Goal: Task Accomplishment & Management: Complete application form

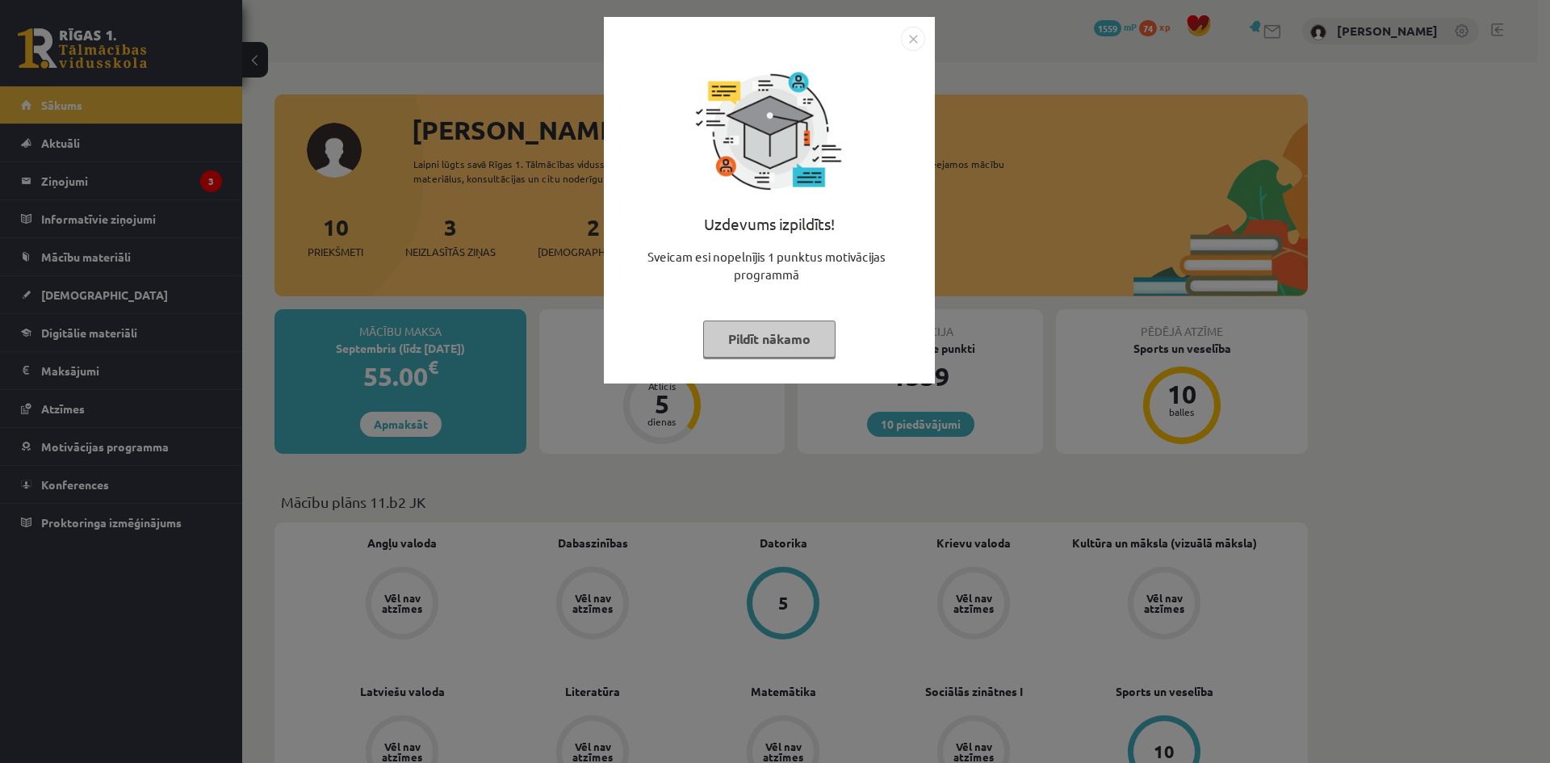
click at [810, 321] on button "Pildīt nākamo" at bounding box center [769, 338] width 132 height 37
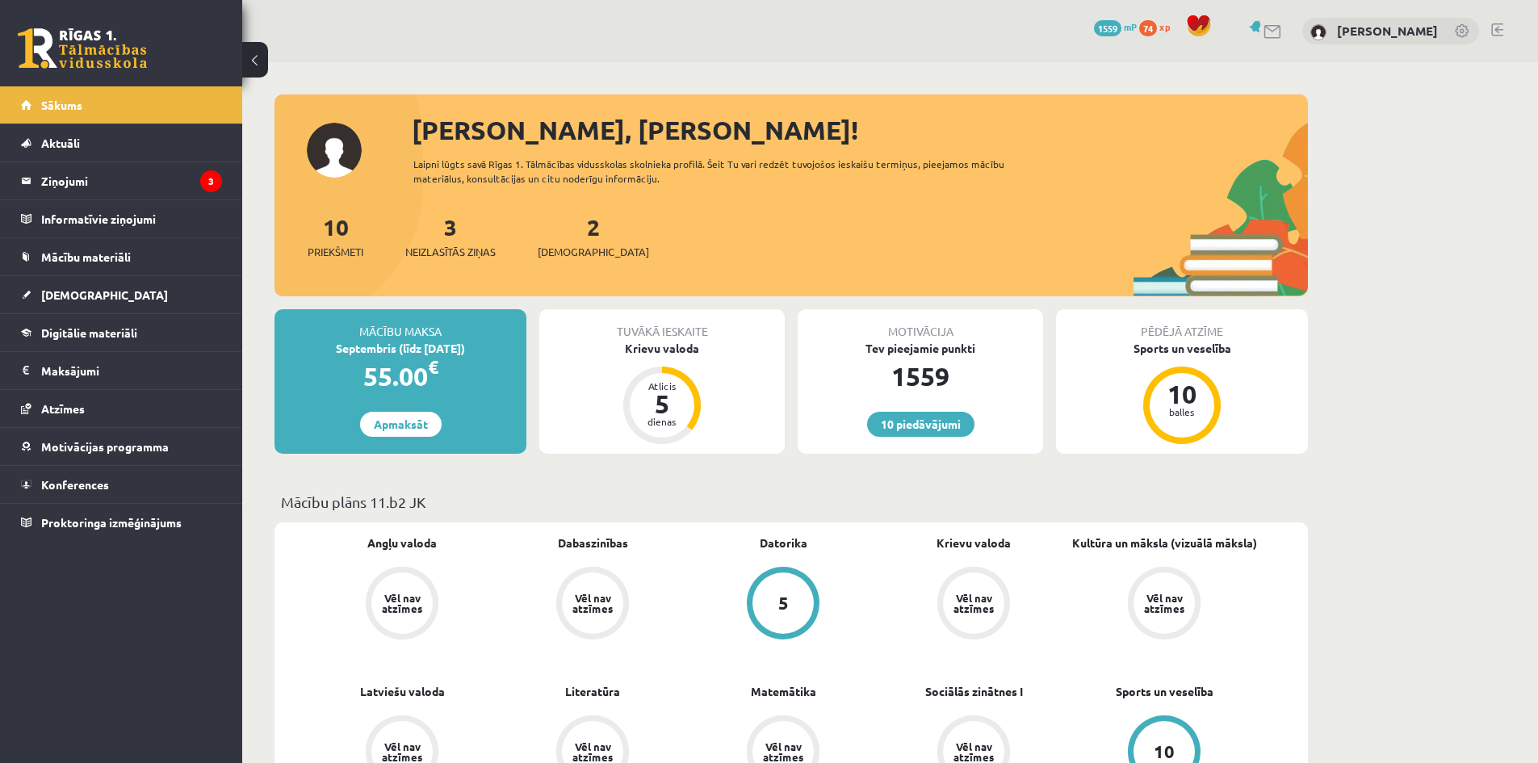
click at [434, 237] on div "3 Neizlasītās ziņas" at bounding box center [450, 235] width 90 height 50
click at [460, 236] on link "3 Neizlasītās ziņas" at bounding box center [450, 236] width 90 height 48
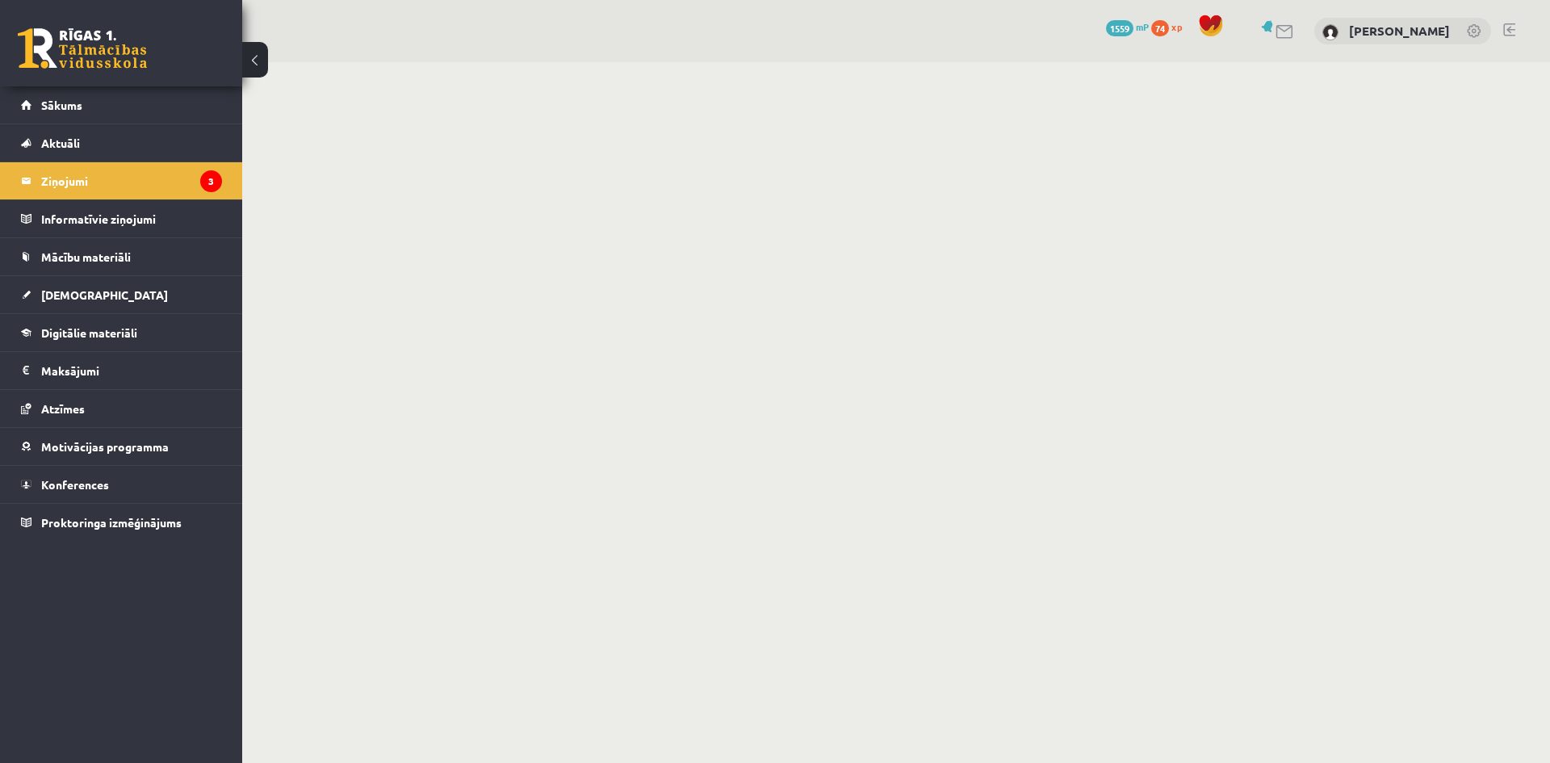
click at [1295, 28] on link at bounding box center [1284, 32] width 19 height 14
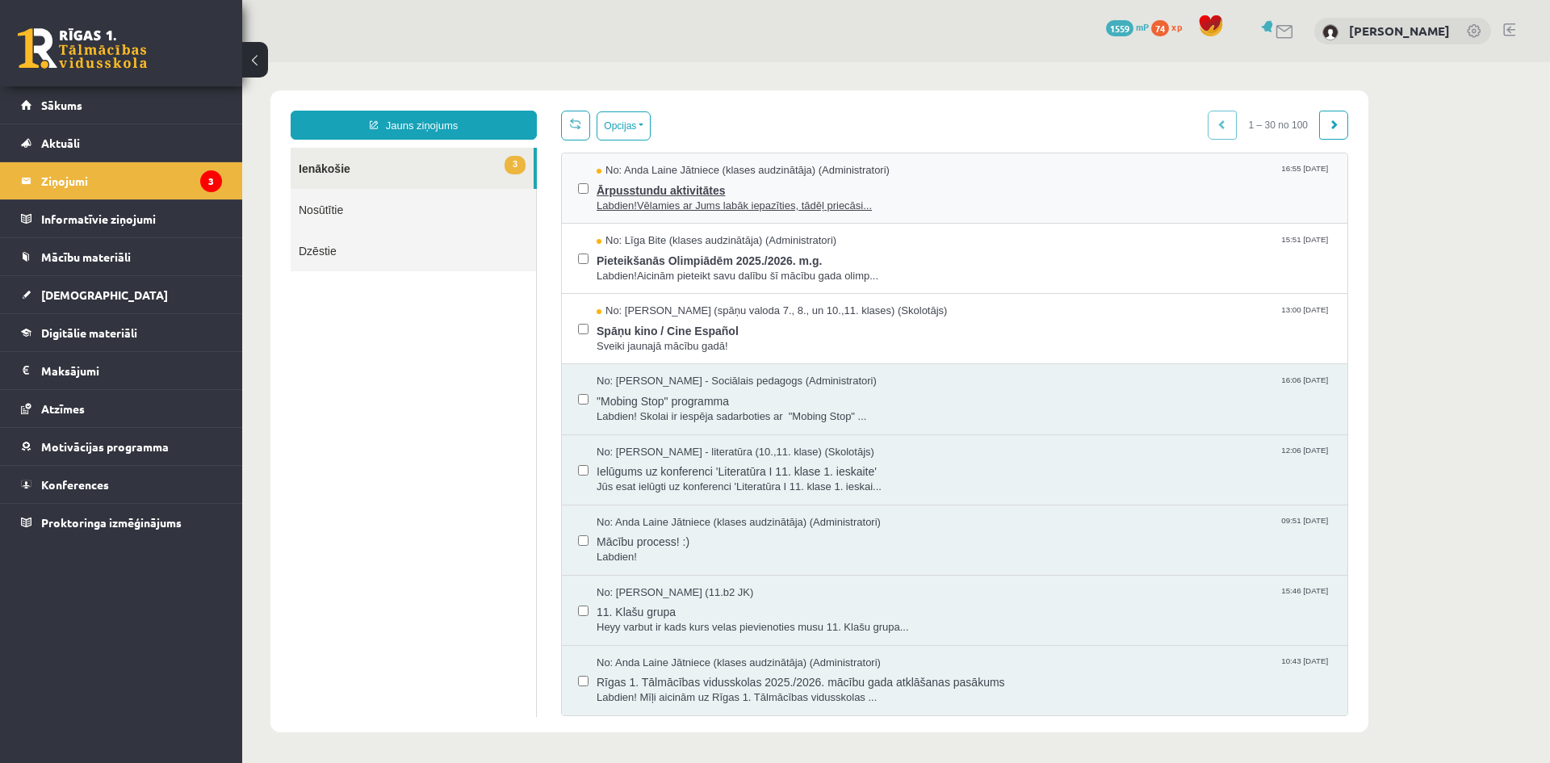
click at [911, 200] on span "Labdien!Vēlamies ar Jums labāk iepazīties, tādēļ priecāsi..." at bounding box center [964, 206] width 735 height 15
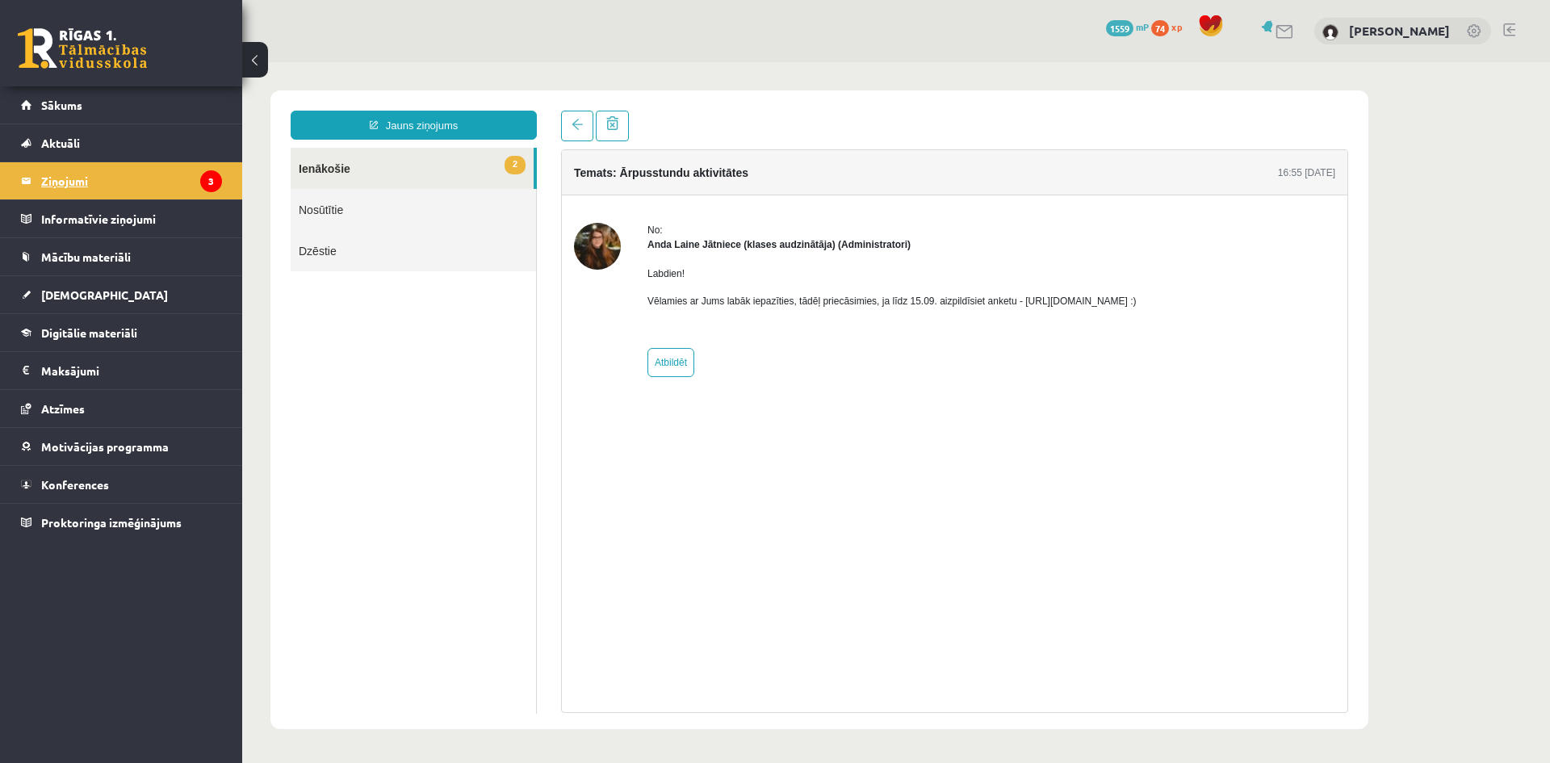
click at [192, 173] on legend "Ziņojumi 3" at bounding box center [131, 180] width 181 height 37
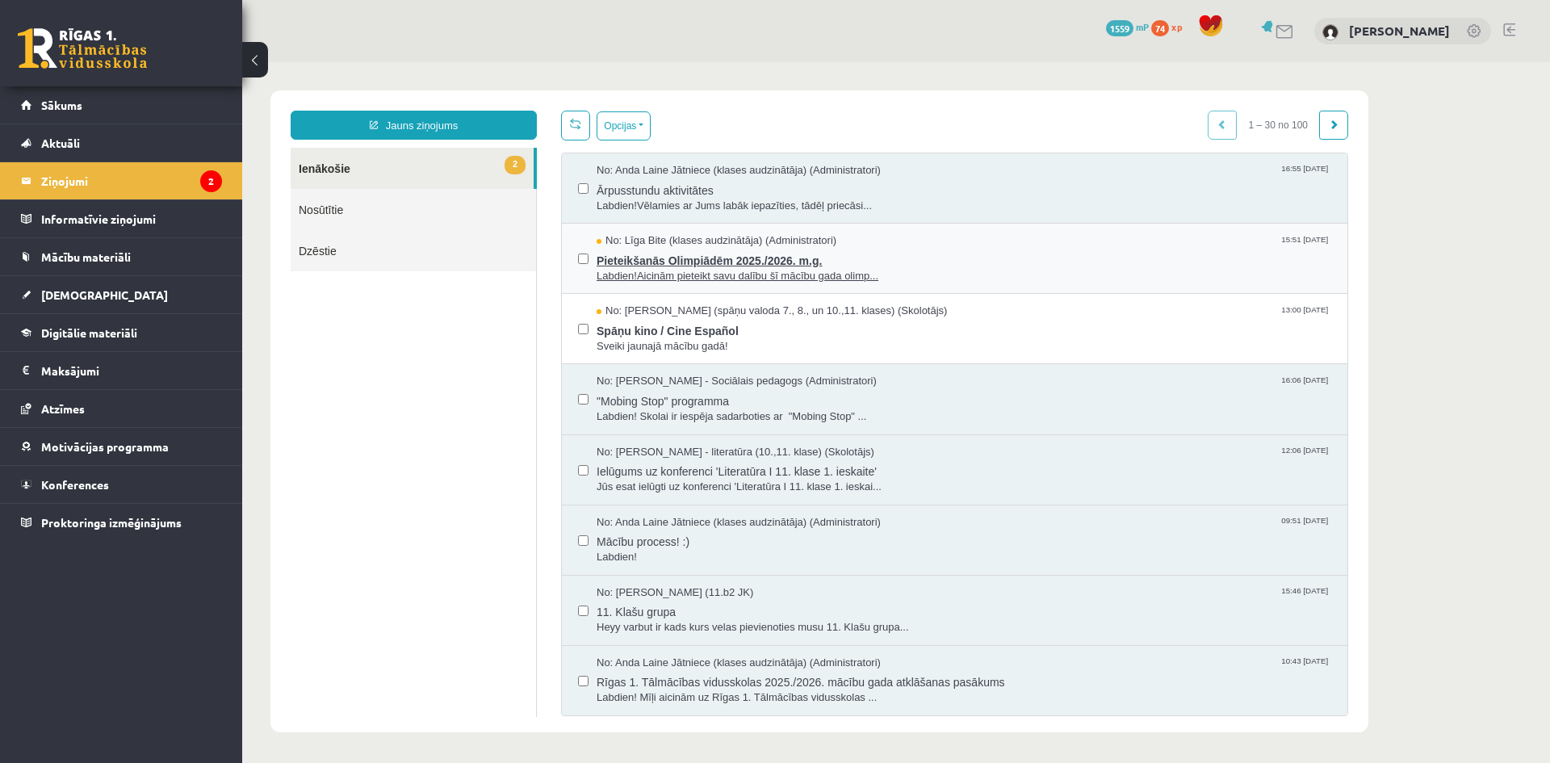
click at [780, 270] on span "Labdien!Aicinām pieteikt savu dalību šī mācību gada olimp..." at bounding box center [964, 276] width 735 height 15
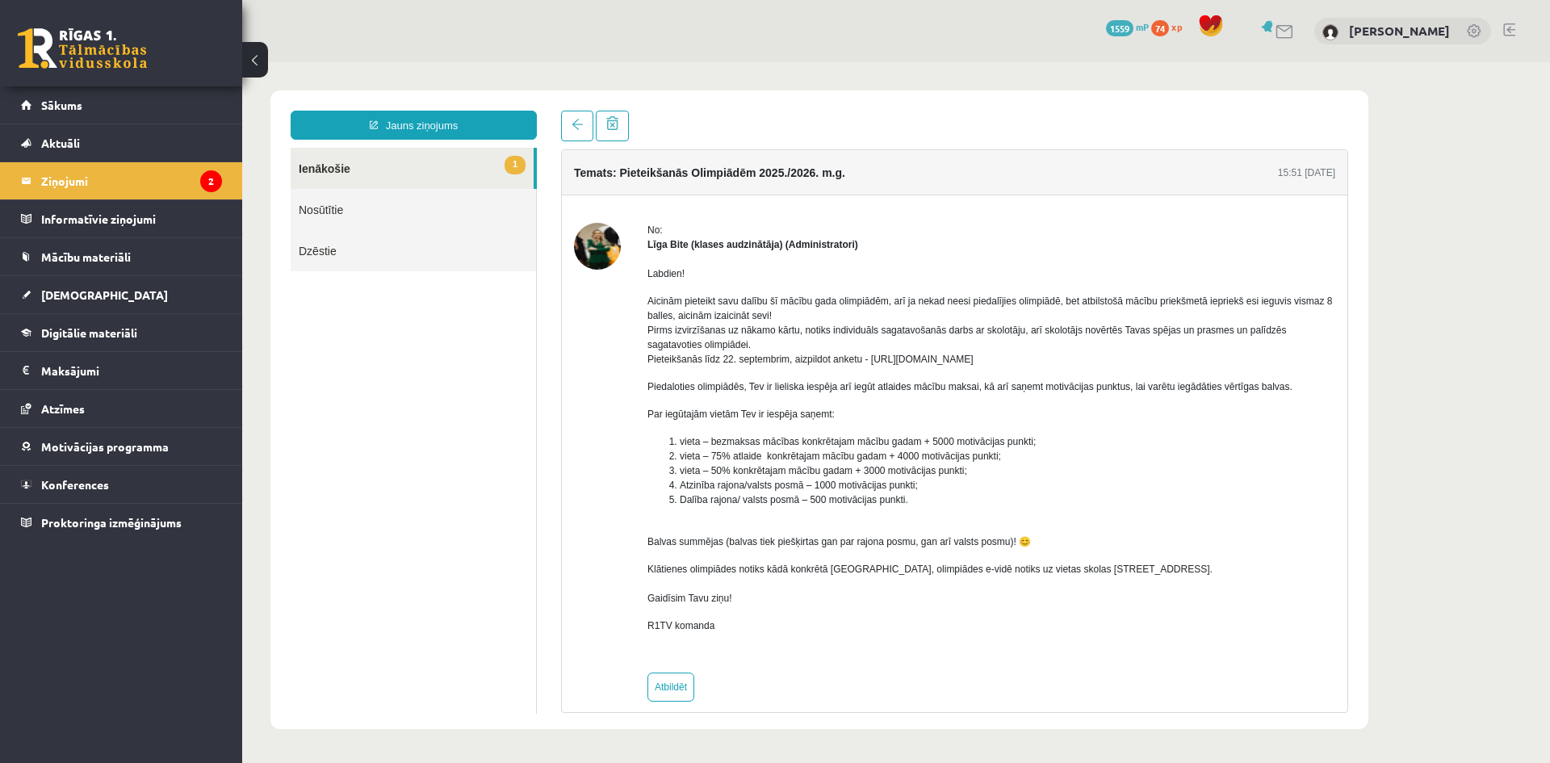
click at [384, 157] on link "1 Ienākošie" at bounding box center [412, 168] width 243 height 41
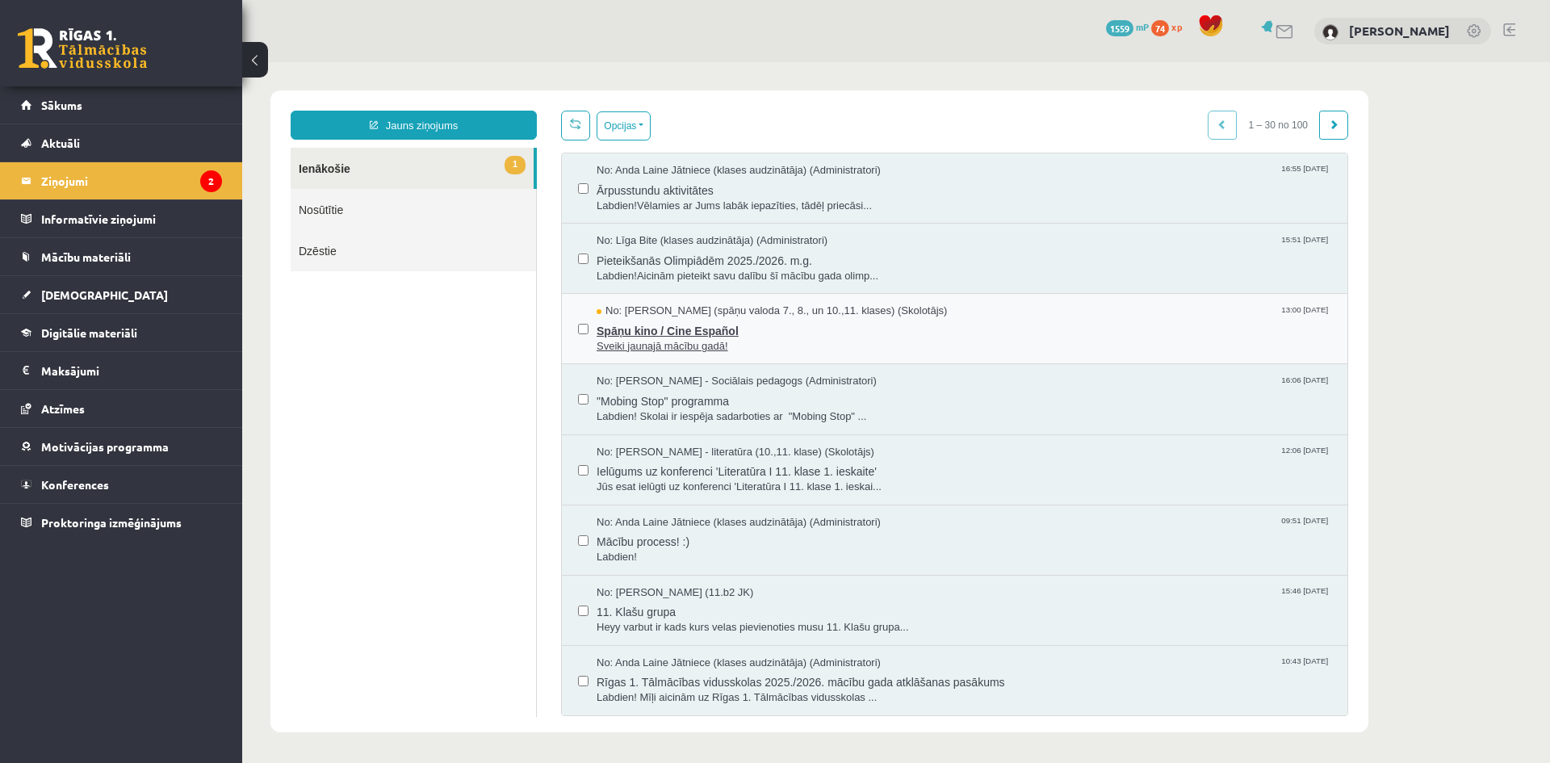
click at [671, 347] on span "Sveiki jaunajā mācību gadā!" at bounding box center [964, 346] width 735 height 15
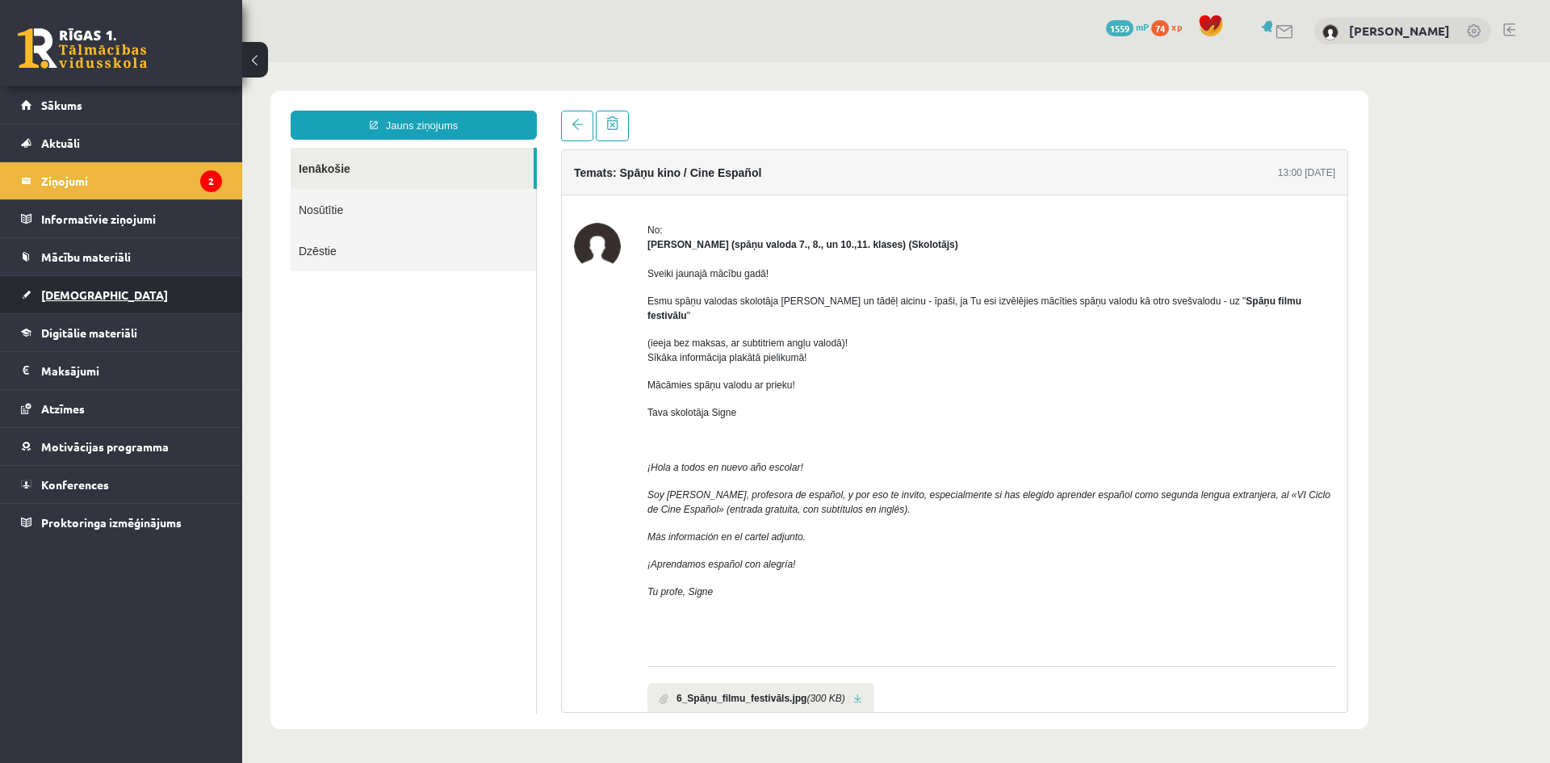
click at [113, 294] on link "[DEMOGRAPHIC_DATA]" at bounding box center [121, 294] width 201 height 37
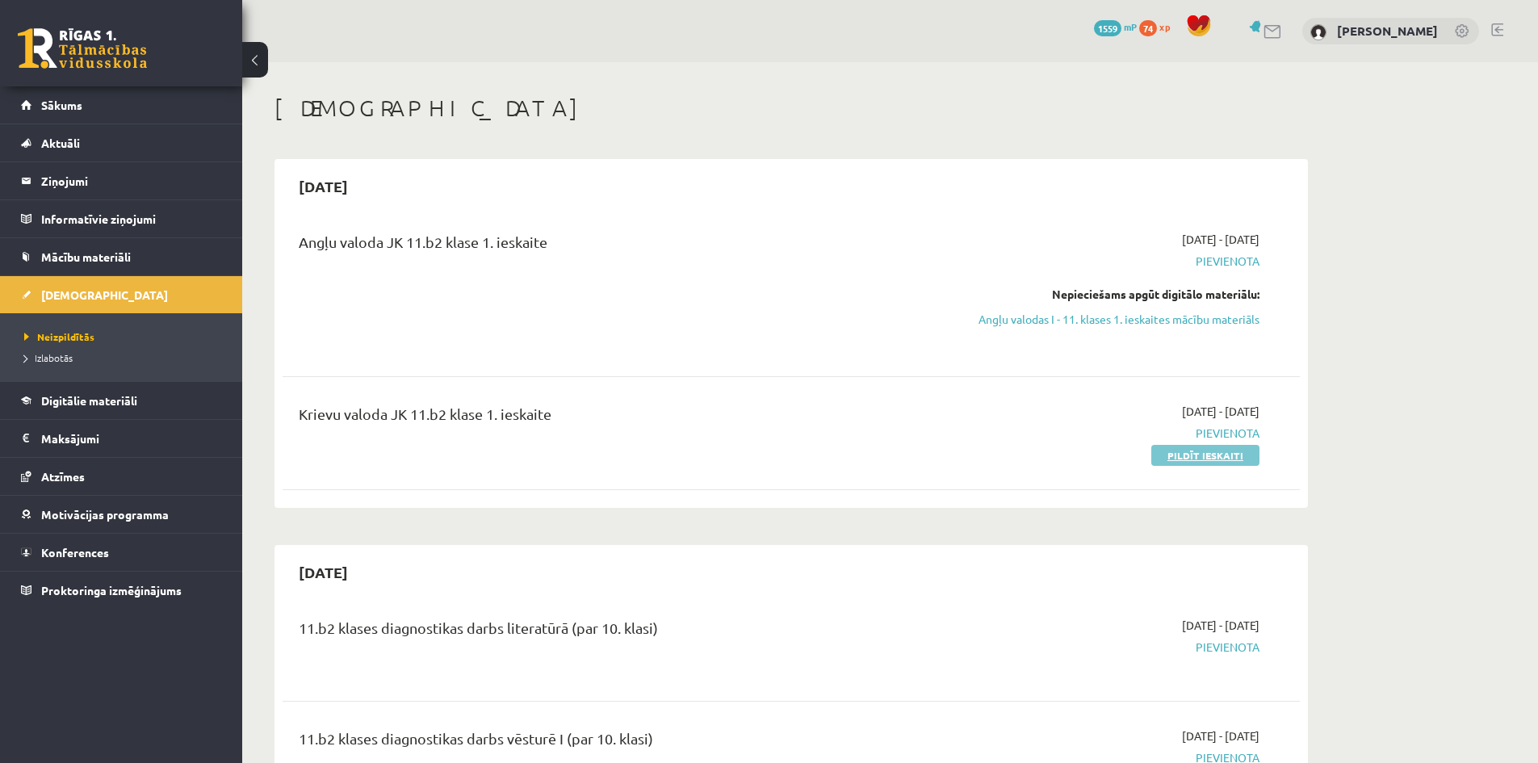
click at [1187, 450] on link "Pildīt ieskaiti" at bounding box center [1205, 455] width 108 height 21
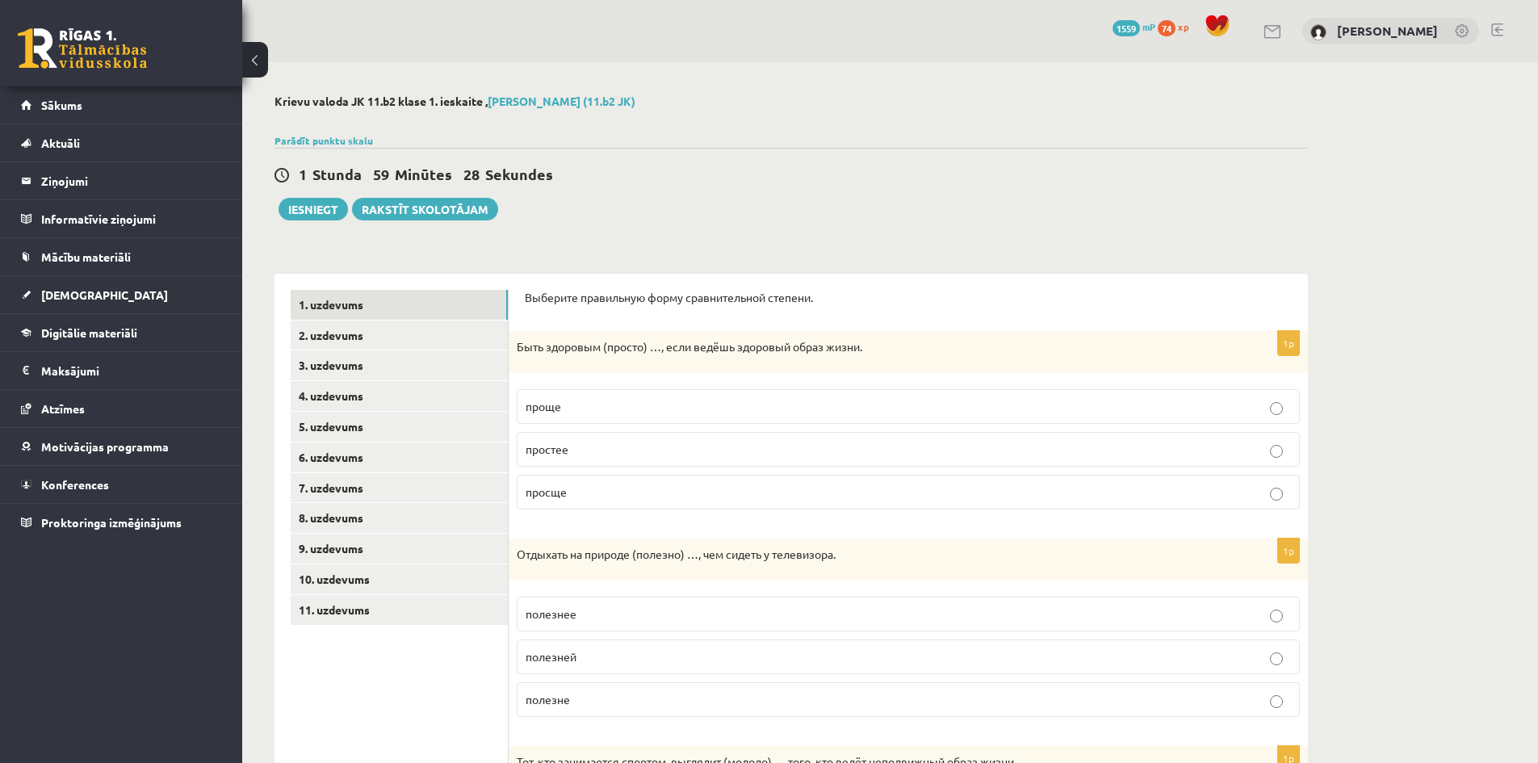
click at [718, 400] on p "проще" at bounding box center [908, 406] width 765 height 17
click at [792, 599] on label "полезнее" at bounding box center [908, 614] width 783 height 35
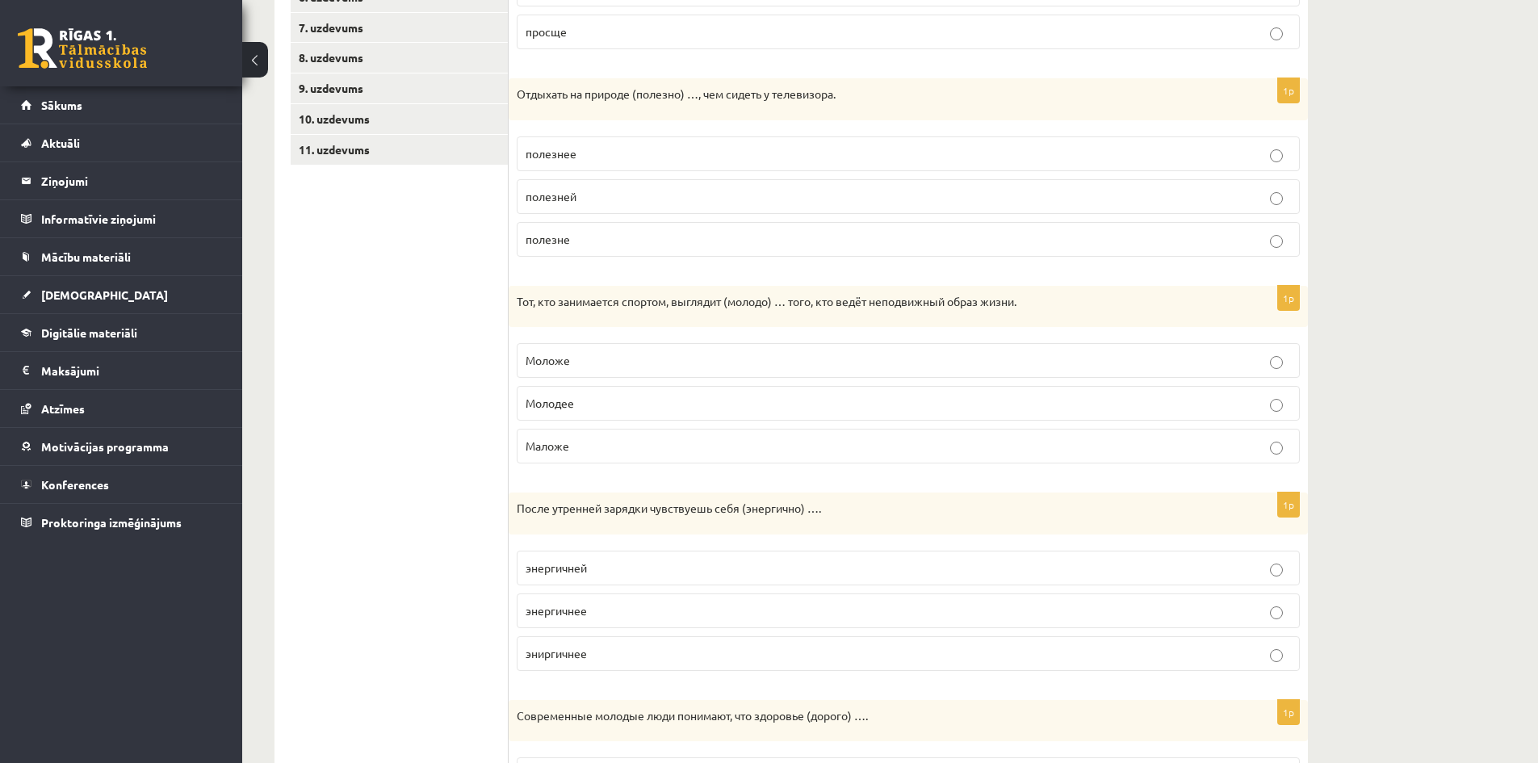
scroll to position [462, 0]
click at [726, 354] on p "Моложе" at bounding box center [908, 358] width 765 height 17
click at [759, 600] on label "энергичнее" at bounding box center [908, 609] width 783 height 35
click at [1458, 496] on div "Krievu valoda JK 11.b2 klase 1. ieskaite , Daniela Kokina (11.b2 JK) Parādīt pu…" at bounding box center [890, 268] width 1296 height 1337
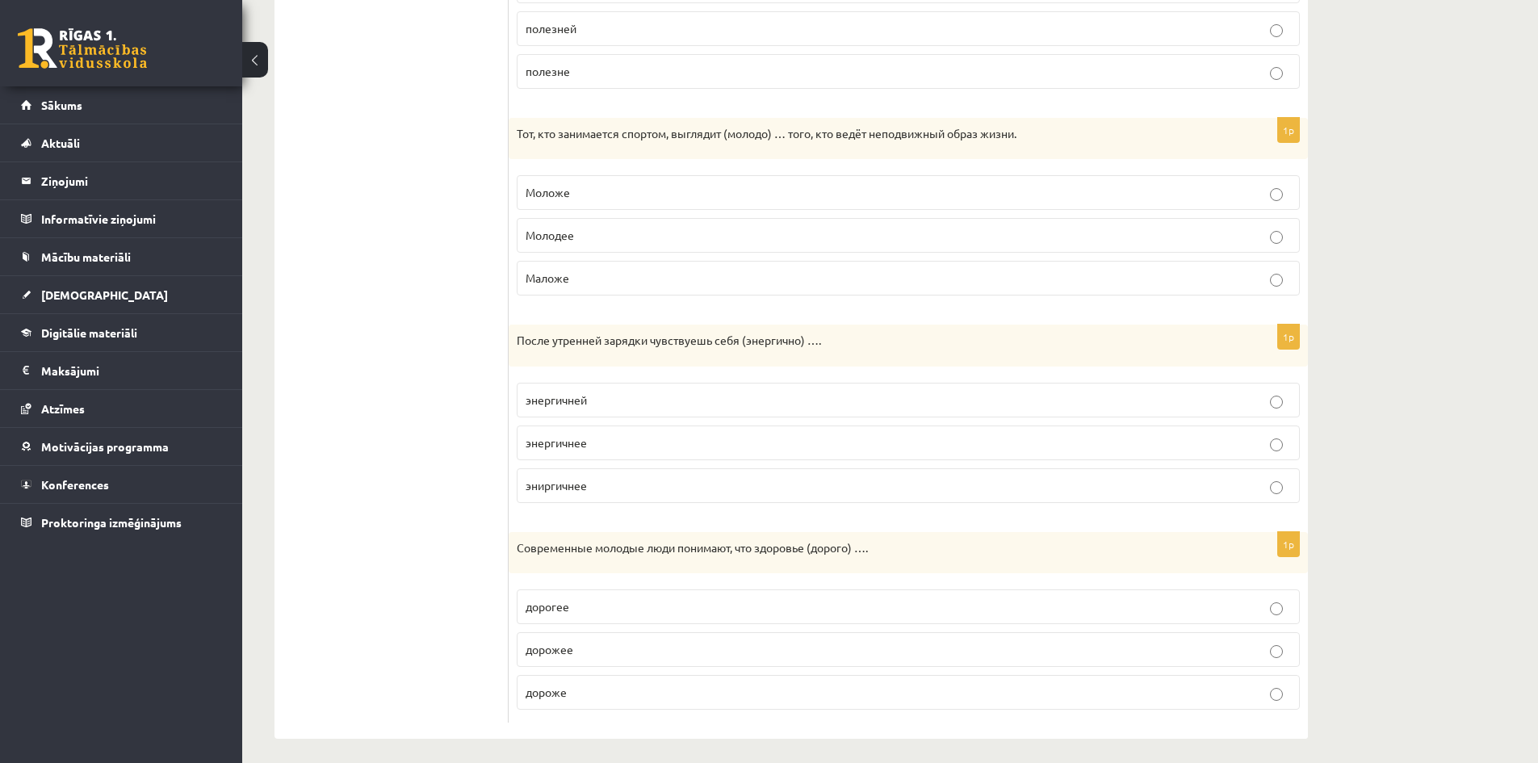
scroll to position [637, 0]
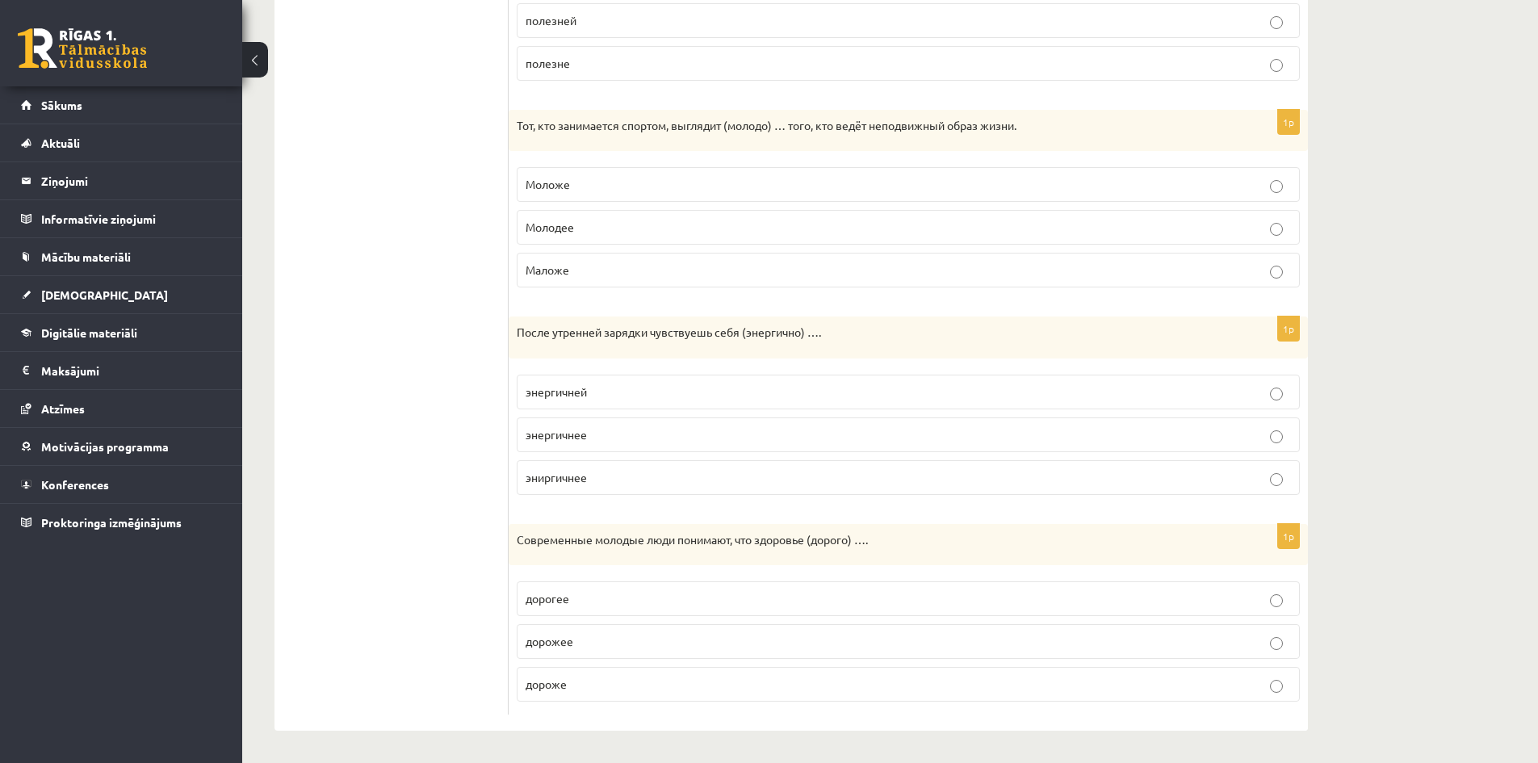
click at [760, 697] on label "дороже" at bounding box center [908, 684] width 783 height 35
click at [1382, 619] on div "Krievu valoda JK 11.b2 klase 1. ieskaite , Daniela Kokina (11.b2 JK) Parādīt pu…" at bounding box center [890, 94] width 1296 height 1337
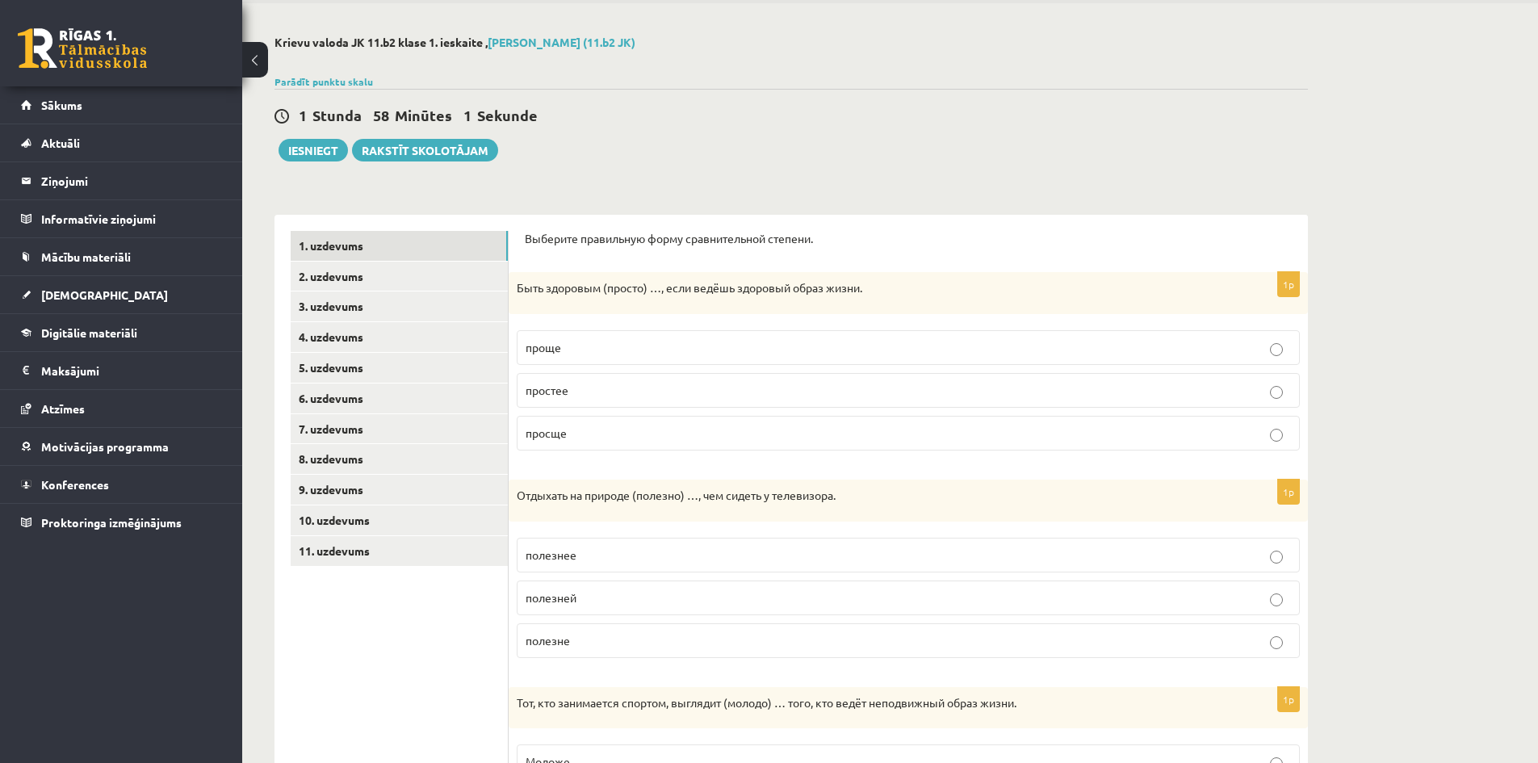
scroll to position [0, 0]
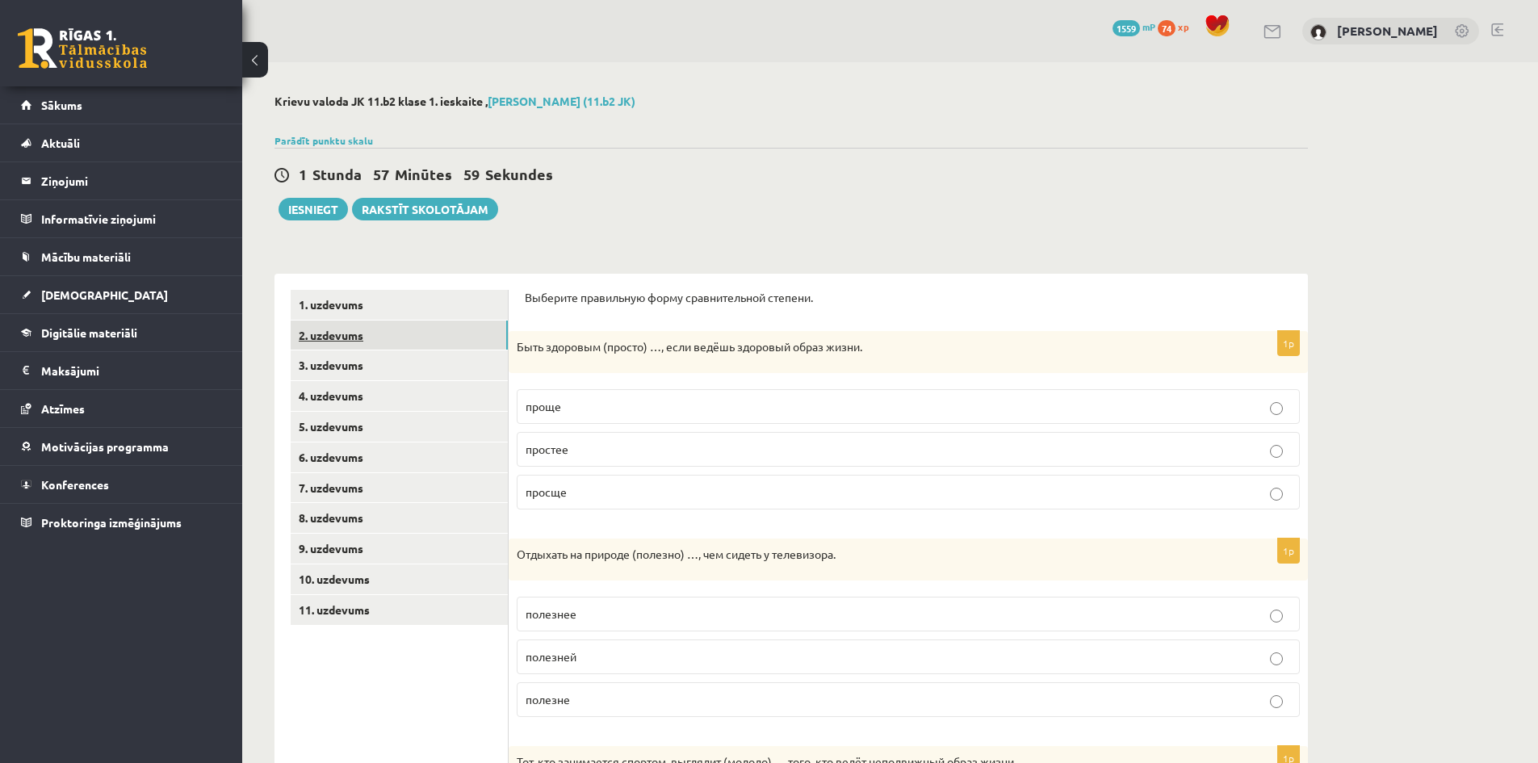
click at [413, 325] on link "2. uzdevums" at bounding box center [399, 335] width 217 height 30
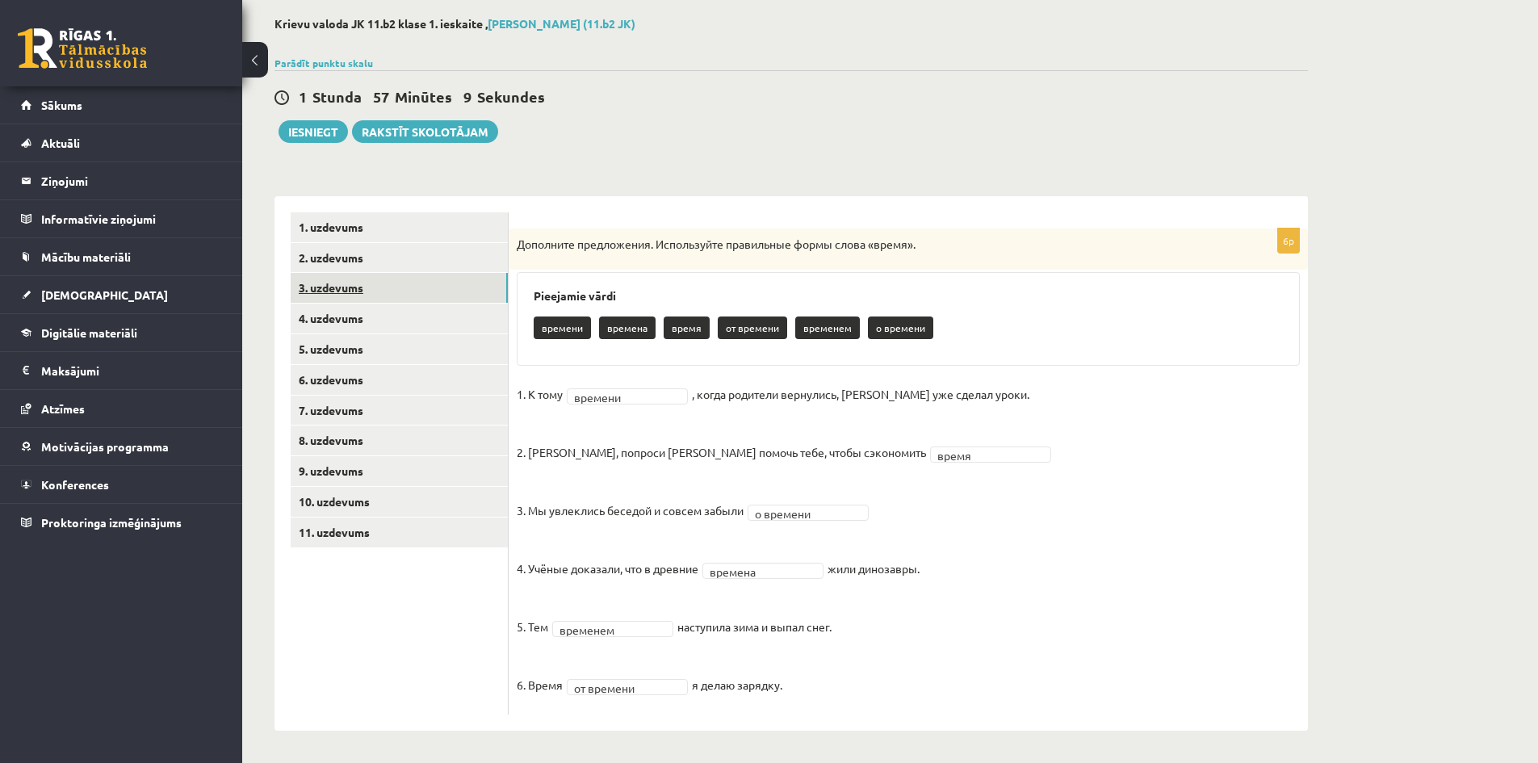
click at [352, 302] on link "3. uzdevums" at bounding box center [399, 288] width 217 height 30
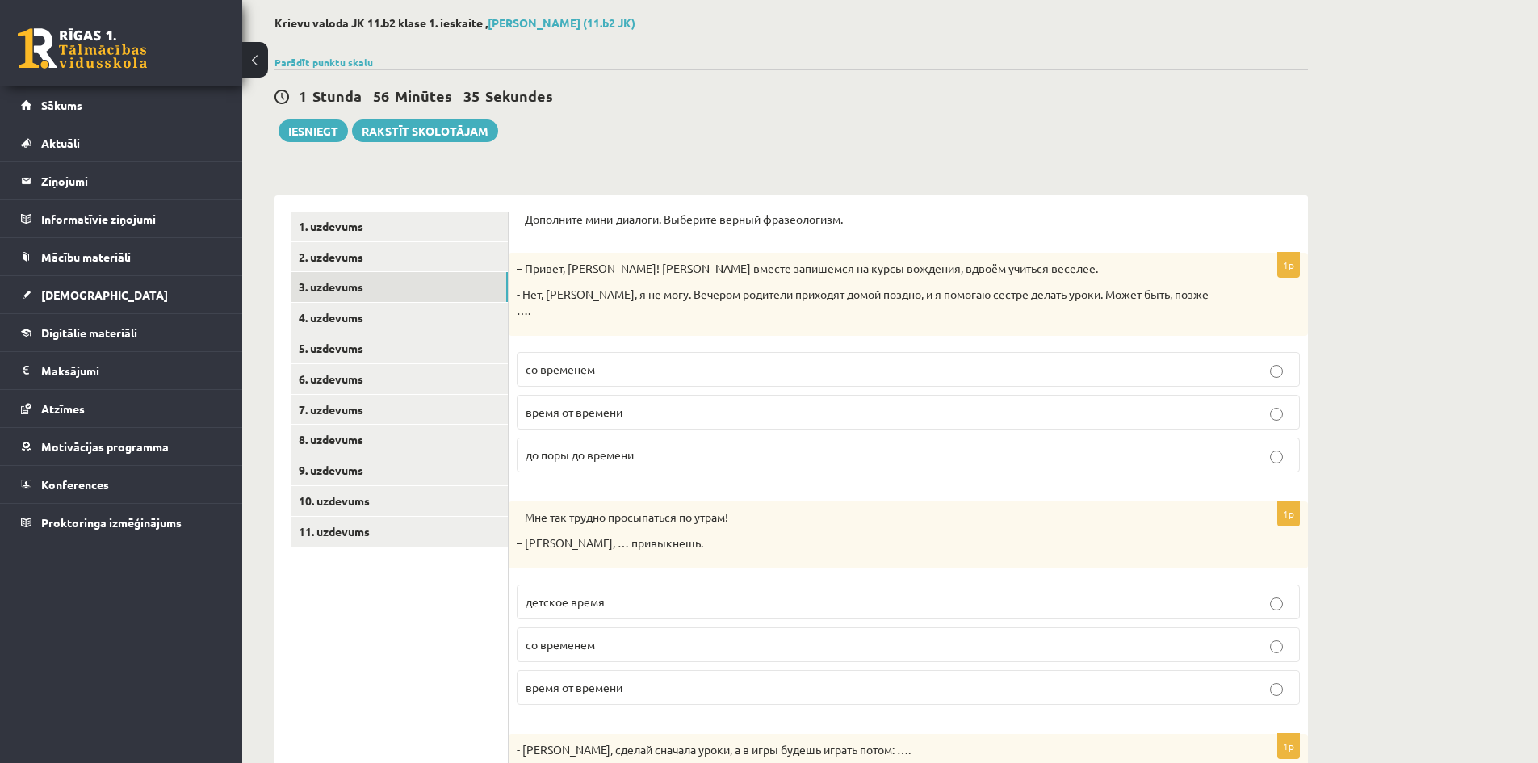
click at [1098, 446] on p "до поры до времени" at bounding box center [908, 454] width 765 height 17
click at [1409, 414] on div "Krievu valoda JK 11.b2 klase 1. ieskaite , Daniela Kokina (11.b2 JK) Parādīt pu…" at bounding box center [890, 595] width 1296 height 1222
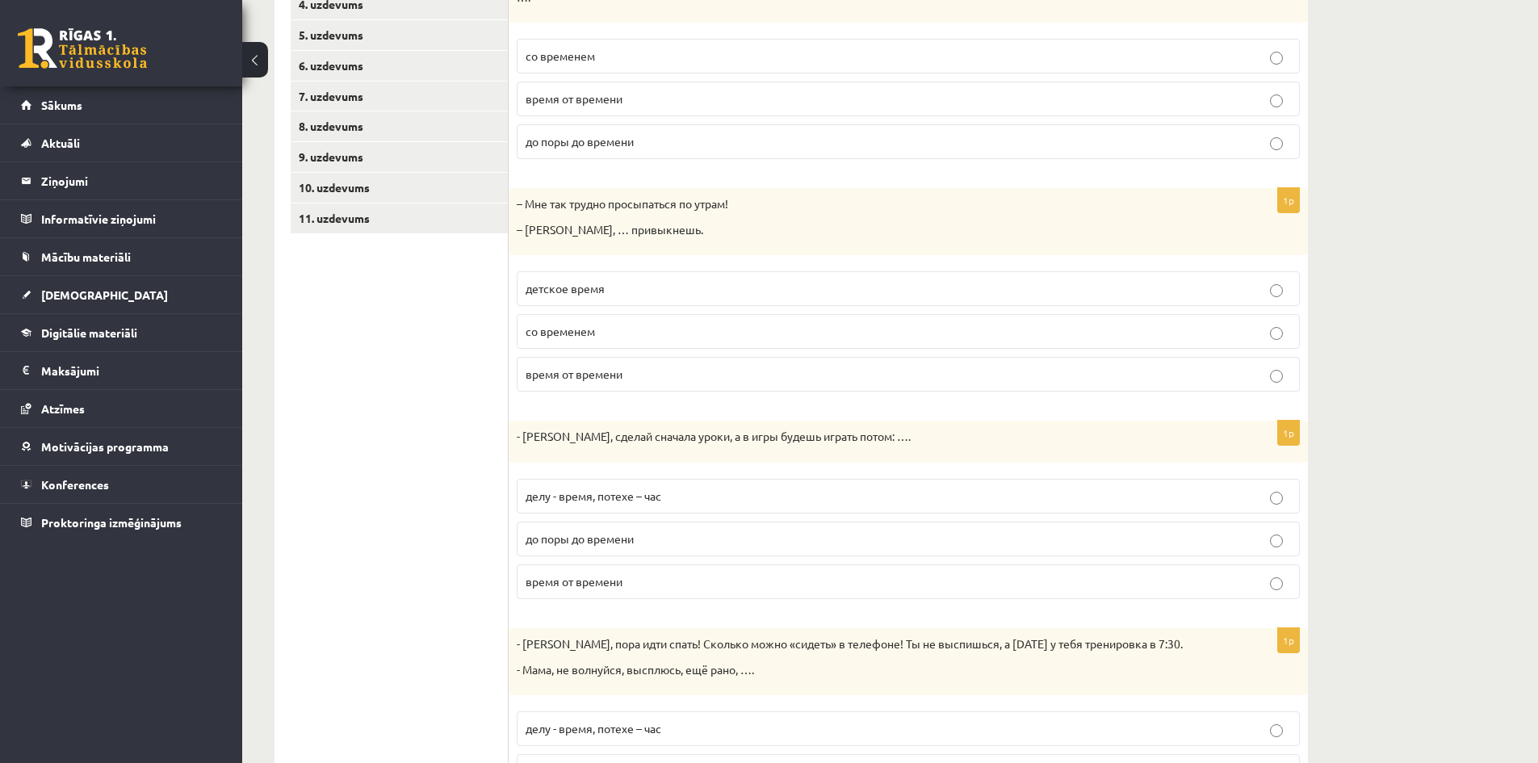
scroll to position [401, 0]
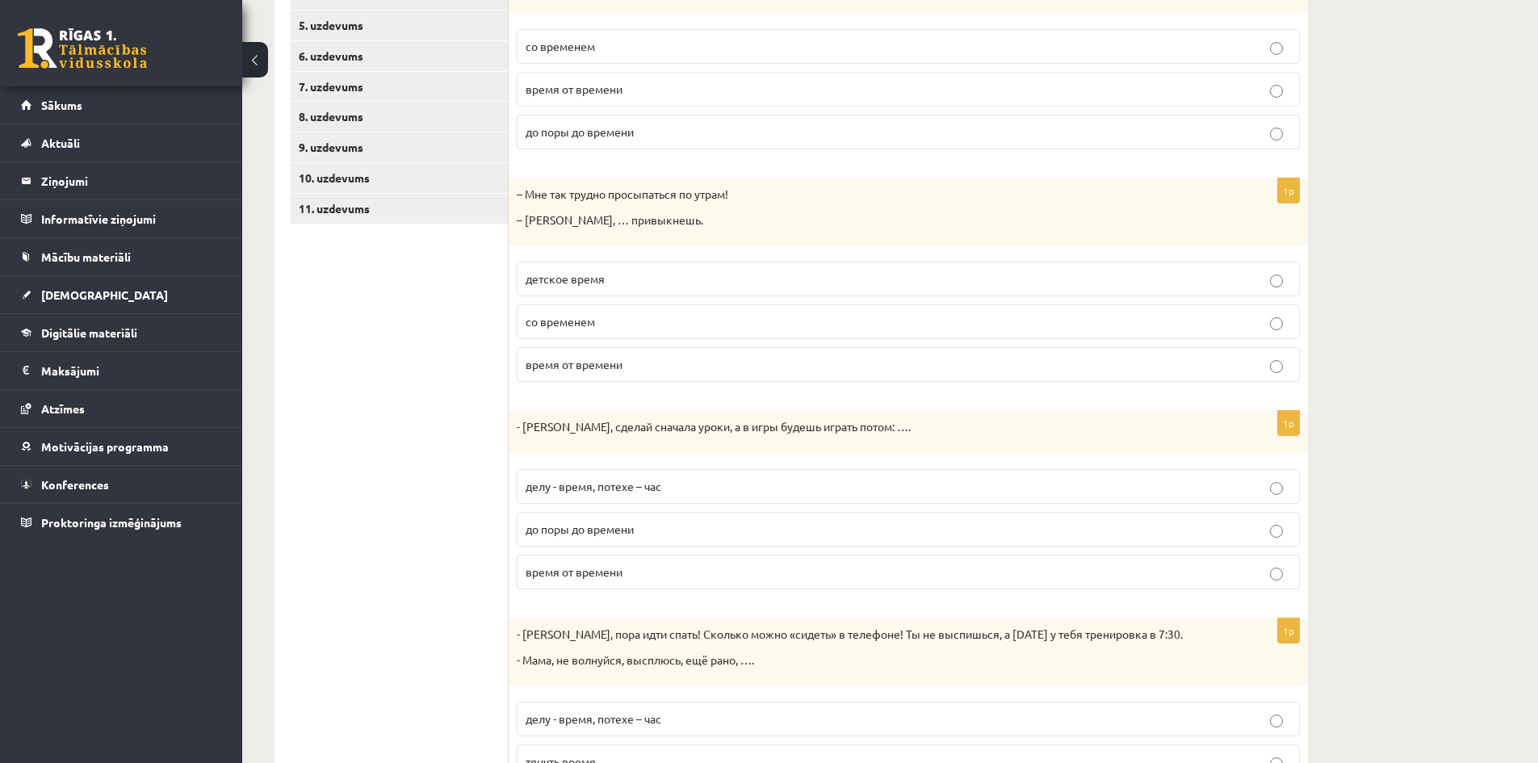
click at [579, 314] on span "со временем" at bounding box center [560, 321] width 69 height 15
click at [1355, 378] on div "Krievu valoda JK 11.b2 klase 1. ieskaite , Daniela Kokina (11.b2 JK) Parādīt pu…" at bounding box center [890, 272] width 1296 height 1222
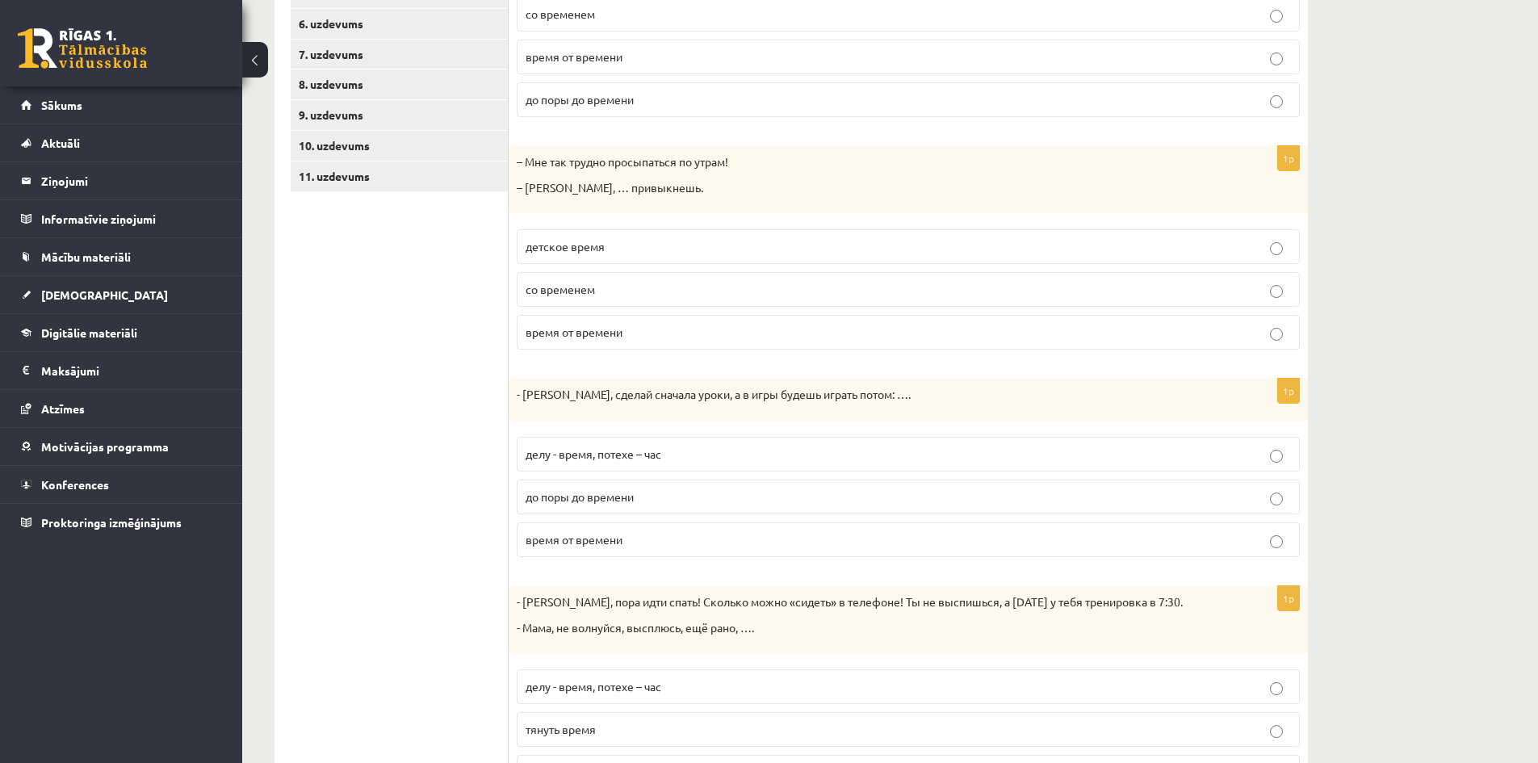
scroll to position [507, 0]
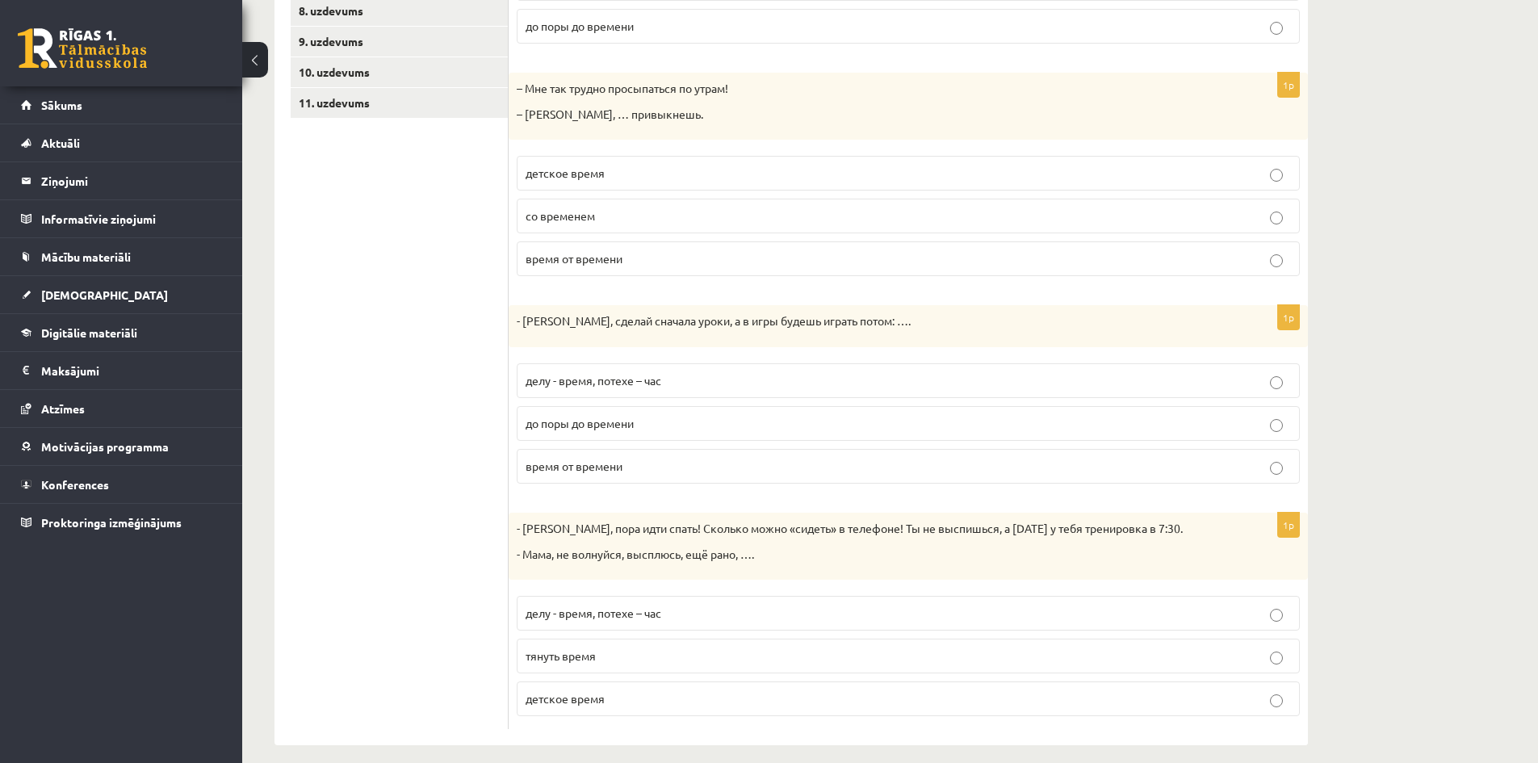
click at [757, 363] on label "делу - время, потехе – час" at bounding box center [908, 380] width 783 height 35
click at [1401, 416] on div "Krievu valoda JK 11.b2 klase 1. ieskaite , Daniela Kokina (11.b2 JK) Parādīt pu…" at bounding box center [890, 166] width 1296 height 1222
click at [643, 690] on p "детское время" at bounding box center [908, 698] width 765 height 17
click at [368, 492] on ul "1. uzdevums 2. uzdevums 3. uzdevums 4. uzdevums 5. uzdevums 6. uzdevums 7. uzde…" at bounding box center [400, 256] width 218 height 946
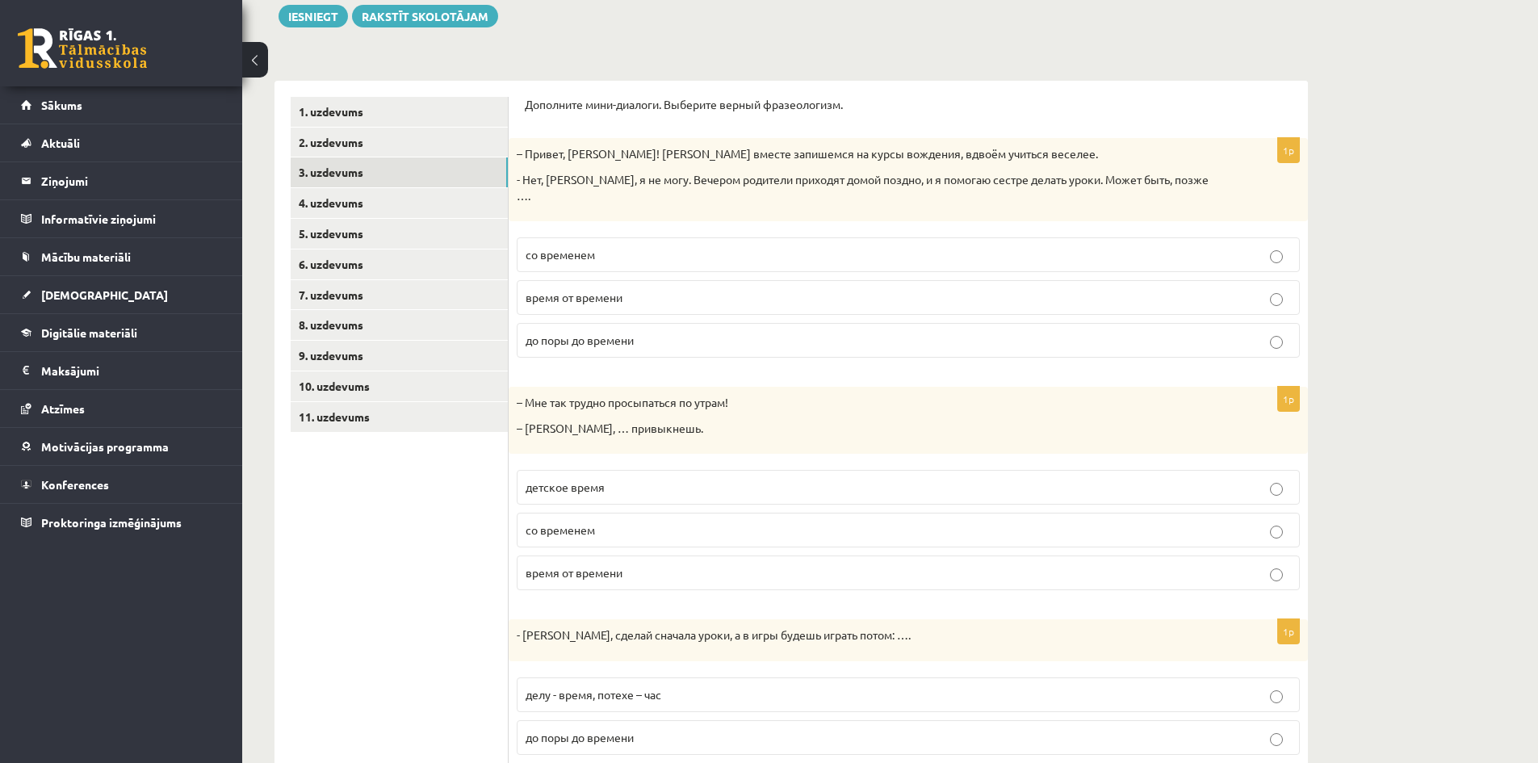
scroll to position [184, 0]
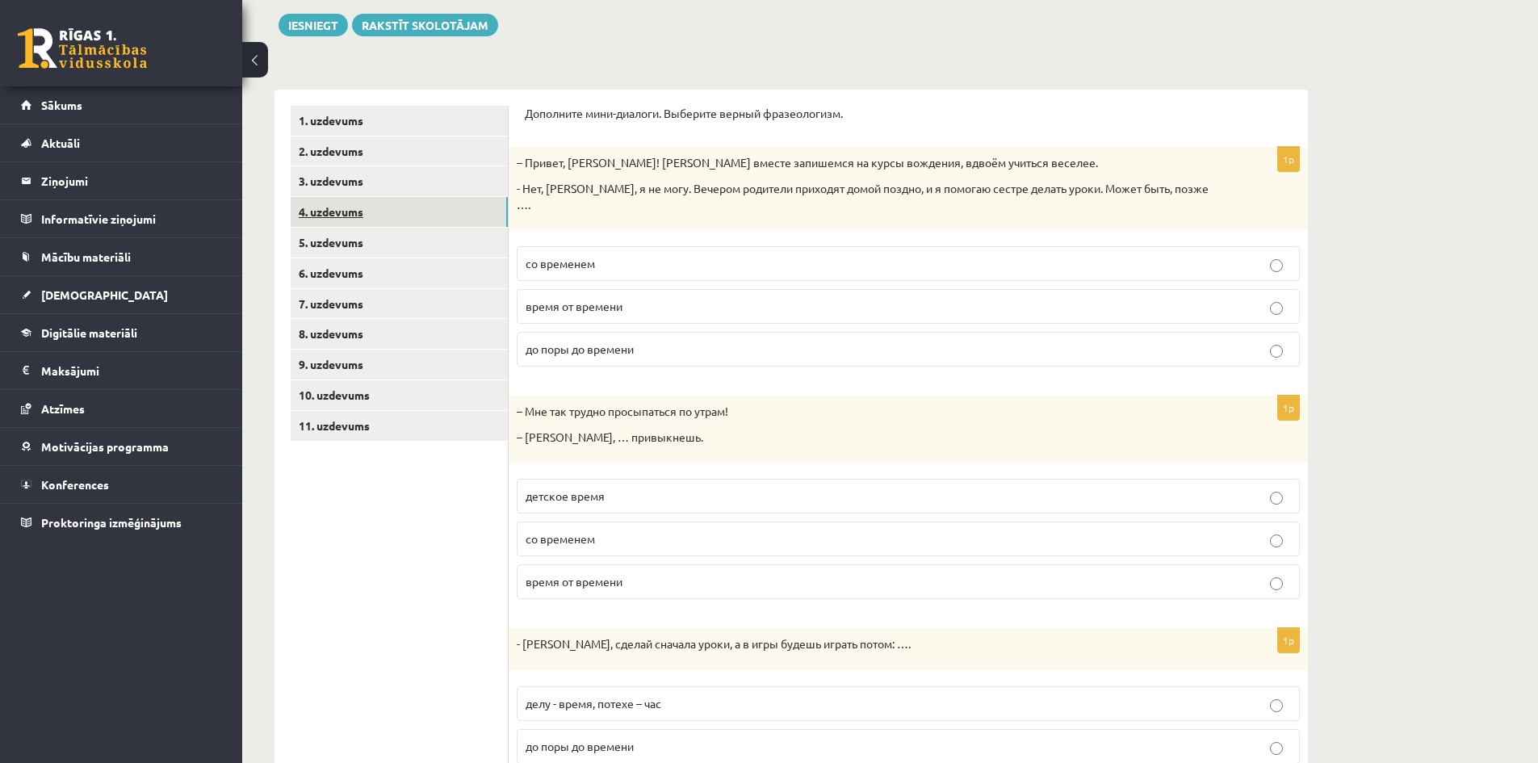
click at [408, 220] on link "4. uzdevums" at bounding box center [399, 212] width 217 height 30
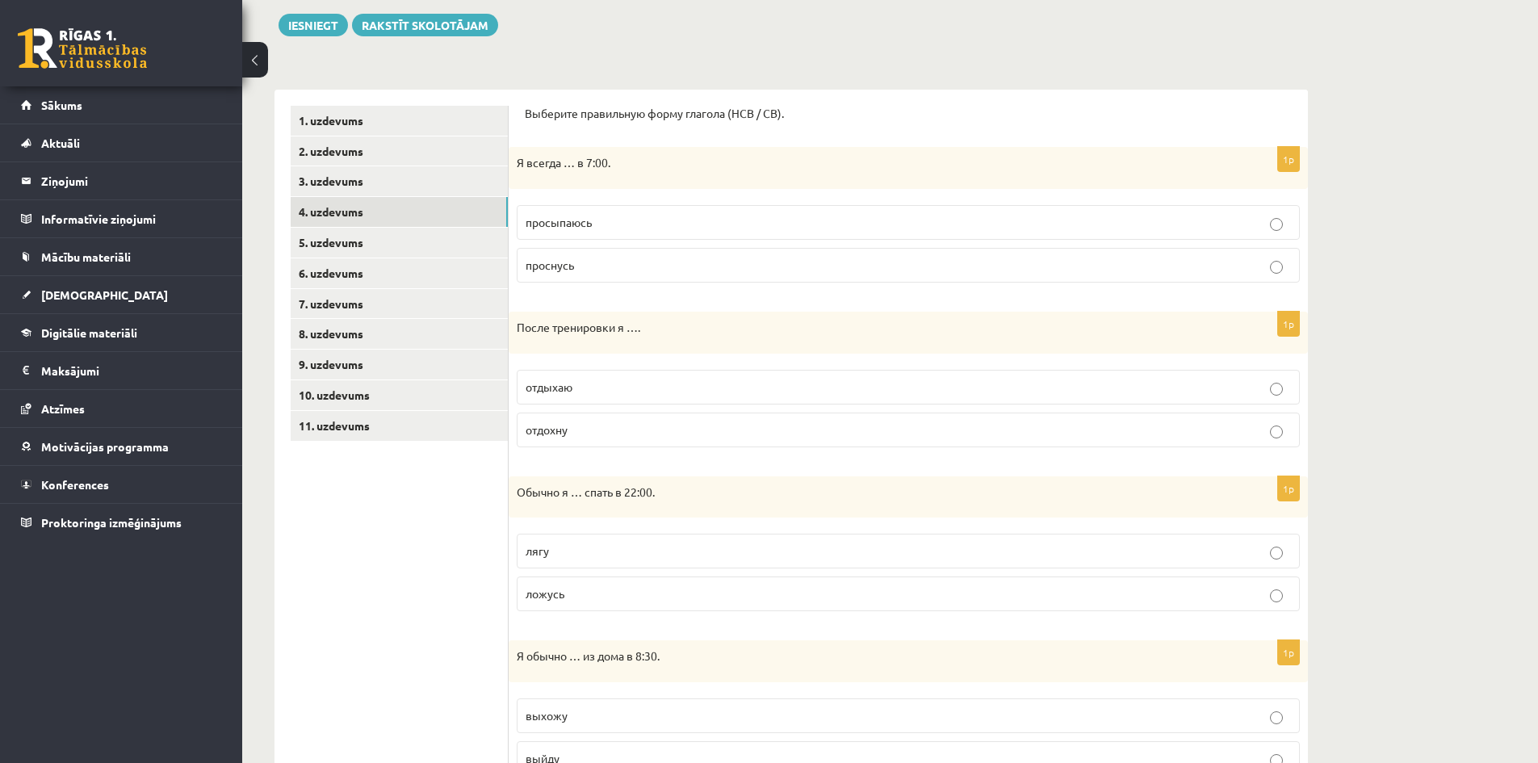
click at [598, 217] on p "просыпаюсь" at bounding box center [908, 222] width 765 height 17
click at [633, 334] on p "После тренировки я …." at bounding box center [868, 328] width 702 height 16
click at [594, 379] on p "отдыхаю" at bounding box center [908, 387] width 765 height 17
click at [734, 315] on div "После тренировки я …." at bounding box center [908, 333] width 799 height 42
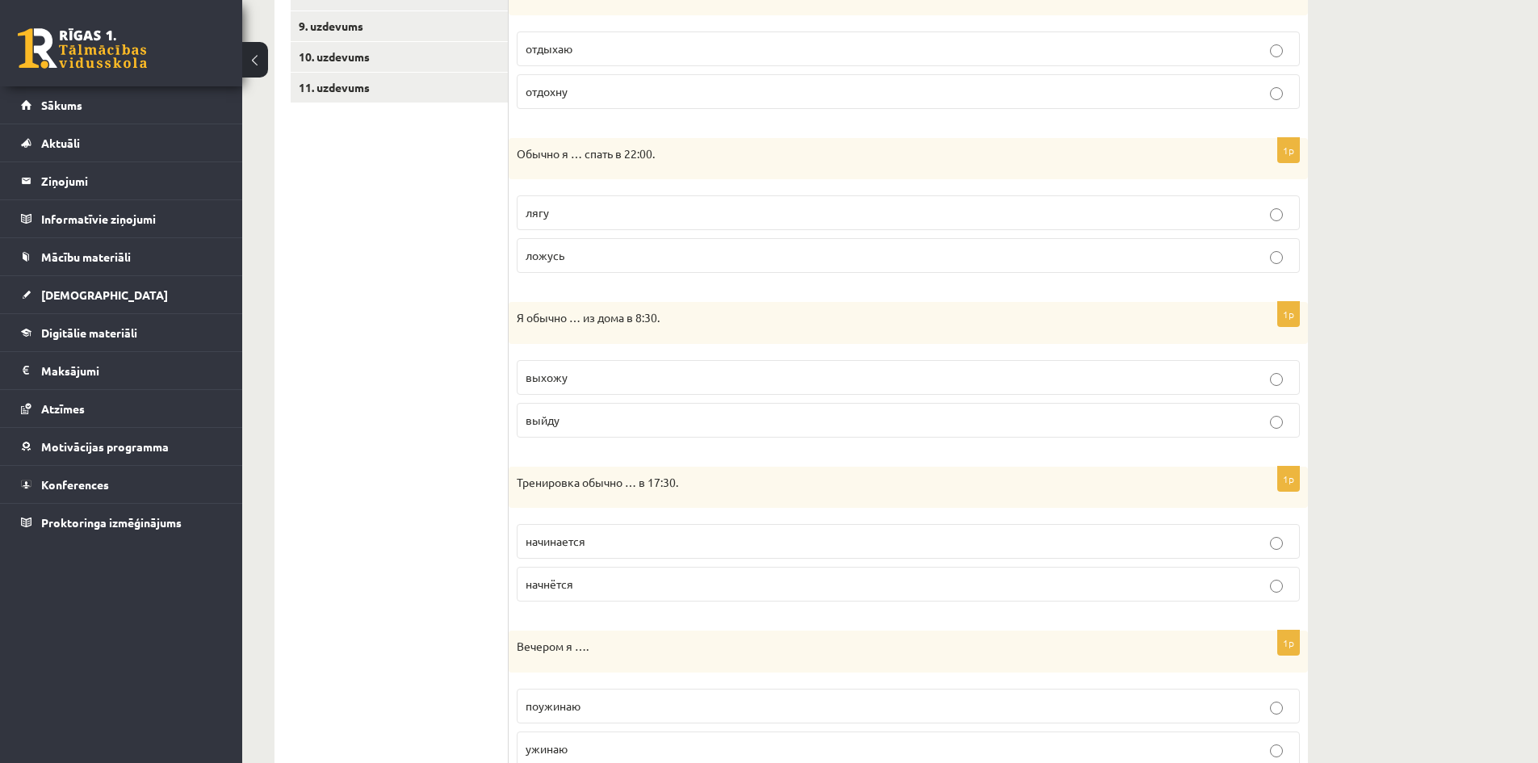
scroll to position [572, 0]
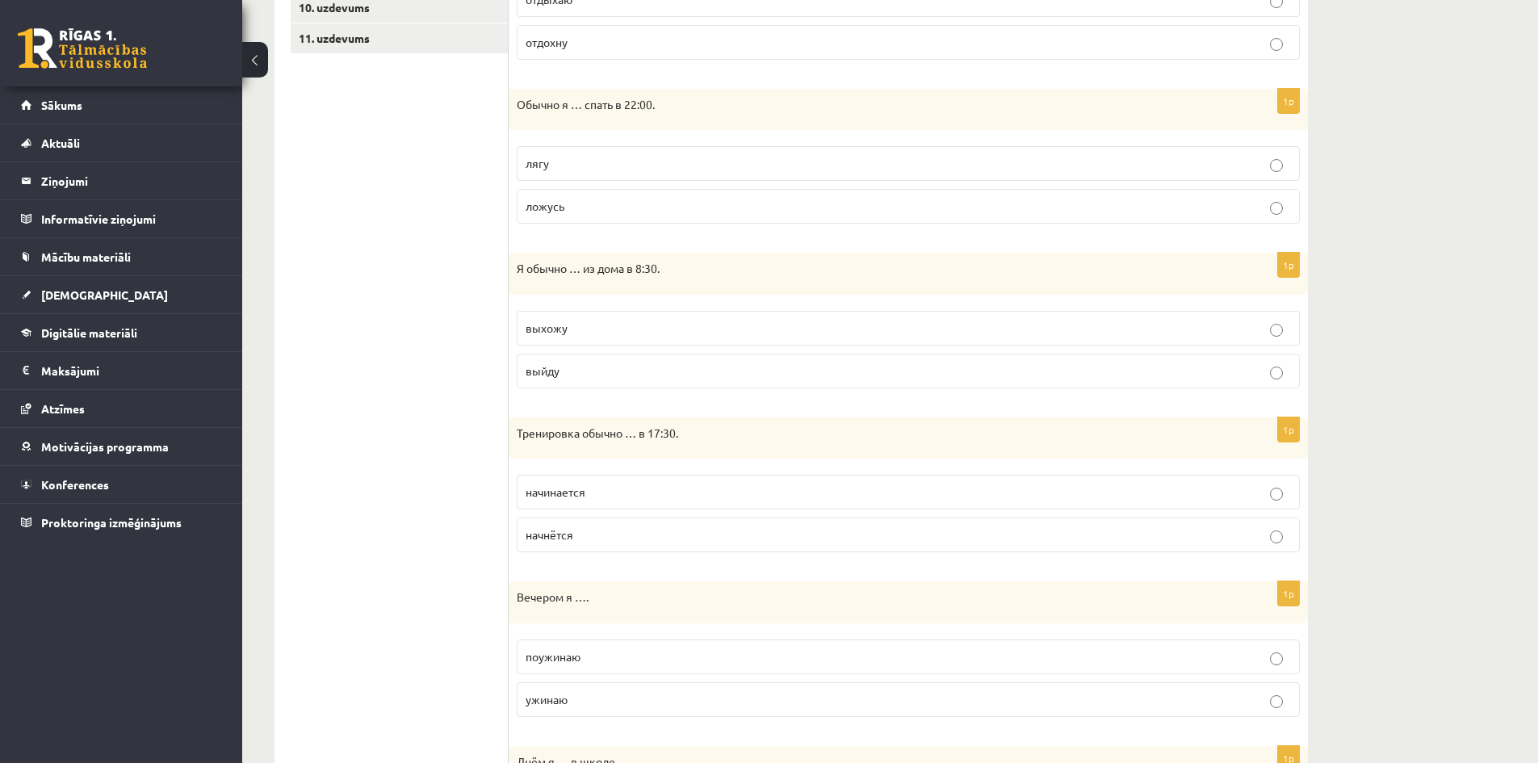
click at [668, 211] on p "ложусь" at bounding box center [908, 206] width 765 height 17
click at [609, 325] on p "выхожу" at bounding box center [908, 328] width 765 height 17
click at [722, 266] on p "Я обычно … из дома в 8:30." at bounding box center [868, 269] width 702 height 16
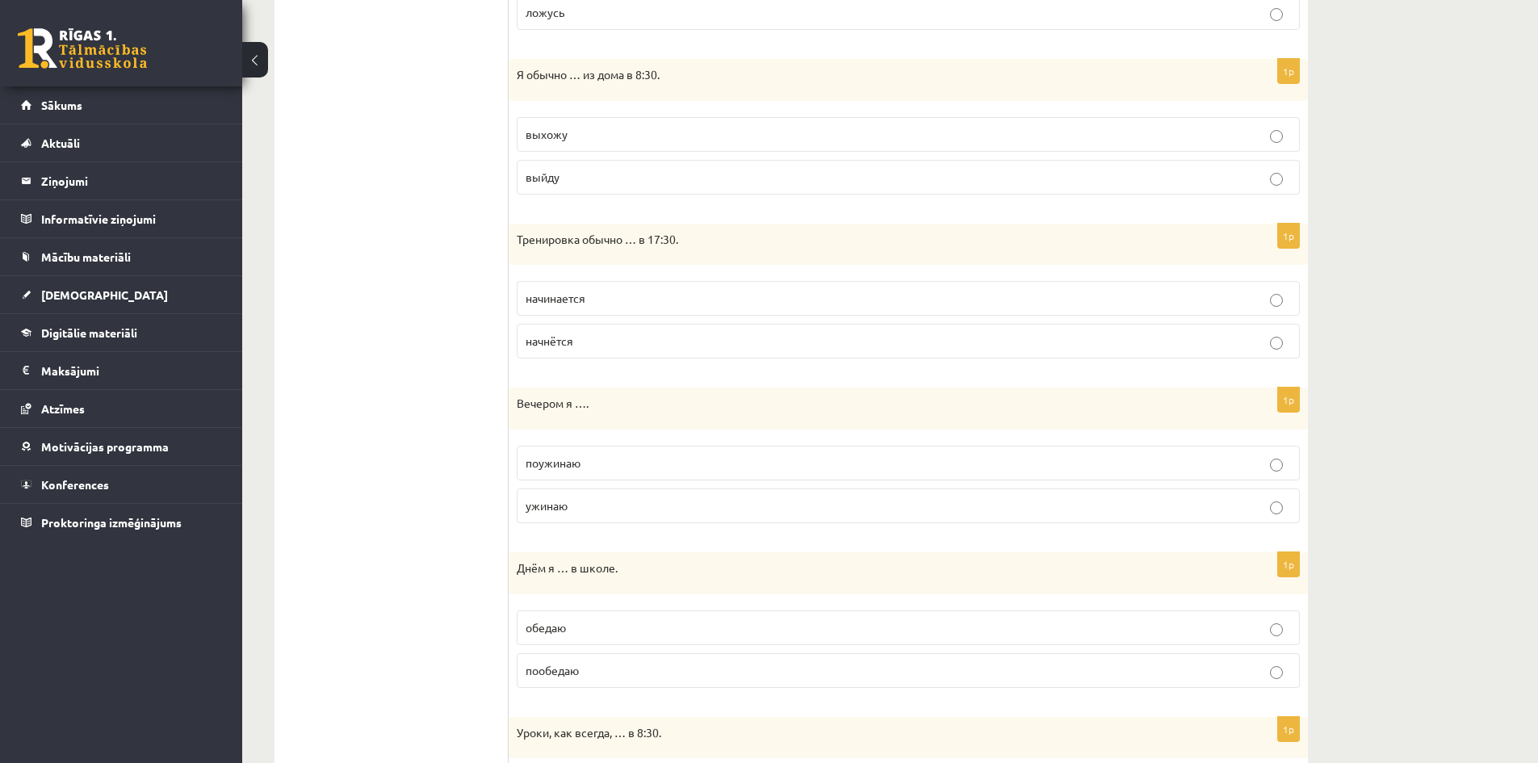
scroll to position [798, 0]
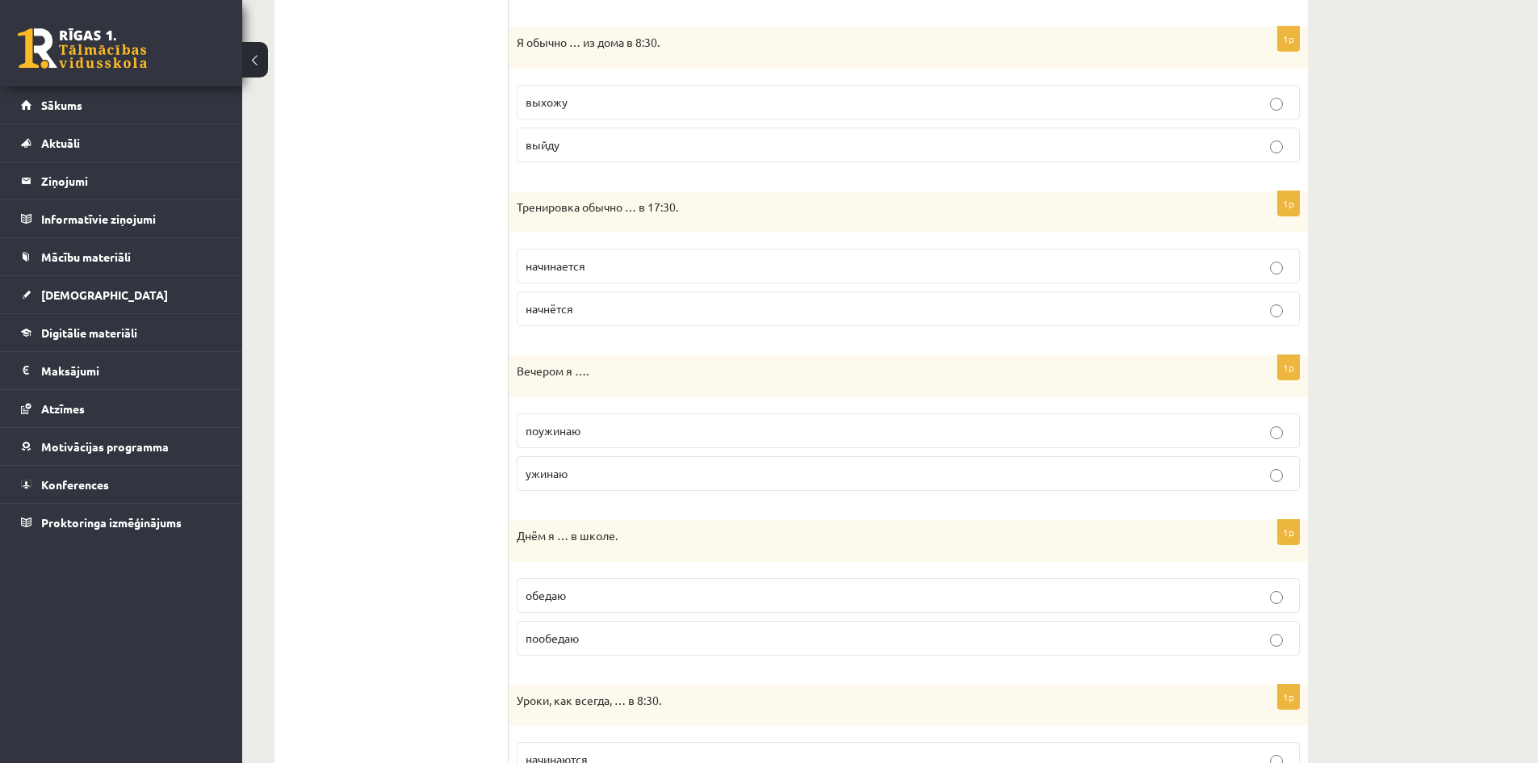
click at [654, 273] on p "начинается" at bounding box center [908, 266] width 765 height 17
click at [658, 425] on p "поужинаю" at bounding box center [908, 430] width 765 height 17
click at [724, 375] on p "Вечером я …." at bounding box center [868, 371] width 702 height 16
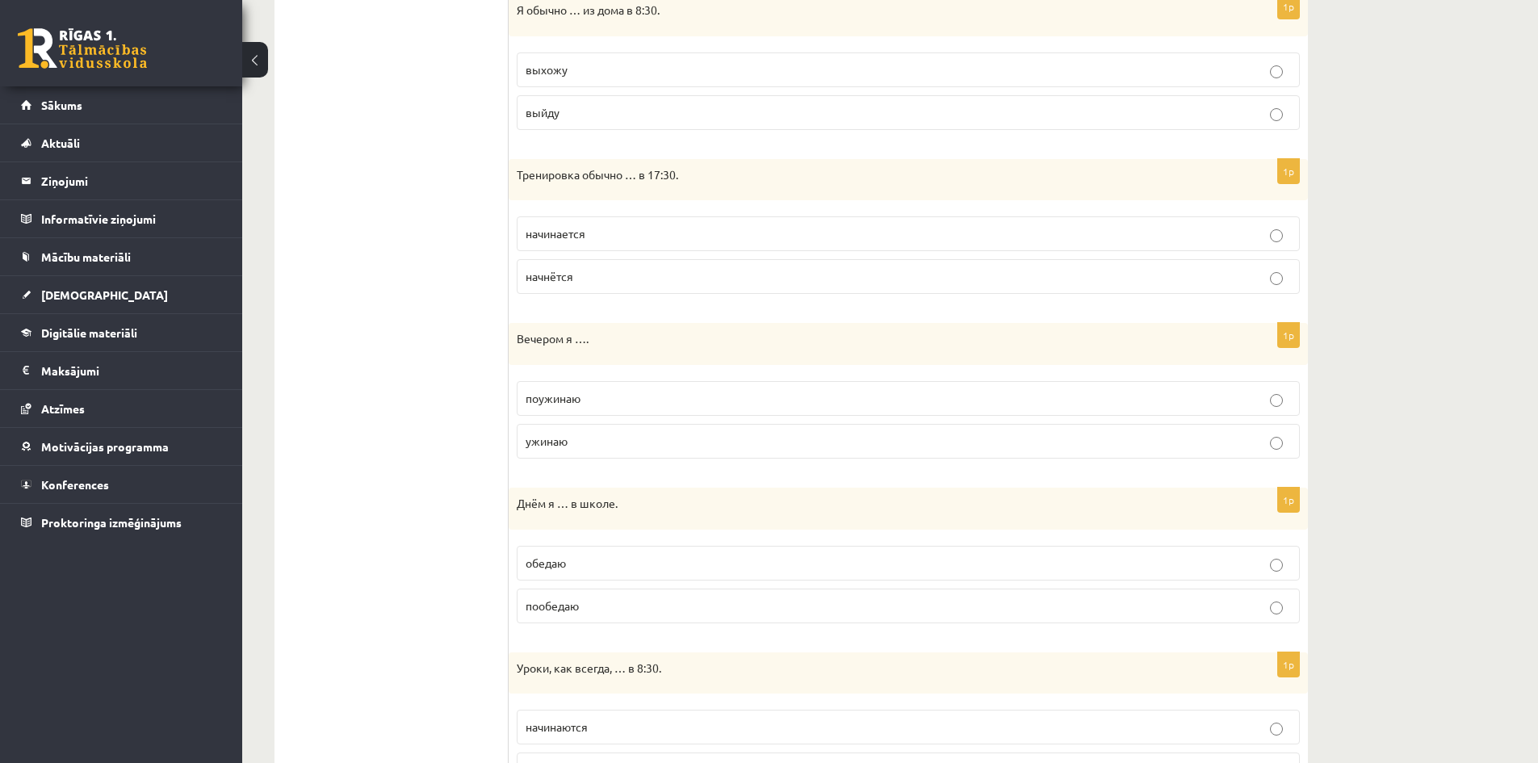
scroll to position [916, 0]
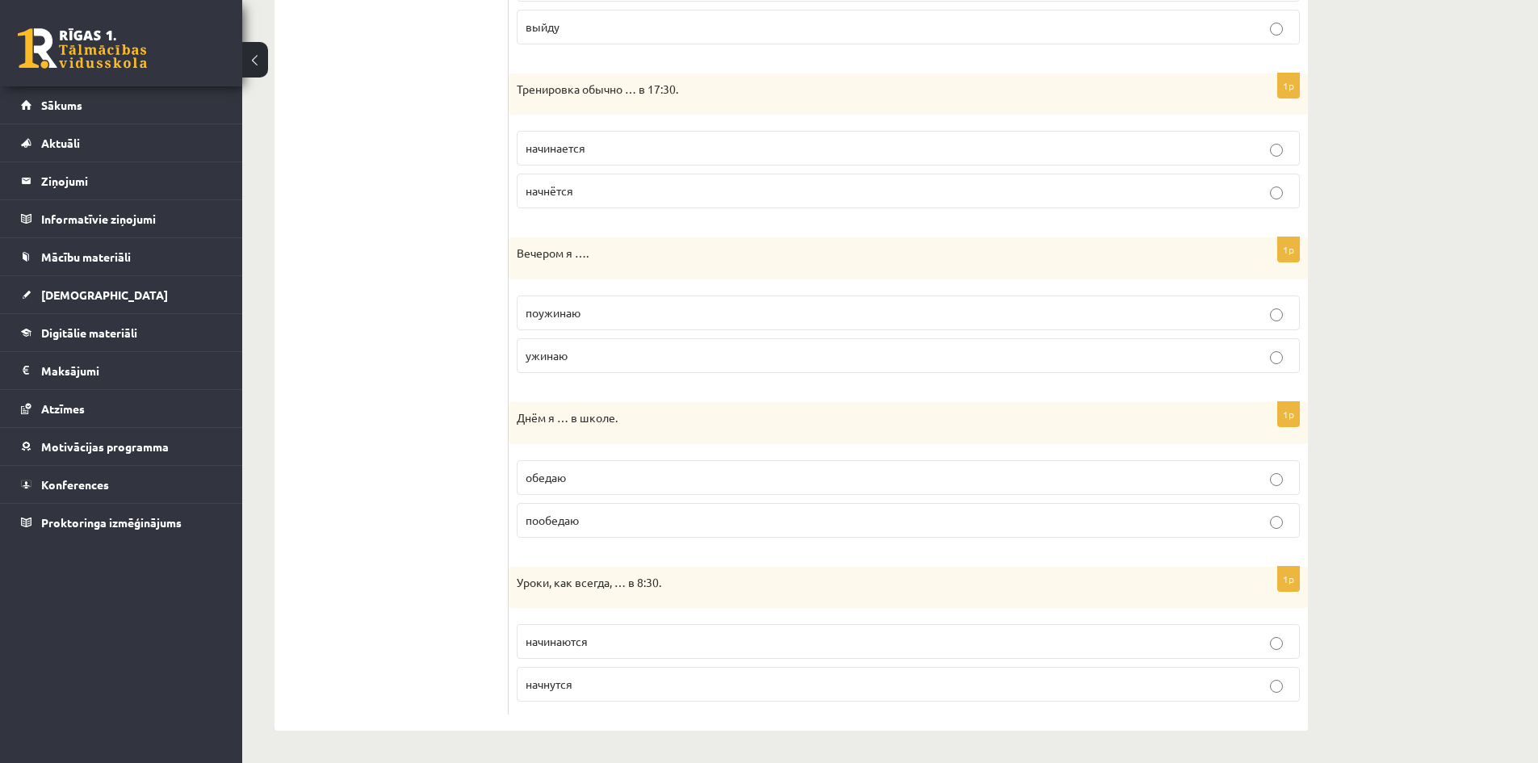
click at [636, 476] on p "обедаю" at bounding box center [908, 477] width 765 height 17
click at [626, 646] on p "начинаются" at bounding box center [908, 641] width 765 height 17
click at [438, 513] on ul "1. uzdevums 2. uzdevums 3. uzdevums 4. uzdevums 5. uzdevums 6. uzdevums 7. uzde…" at bounding box center [400, 44] width 218 height 1340
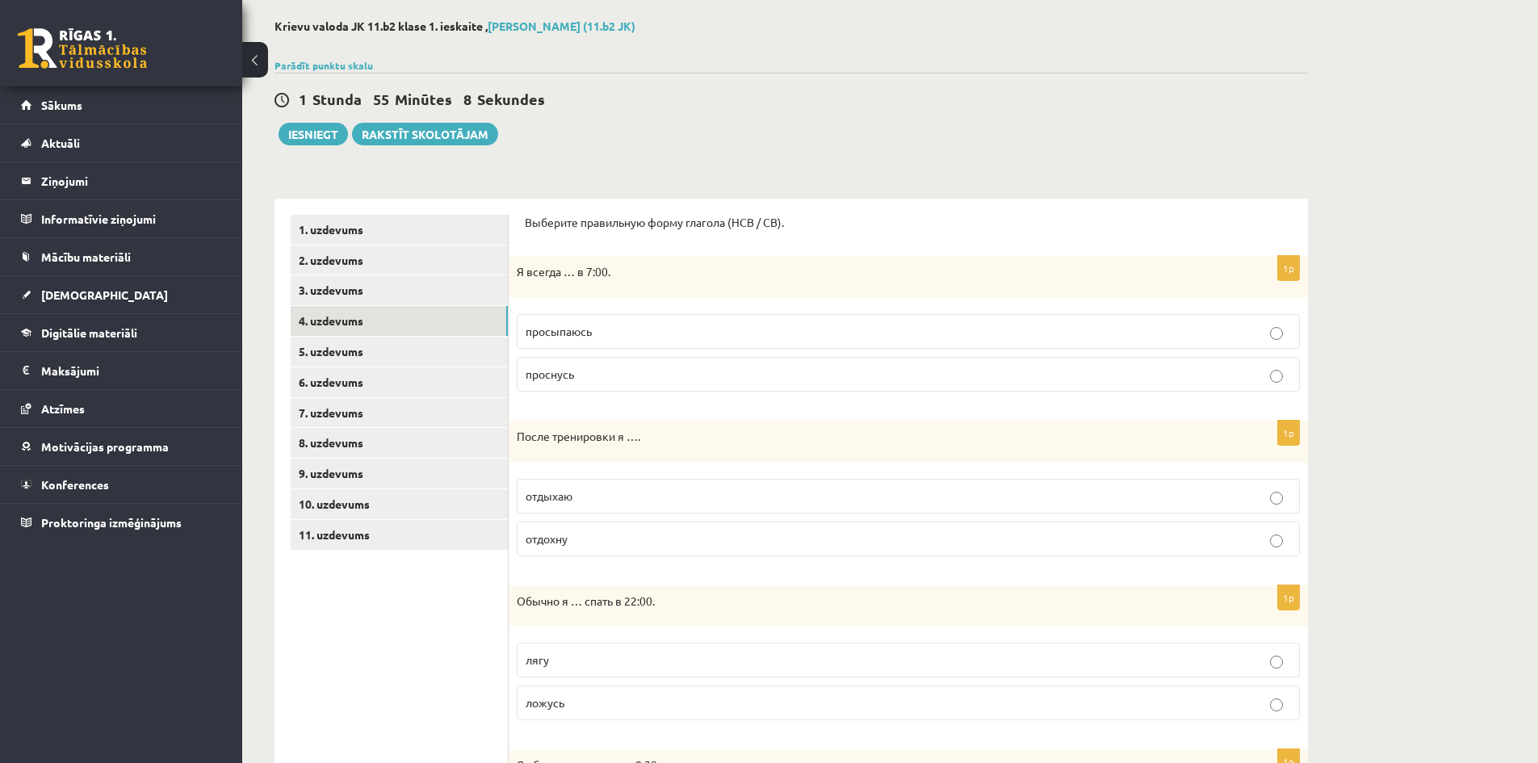
scroll to position [12, 0]
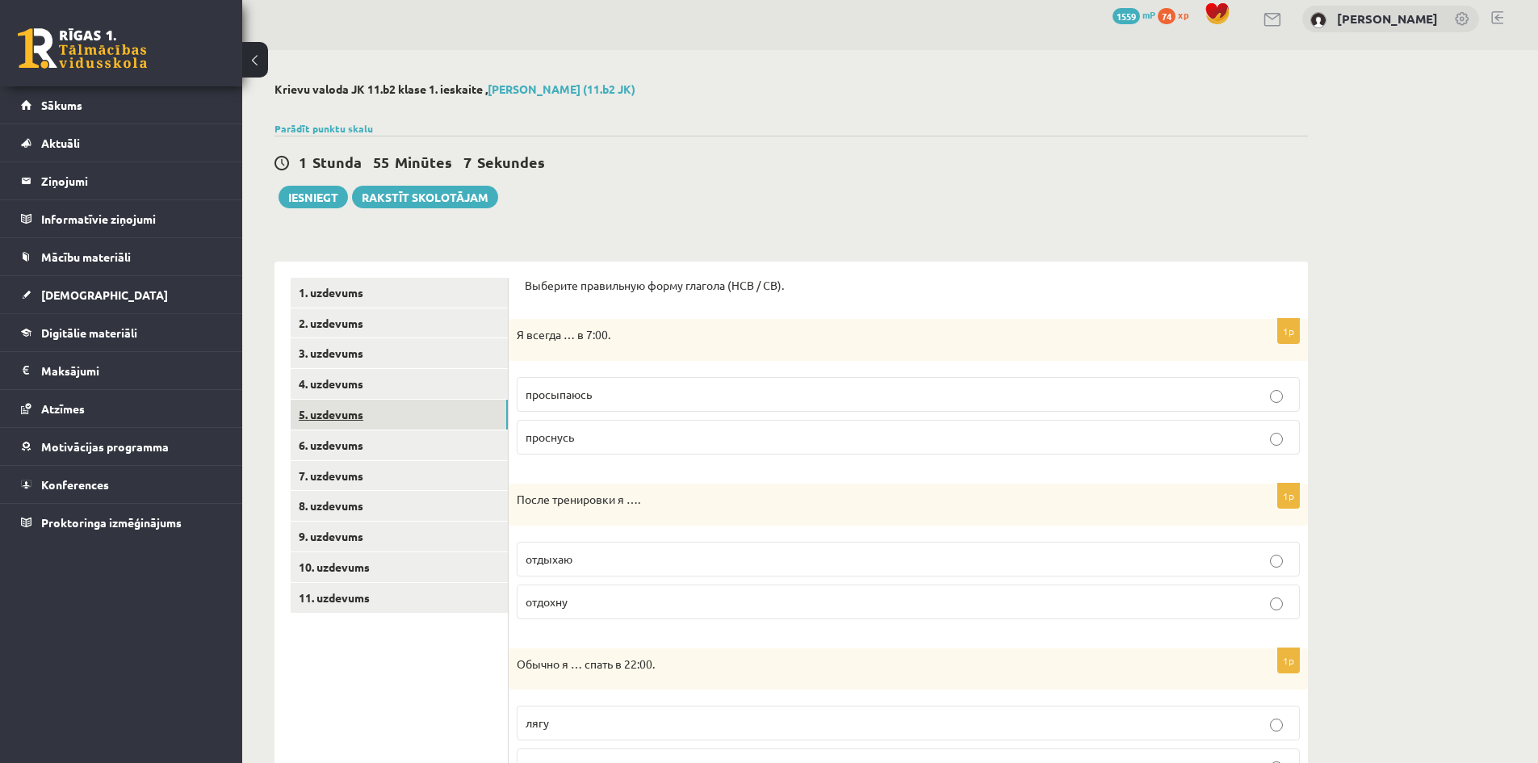
click at [433, 415] on link "5. uzdevums" at bounding box center [399, 415] width 217 height 30
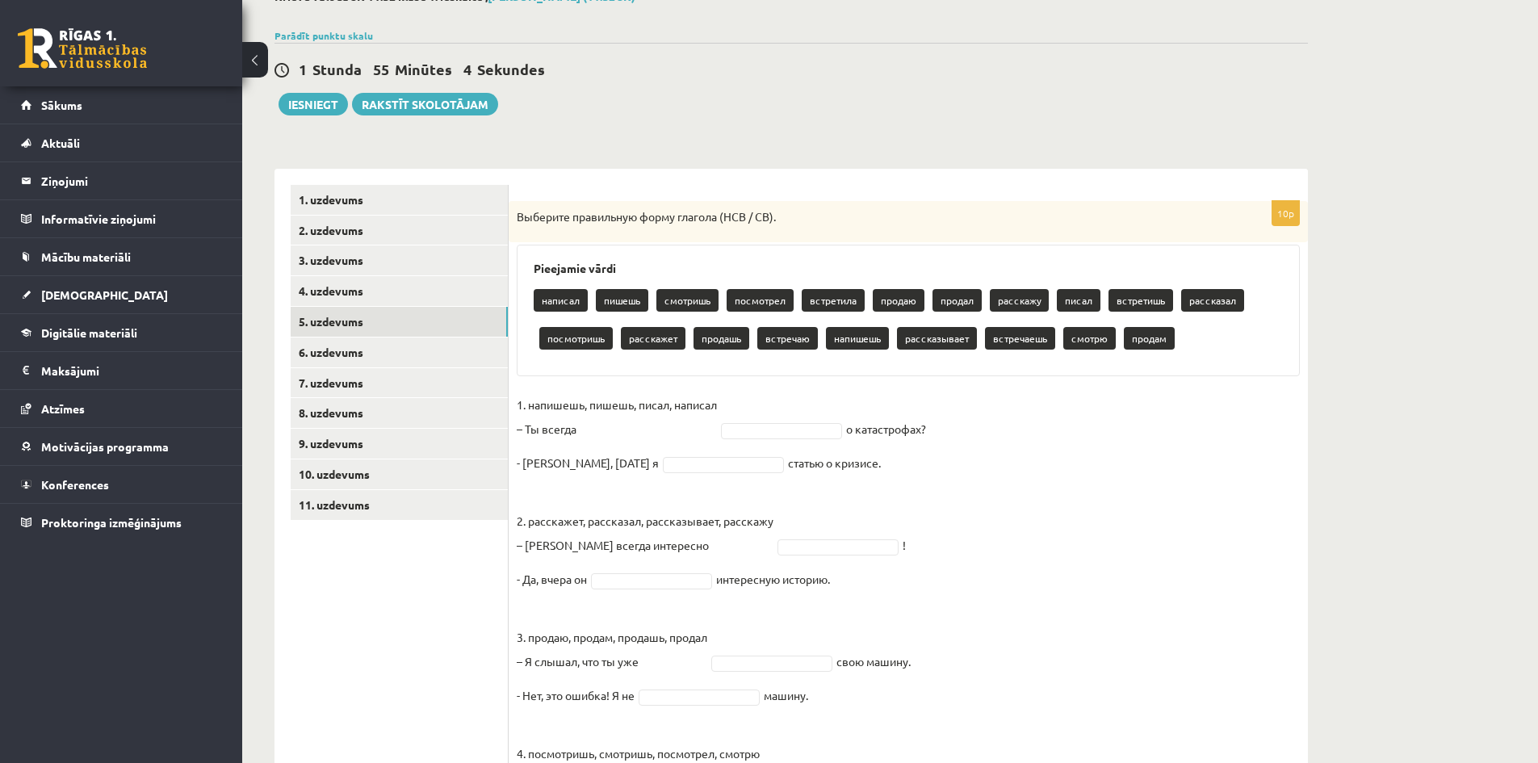
scroll to position [206, 0]
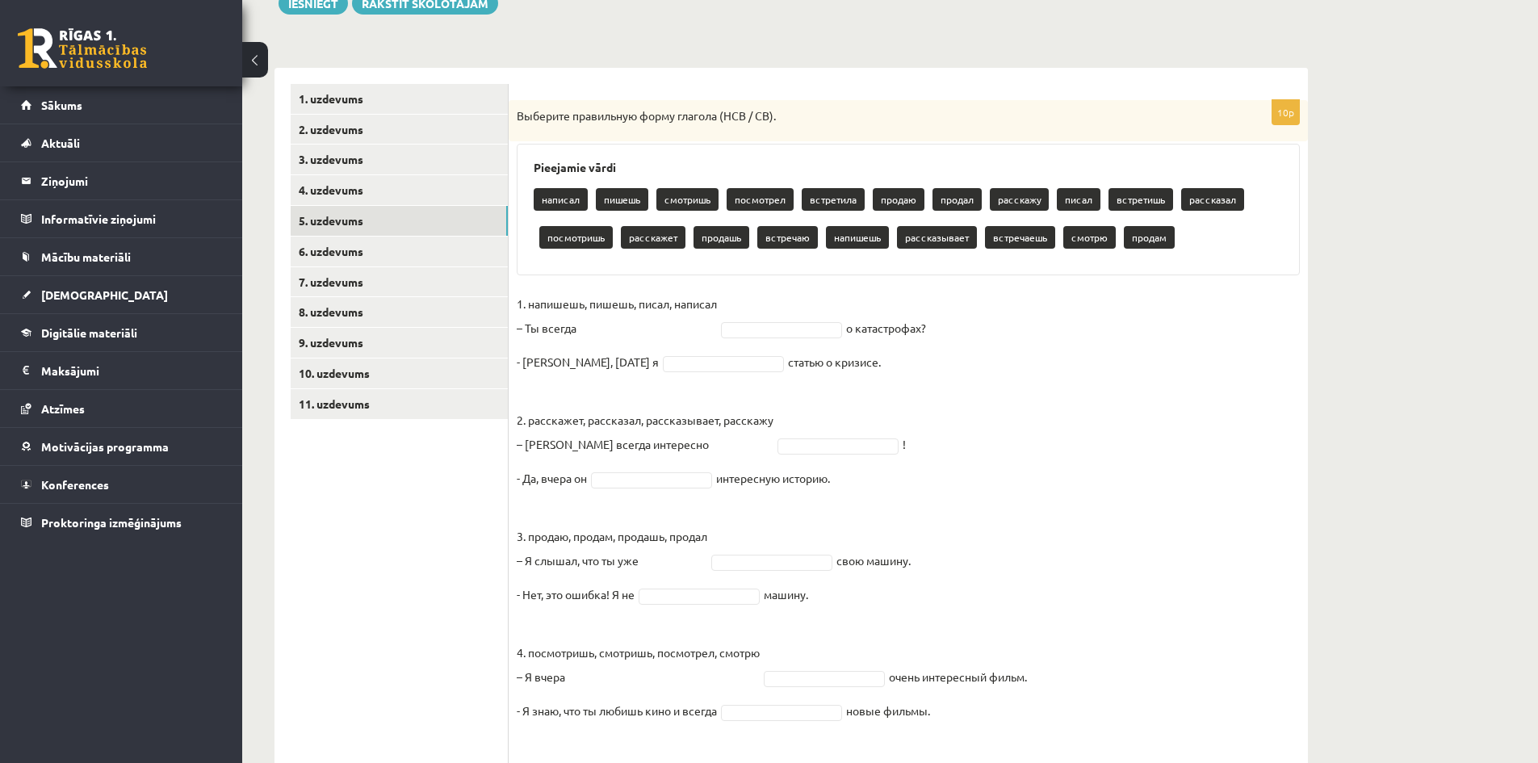
click at [639, 333] on p "1. напишешь, пишешь, писал, написал – Ты всегда" at bounding box center [617, 315] width 200 height 48
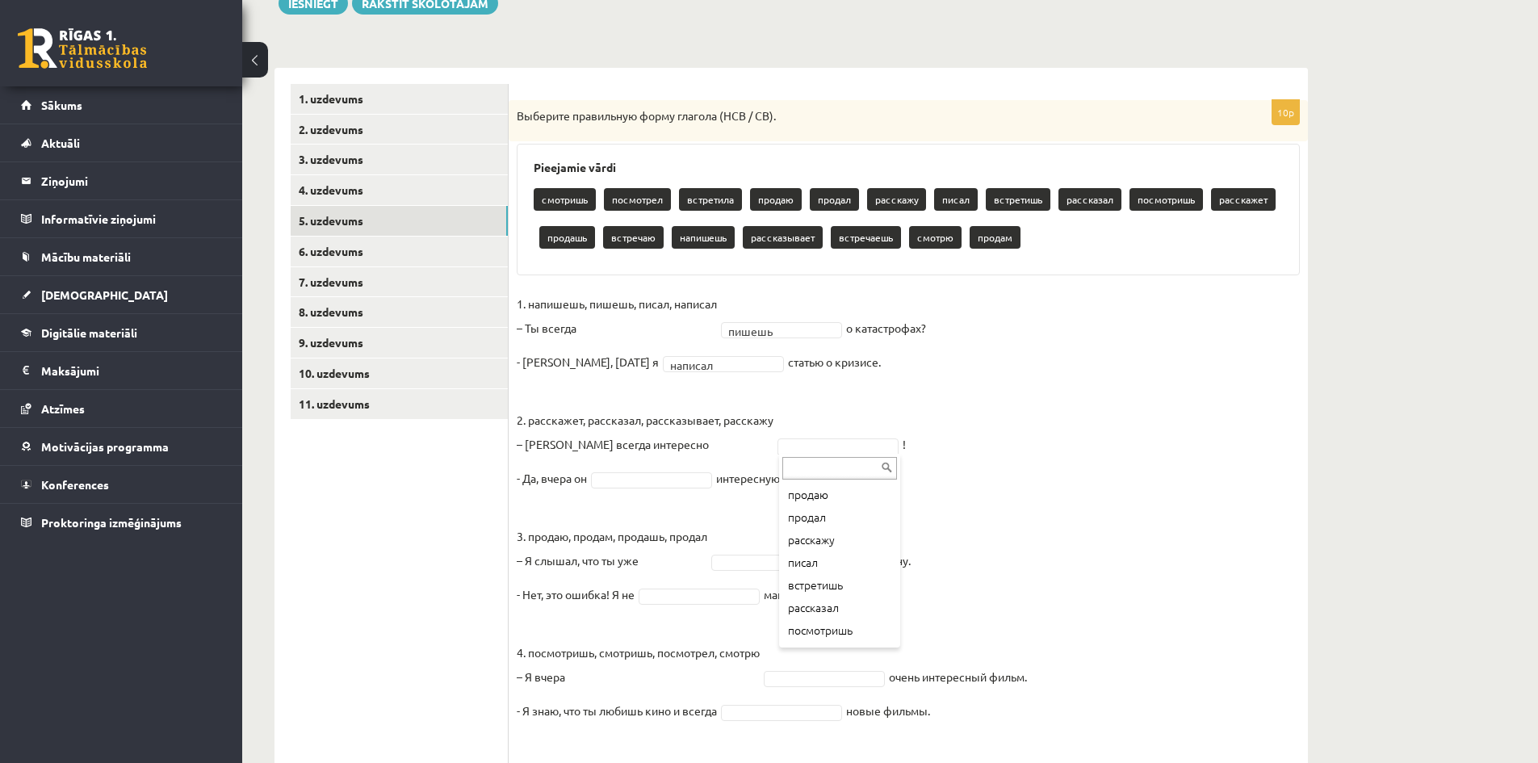
scroll to position [144, 0]
type input "*"
type input "**"
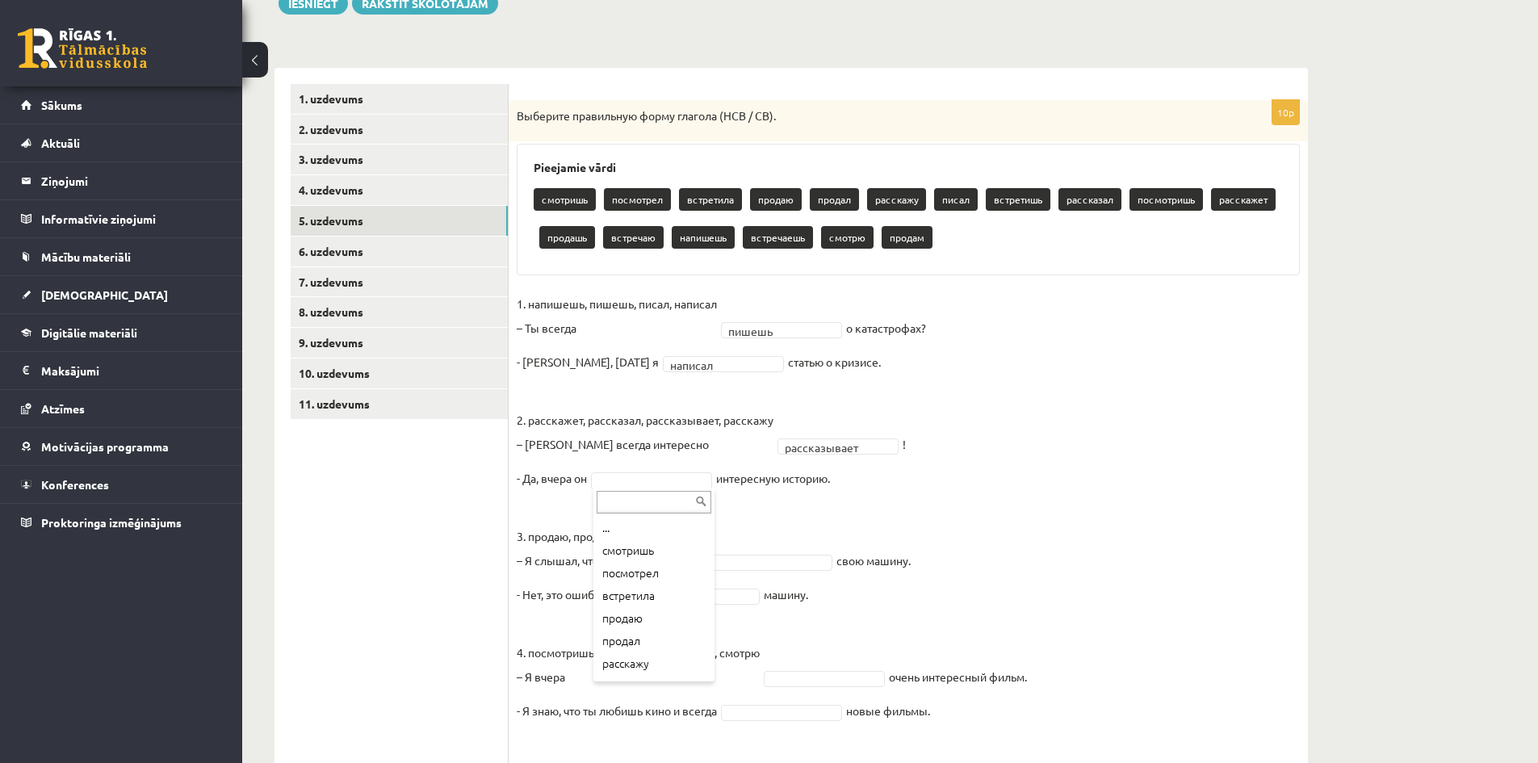
type input "*"
type input "**"
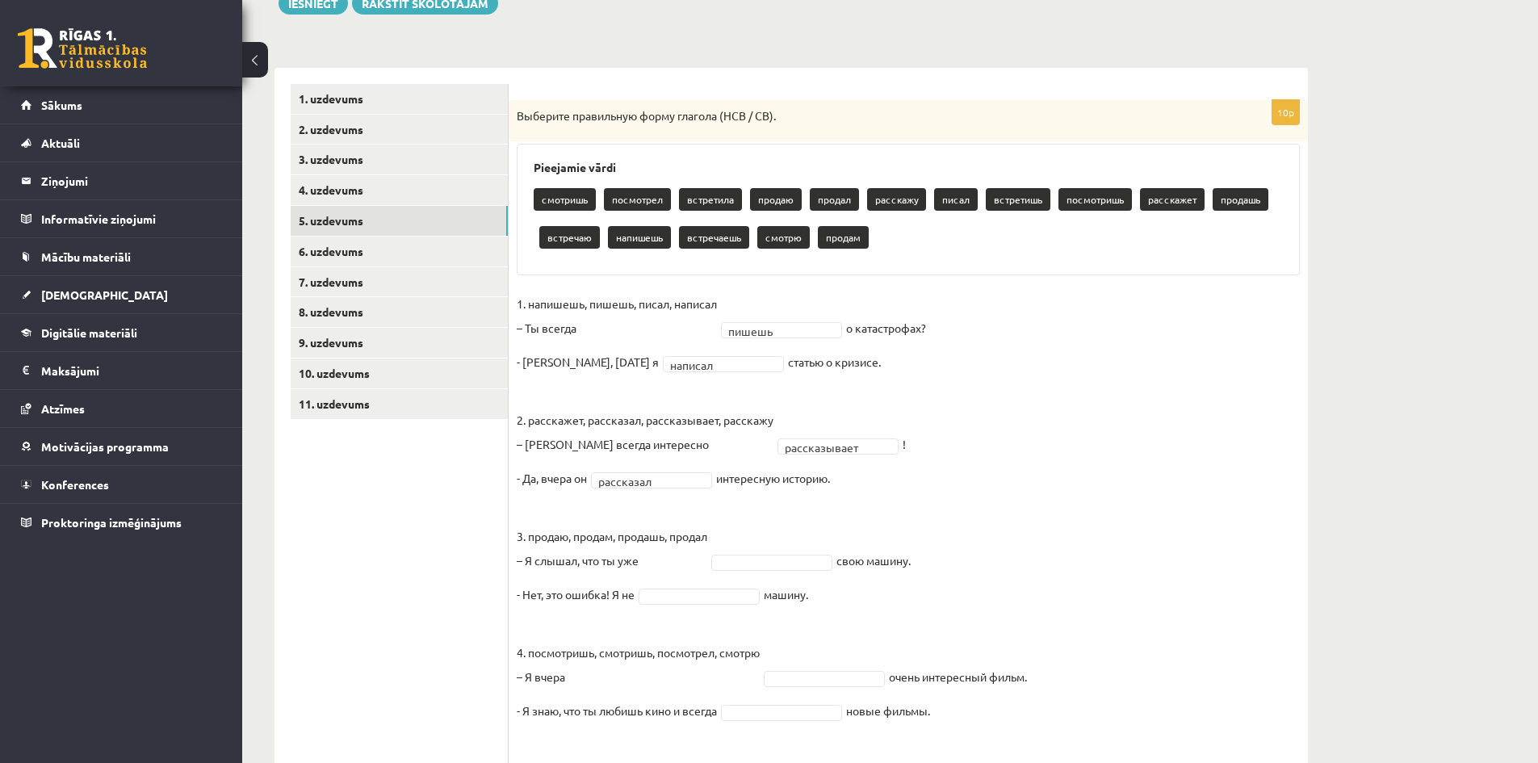
click at [1011, 582] on fieldset "**********" at bounding box center [908, 569] width 783 height 557
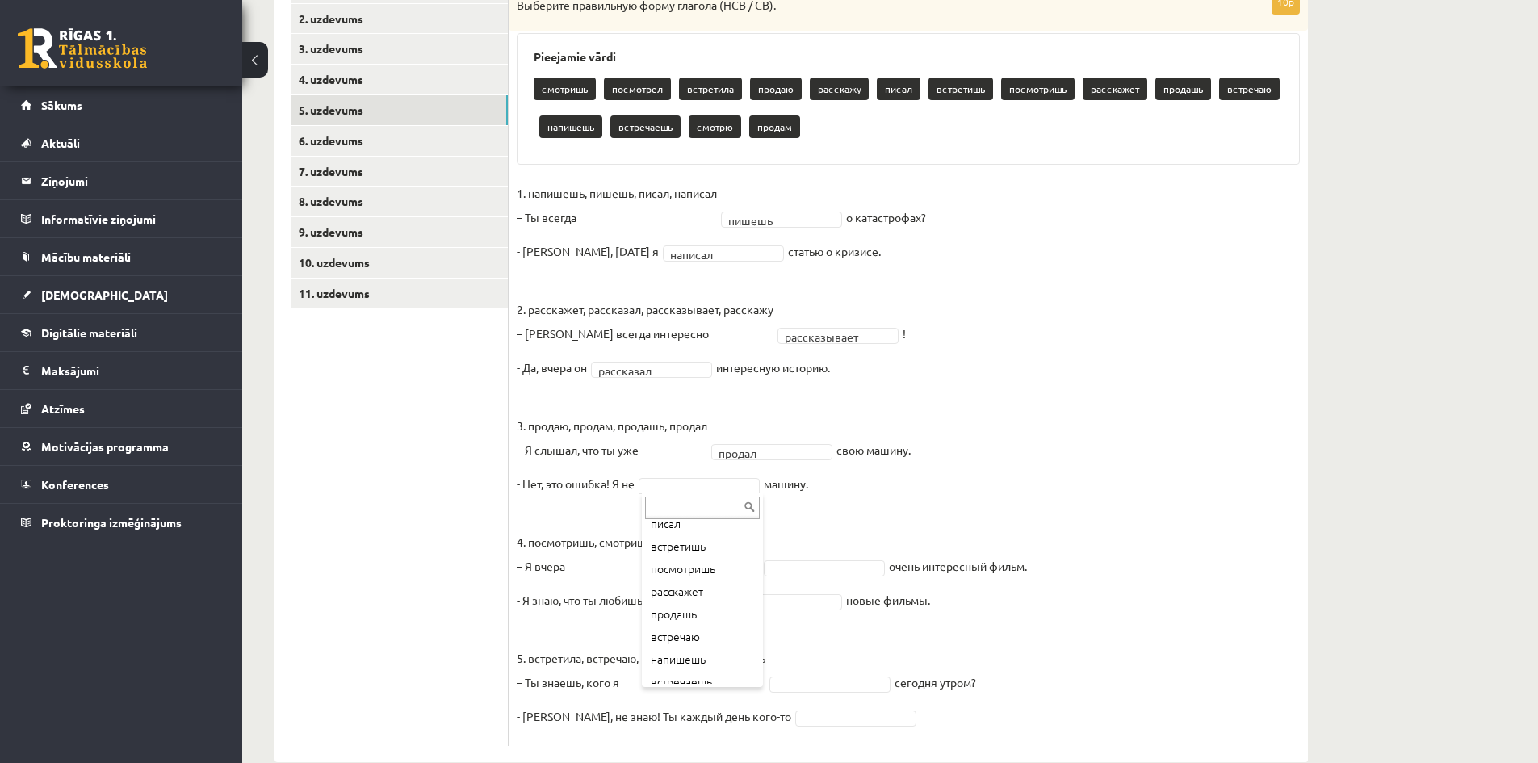
scroll to position [140, 0]
click at [812, 434] on fieldset "**********" at bounding box center [908, 459] width 783 height 557
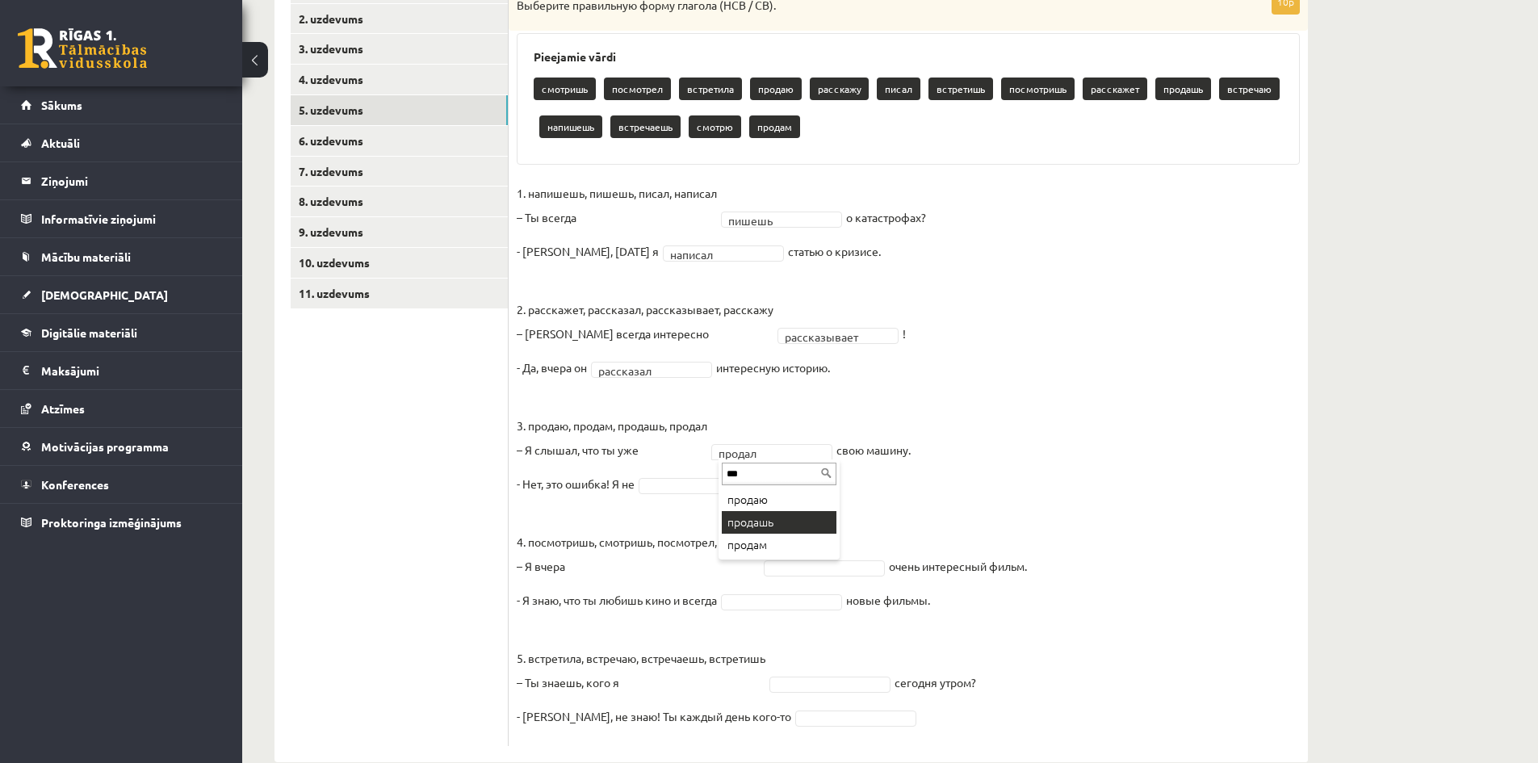
type input "***"
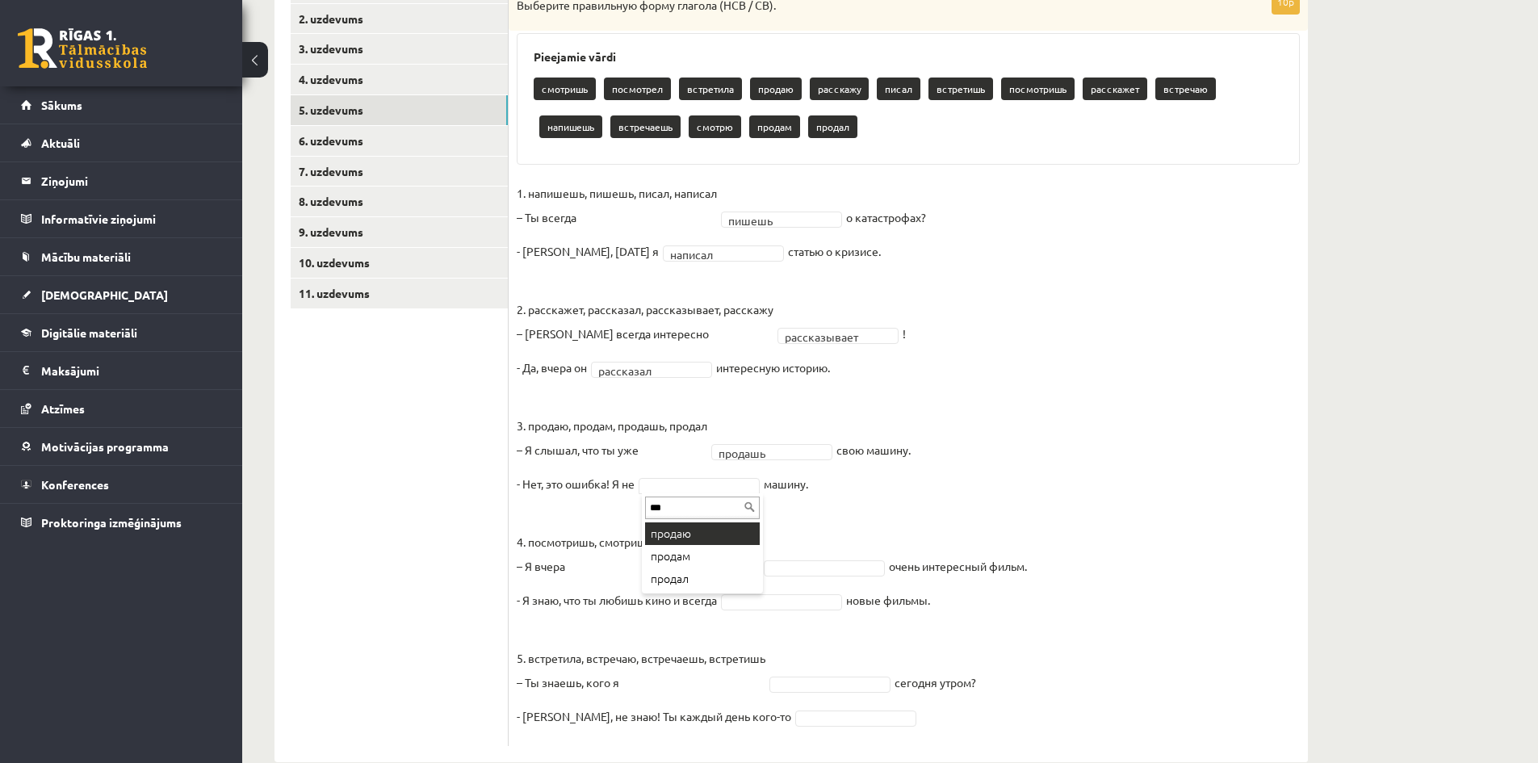
type input "***"
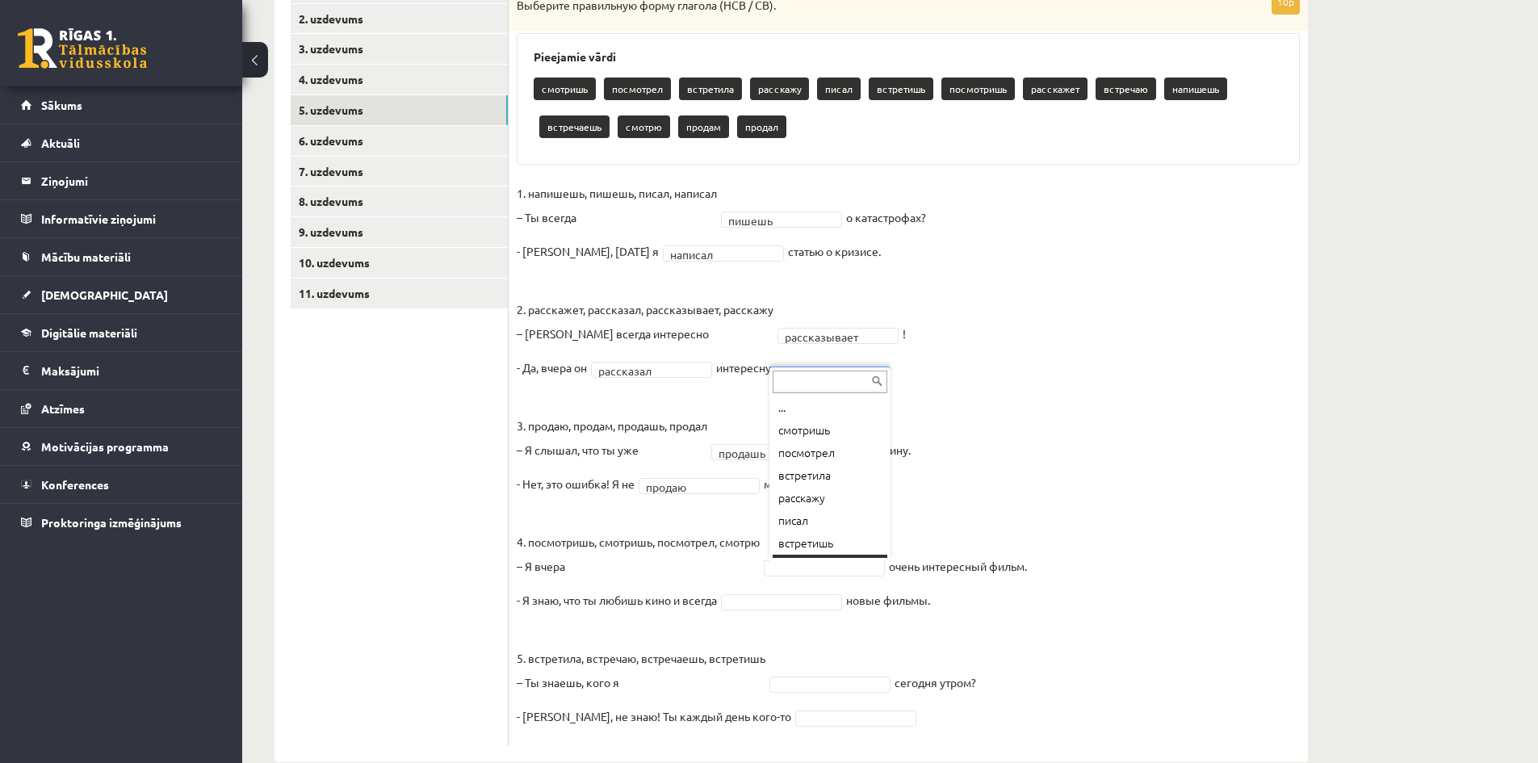
scroll to position [19, 0]
type input "*"
type input "**"
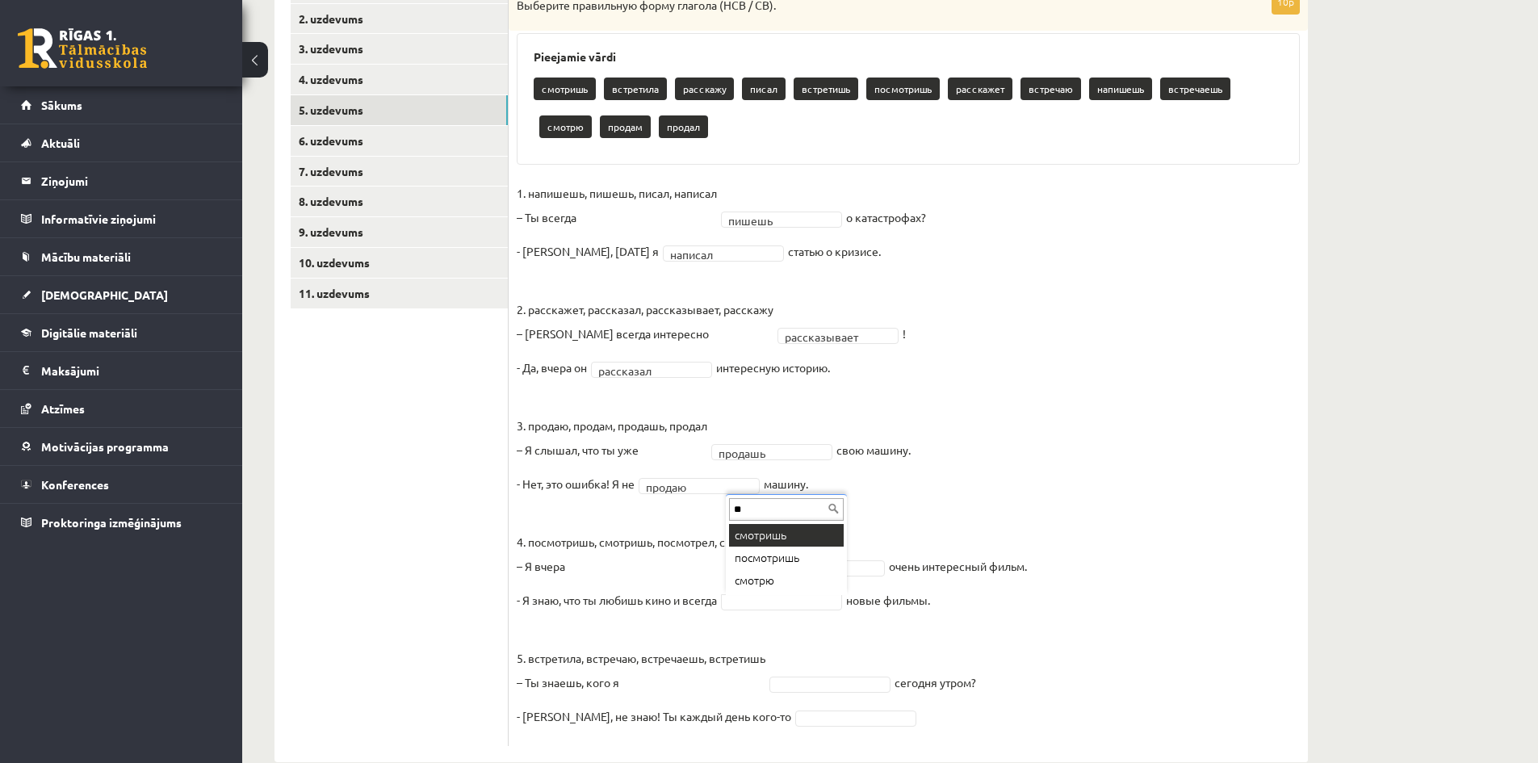
type input "**"
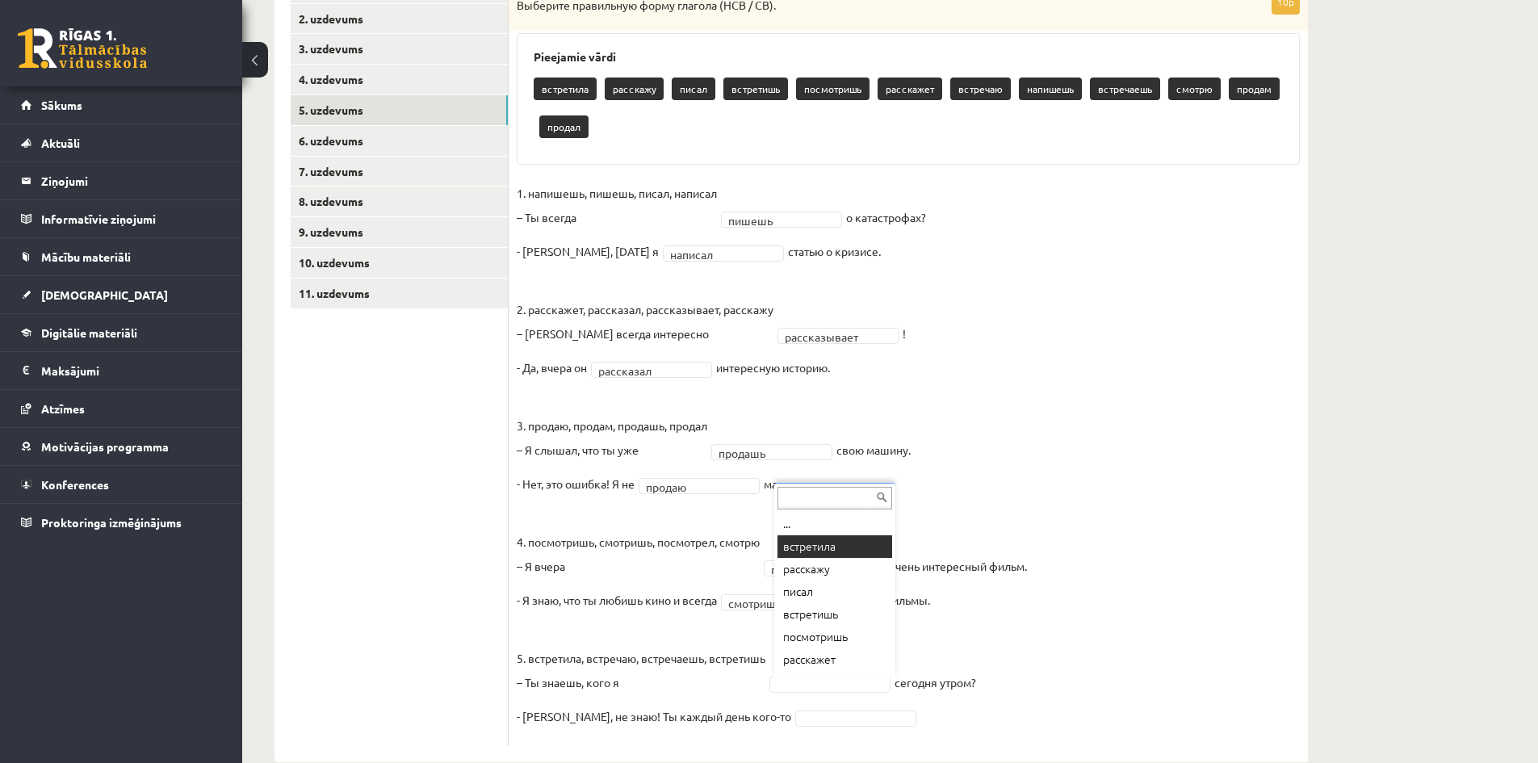
scroll to position [311, 0]
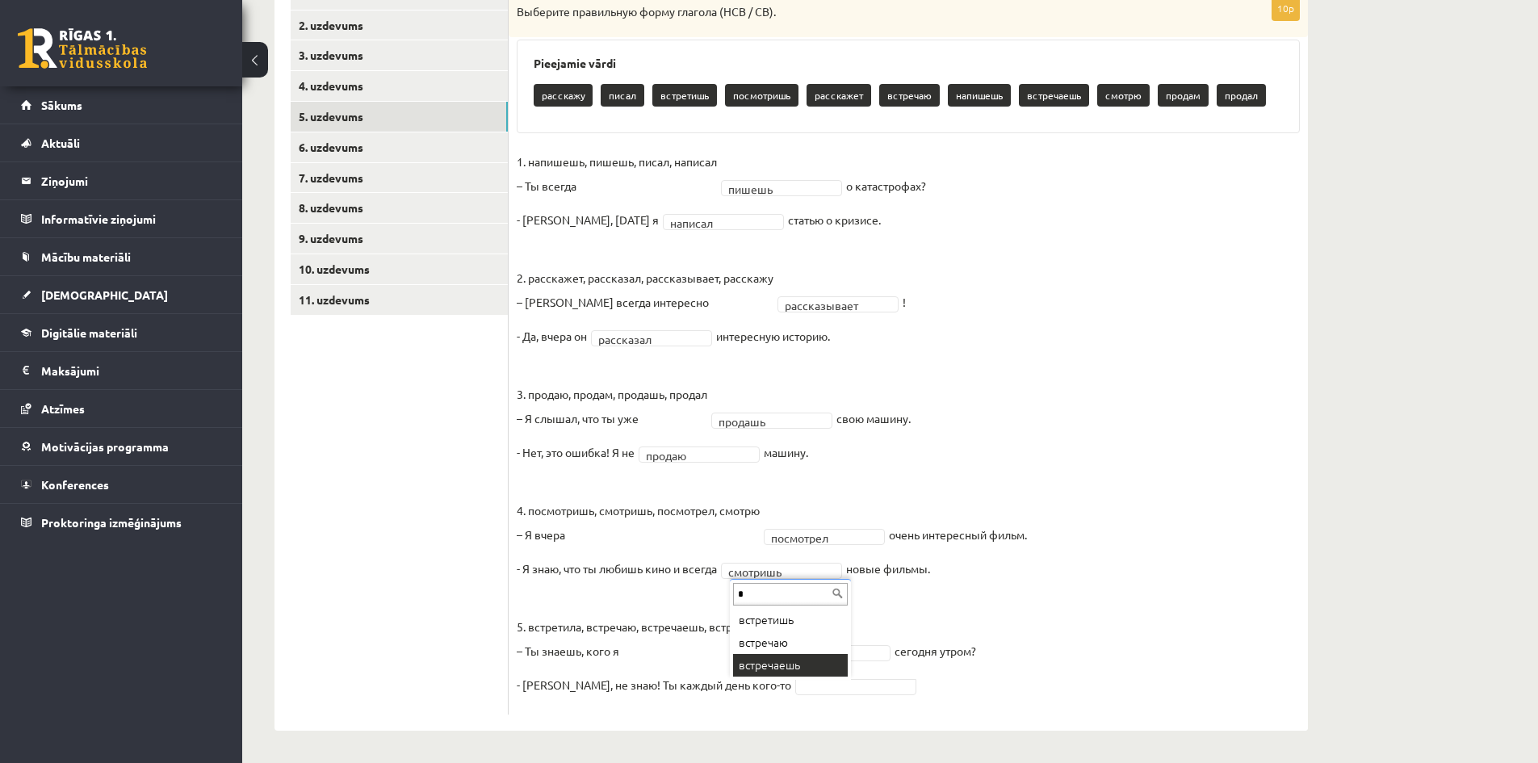
type input "*"
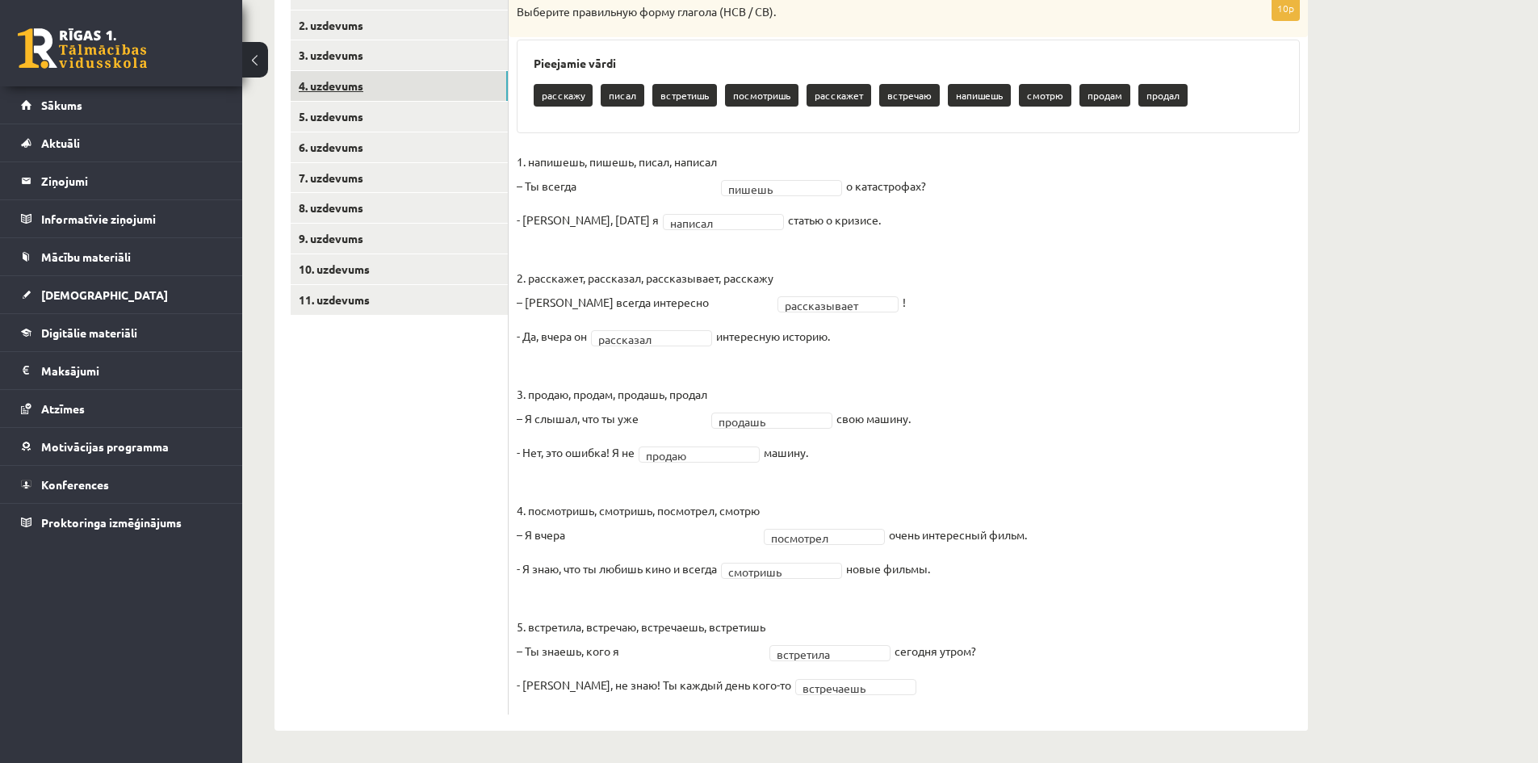
click at [436, 73] on link "4. uzdevums" at bounding box center [399, 86] width 217 height 30
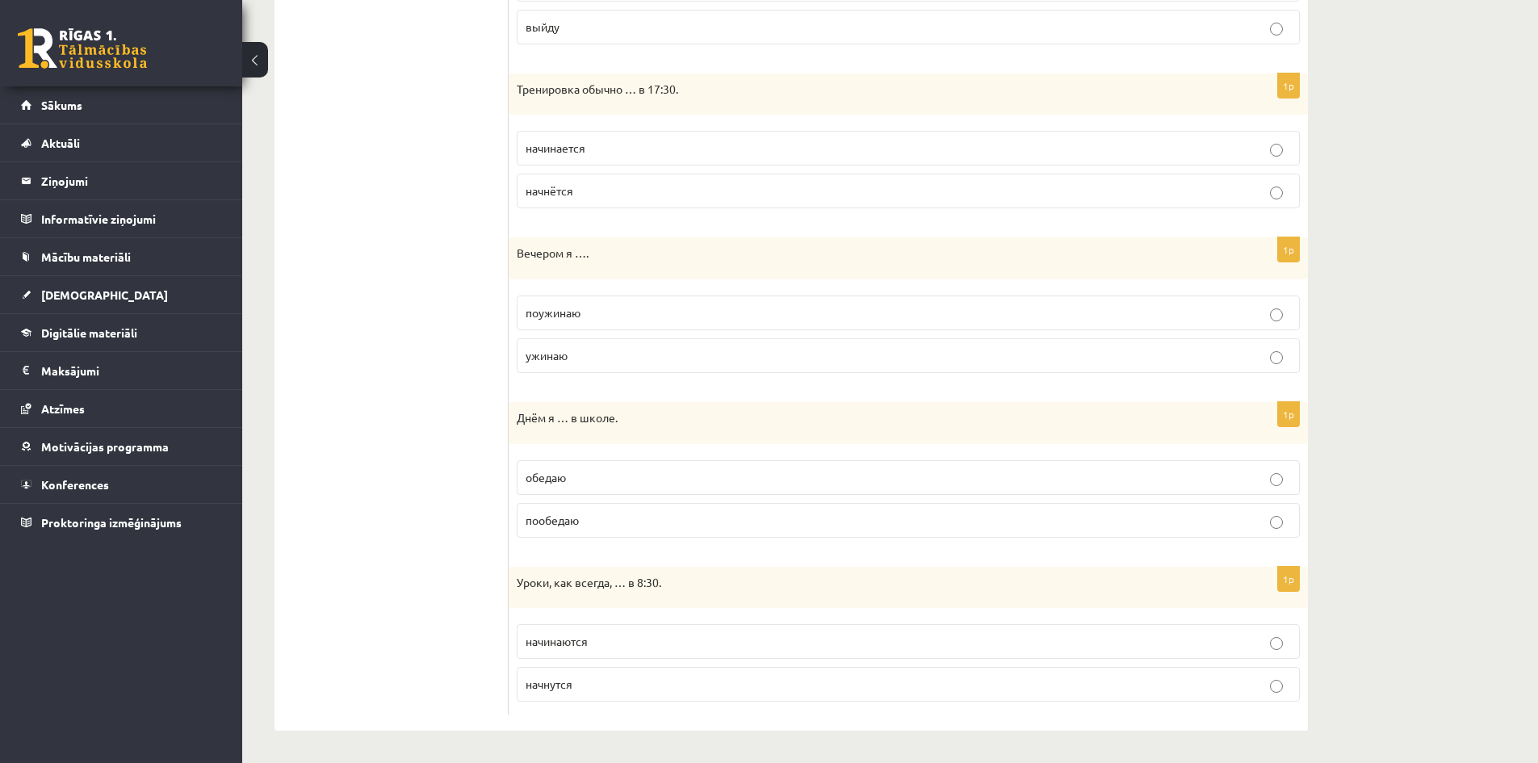
scroll to position [239, 0]
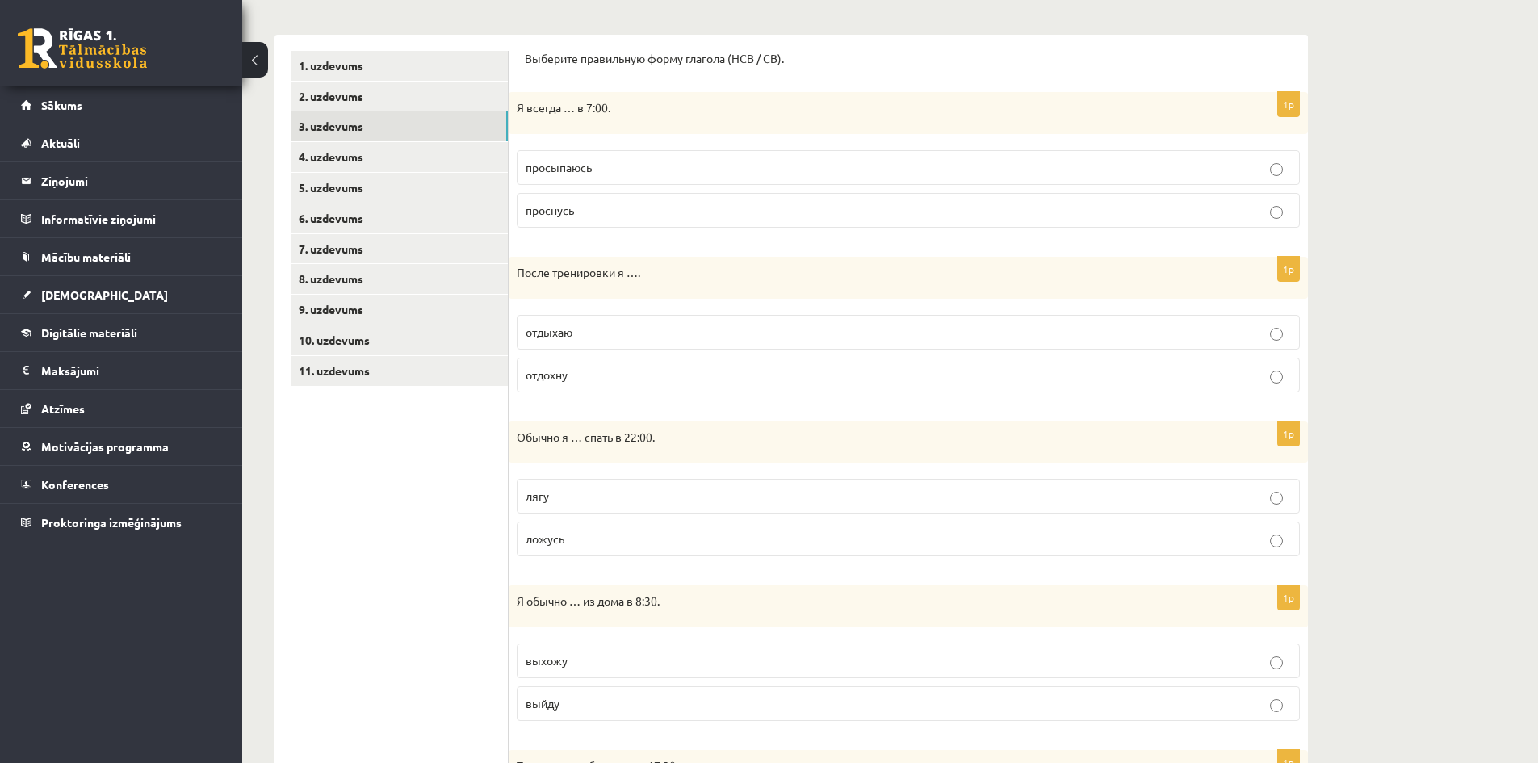
click at [458, 124] on link "3. uzdevums" at bounding box center [399, 126] width 217 height 30
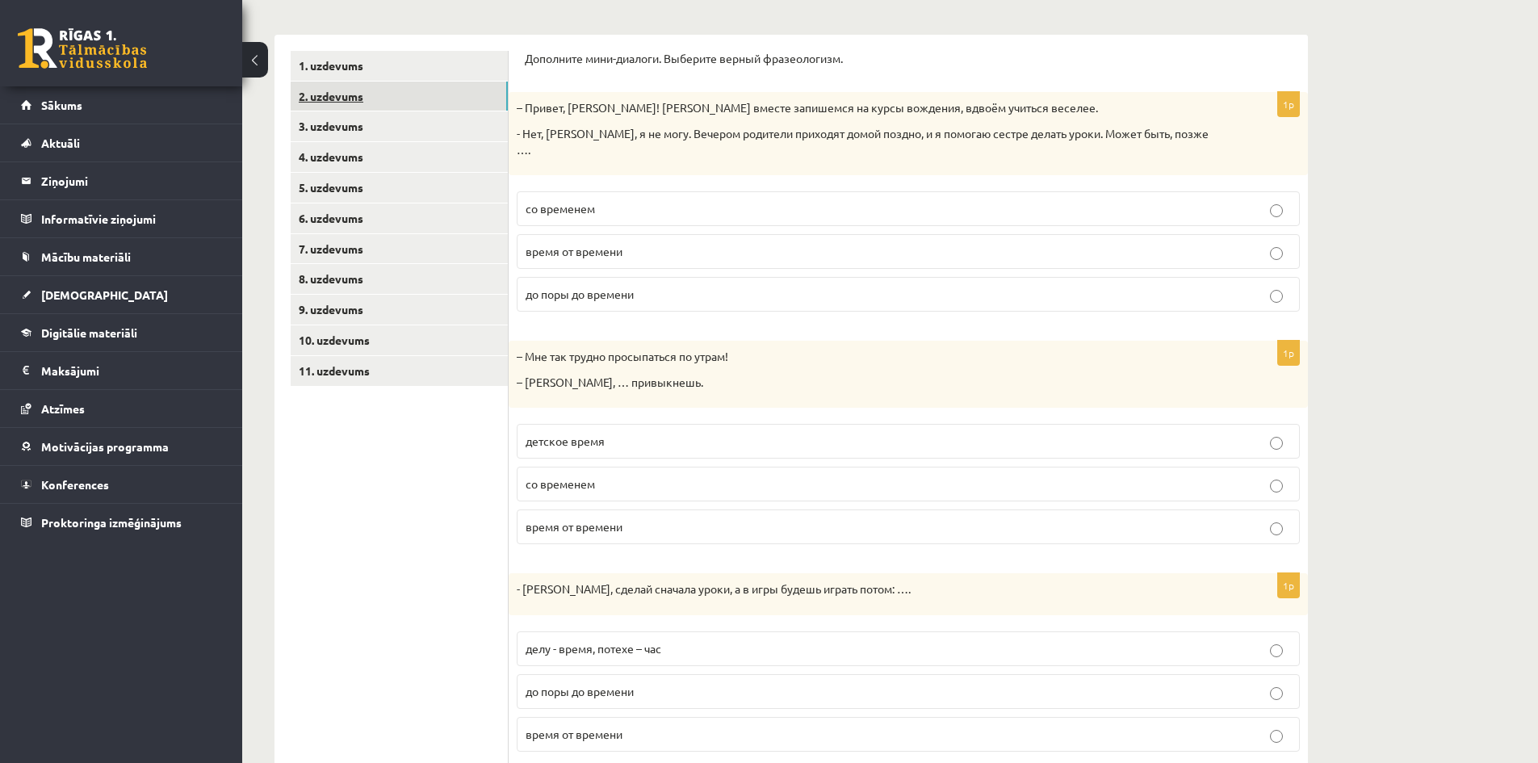
click at [471, 103] on link "2. uzdevums" at bounding box center [399, 97] width 217 height 30
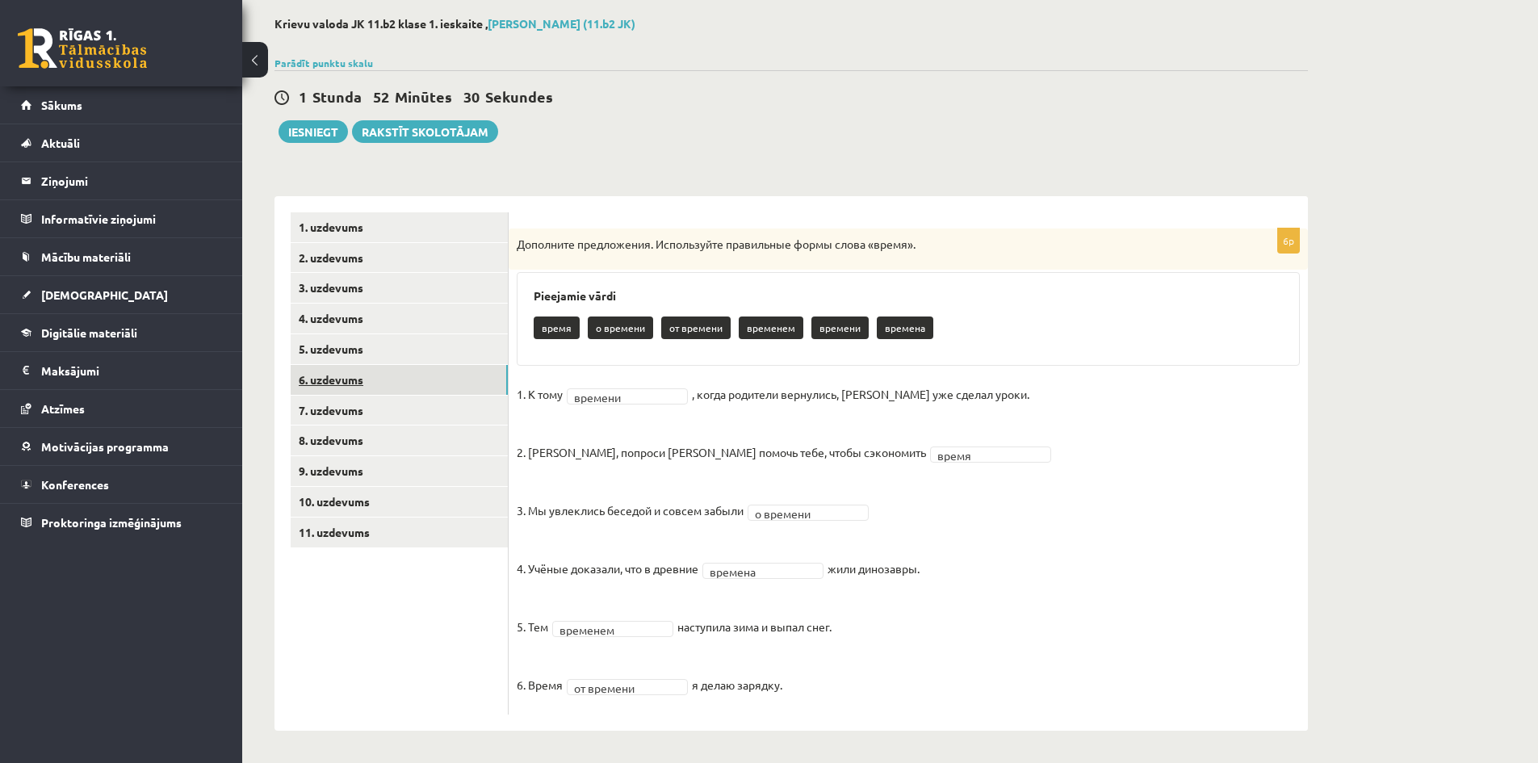
click at [425, 384] on link "6. uzdevums" at bounding box center [399, 380] width 217 height 30
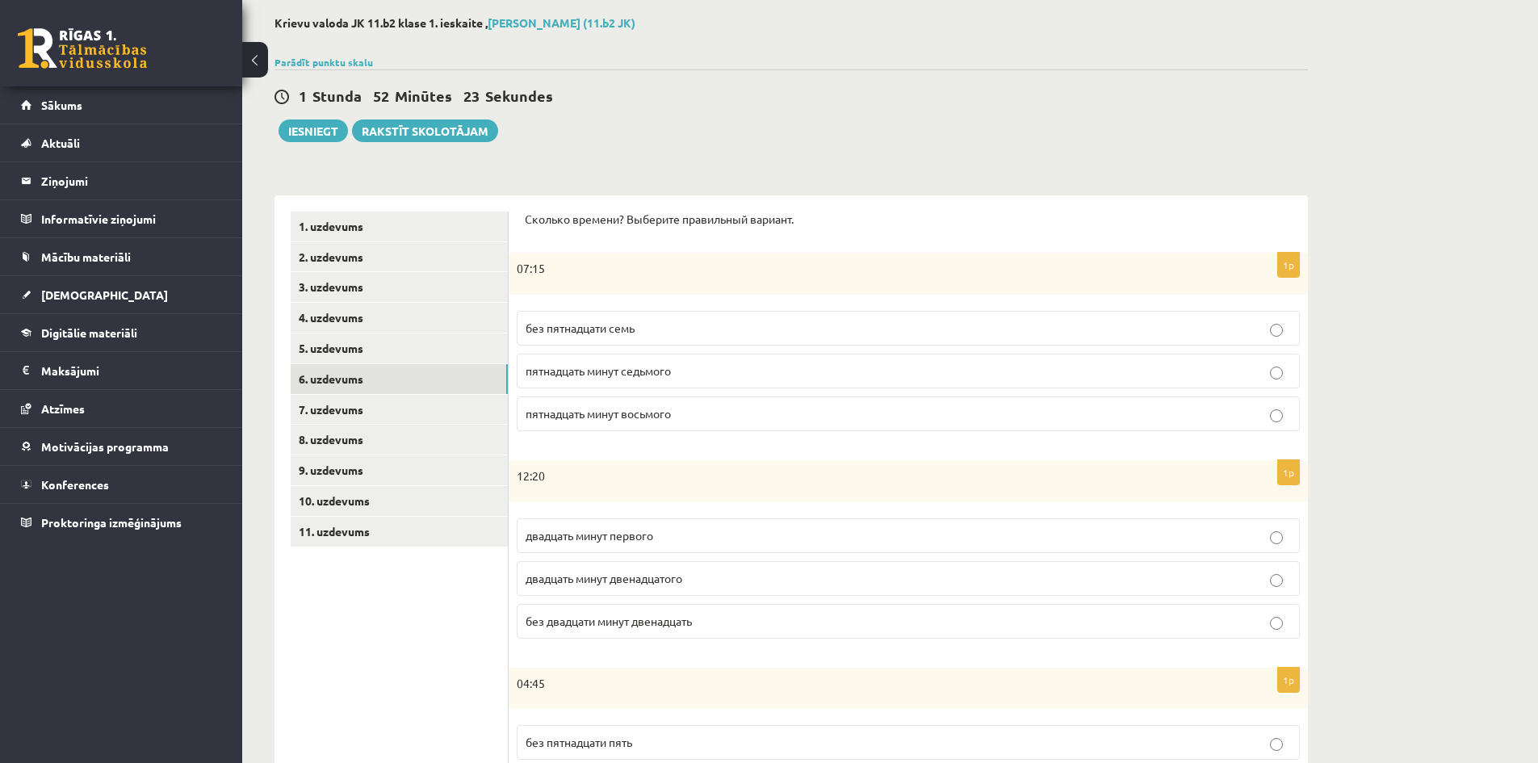
click at [683, 405] on p "пятнадцать минут восьмого" at bounding box center [908, 413] width 765 height 17
click at [722, 538] on p "двадцать минут первого" at bounding box center [908, 535] width 765 height 17
click at [1363, 551] on div "Krievu valoda JK 11.b2 klase 1. ieskaite , Daniela Kokina (11.b2 JK) Parādīt pu…" at bounding box center [890, 652] width 1296 height 1337
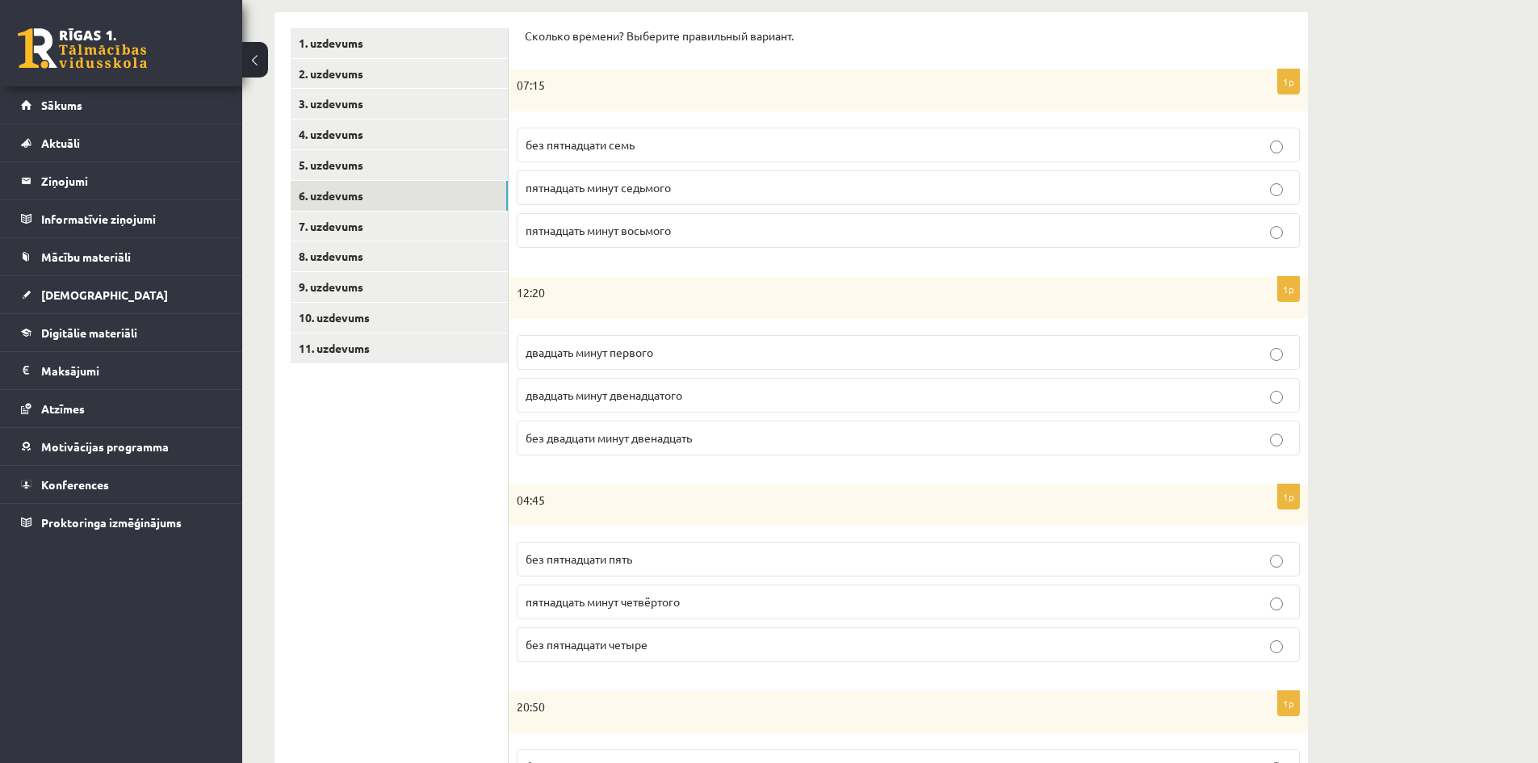
scroll to position [369, 0]
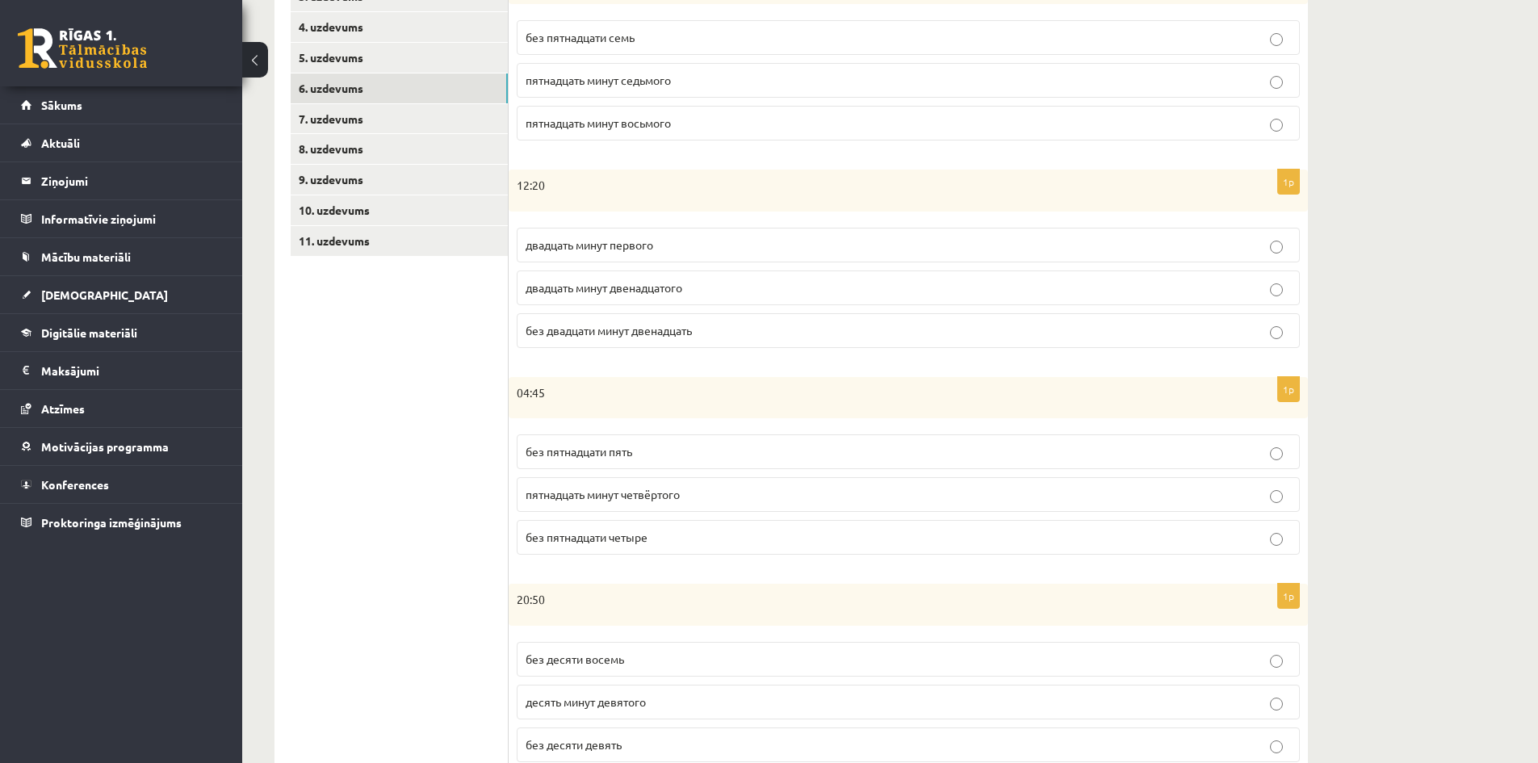
click at [695, 448] on p "без пятнадцати пять" at bounding box center [908, 451] width 765 height 17
click at [1371, 533] on div "Krievu valoda JK 11.b2 klase 1. ieskaite , Daniela Kokina (11.b2 JK) Parādīt pu…" at bounding box center [890, 361] width 1296 height 1337
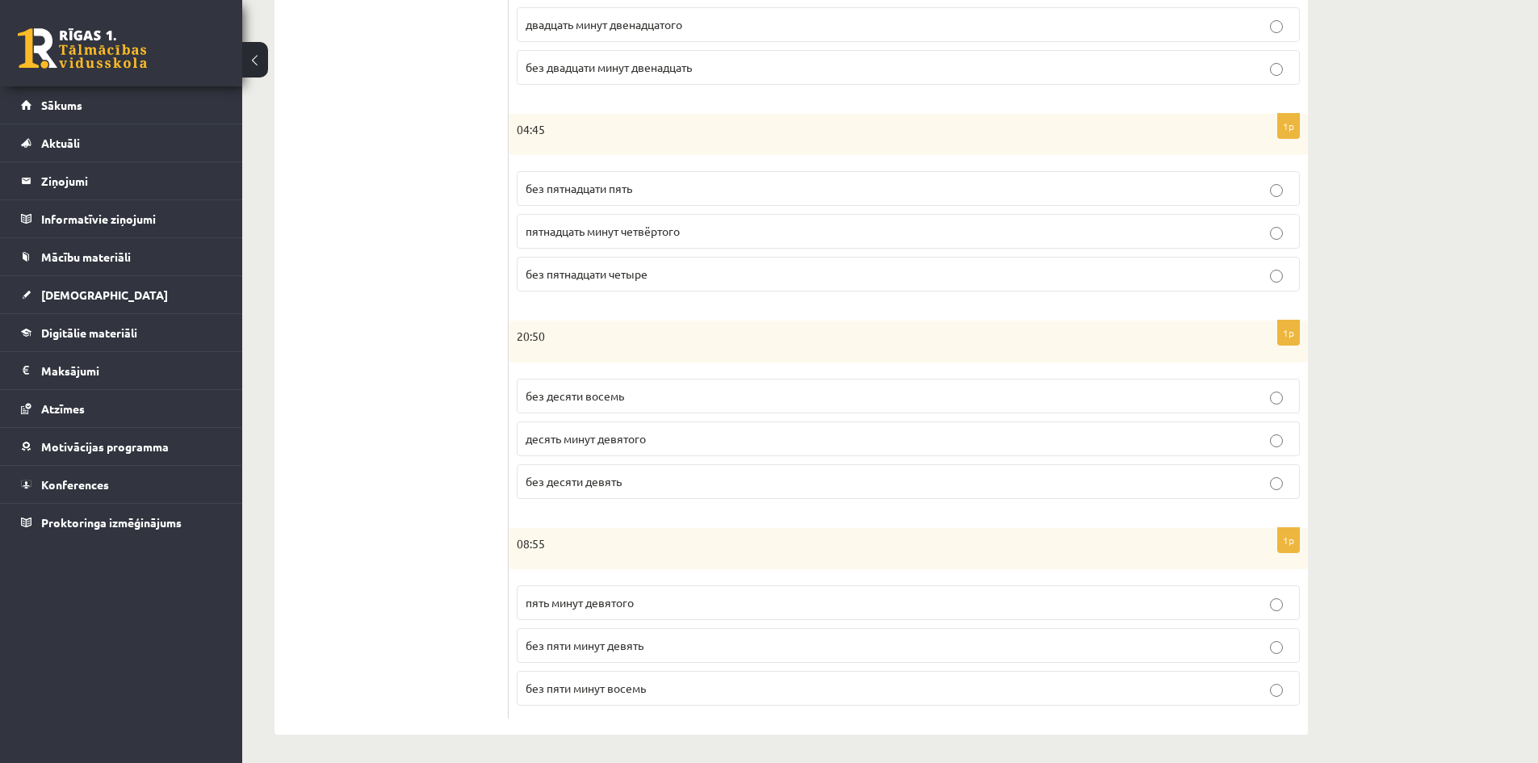
scroll to position [637, 0]
click at [651, 441] on p "десять минут девятого" at bounding box center [908, 434] width 765 height 17
click at [810, 462] on label "без десяти девять" at bounding box center [908, 477] width 783 height 35
click at [733, 639] on p "без пяти минут девять" at bounding box center [908, 641] width 765 height 17
click at [1391, 392] on div "Krievu valoda JK 11.b2 klase 1. ieskaite , Daniela Kokina (11.b2 JK) Parādīt pu…" at bounding box center [890, 94] width 1296 height 1337
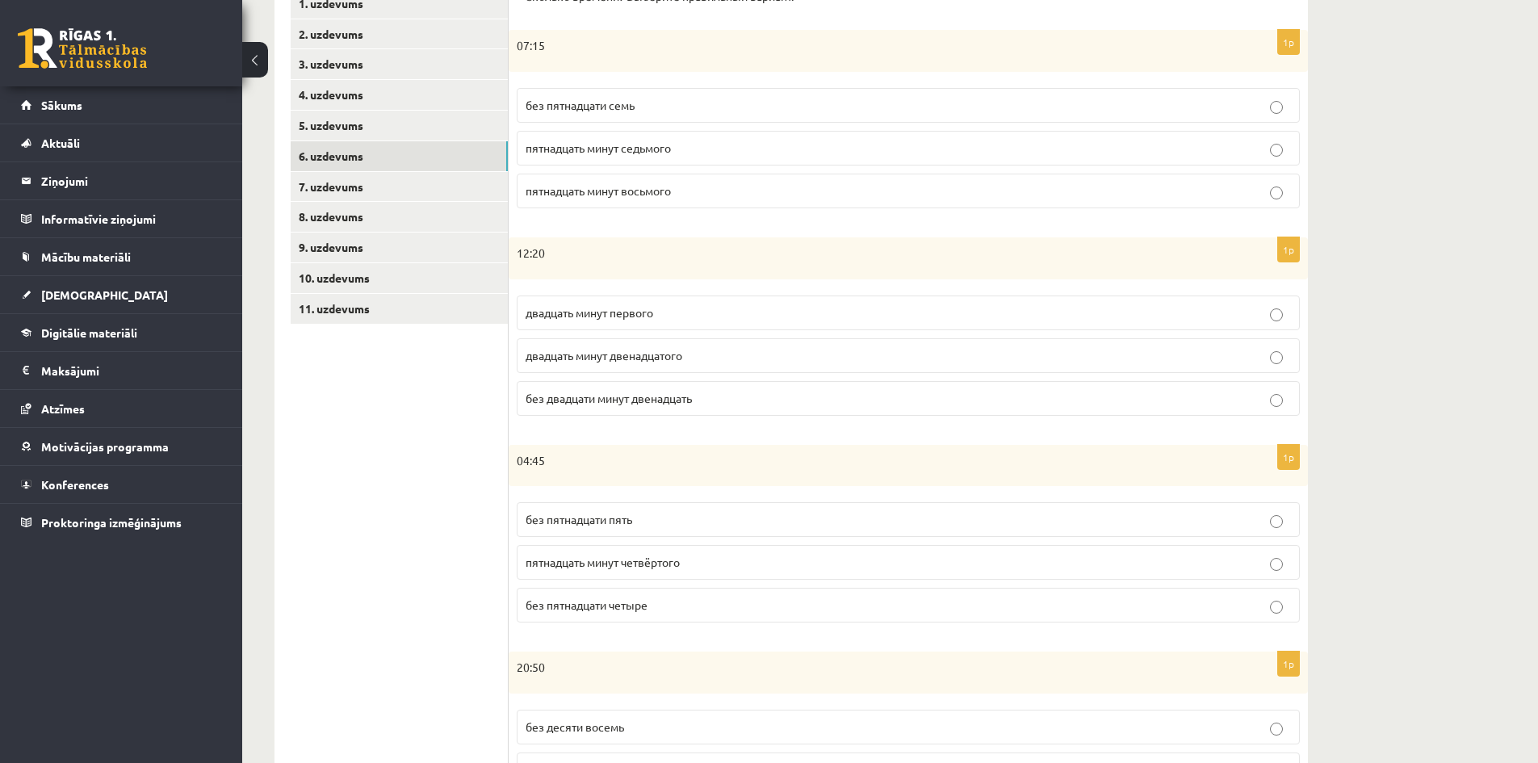
scroll to position [282, 0]
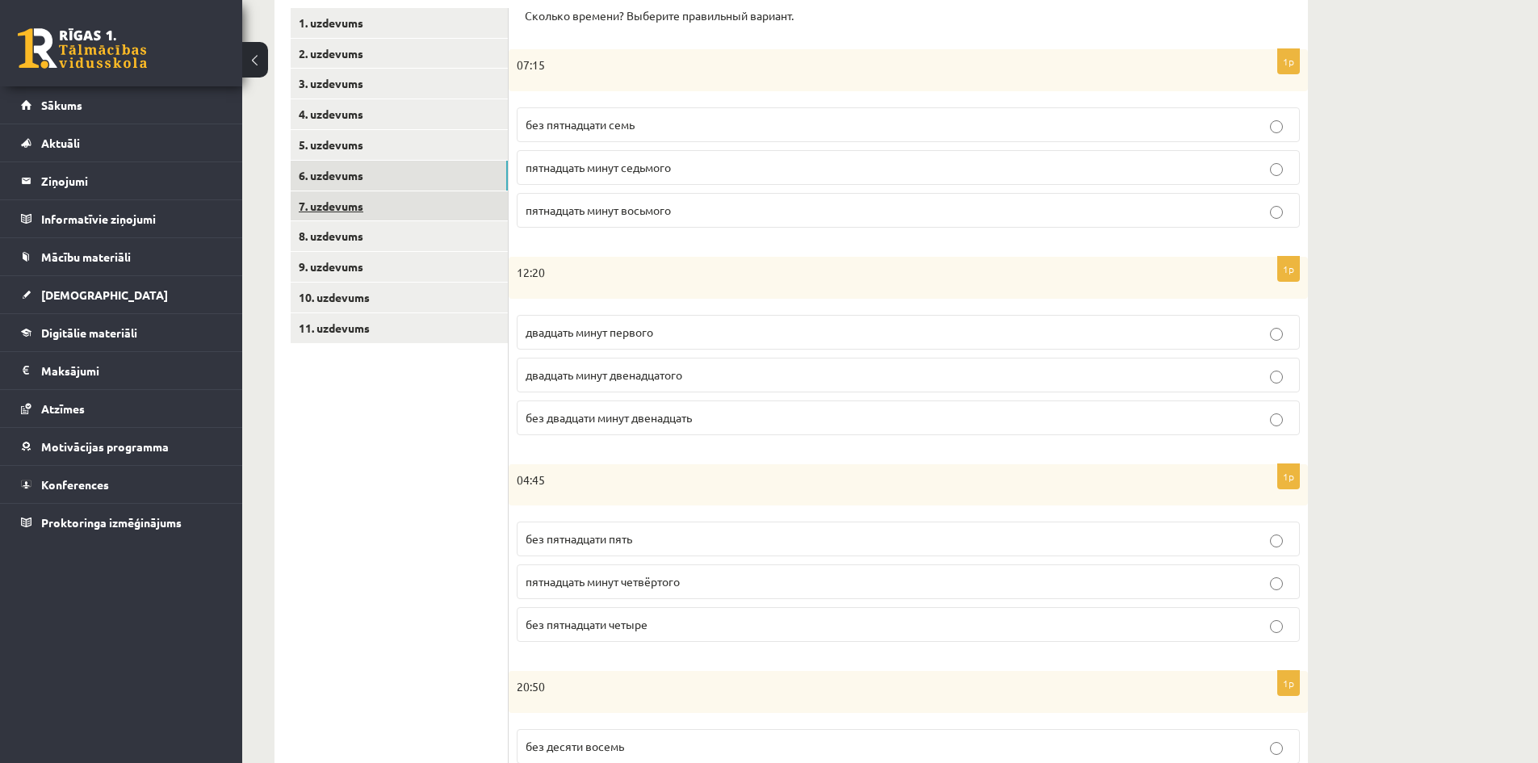
click at [495, 217] on link "7. uzdevums" at bounding box center [399, 206] width 217 height 30
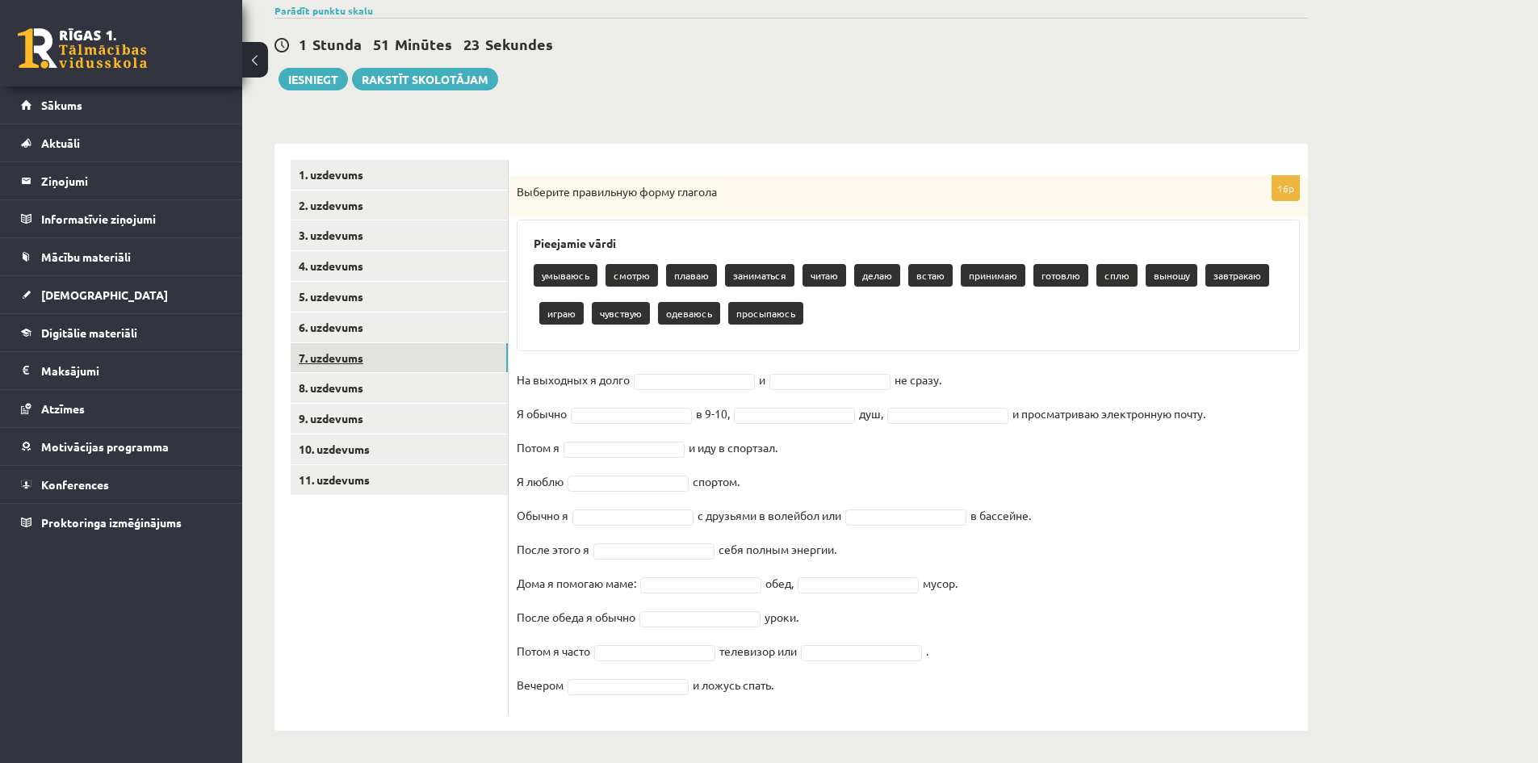
scroll to position [131, 0]
type input "*"
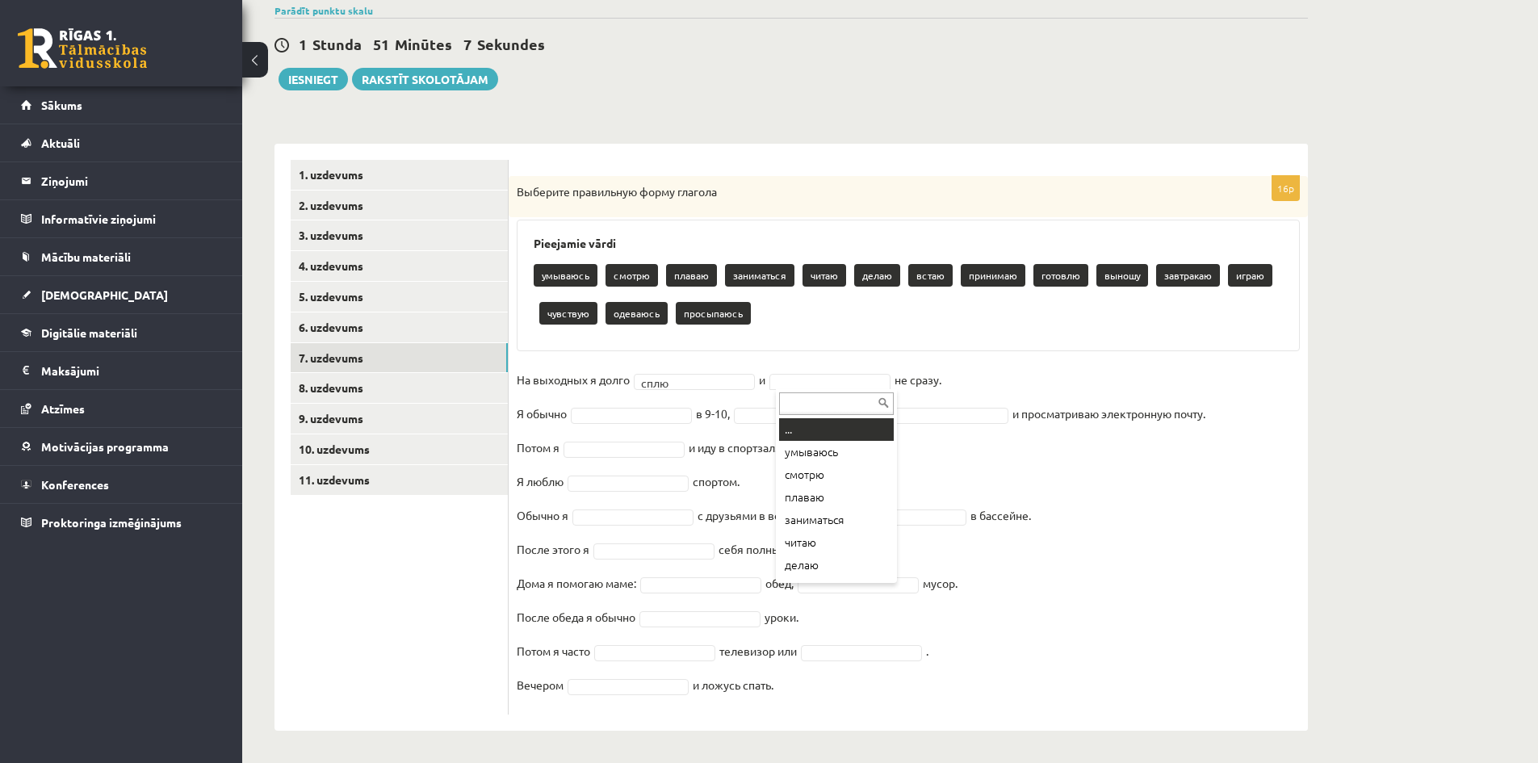
type input "*"
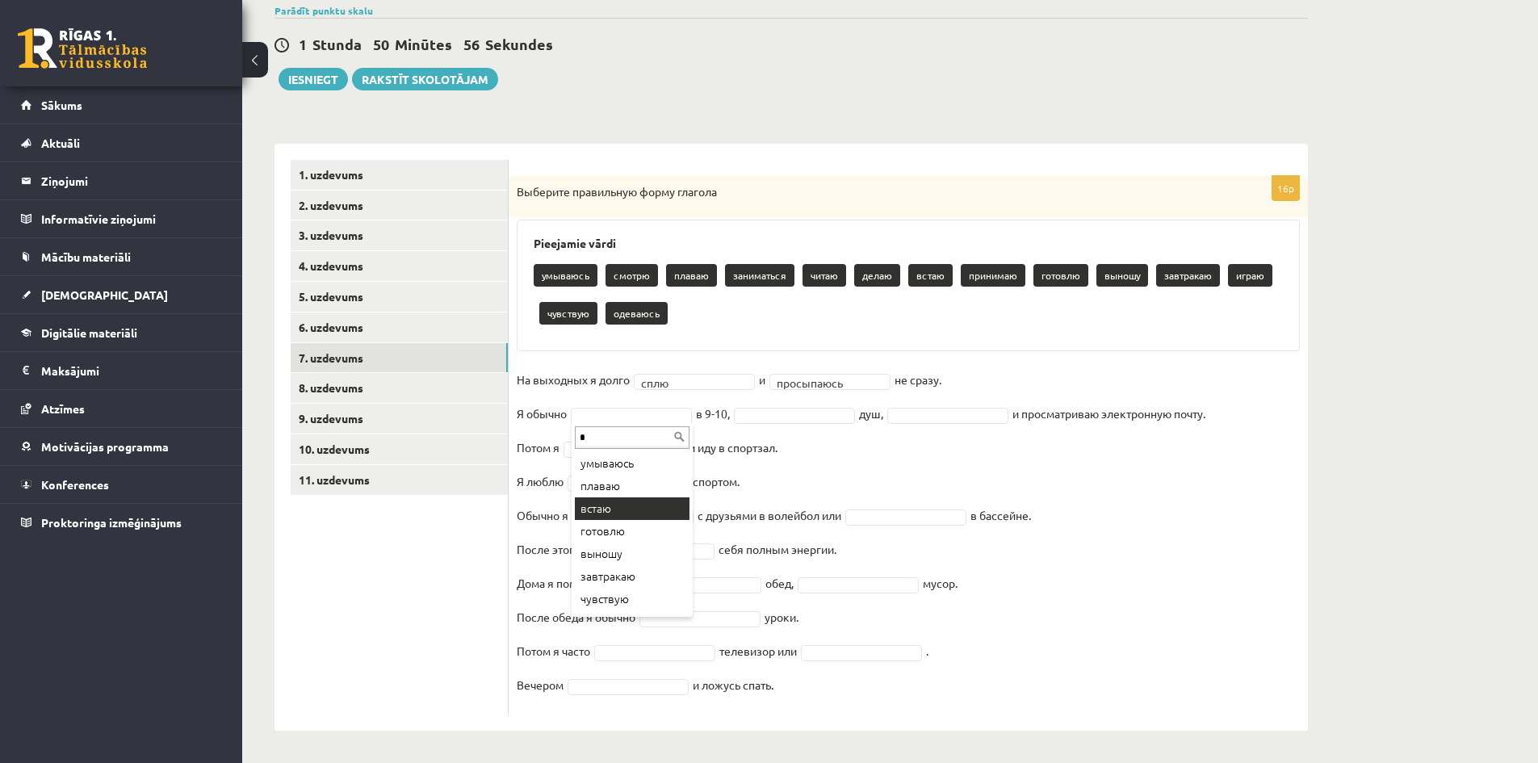
type input "*"
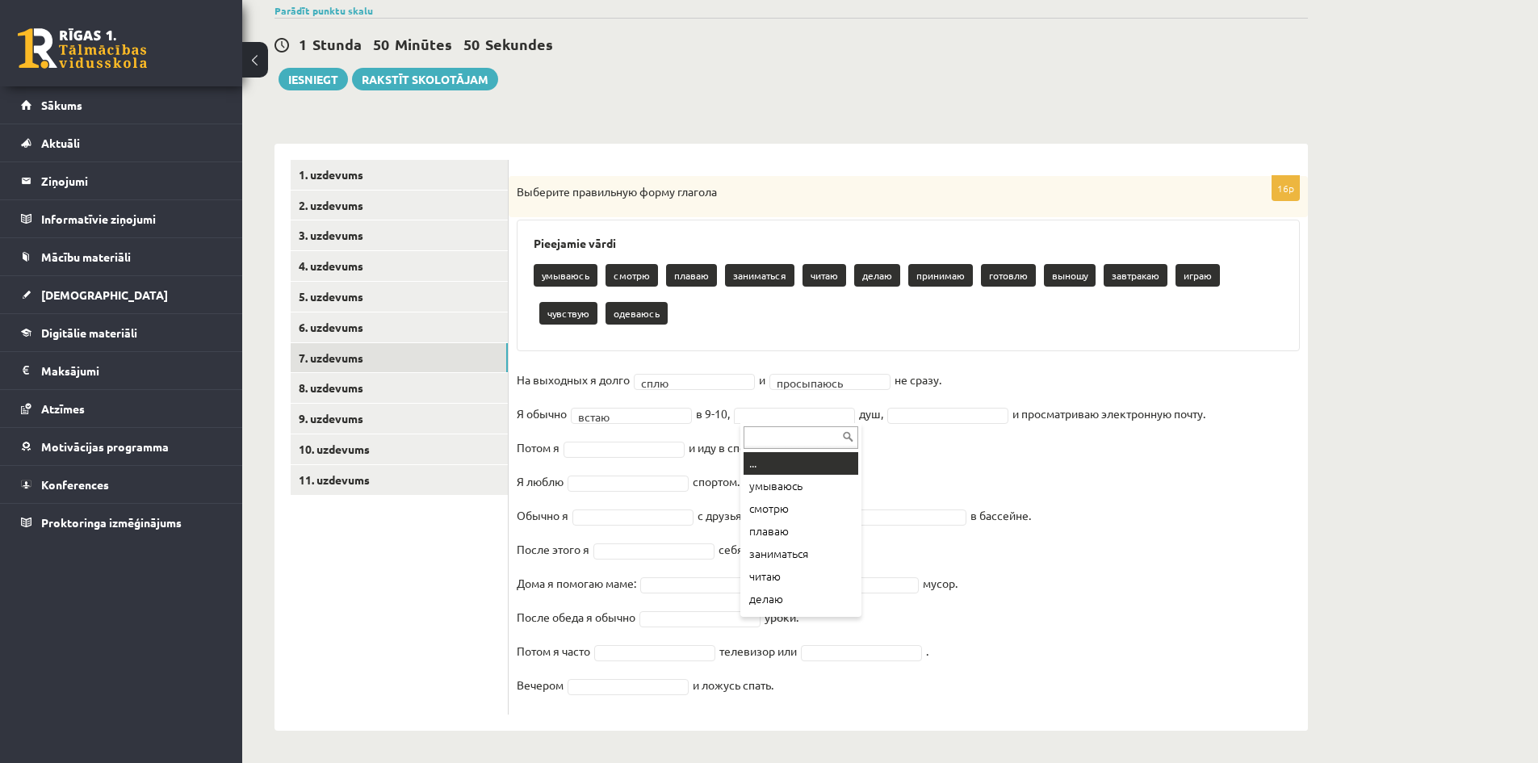
type input "*"
type input "**"
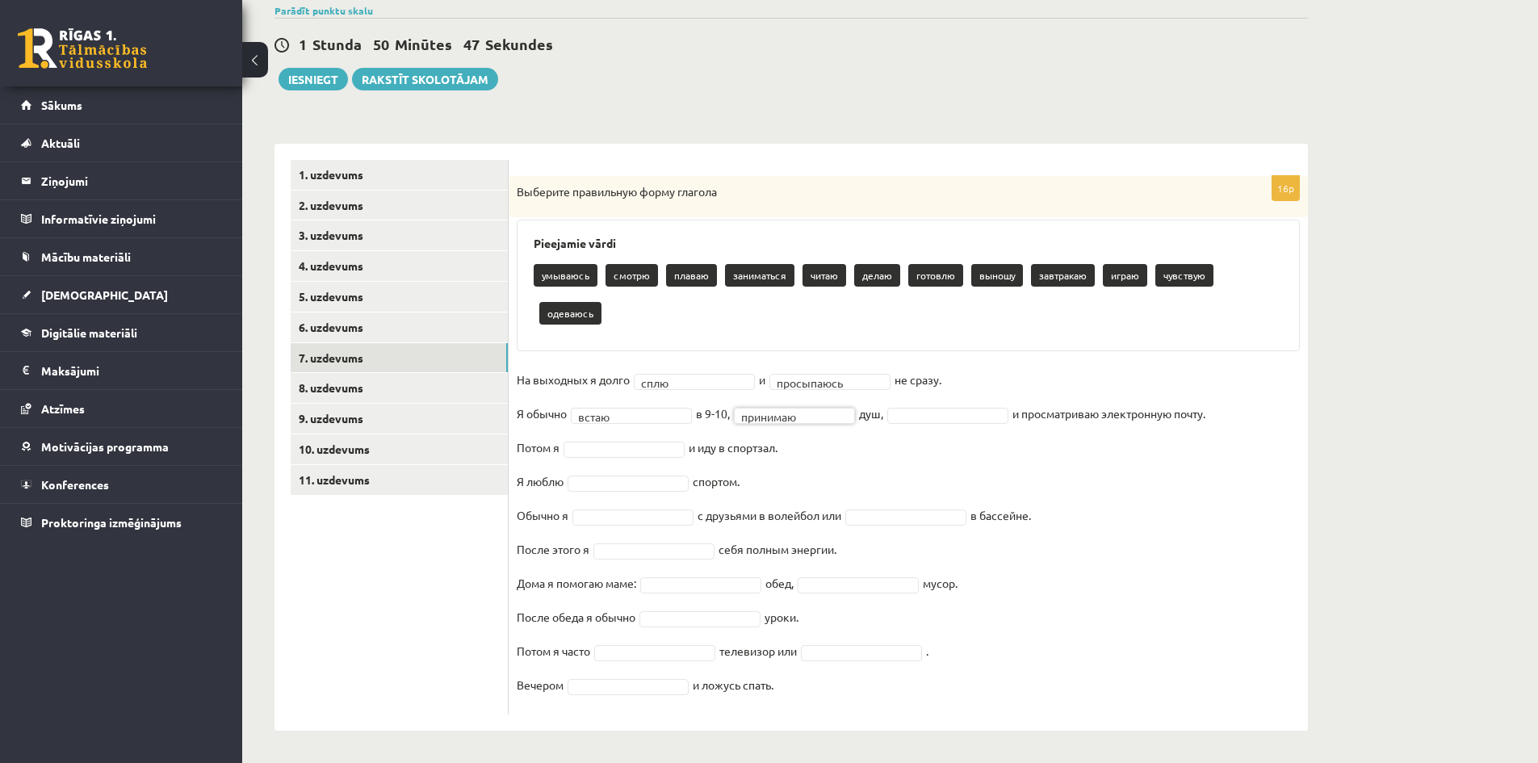
scroll to position [93, 0]
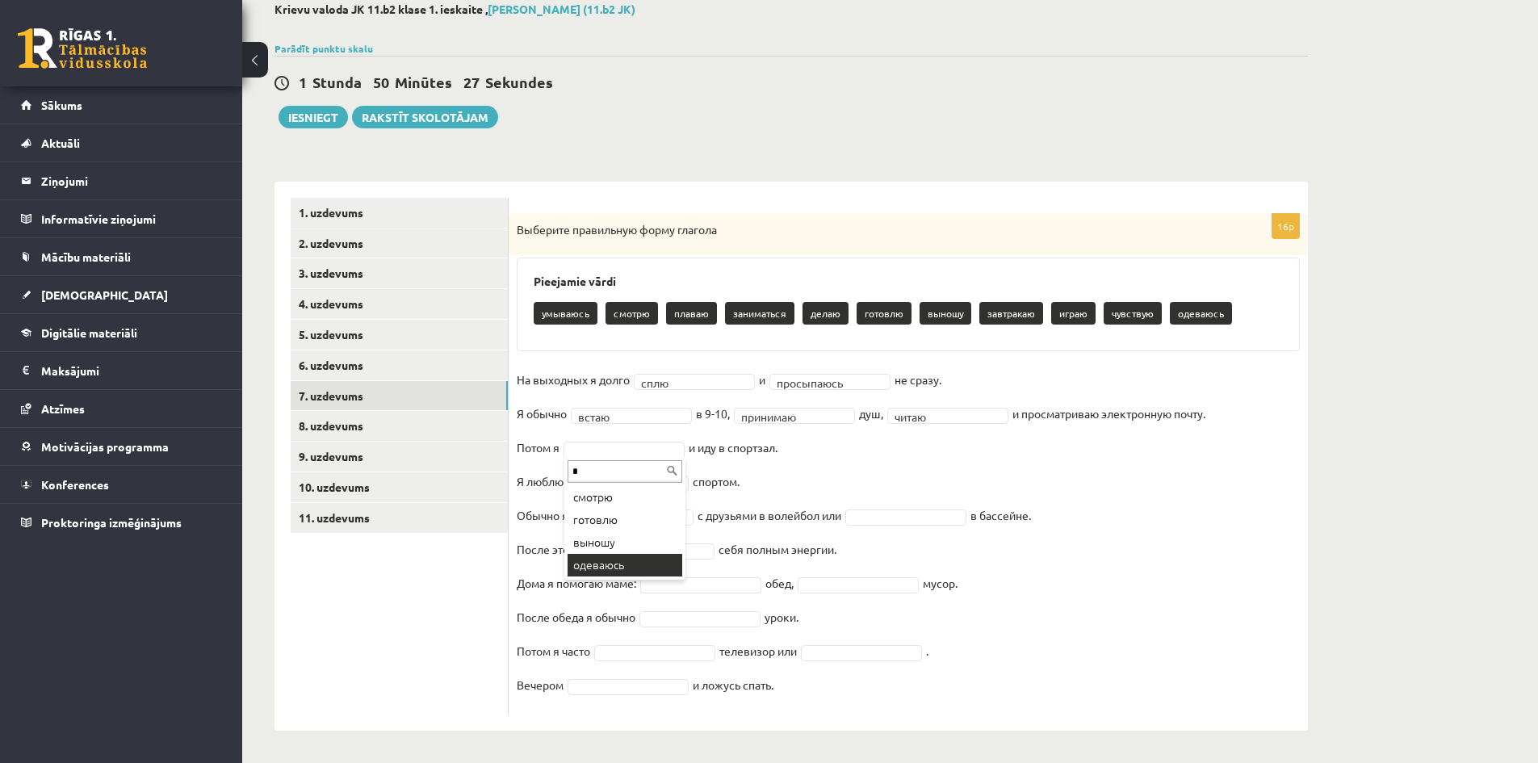
type input "*"
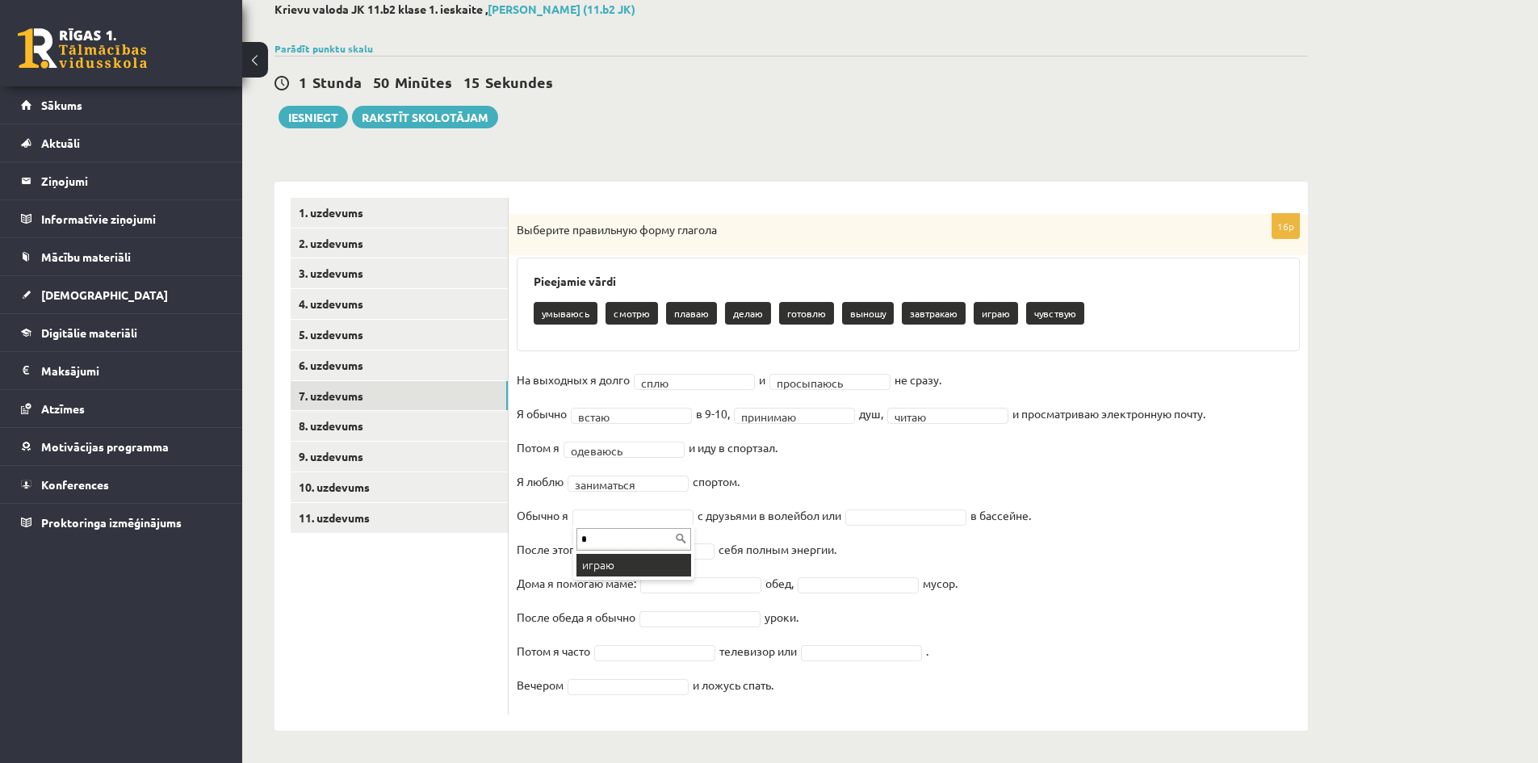
type input "*"
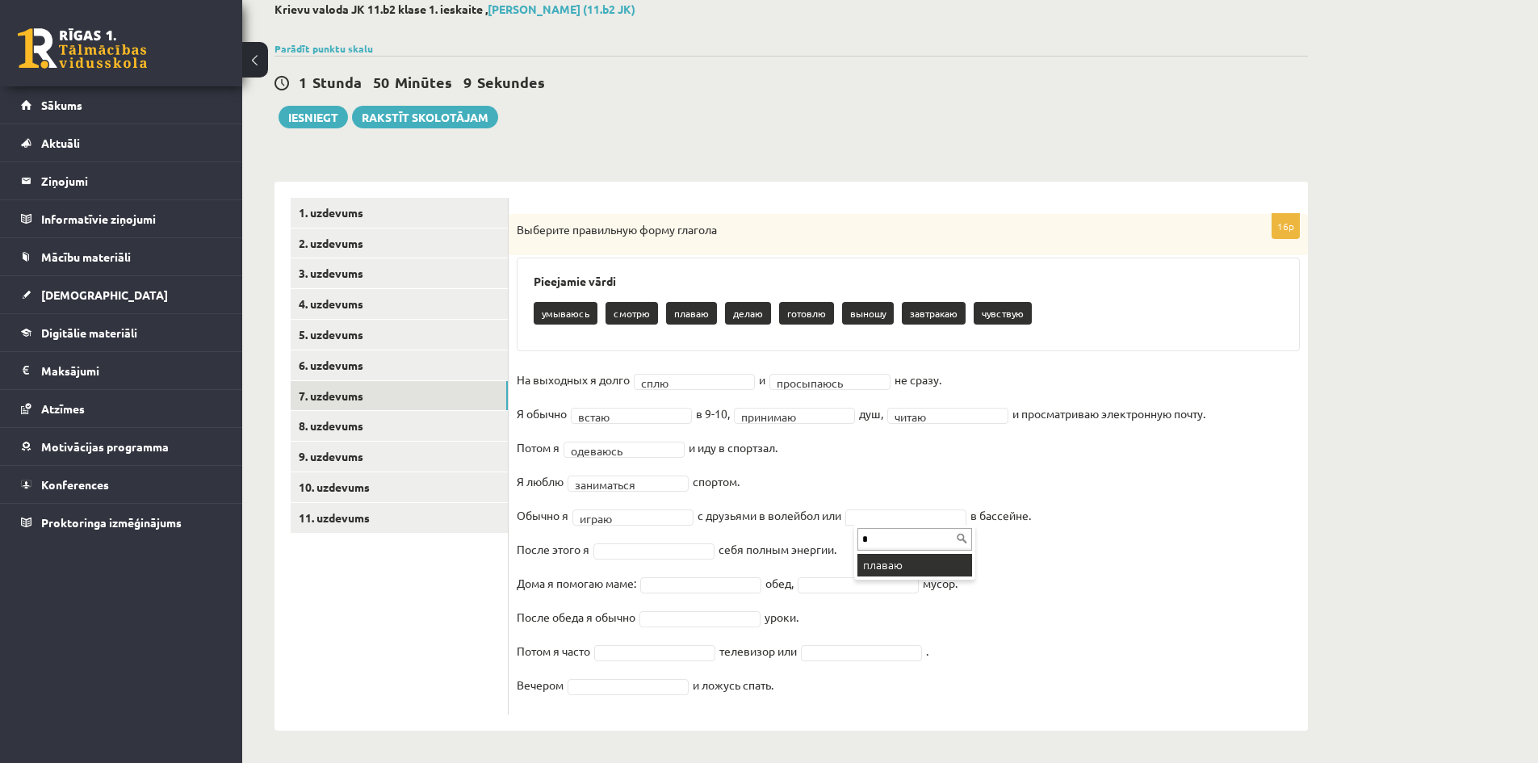
type input "*"
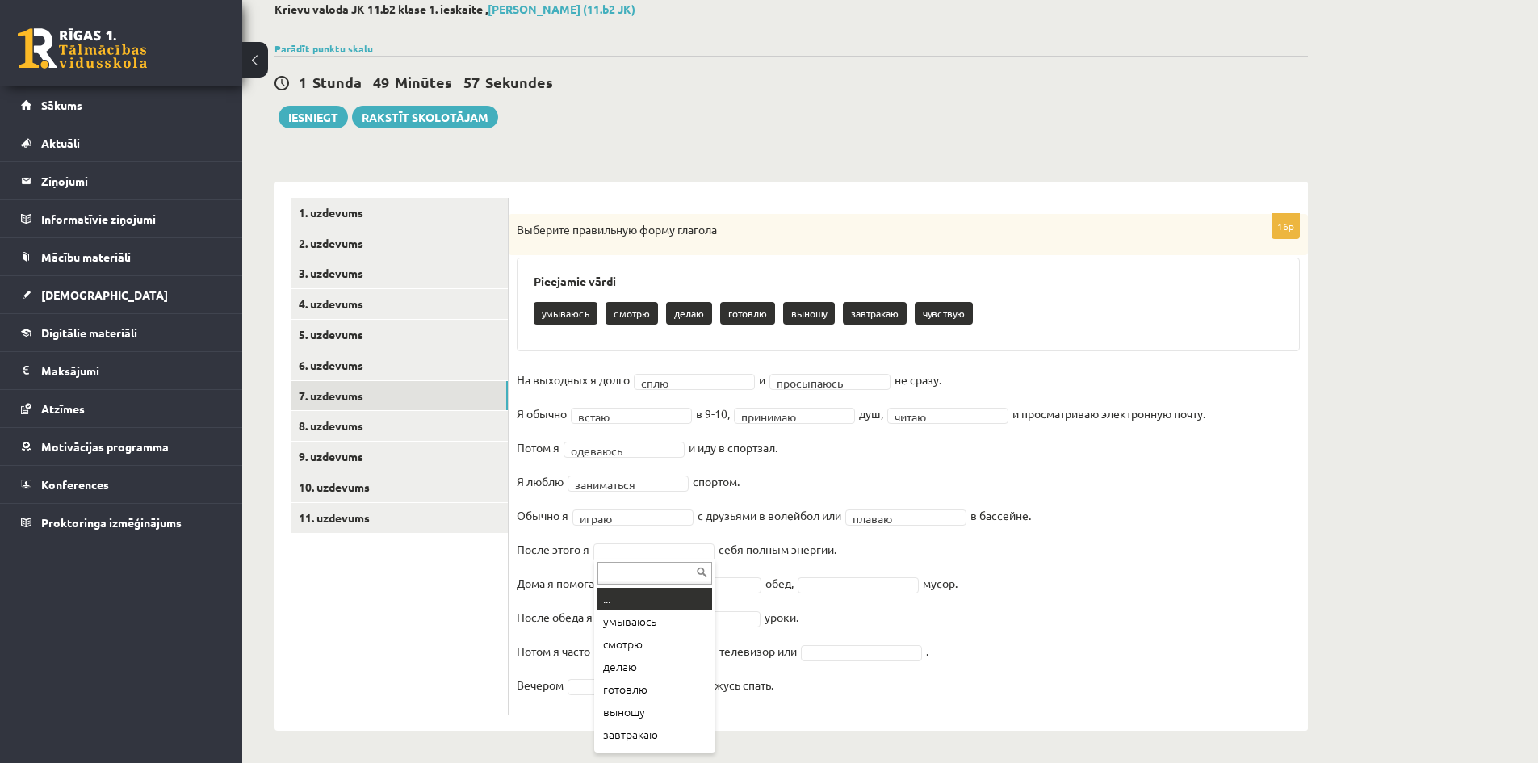
type input "*"
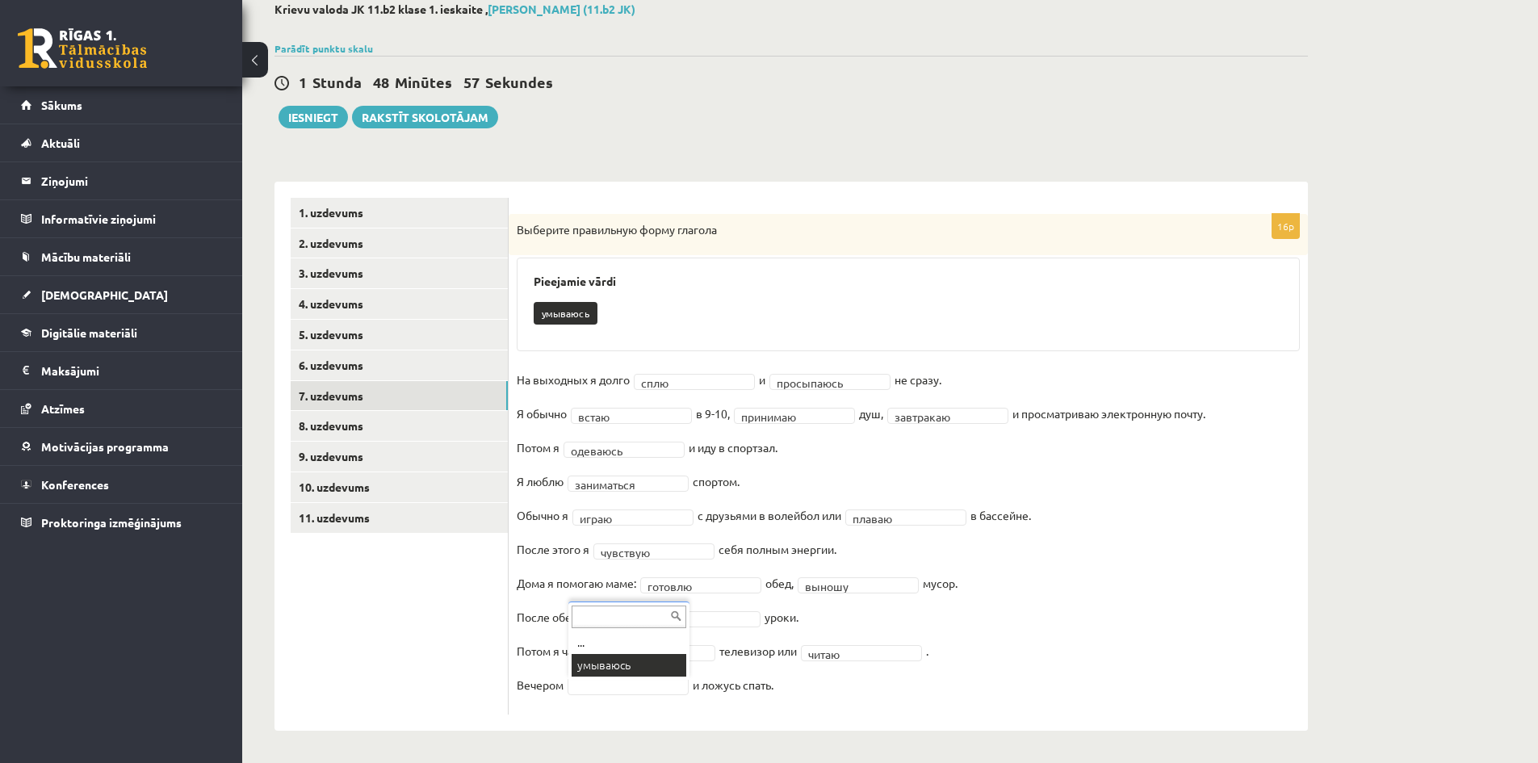
scroll to position [55, 0]
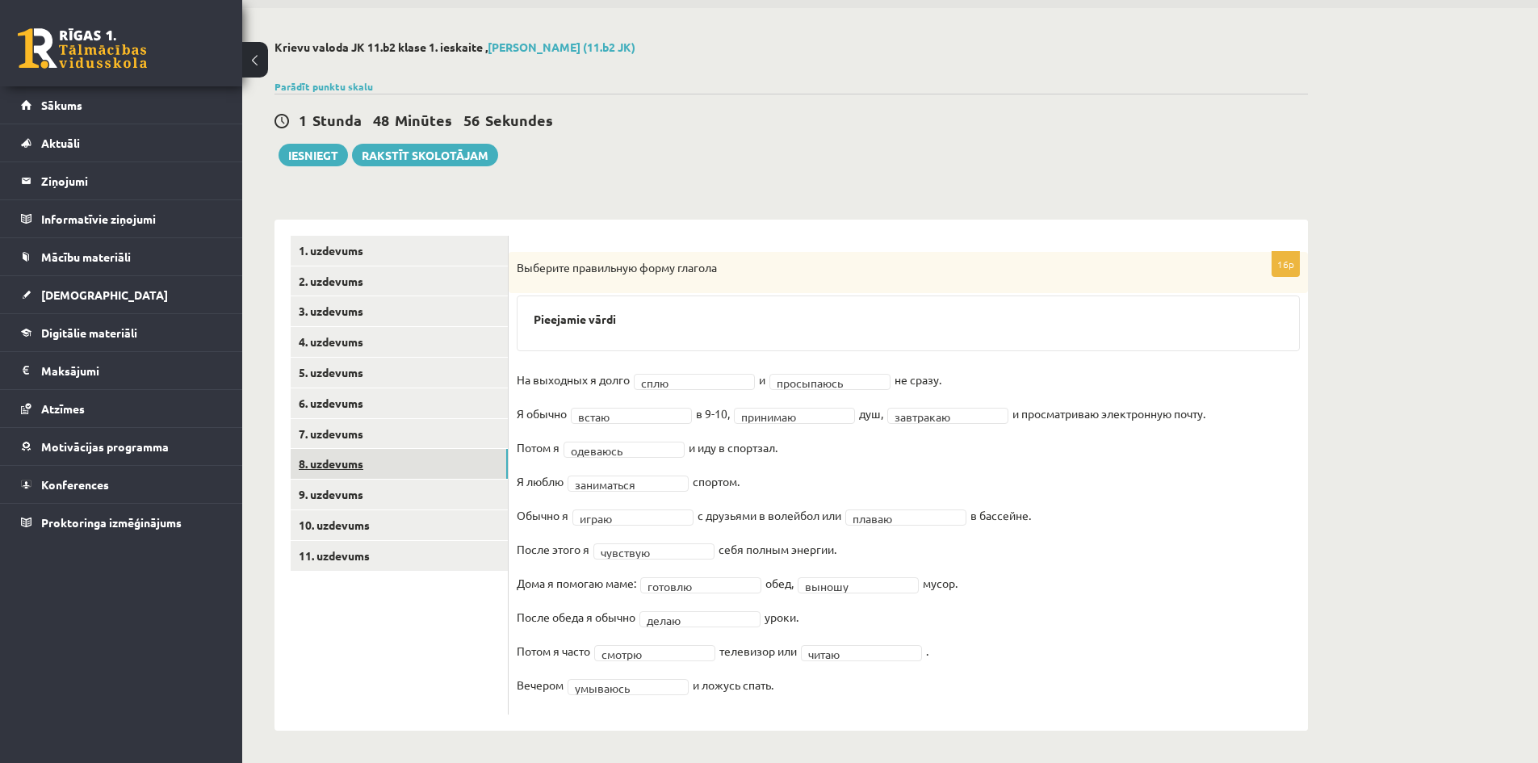
click at [427, 475] on link "8. uzdevums" at bounding box center [399, 464] width 217 height 30
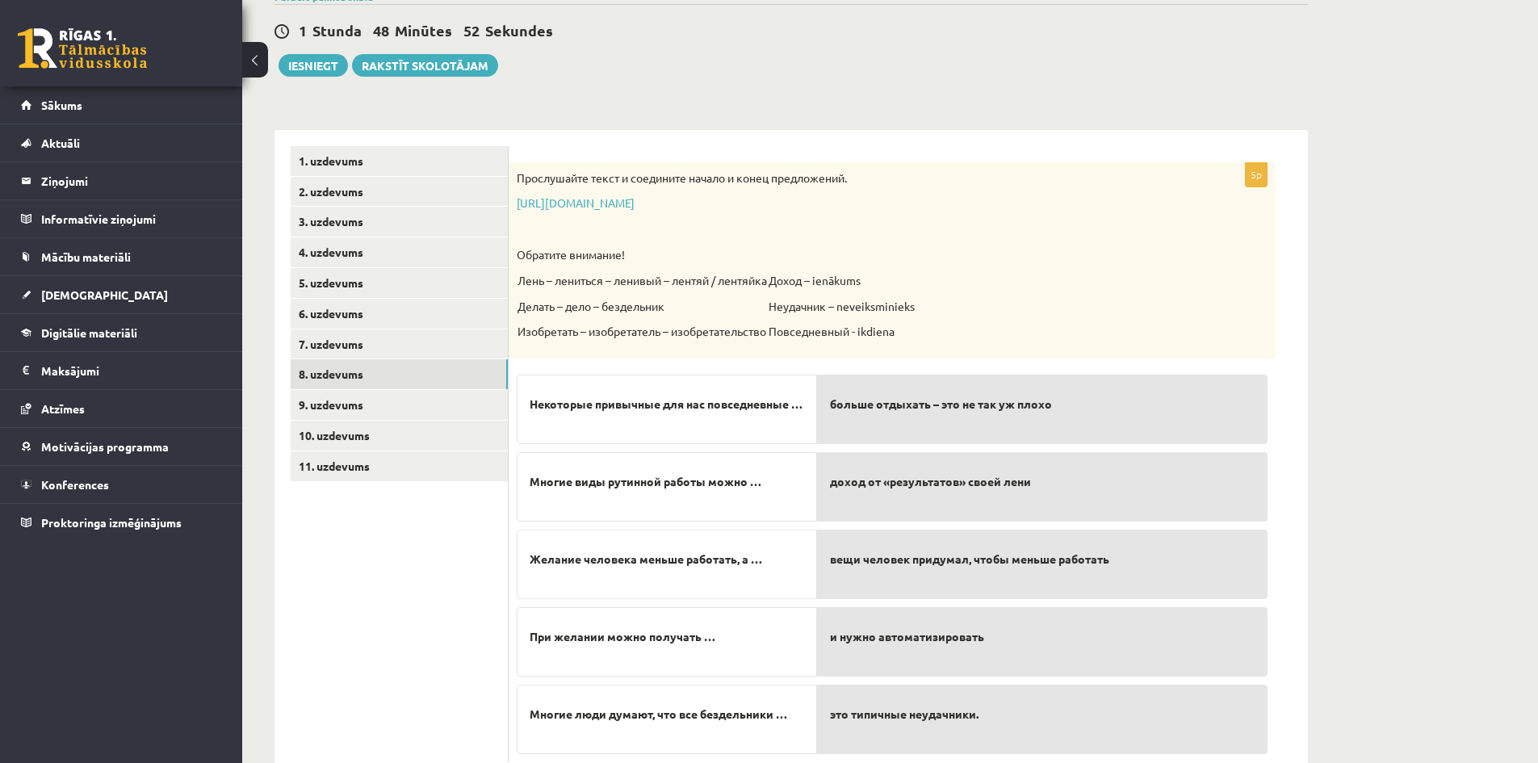
scroll to position [192, 0]
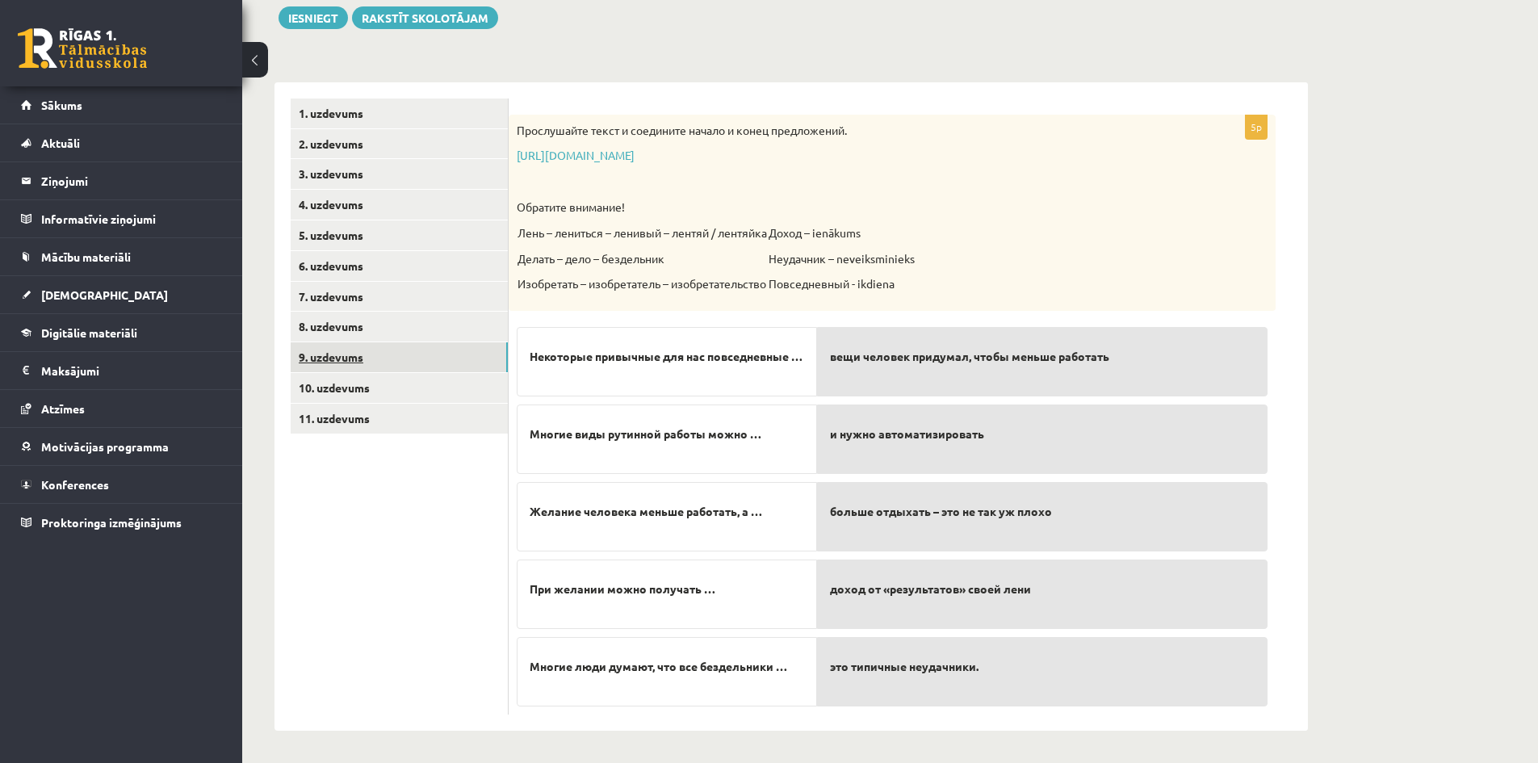
click at [415, 357] on link "9. uzdevums" at bounding box center [399, 357] width 217 height 30
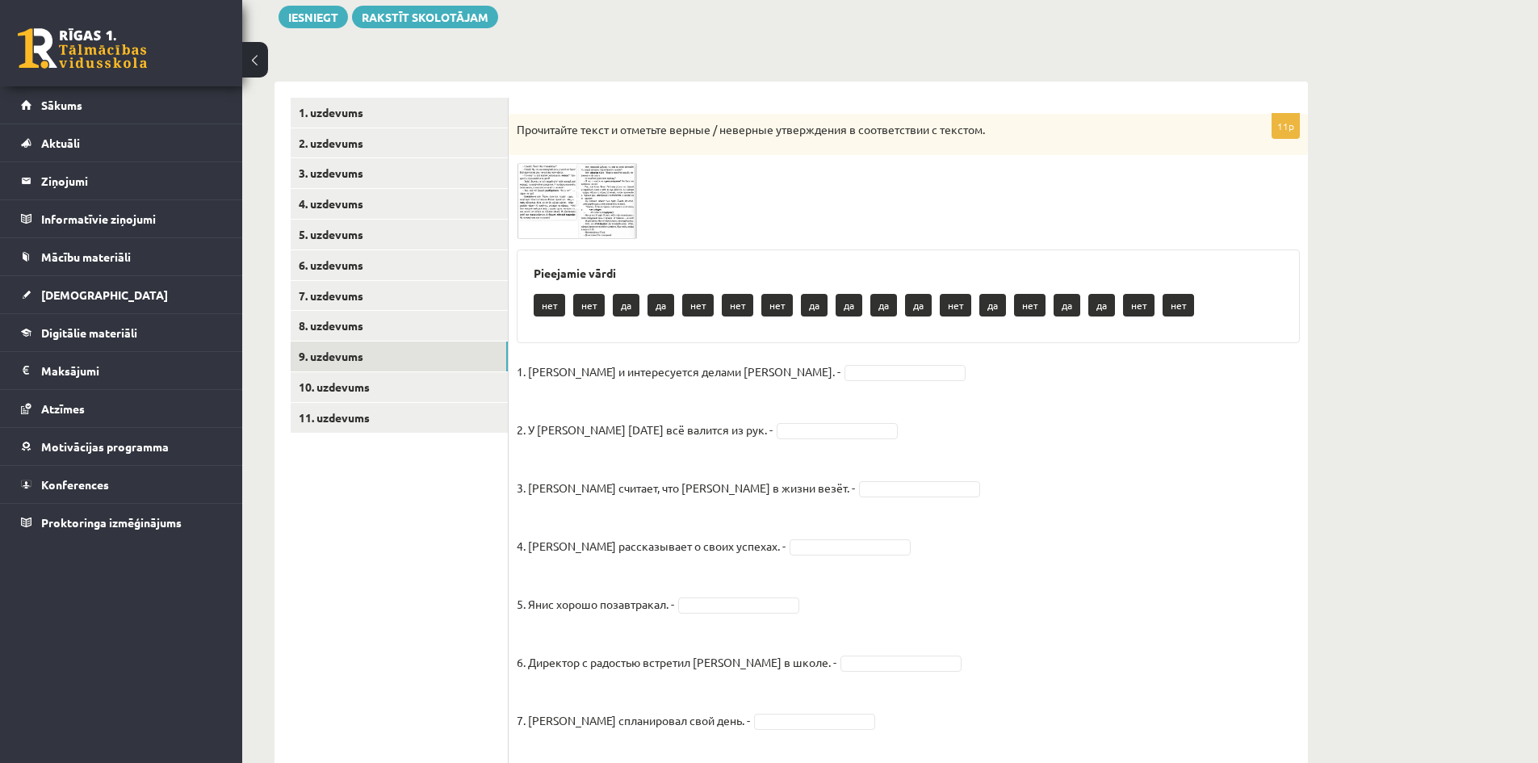
click at [557, 217] on img at bounding box center [577, 201] width 121 height 76
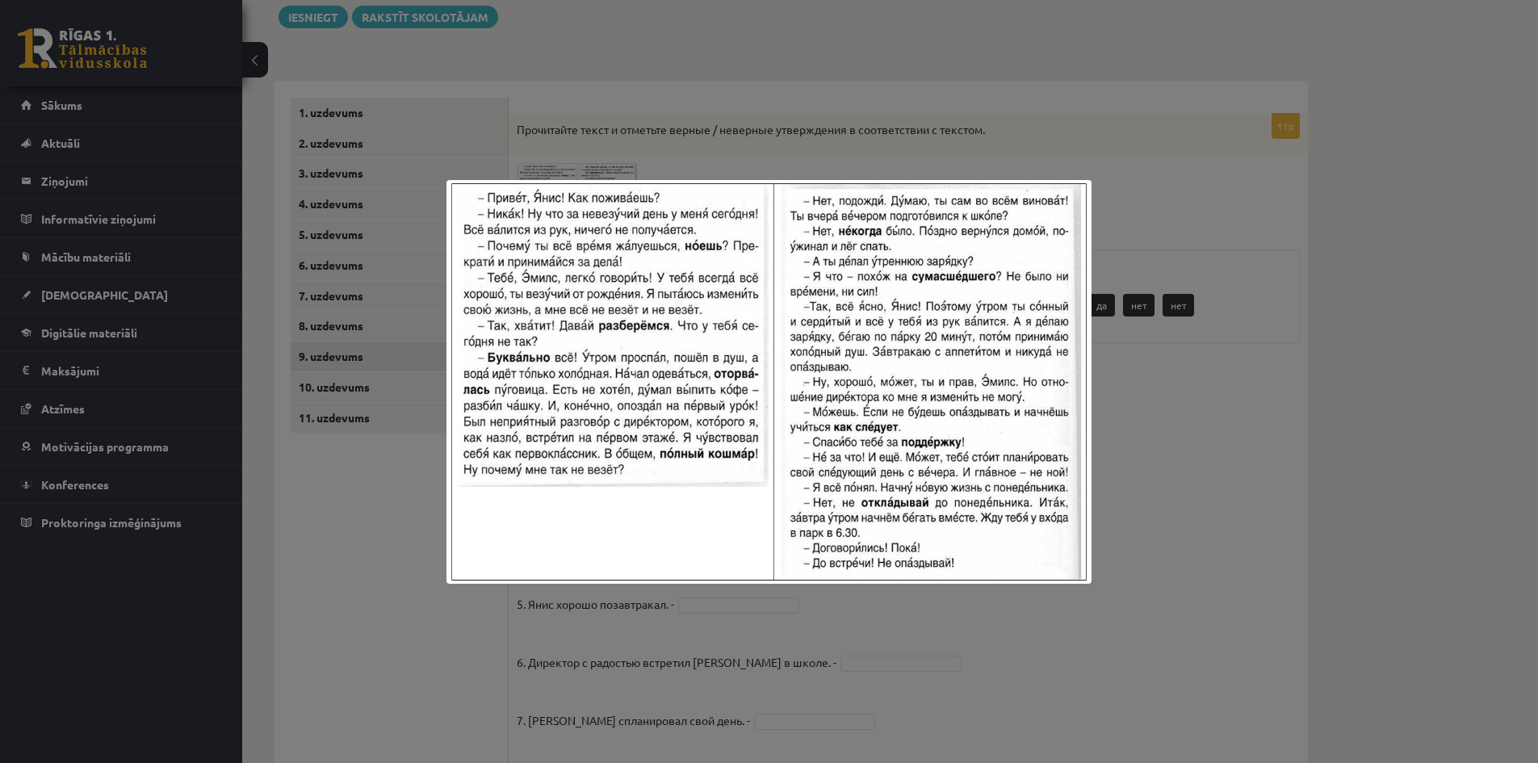
click at [736, 128] on div at bounding box center [769, 381] width 1538 height 763
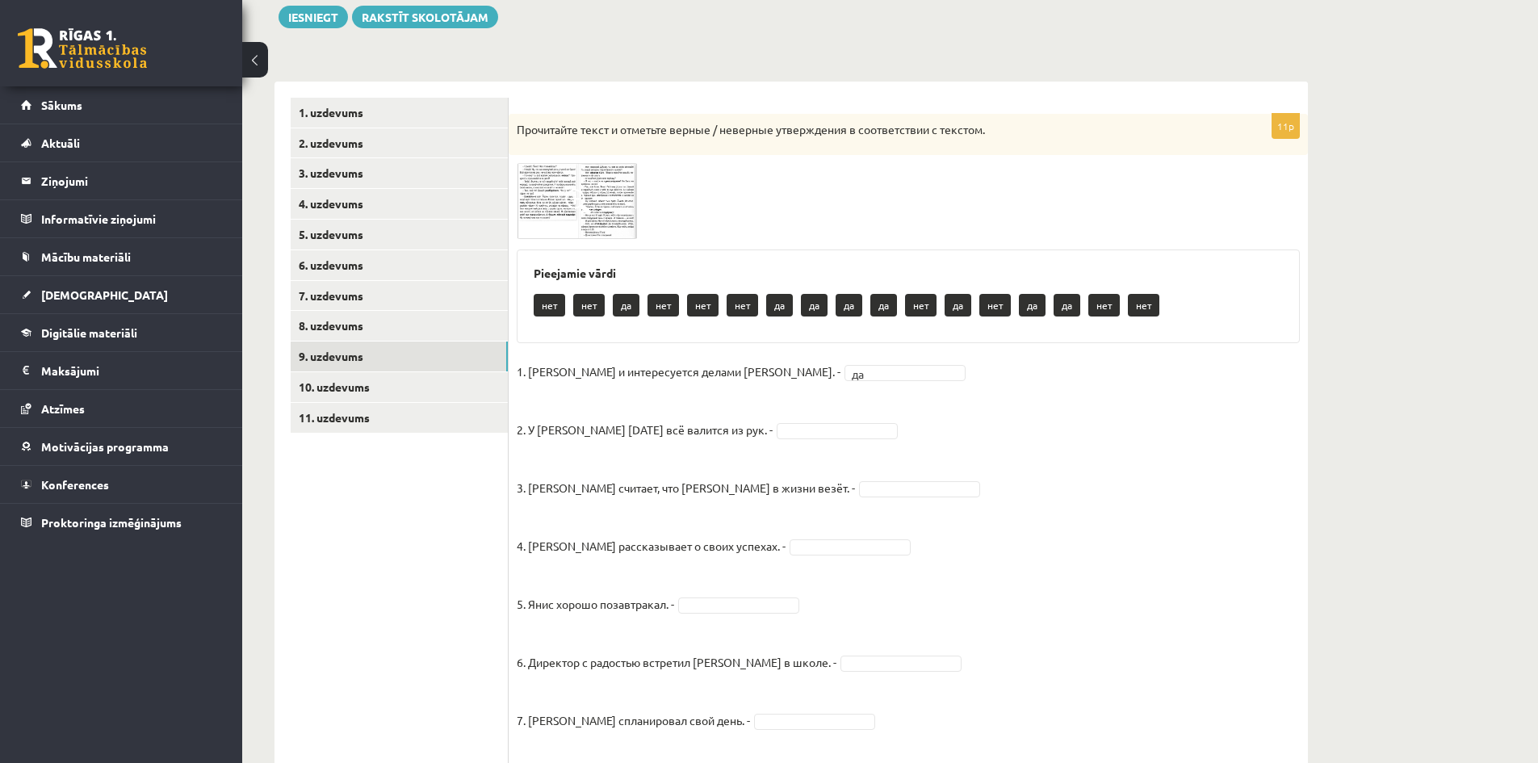
click at [597, 215] on img at bounding box center [577, 201] width 121 height 76
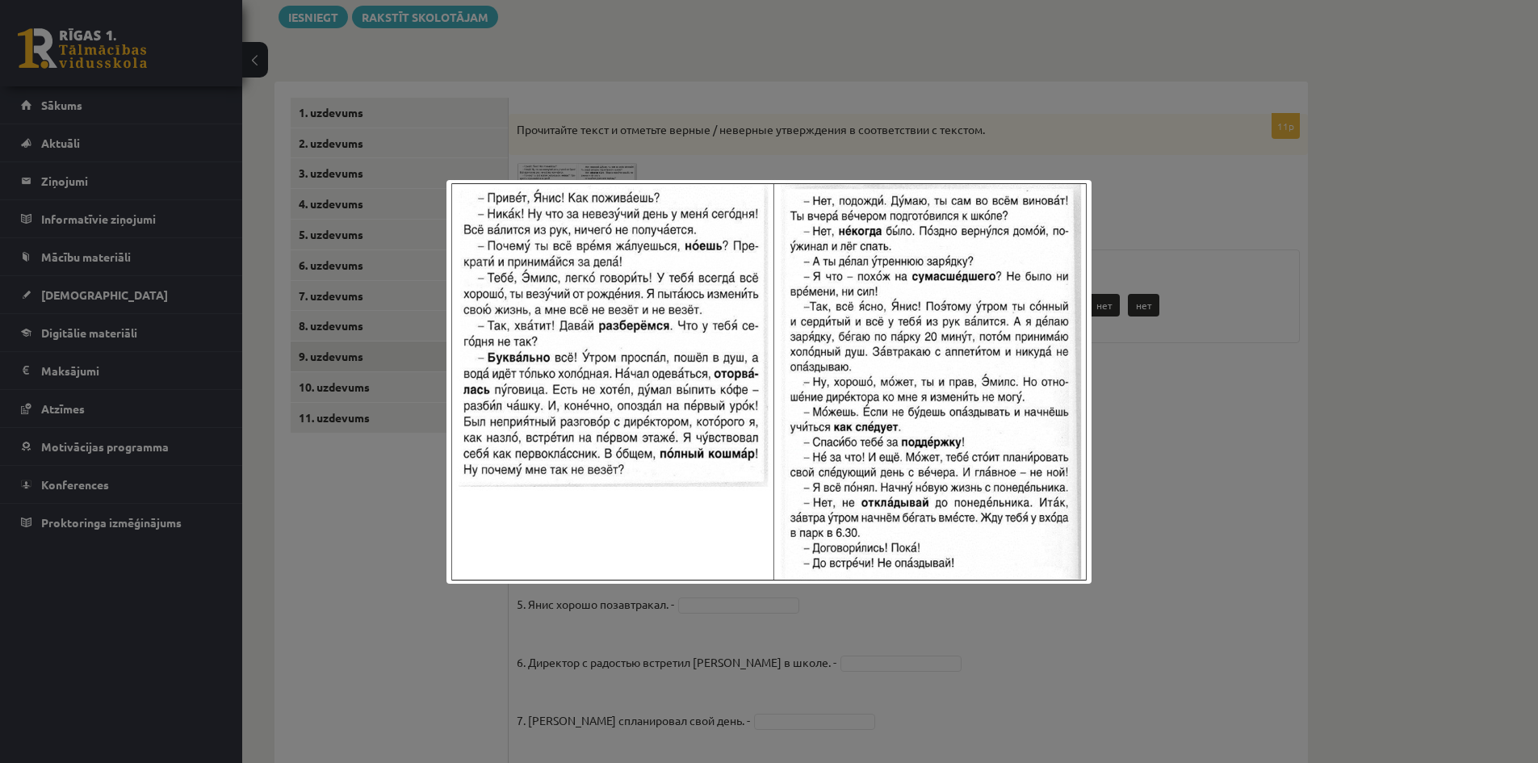
click at [744, 117] on div at bounding box center [769, 381] width 1538 height 763
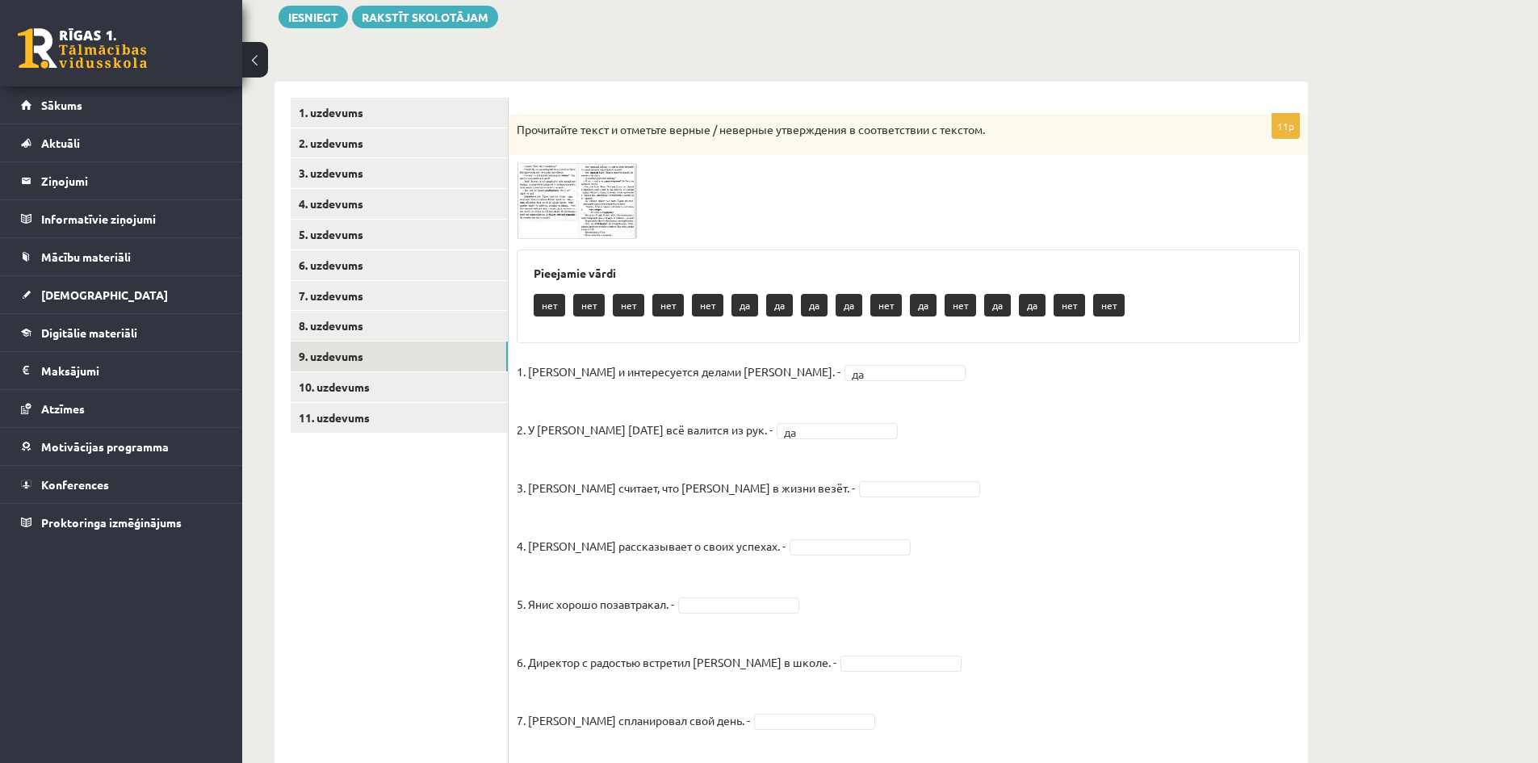
click at [558, 186] on img at bounding box center [577, 201] width 121 height 76
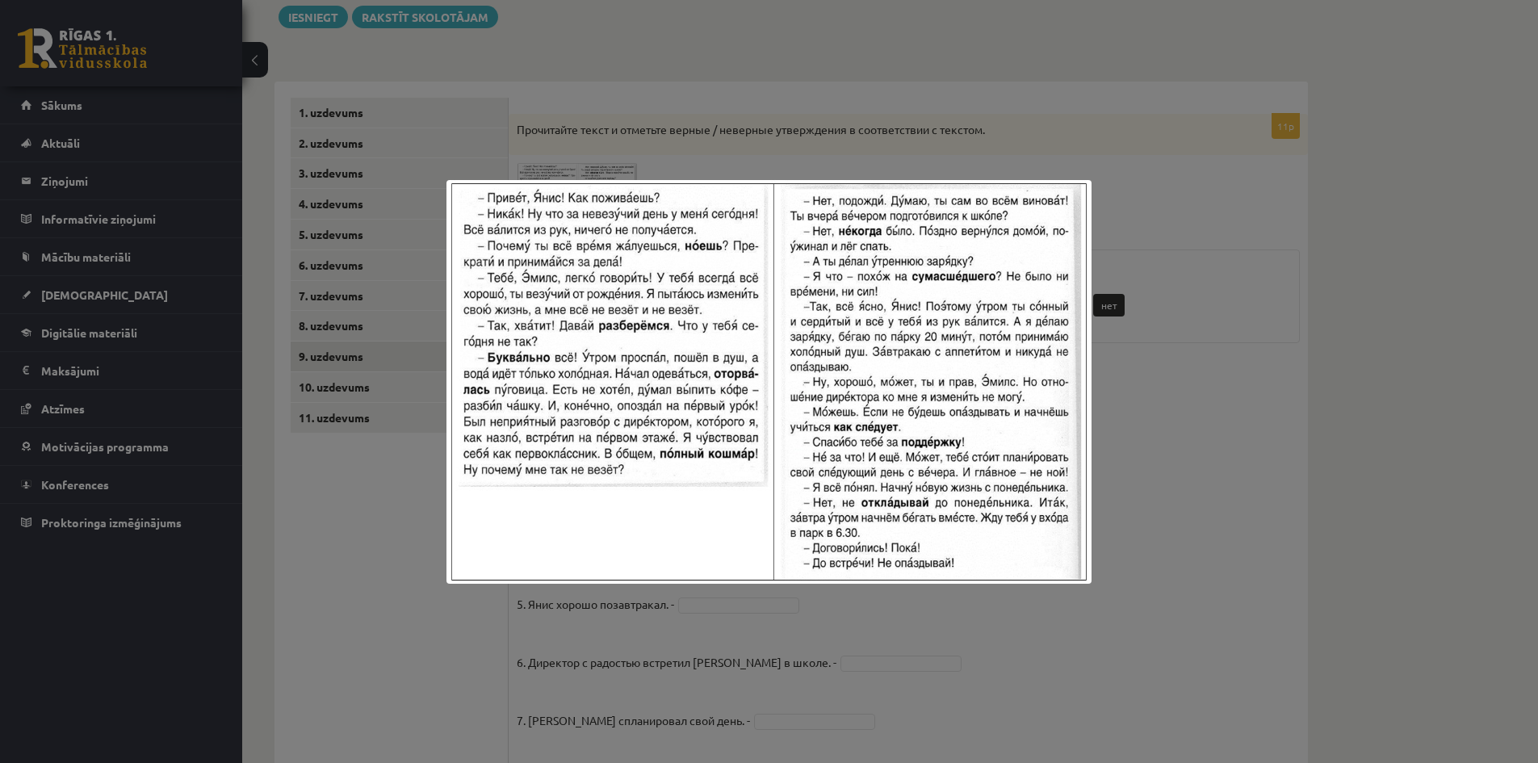
click at [681, 59] on div at bounding box center [769, 381] width 1538 height 763
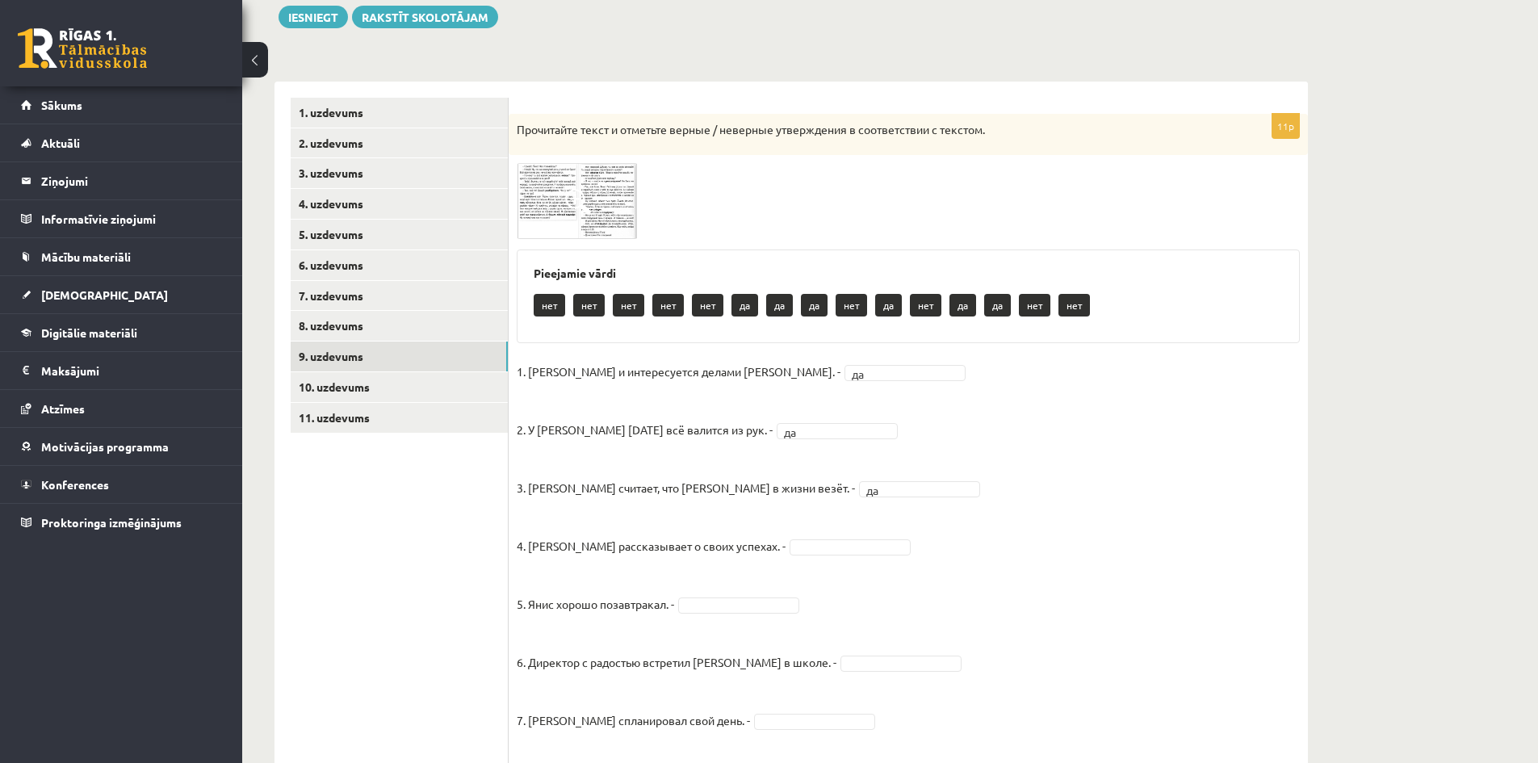
click at [589, 203] on span at bounding box center [578, 202] width 26 height 26
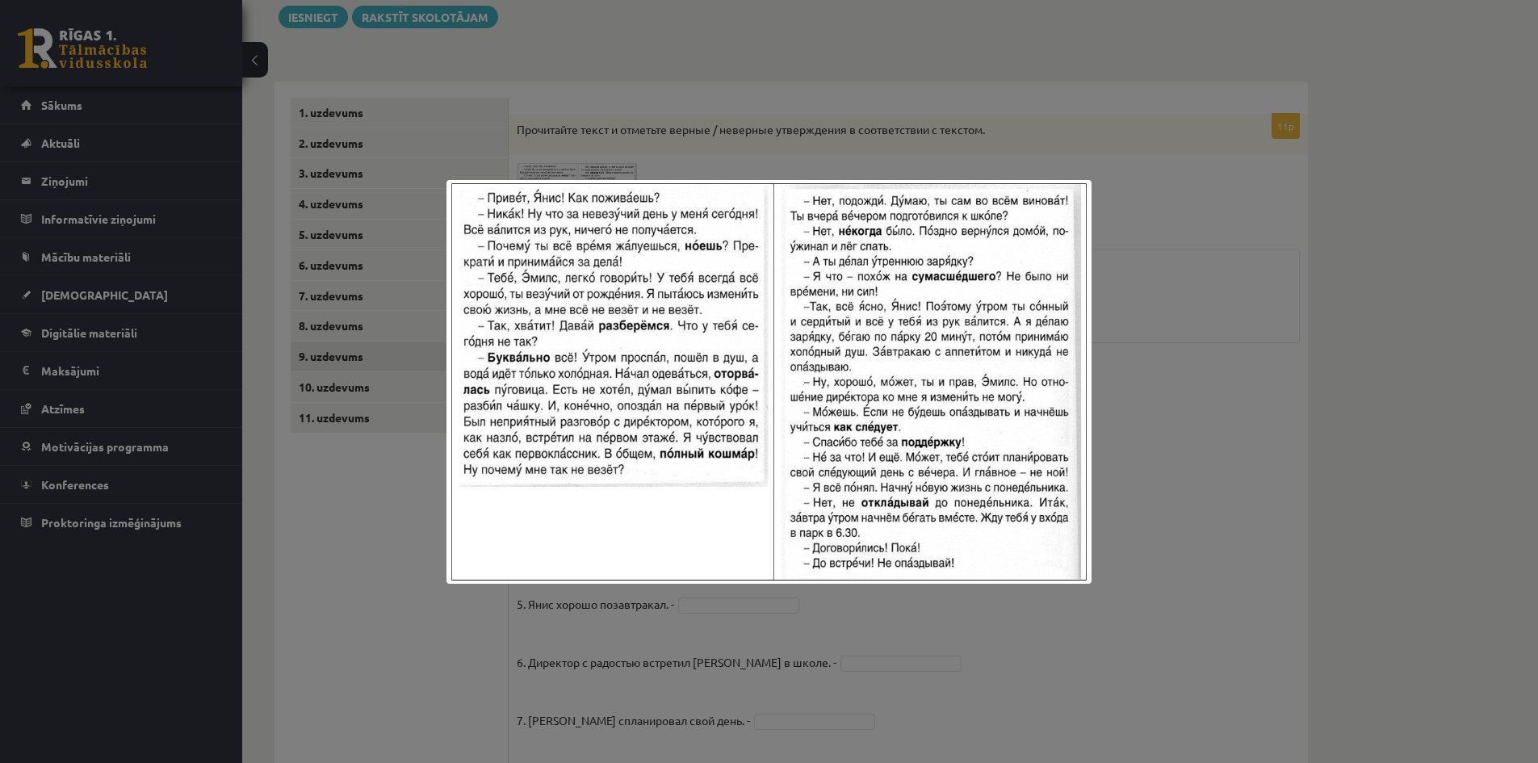
click at [1158, 258] on div at bounding box center [769, 381] width 1538 height 763
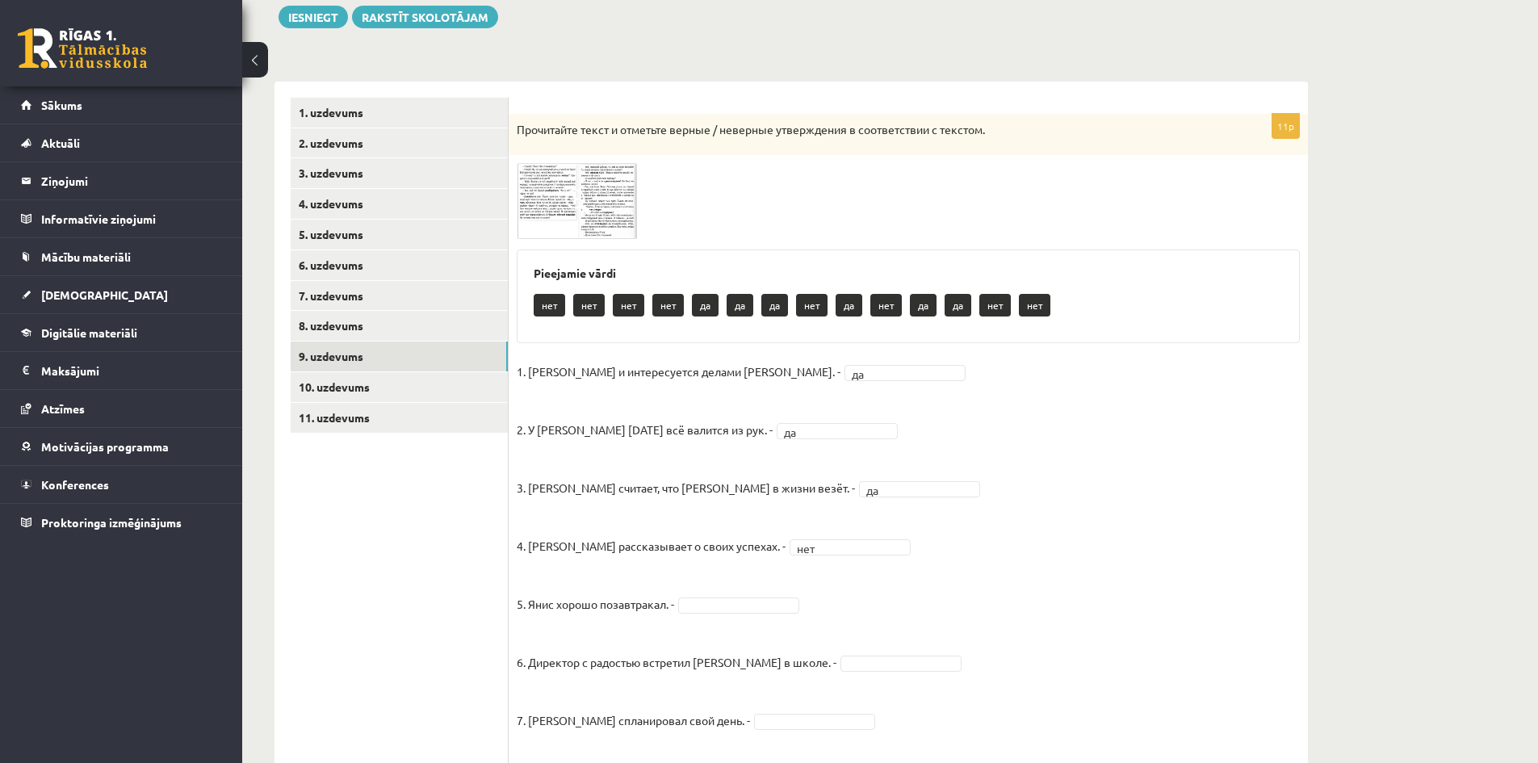
click at [606, 190] on img at bounding box center [577, 201] width 121 height 76
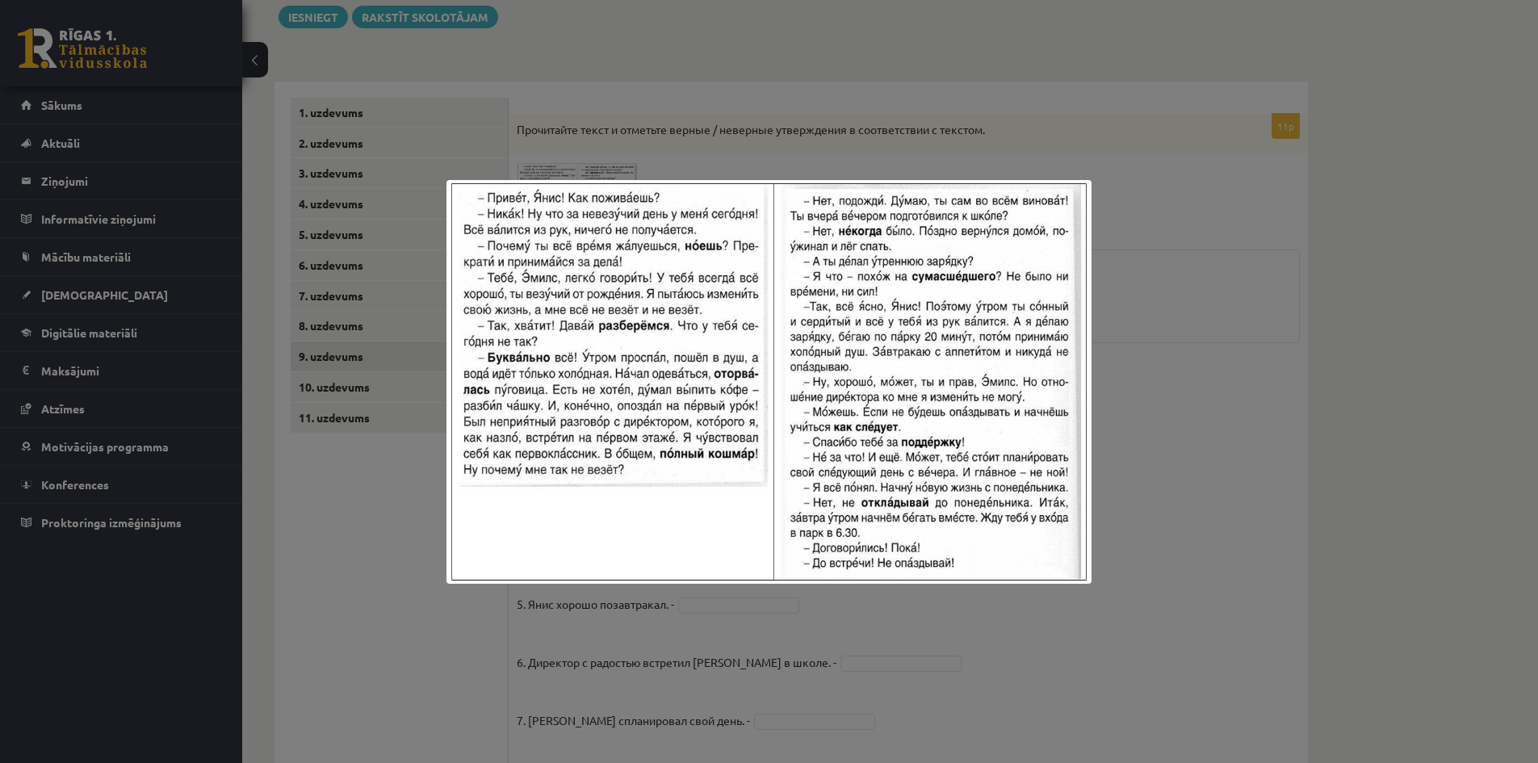
click at [786, 212] on img at bounding box center [768, 382] width 644 height 404
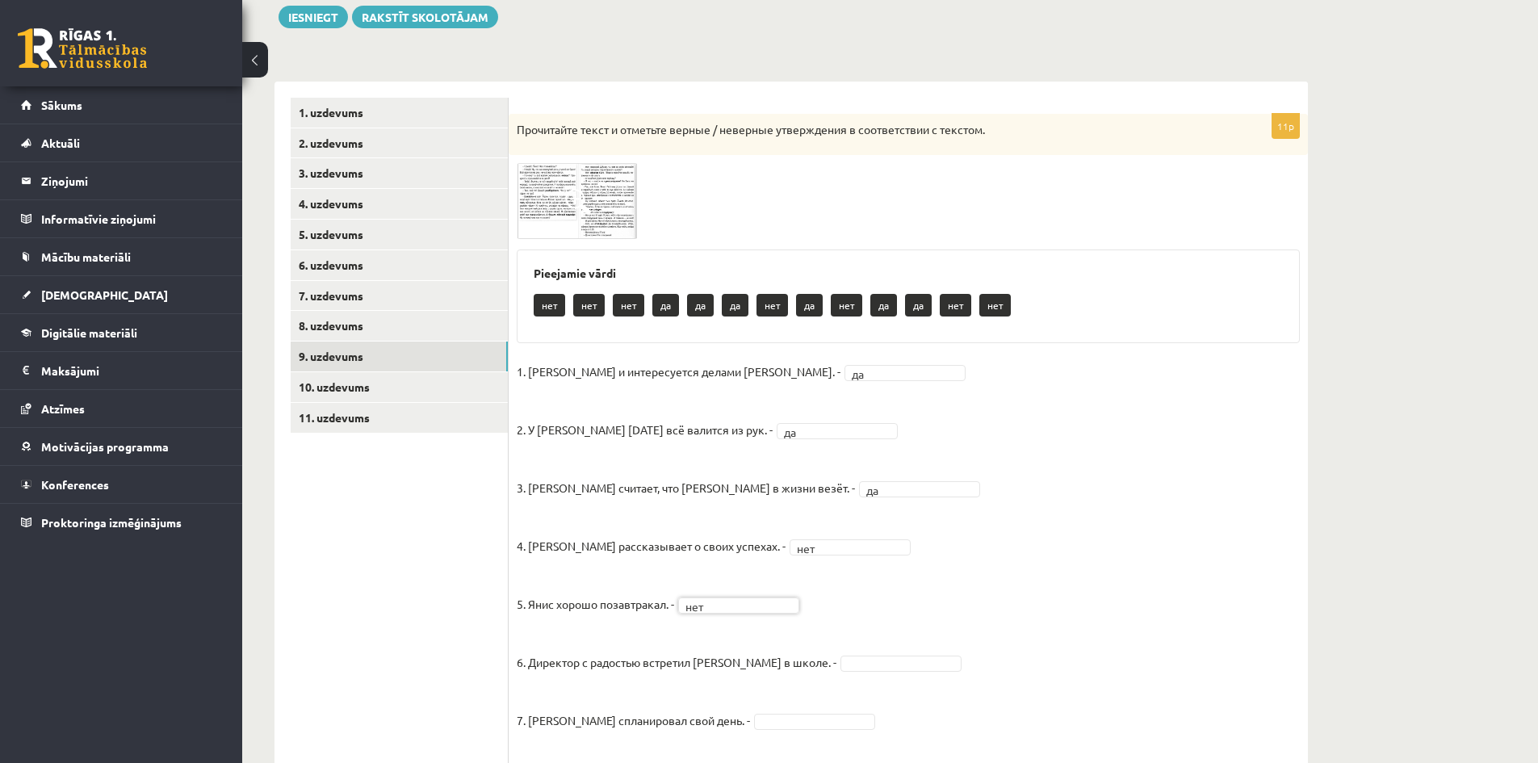
click at [1186, 527] on fieldset "1. Эмилс и интересуется делами Яниса. - да ** 2. У Яниса сегодня всё валится из…" at bounding box center [908, 678] width 783 height 639
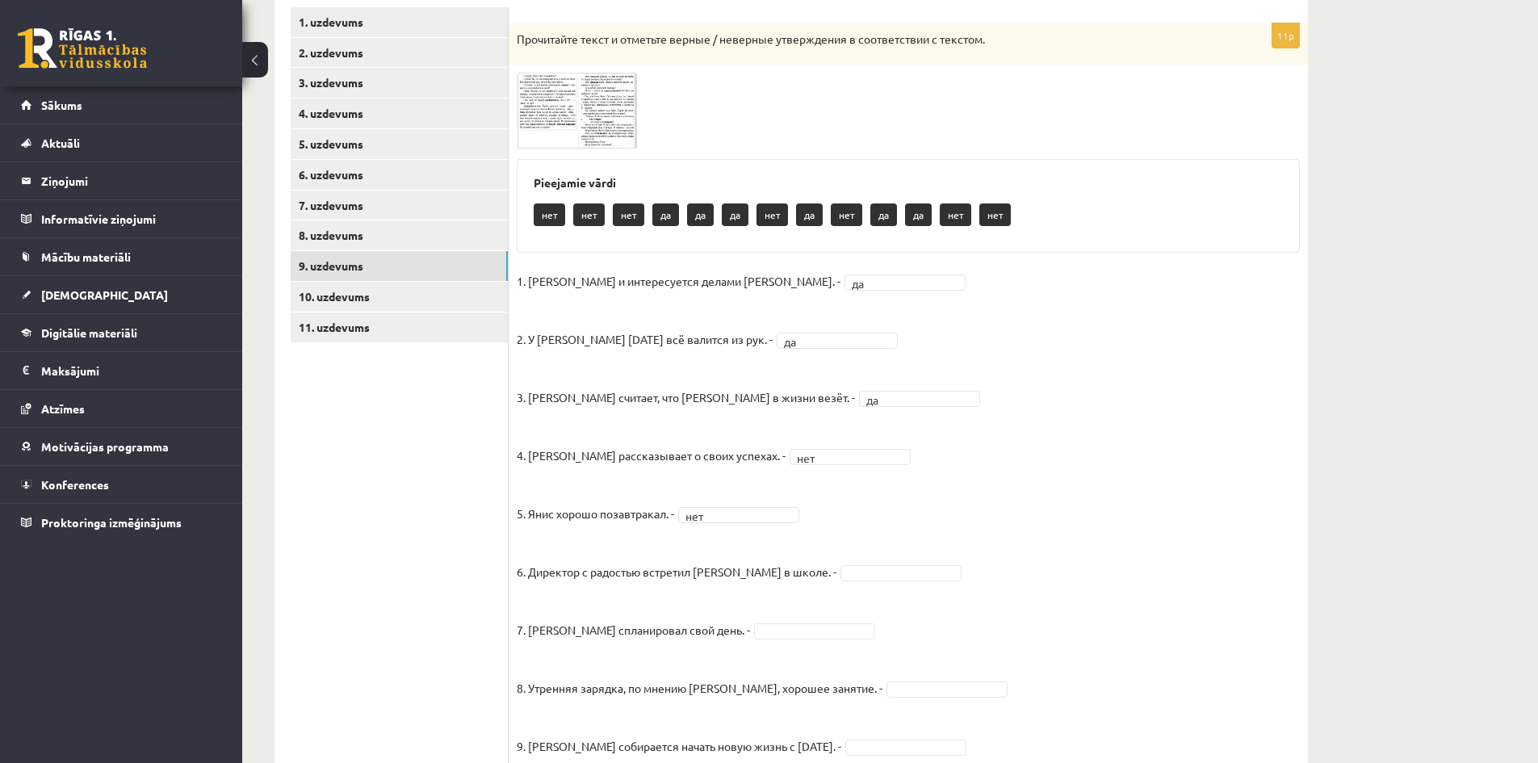
scroll to position [259, 0]
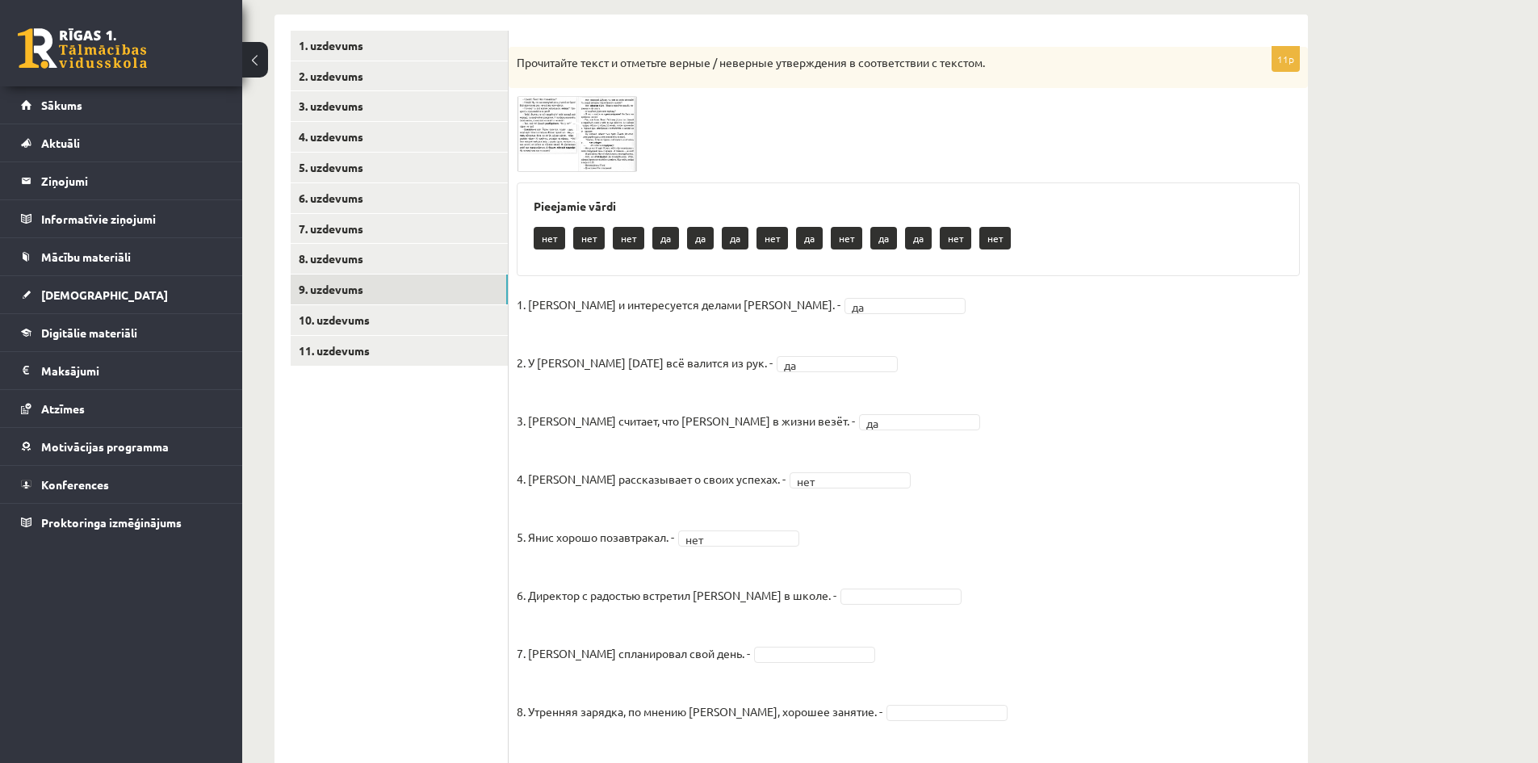
click at [604, 160] on img at bounding box center [577, 134] width 121 height 76
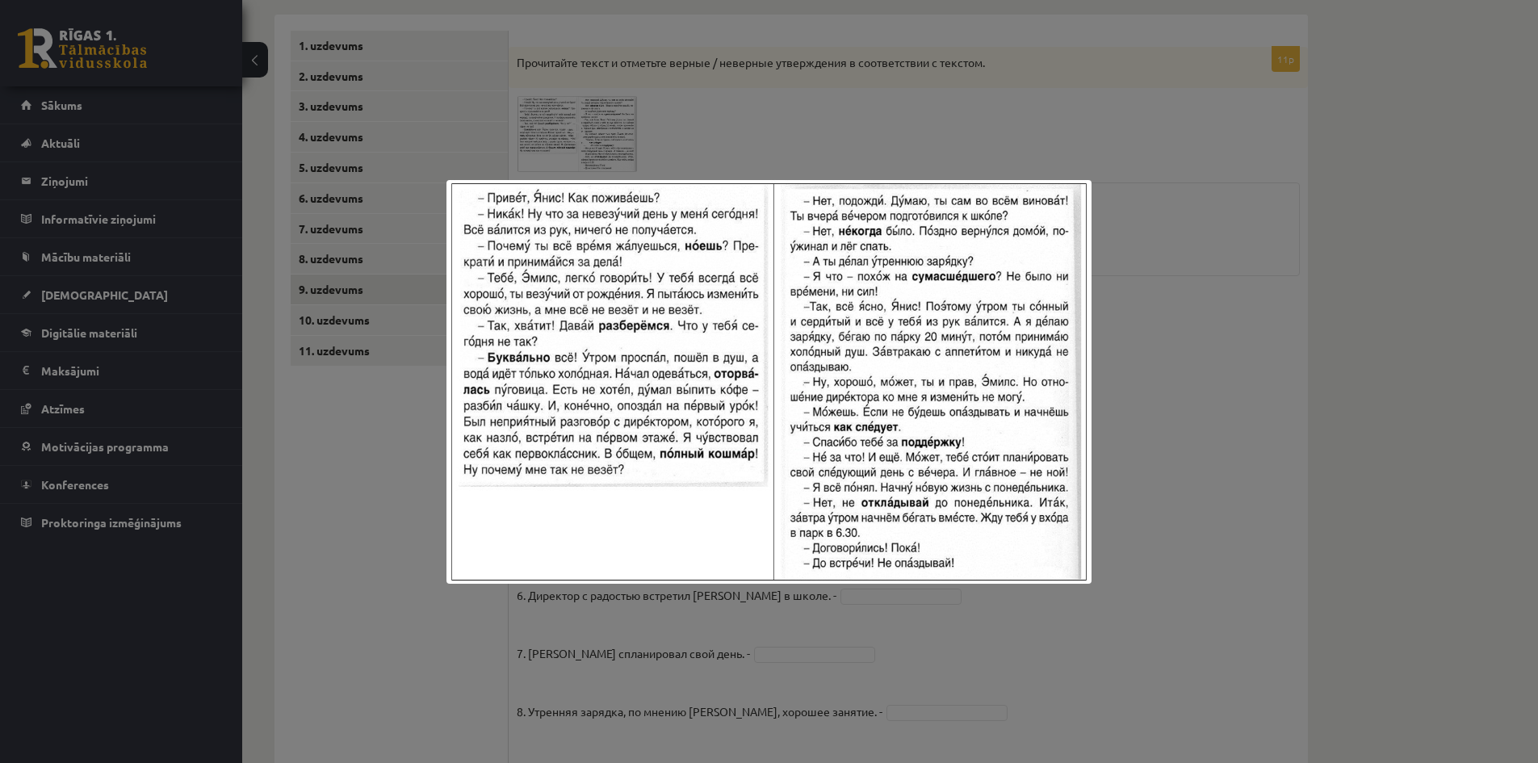
click at [844, 115] on div at bounding box center [769, 381] width 1538 height 763
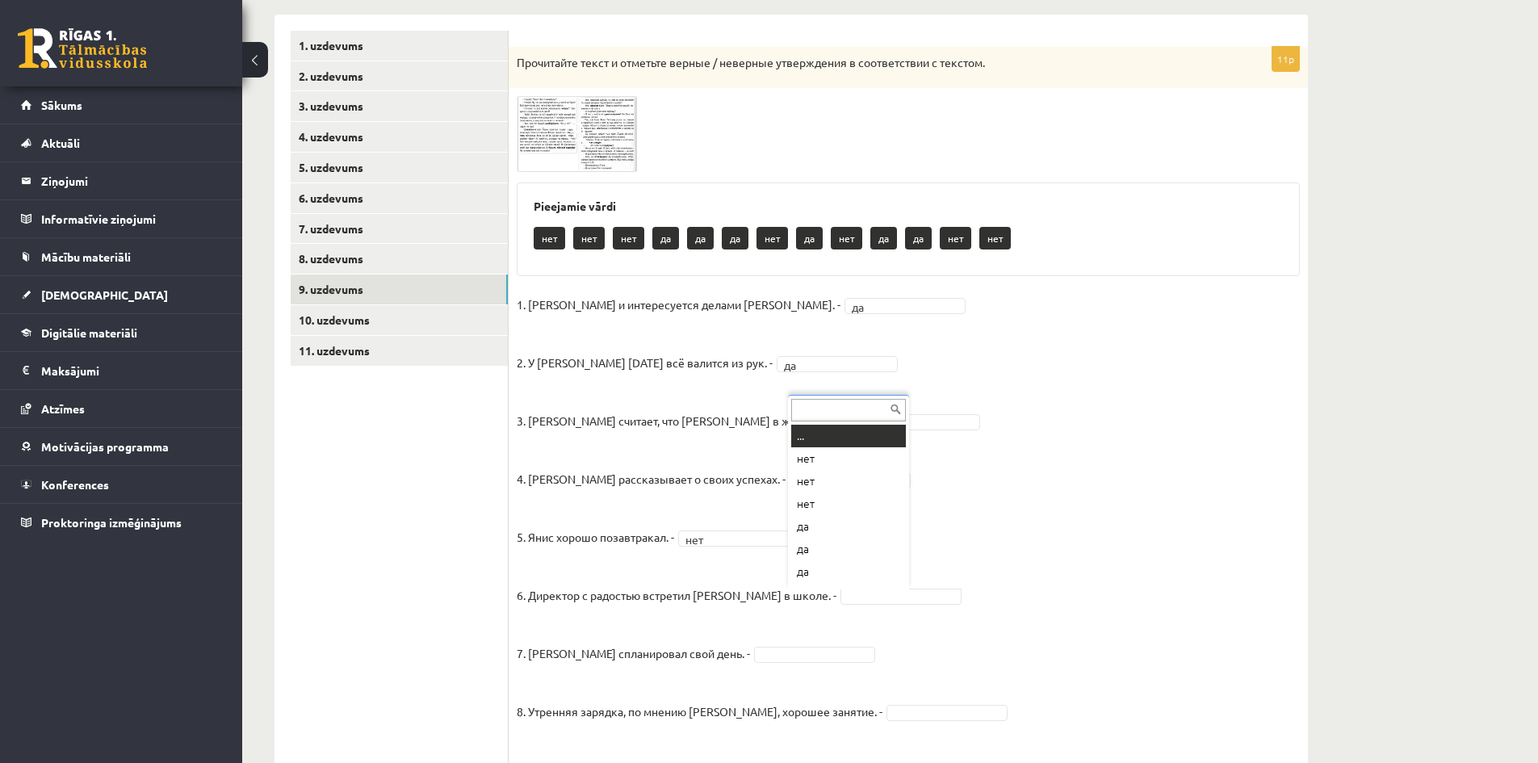
scroll to position [19, 0]
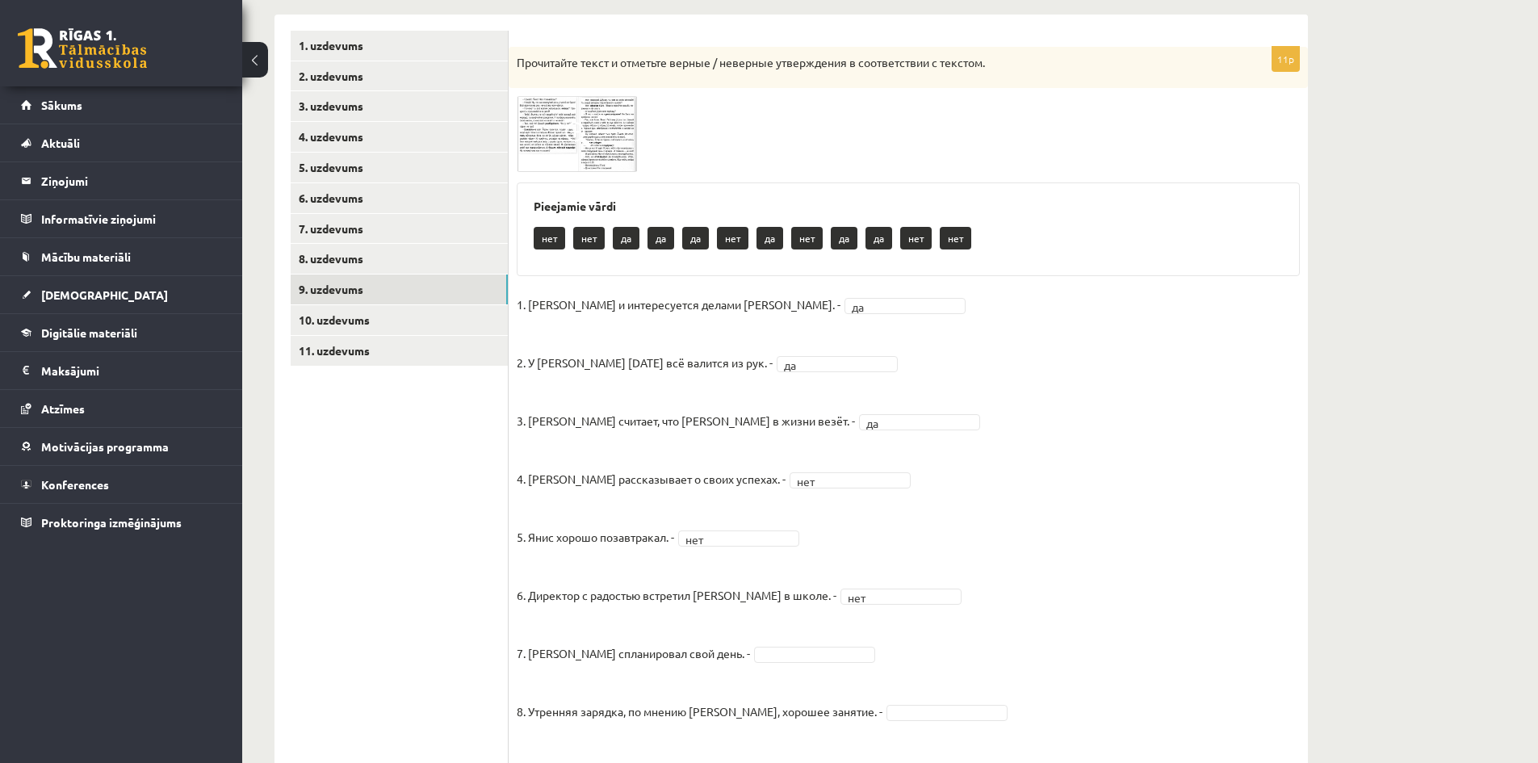
click at [588, 161] on img at bounding box center [577, 134] width 121 height 76
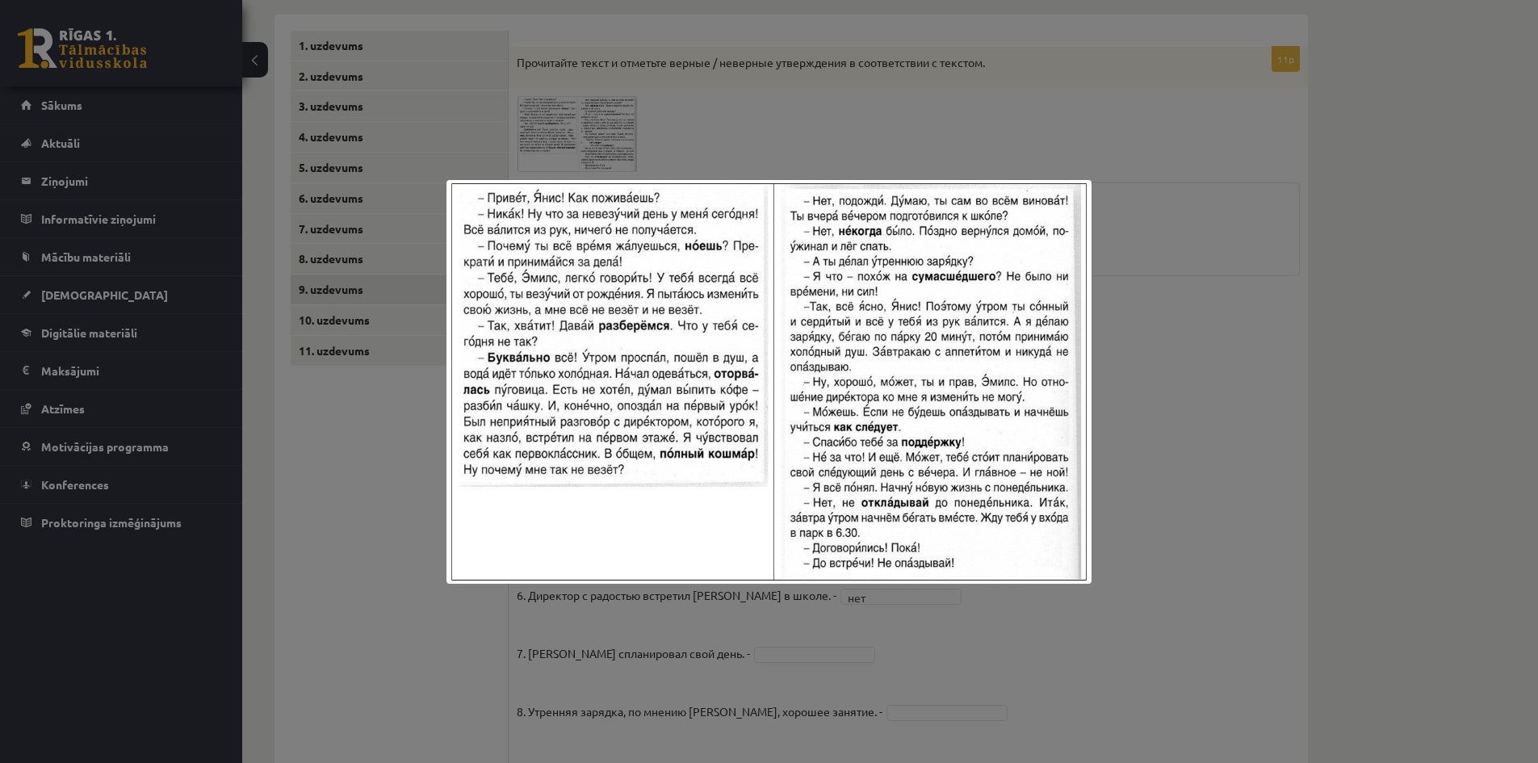
click at [1167, 253] on div at bounding box center [769, 381] width 1538 height 763
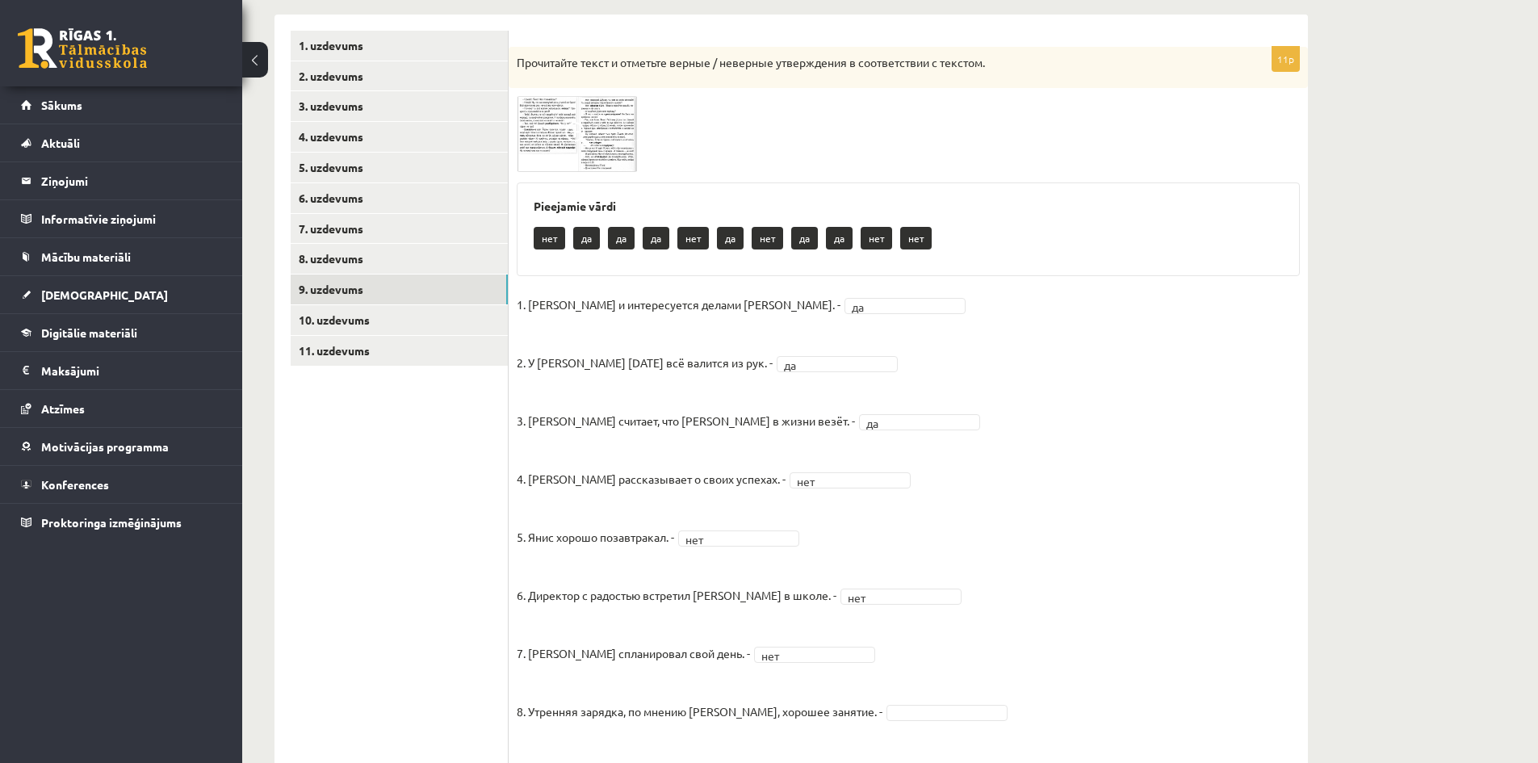
click at [589, 152] on img at bounding box center [577, 134] width 121 height 76
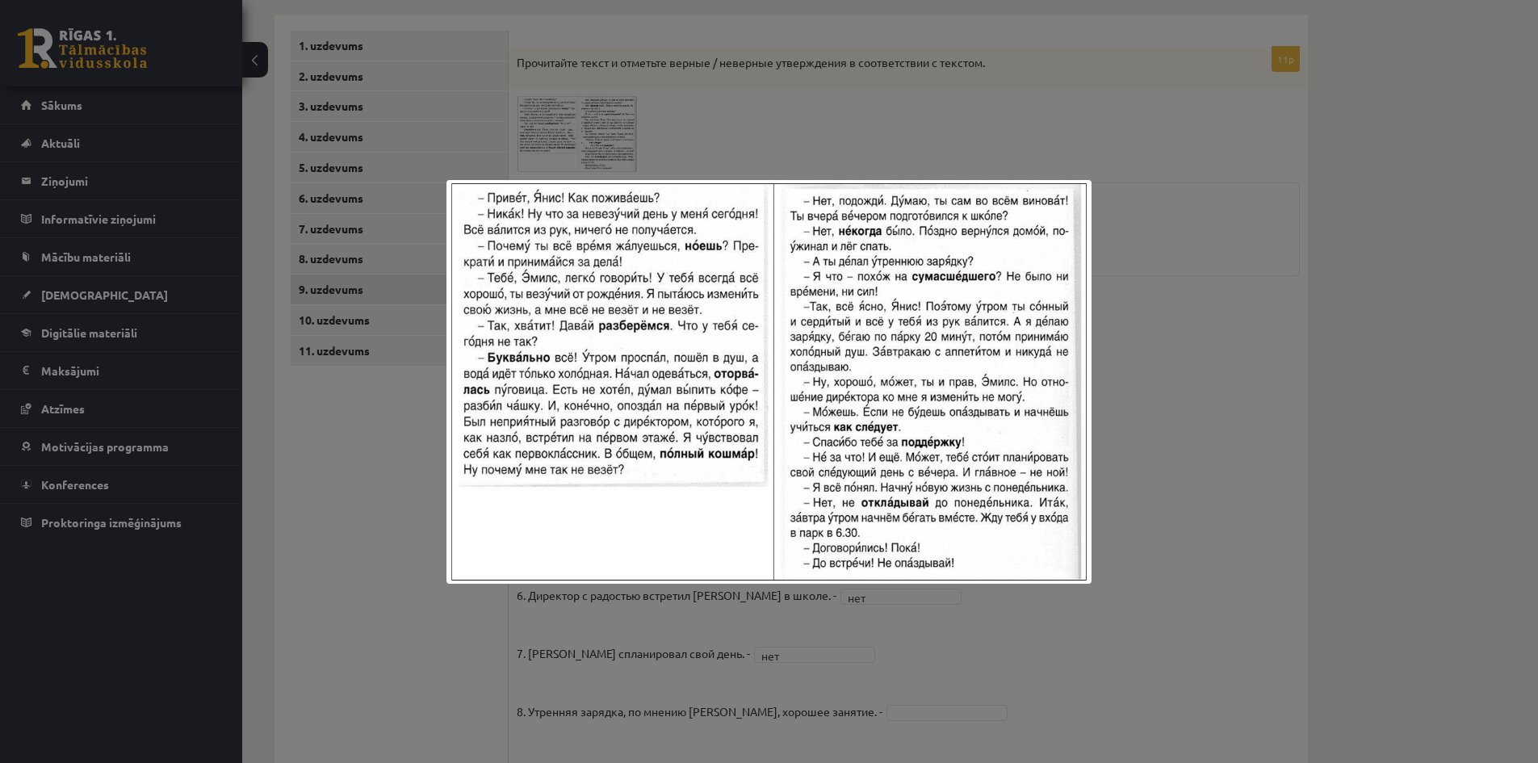
click at [1137, 395] on div at bounding box center [769, 381] width 1538 height 763
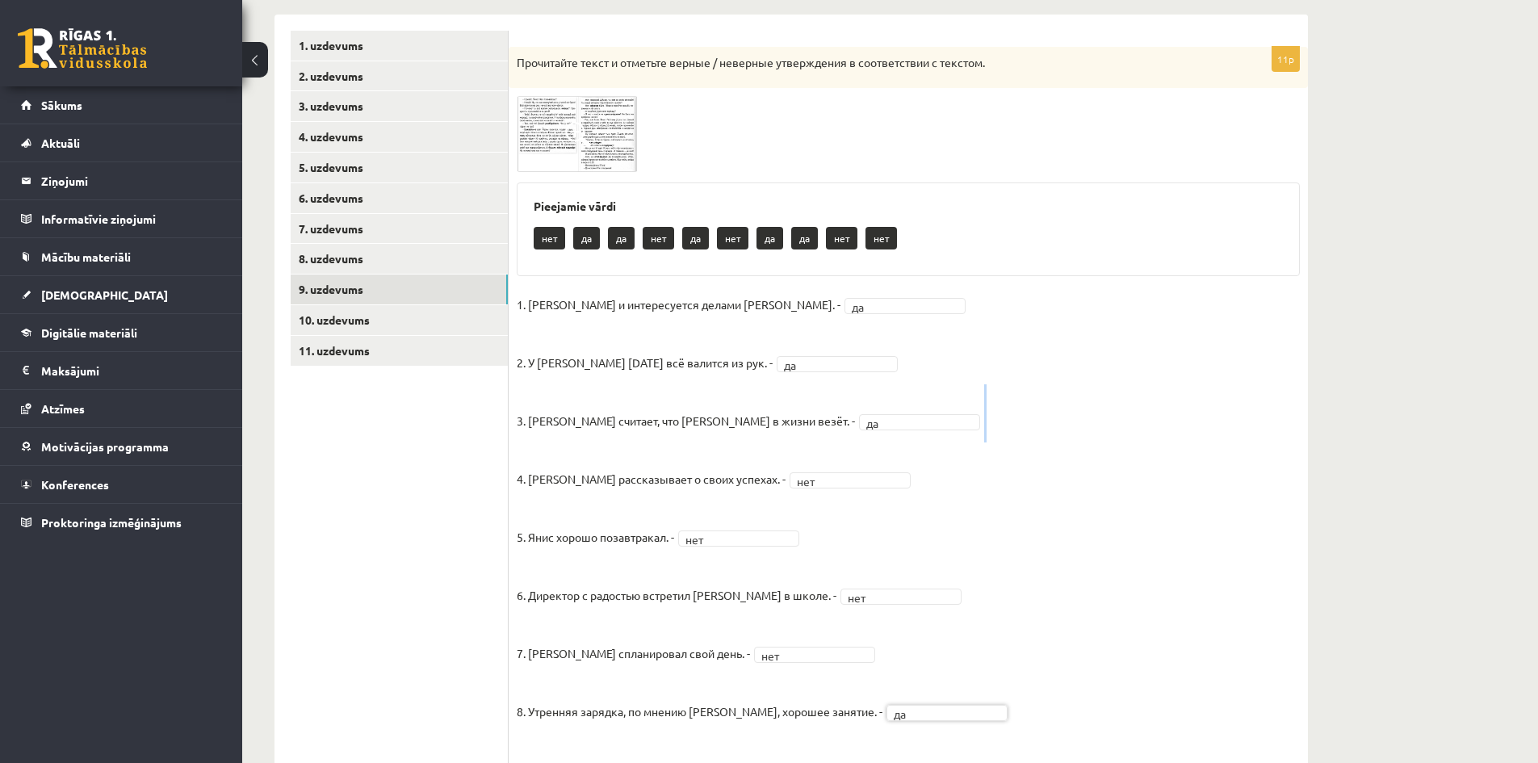
click at [1460, 387] on div "Krievu valoda JK 11.b2 klase 1. ieskaite , Daniela Kokina (11.b2 JK) Parādīt pu…" at bounding box center [890, 395] width 1296 height 1185
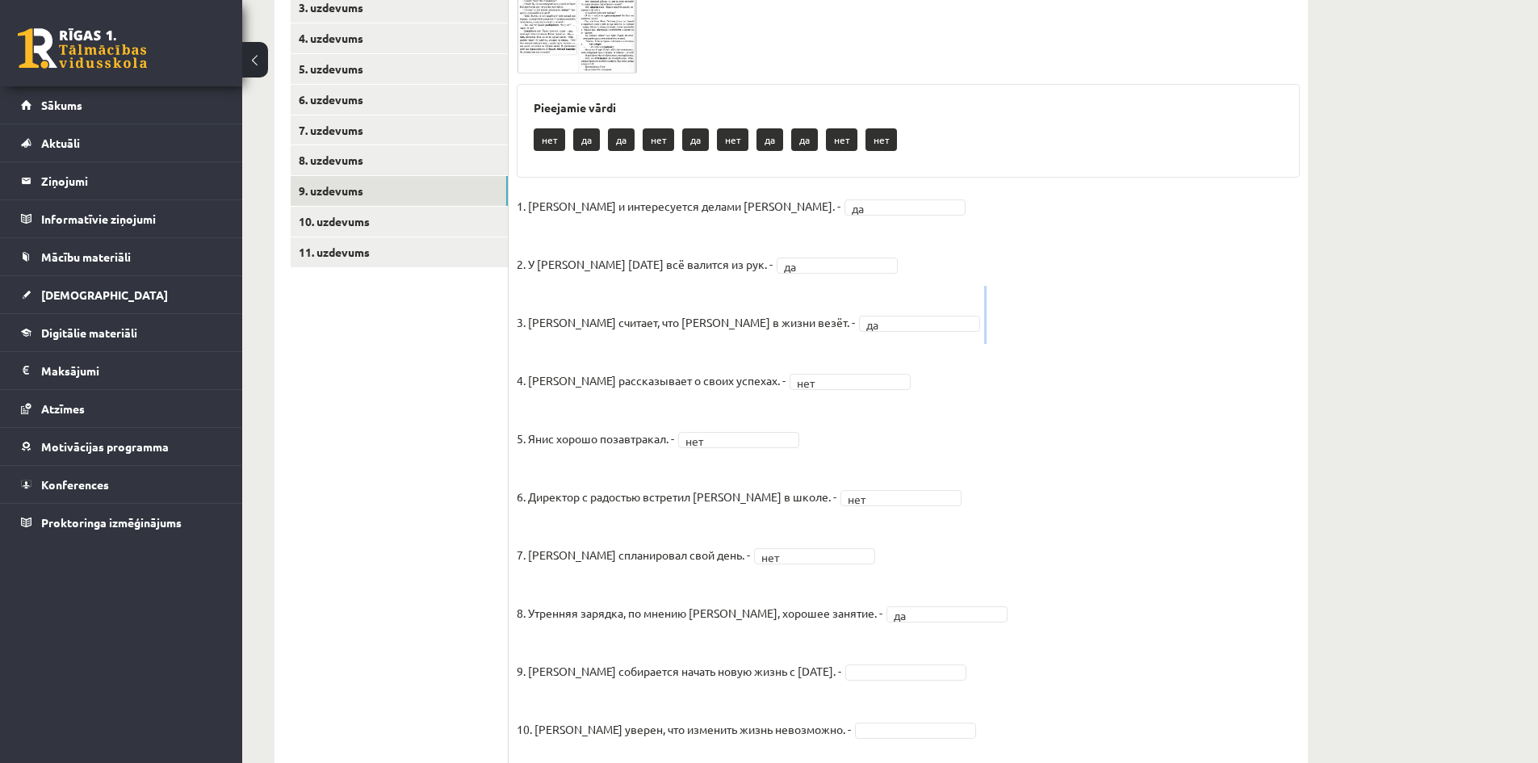
scroll to position [356, 0]
click at [609, 72] on img at bounding box center [577, 37] width 121 height 76
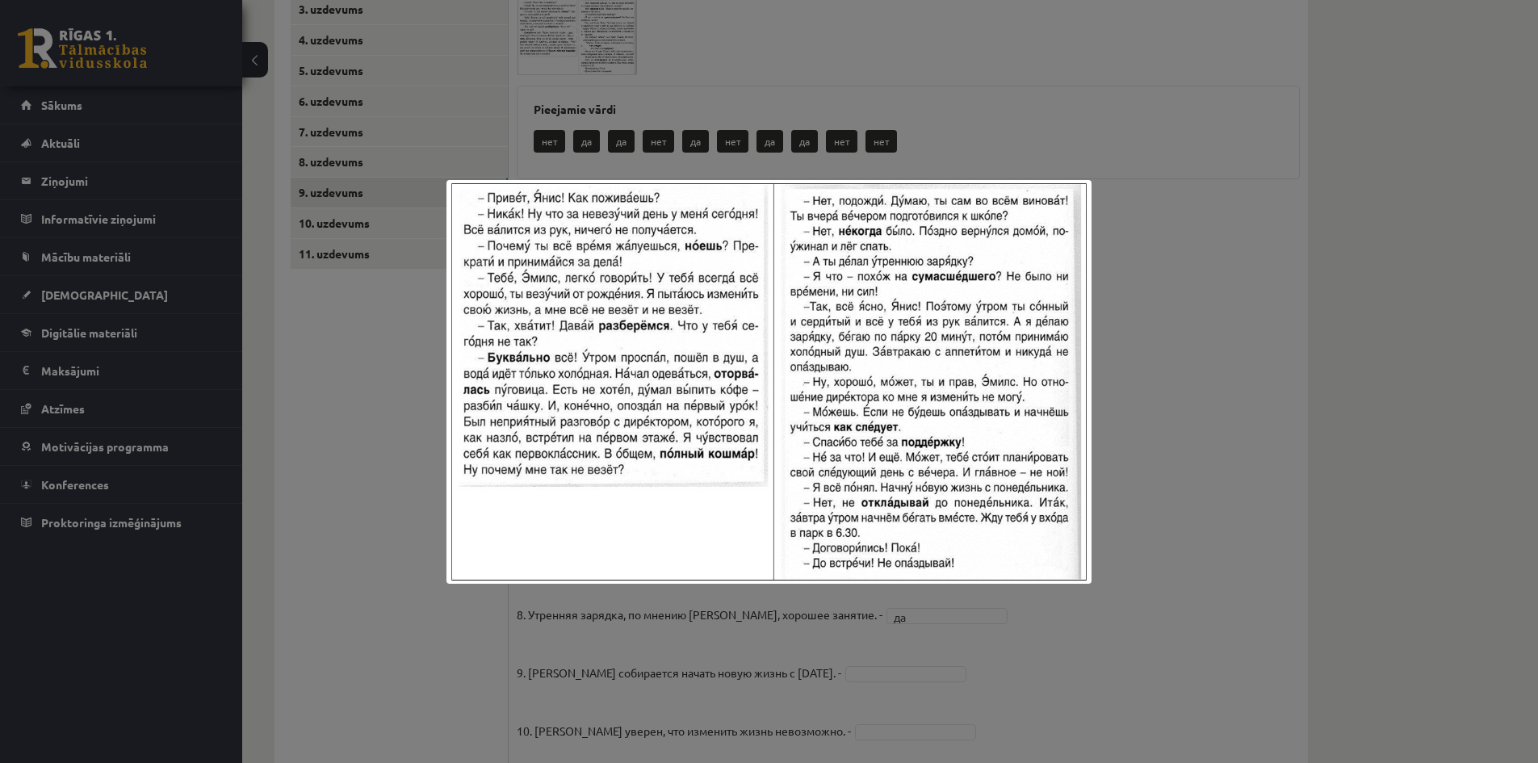
click at [1199, 526] on div at bounding box center [769, 381] width 1538 height 763
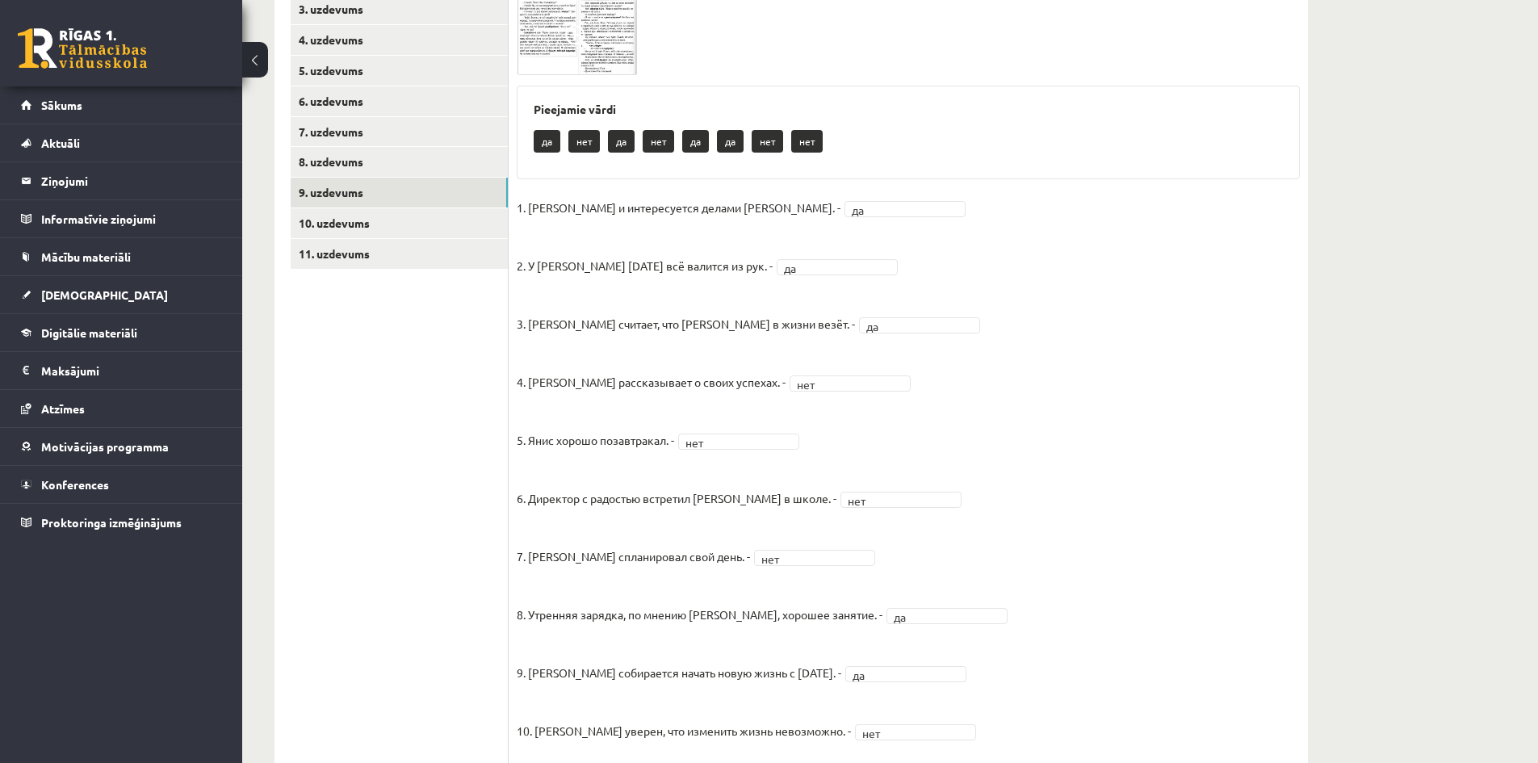
click at [1126, 668] on fieldset "1. Эмилс и интересуется делами Яниса. - да ** 2. У Яниса сегодня всё валится из…" at bounding box center [908, 514] width 783 height 639
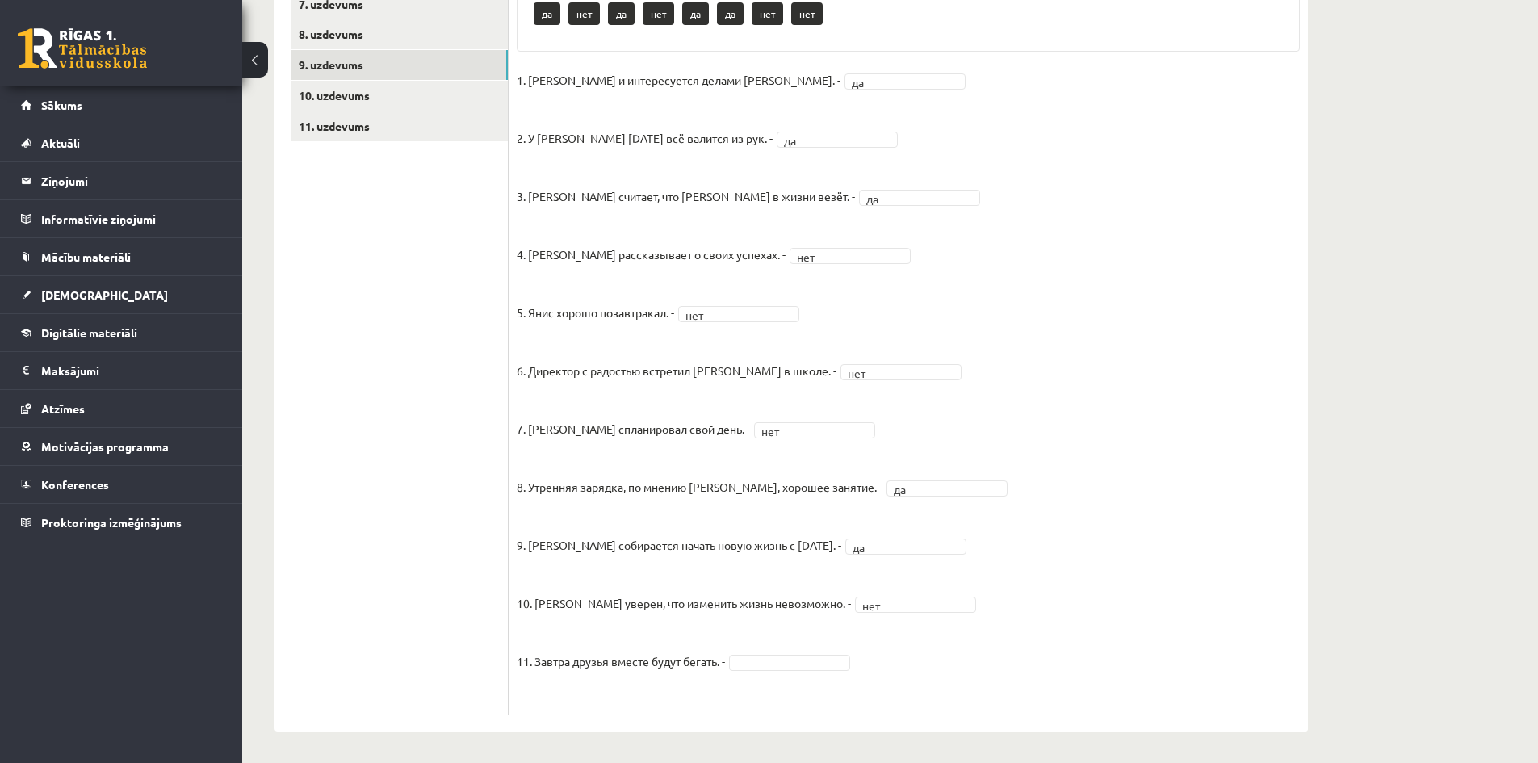
scroll to position [485, 0]
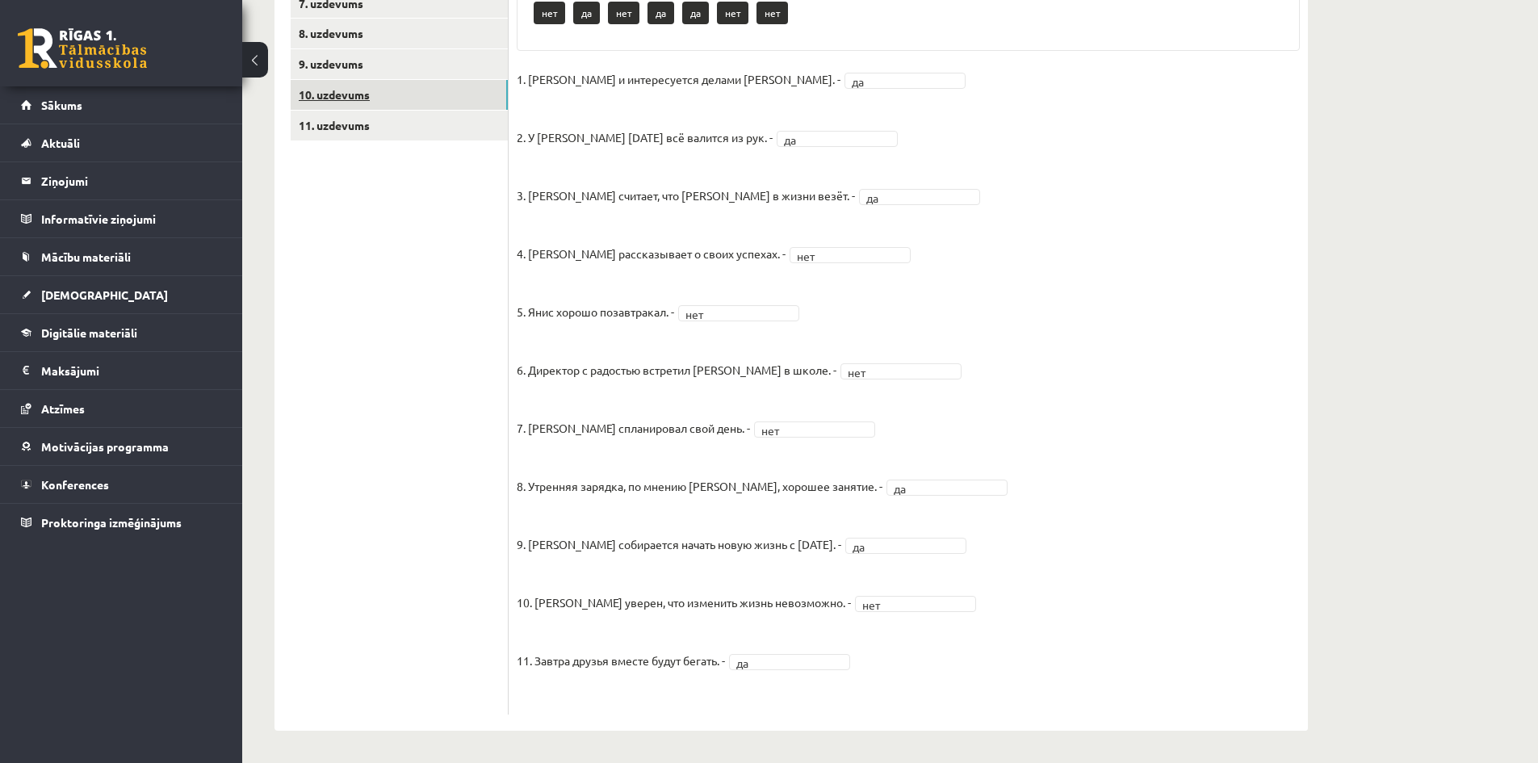
click at [323, 94] on link "10. uzdevums" at bounding box center [399, 95] width 217 height 30
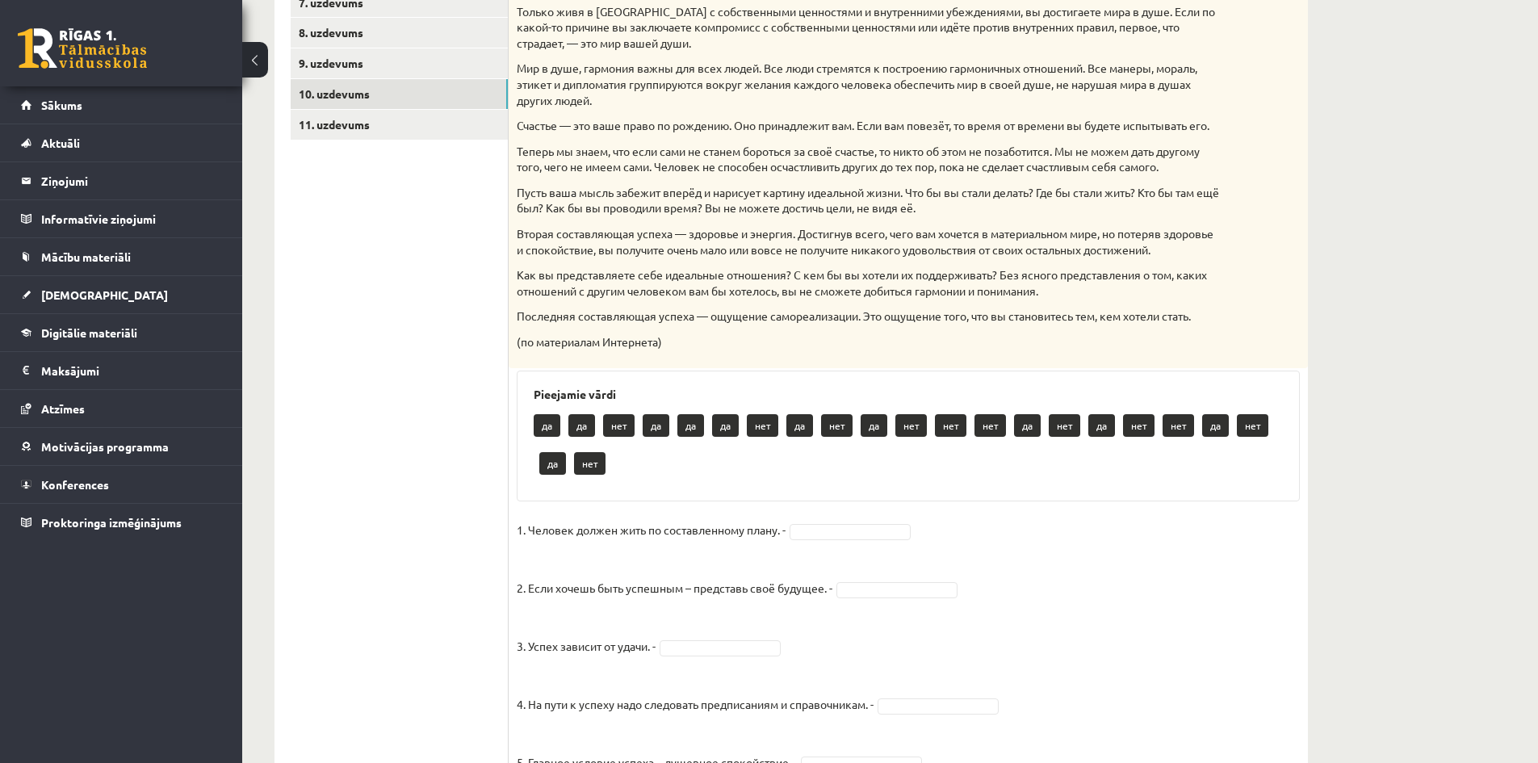
click at [940, 484] on div "да да нет да да да нет да нет да нет нет нет да нет да нет нет да нет да нет" at bounding box center [908, 446] width 749 height 76
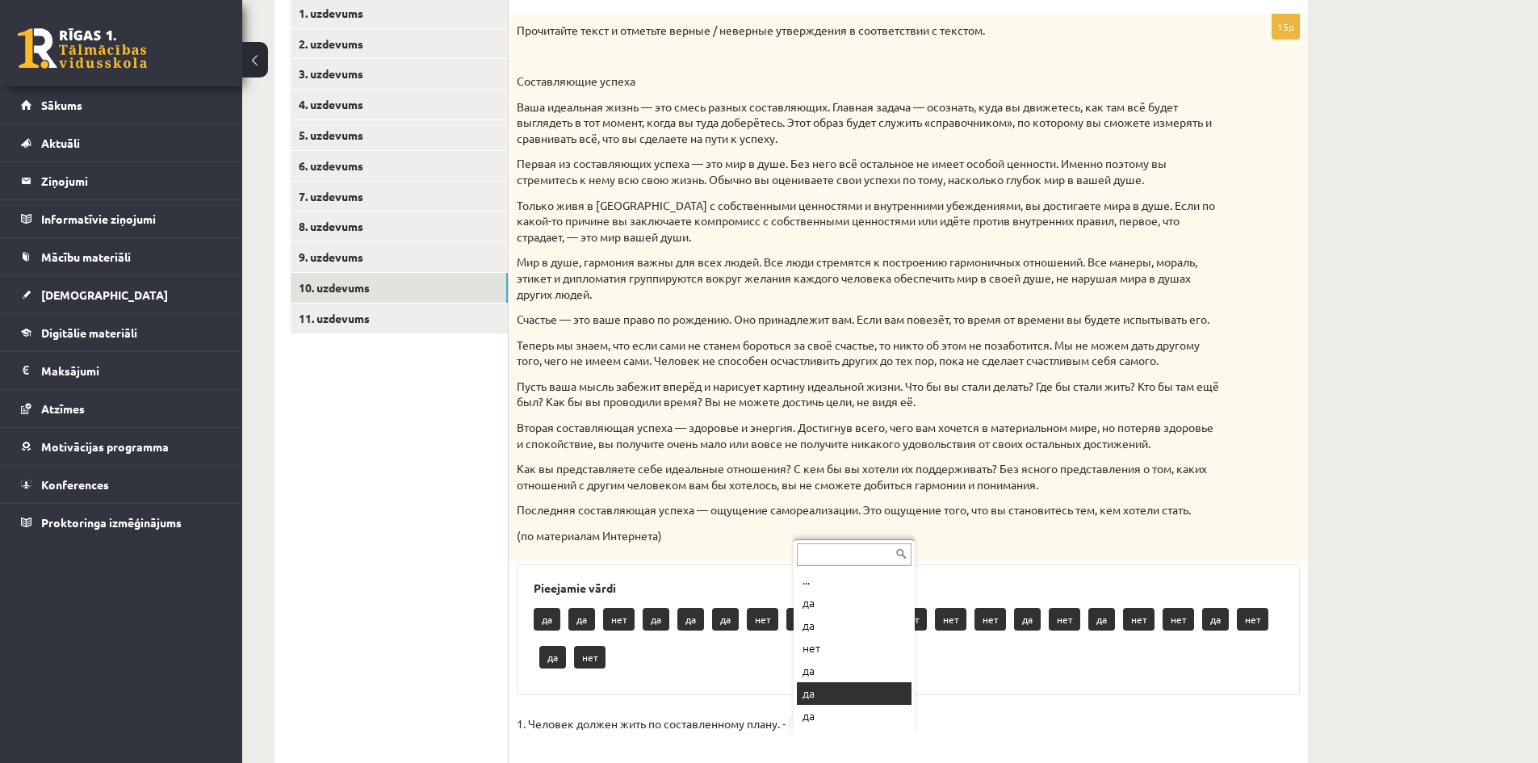
scroll to position [19, 0]
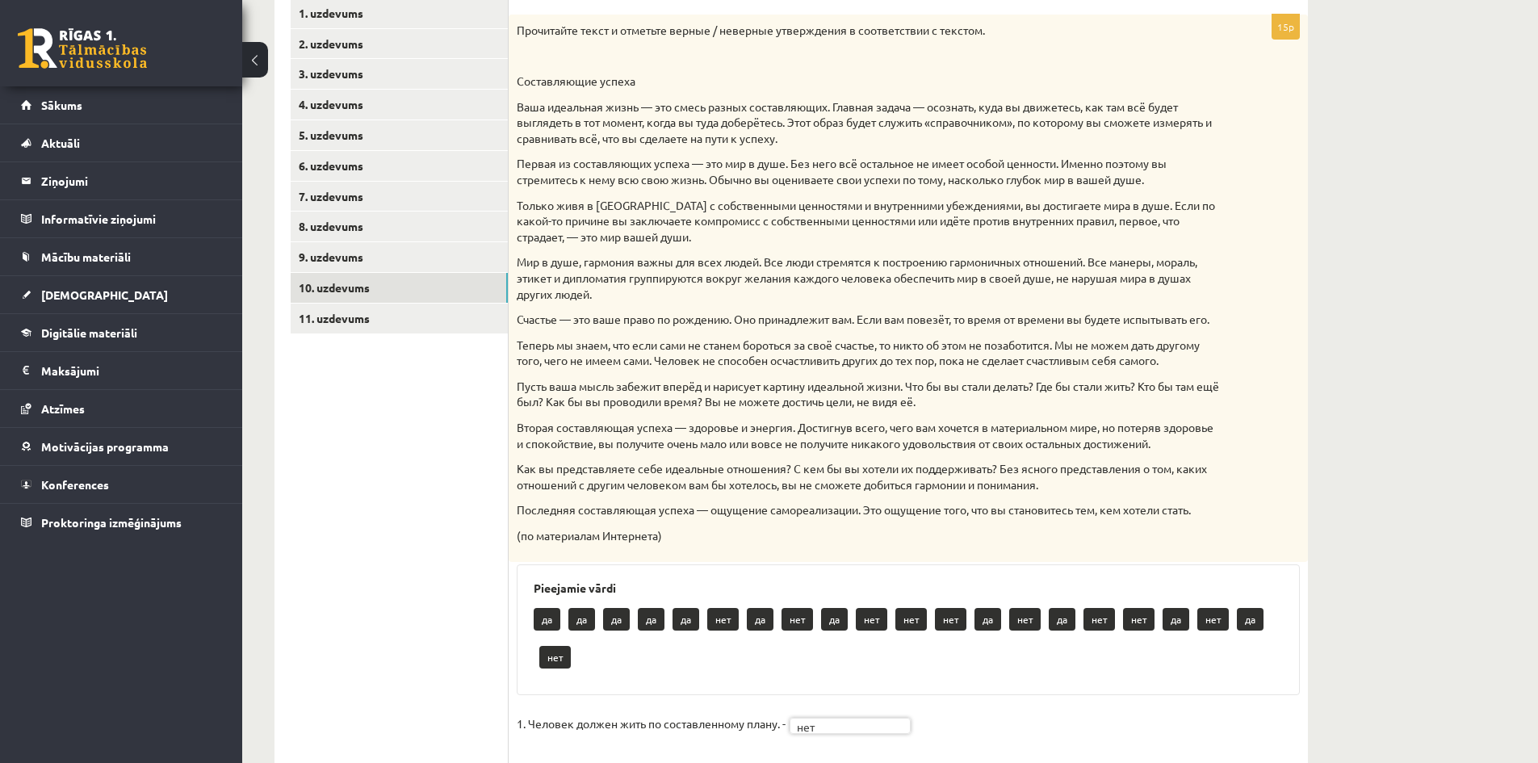
click at [1206, 671] on div "да да да да да нет да нет да нет нет нет да нет да нет нет да нет да нет" at bounding box center [908, 640] width 749 height 76
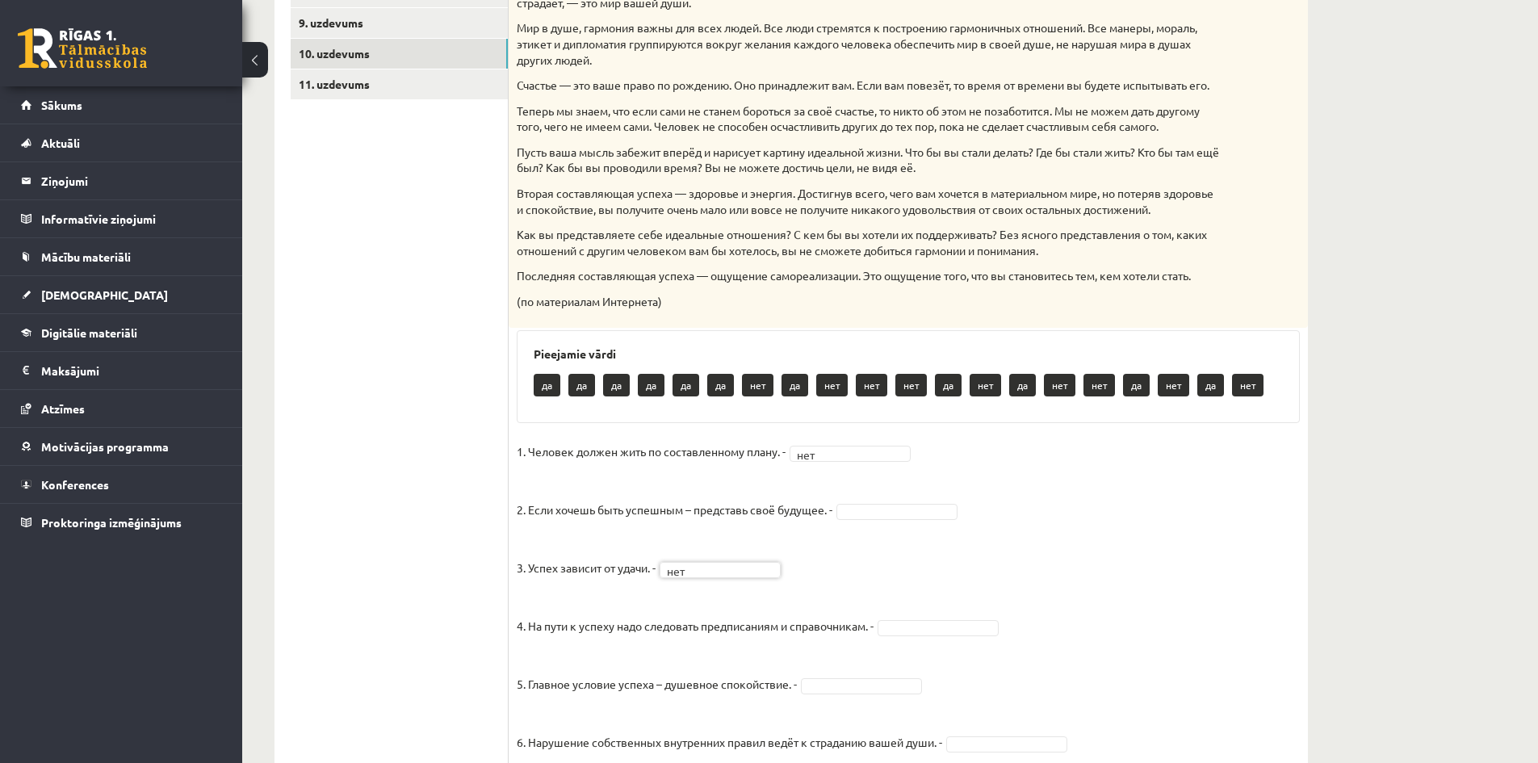
scroll to position [511, 0]
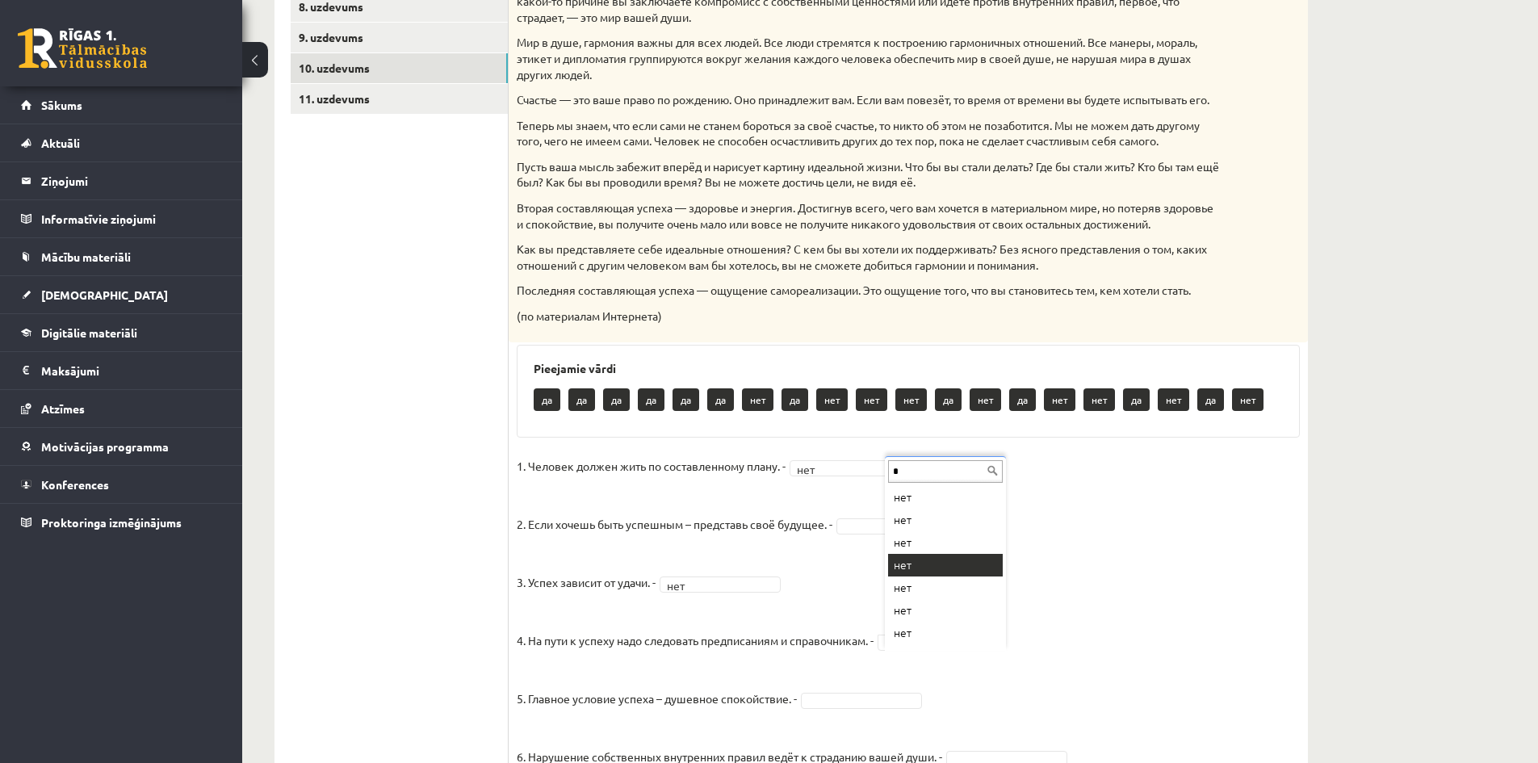
type input "*"
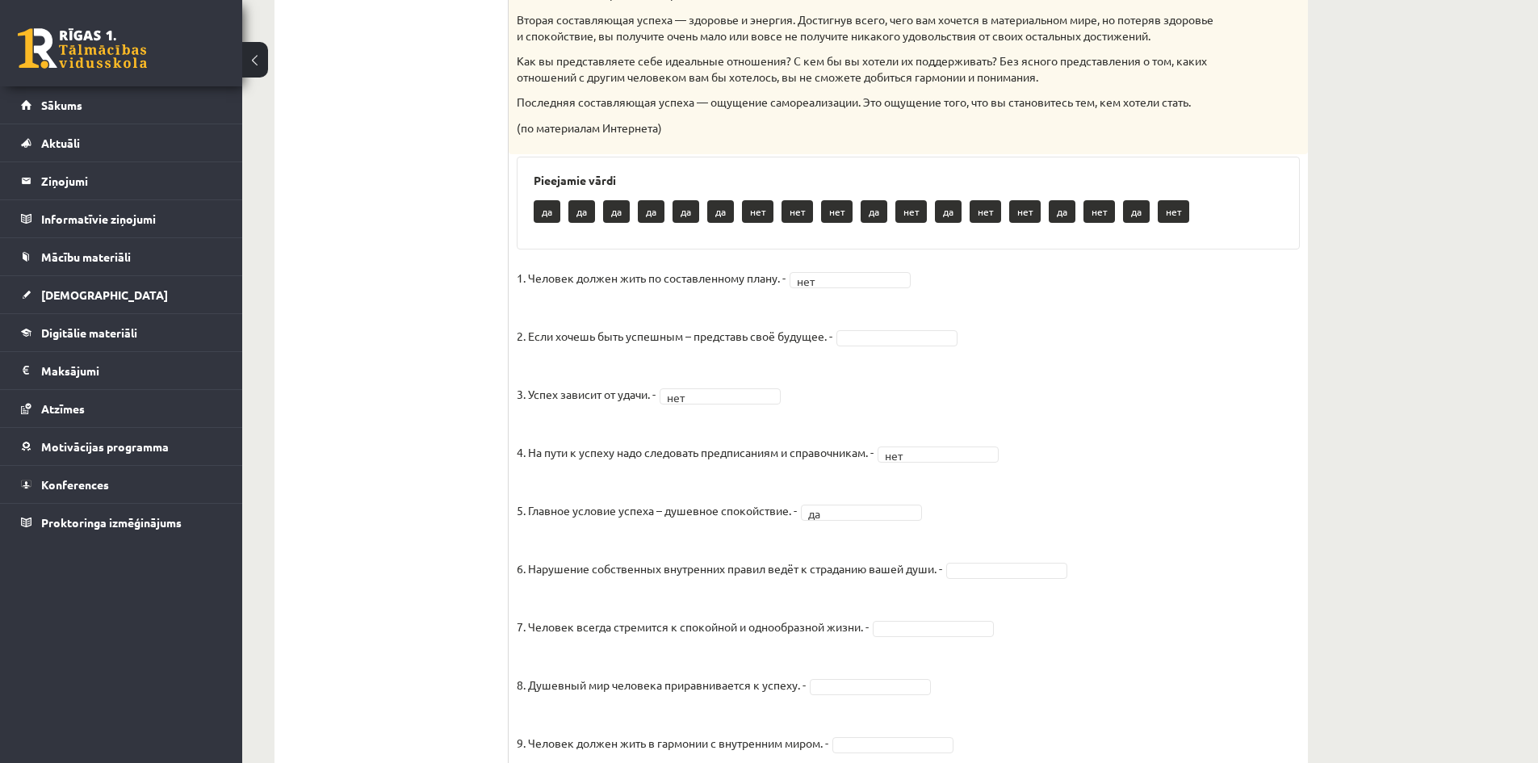
scroll to position [769, 0]
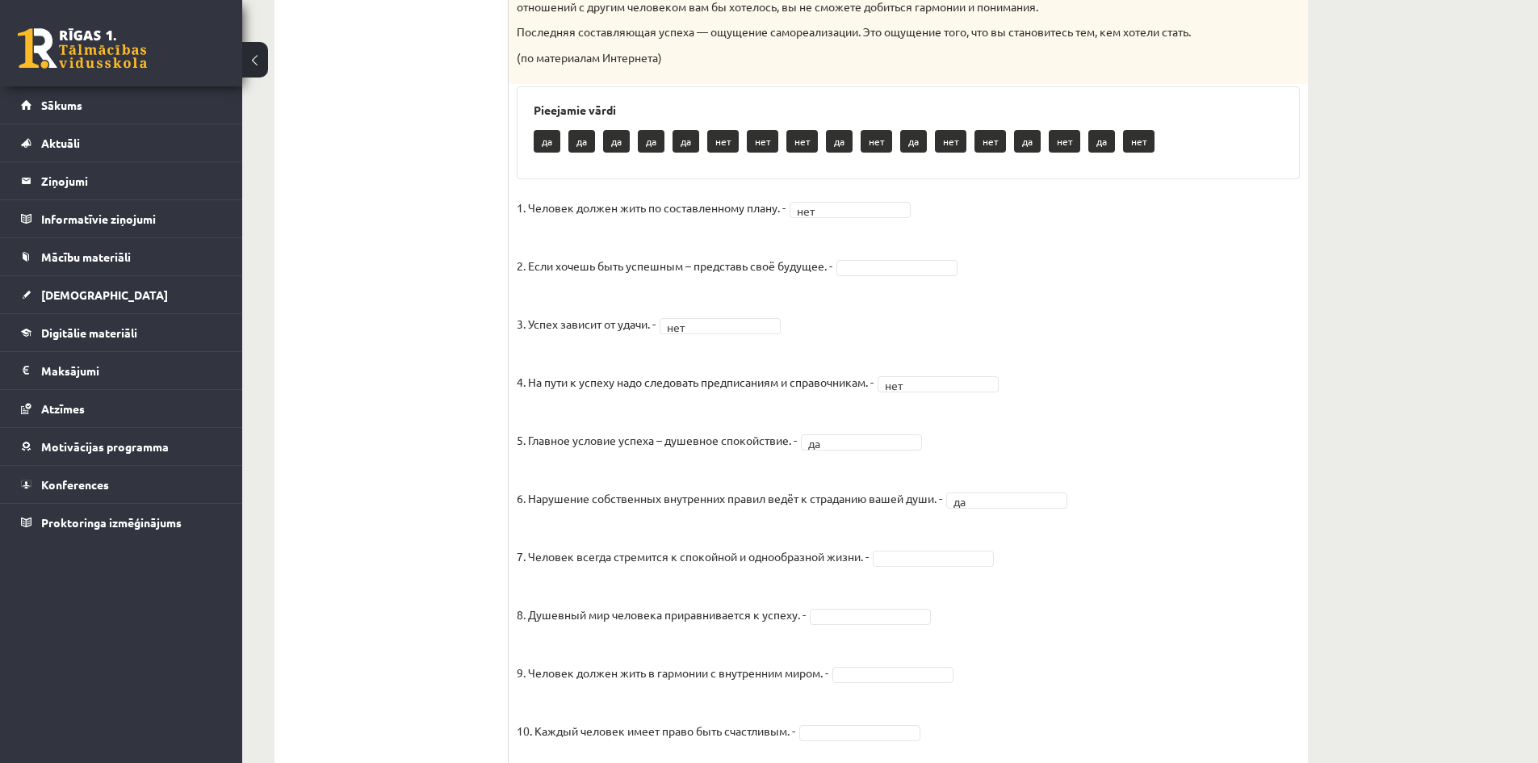
click at [1183, 580] on fieldset "1. Человек должен жить по составленному плану. - нет *** 2. Если хочешь быть ус…" at bounding box center [908, 619] width 783 height 848
click at [854, 642] on fieldset "1. Человек должен жить по составленному плану. - нет *** 2. Если хочешь быть ус…" at bounding box center [908, 619] width 783 height 848
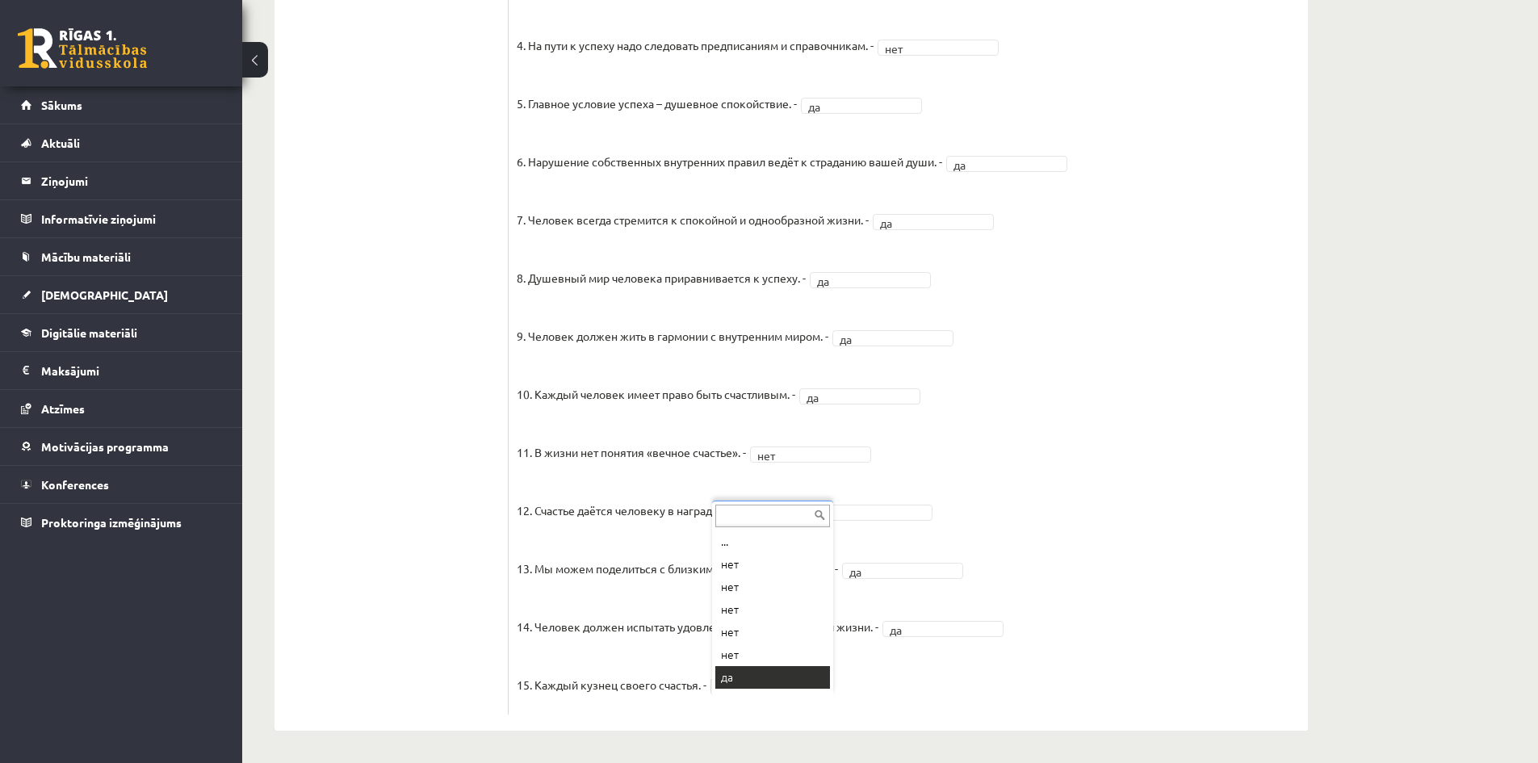
scroll to position [19, 0]
drag, startPoint x: 1536, startPoint y: 511, endPoint x: 1536, endPoint y: 484, distance: 26.6
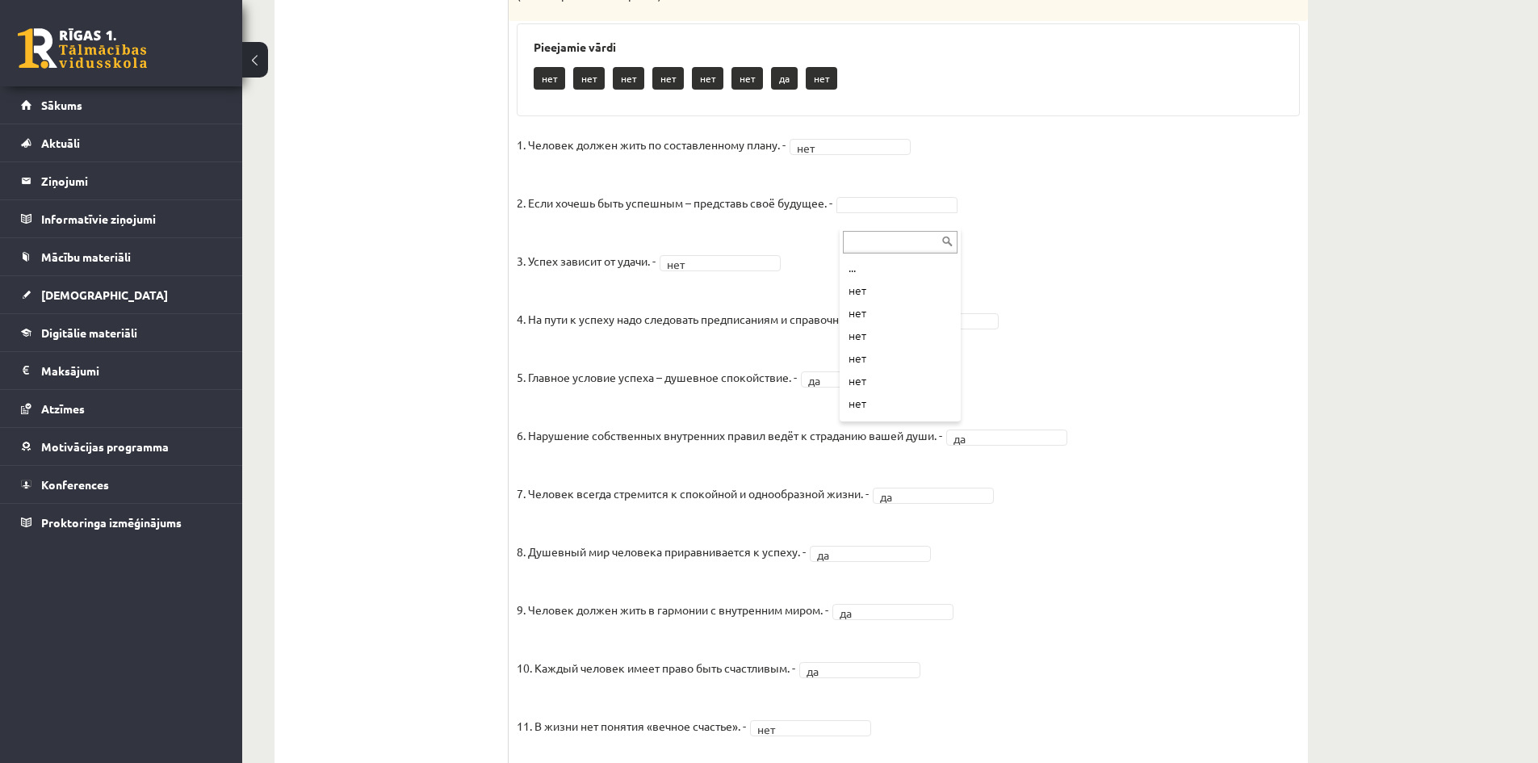
scroll to position [42, 0]
click at [442, 297] on ul "1. uzdevums 2. uzdevums 3. uzdevums 4. uzdevums 5. uzdevums 6. uzdevums 7. uzde…" at bounding box center [400, 223] width 218 height 1531
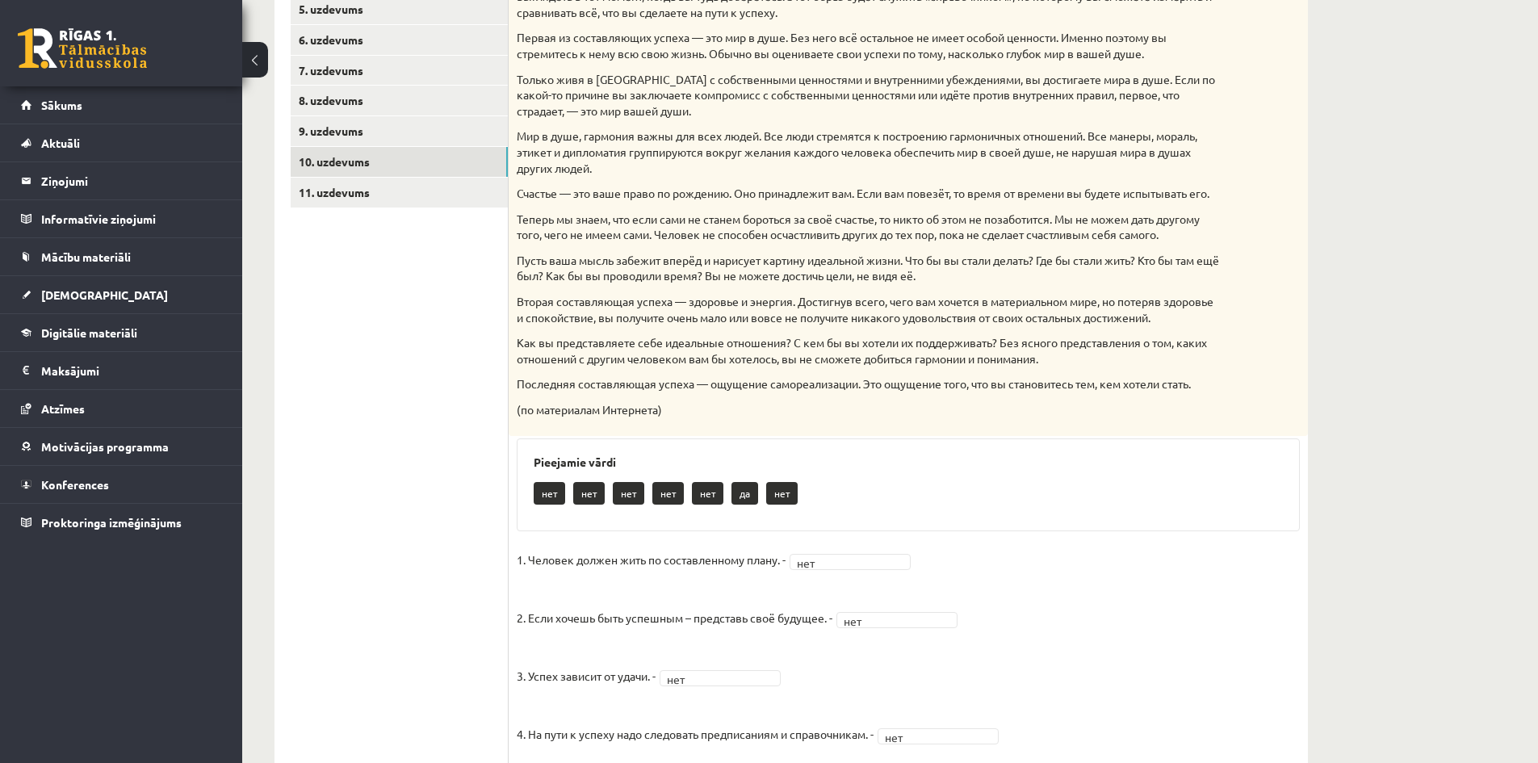
scroll to position [251, 0]
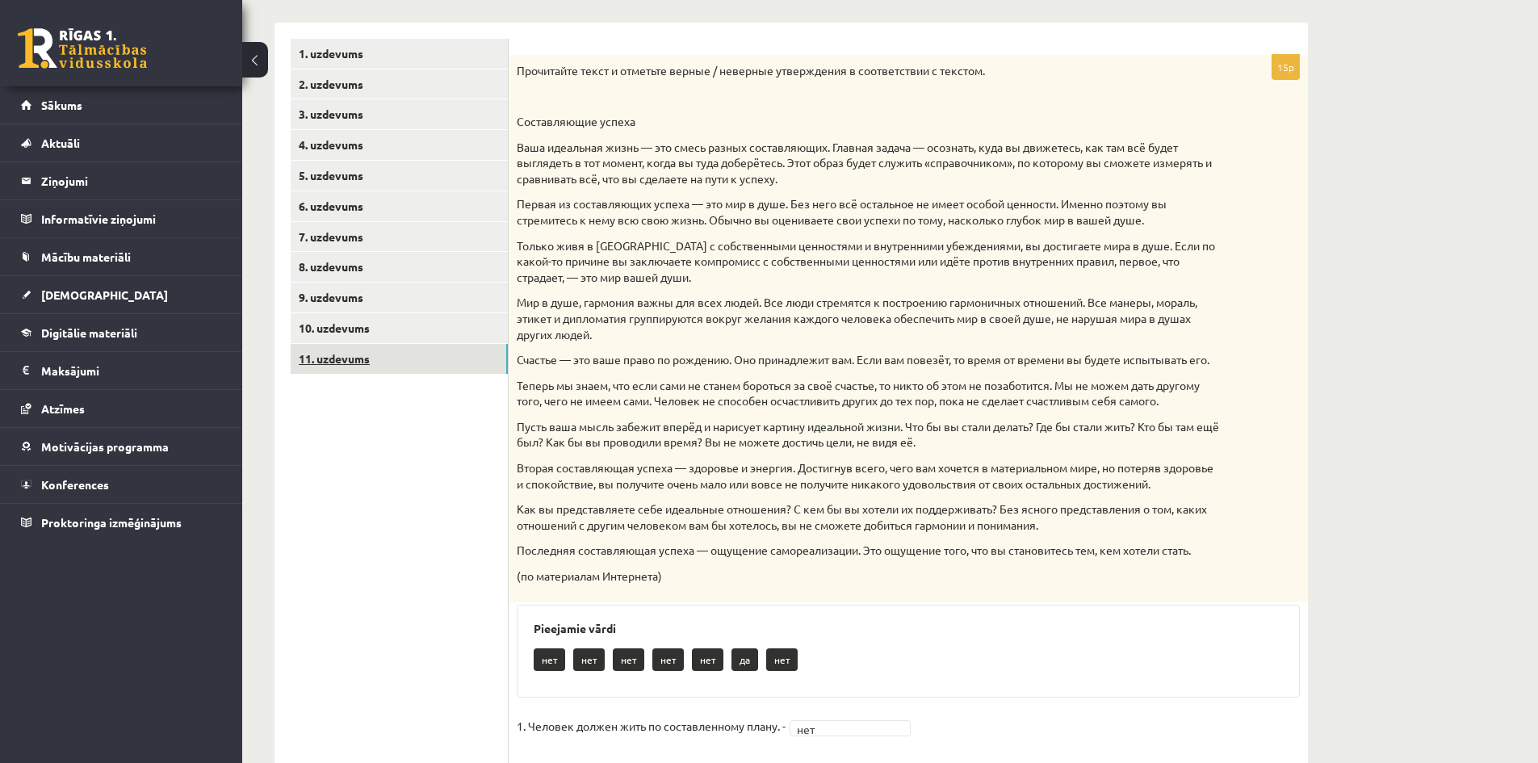
click at [404, 358] on link "11. uzdevums" at bounding box center [399, 359] width 217 height 30
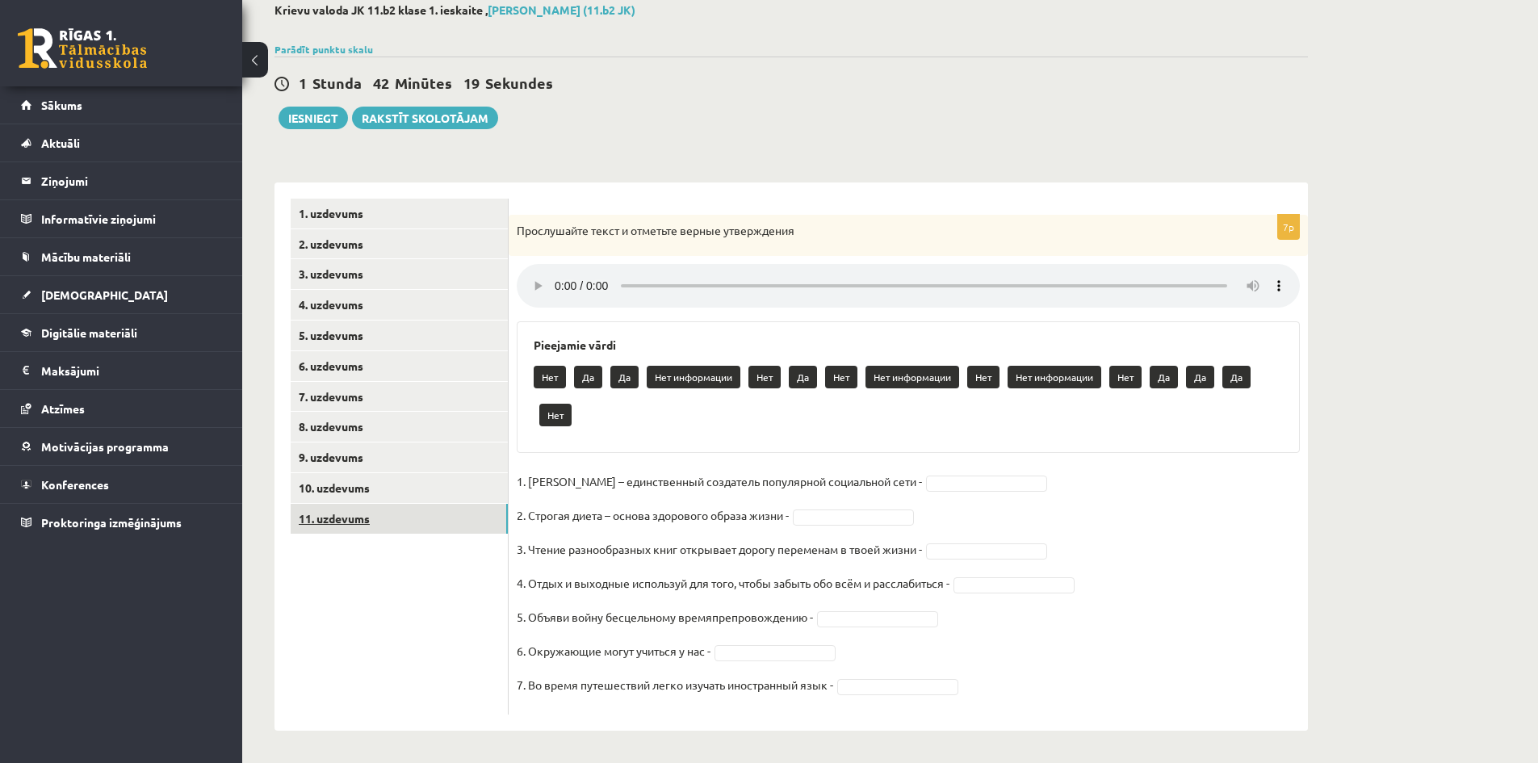
scroll to position [93, 0]
click at [1195, 506] on fieldset "1. Павел Дуров – единственный создатель популярной социальной сети - 2. Строгая…" at bounding box center [908, 587] width 783 height 237
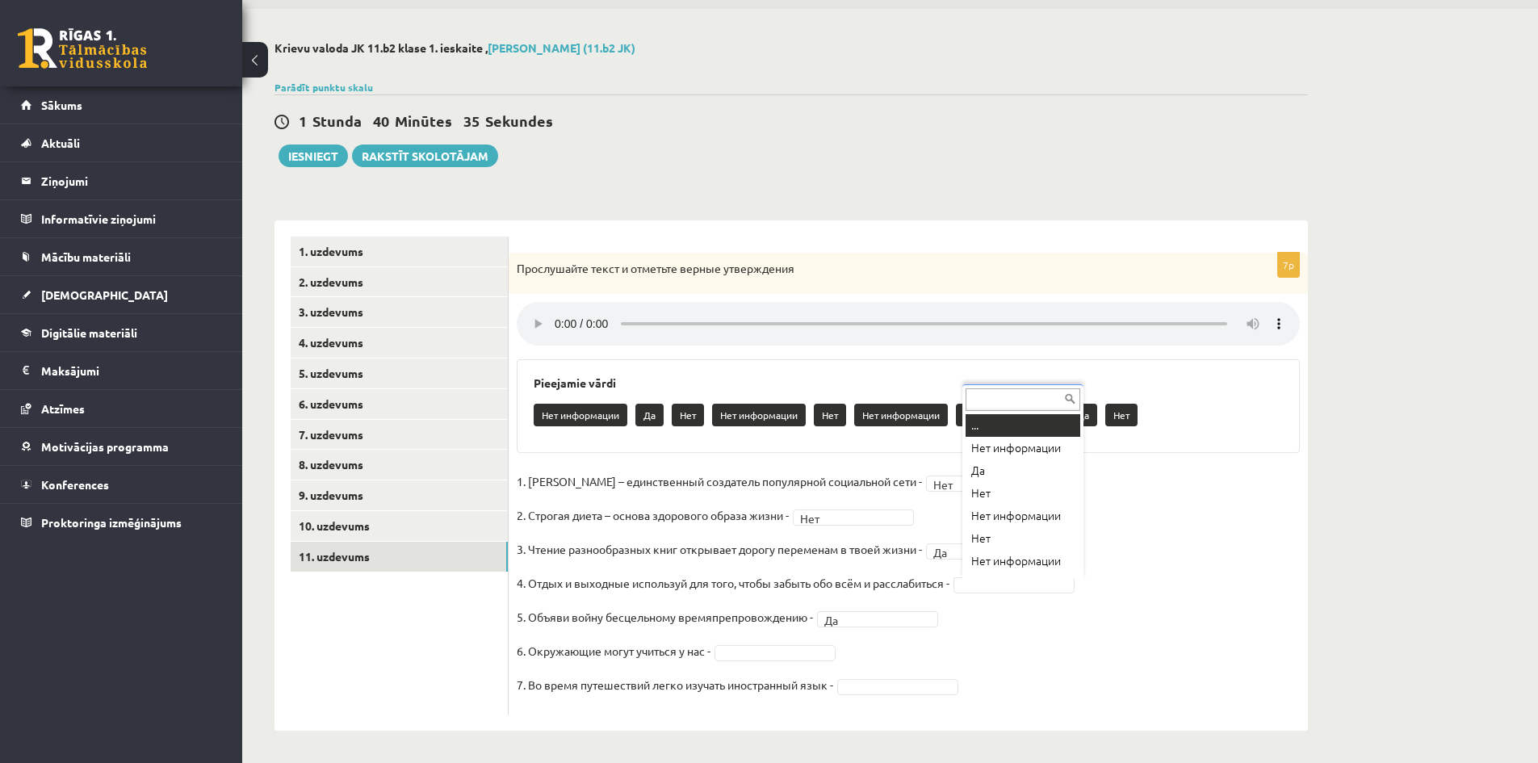
scroll to position [19, 0]
drag, startPoint x: 1000, startPoint y: 575, endPoint x: 999, endPoint y: 585, distance: 10.6
click at [999, 585] on fieldset "1. Павел Дуров – единственный создатель популярной социальной сети - Нет *** 2.…" at bounding box center [908, 587] width 783 height 237
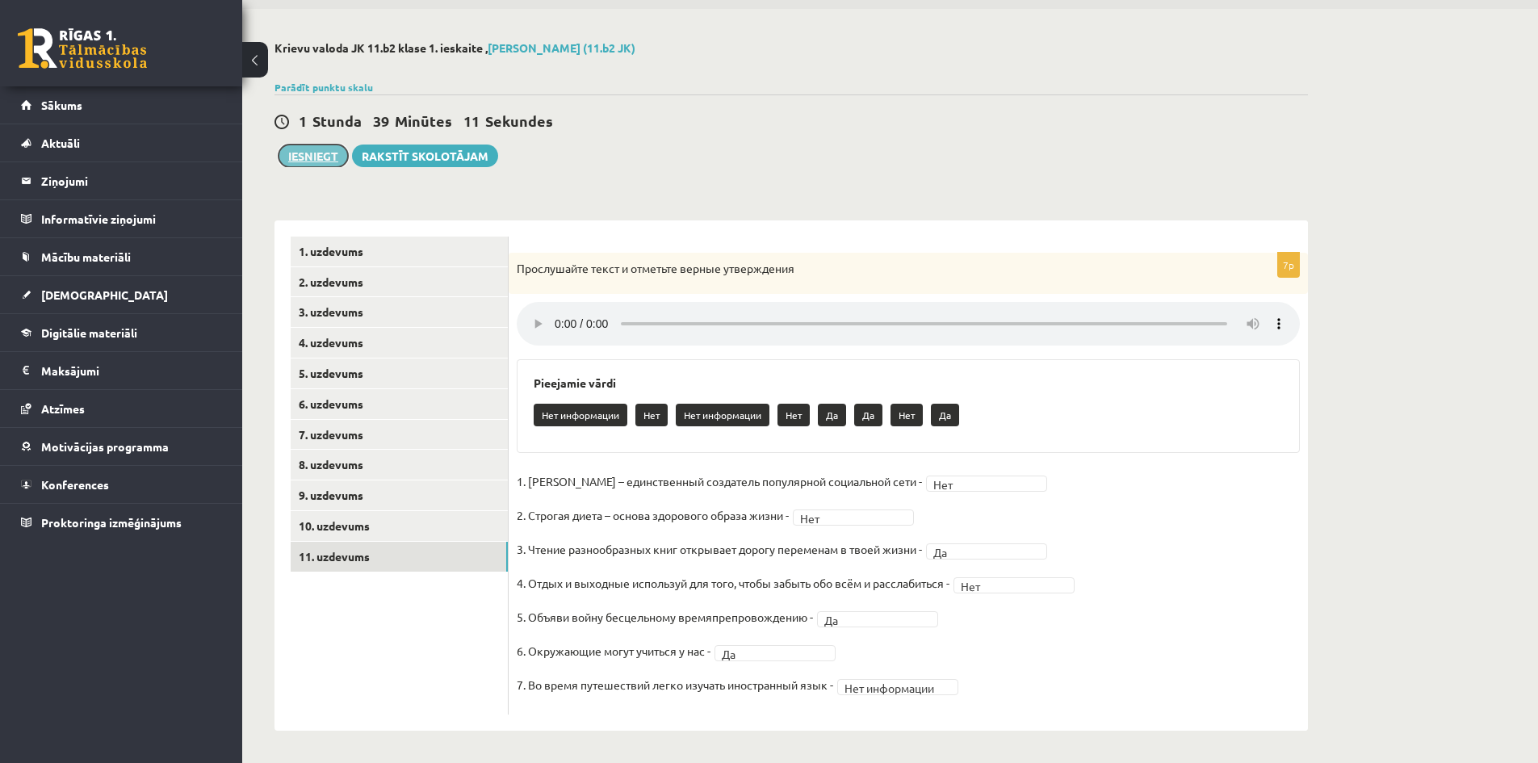
click at [325, 158] on button "Iesniegt" at bounding box center [313, 155] width 69 height 23
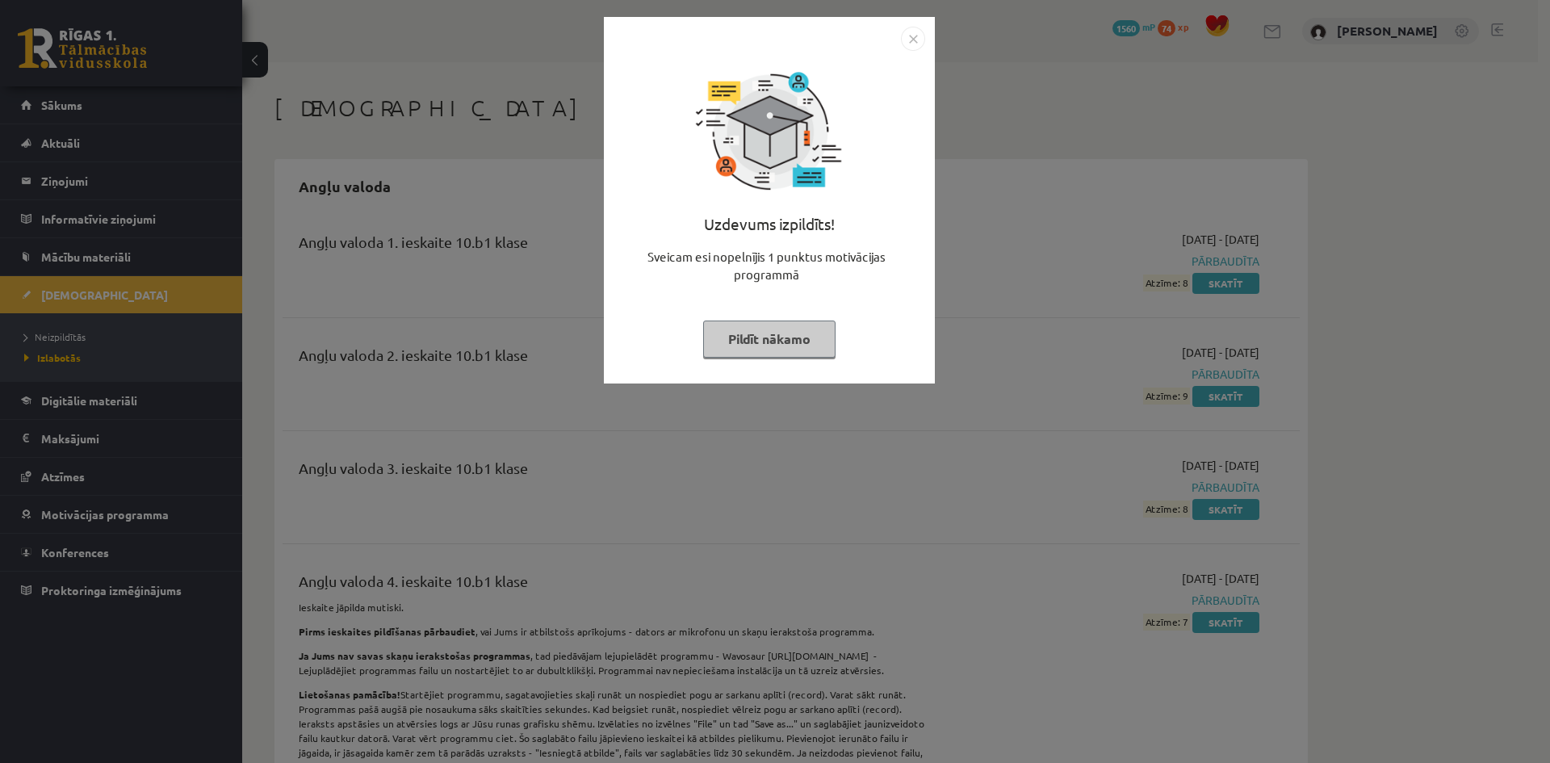
click at [756, 330] on button "Pildīt nākamo" at bounding box center [769, 338] width 132 height 37
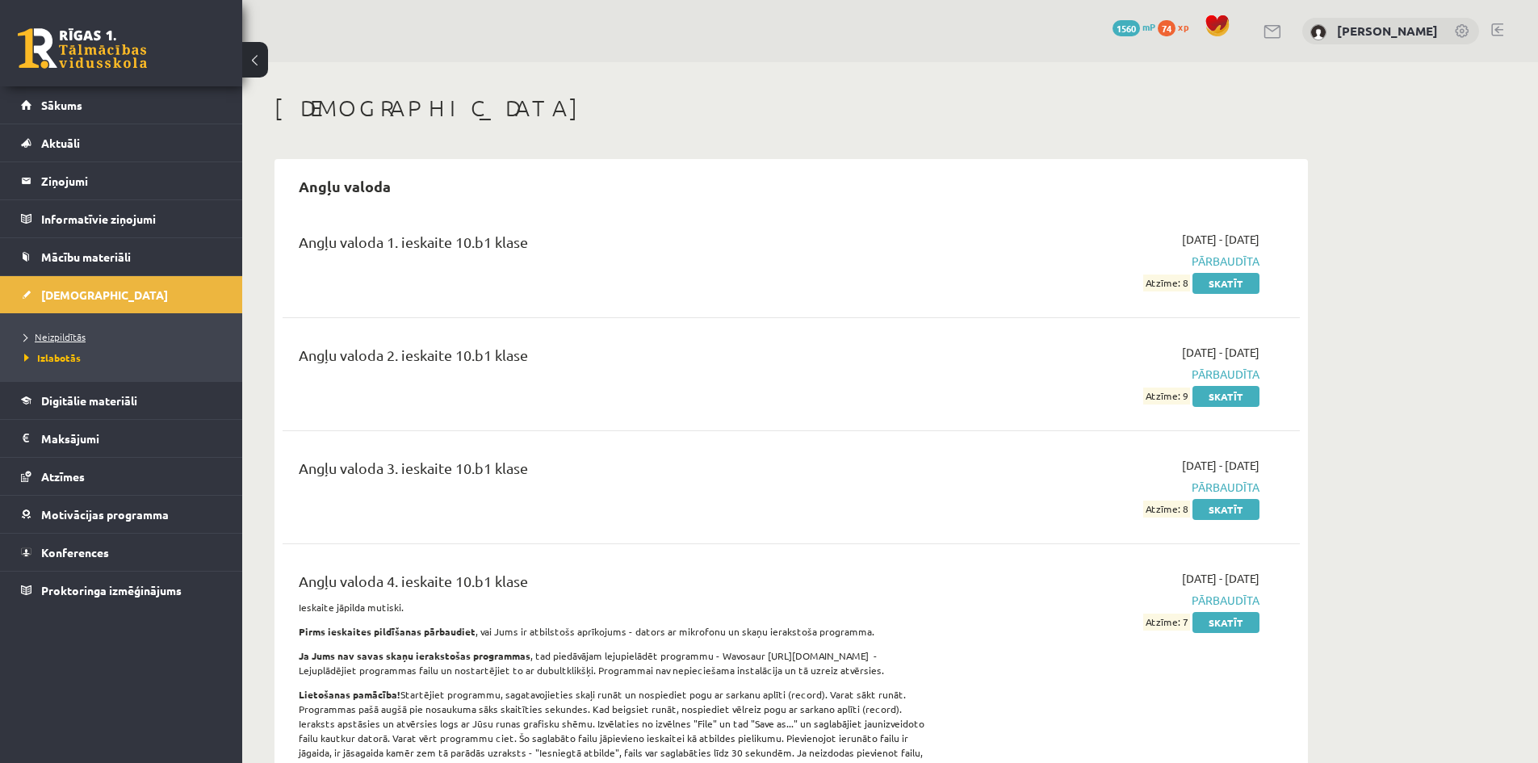
click at [77, 338] on span "Neizpildītās" at bounding box center [54, 336] width 61 height 13
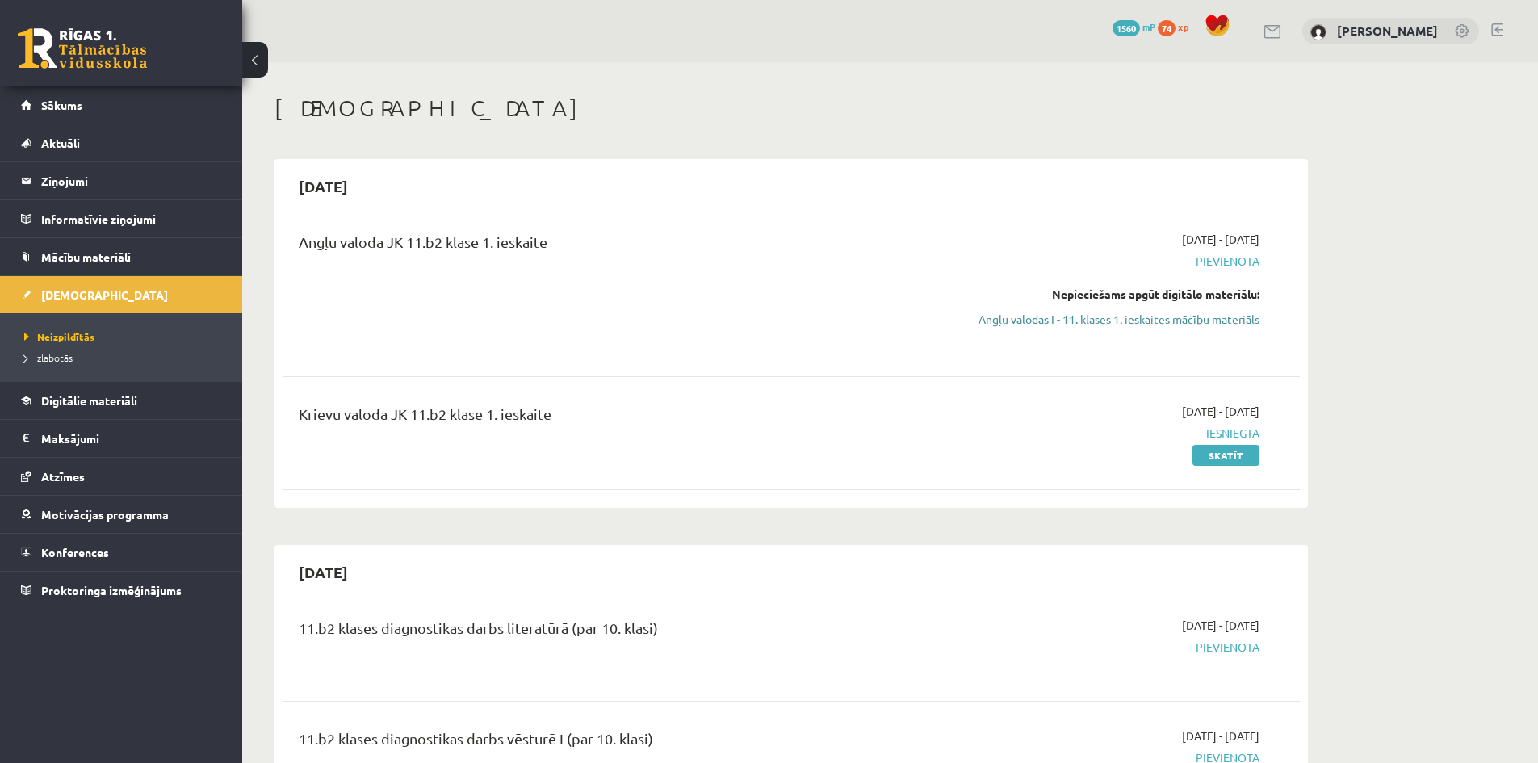
click at [1003, 316] on link "Angļu valodas I - 11. klases 1. ieskaites mācību materiāls" at bounding box center [1107, 319] width 304 height 17
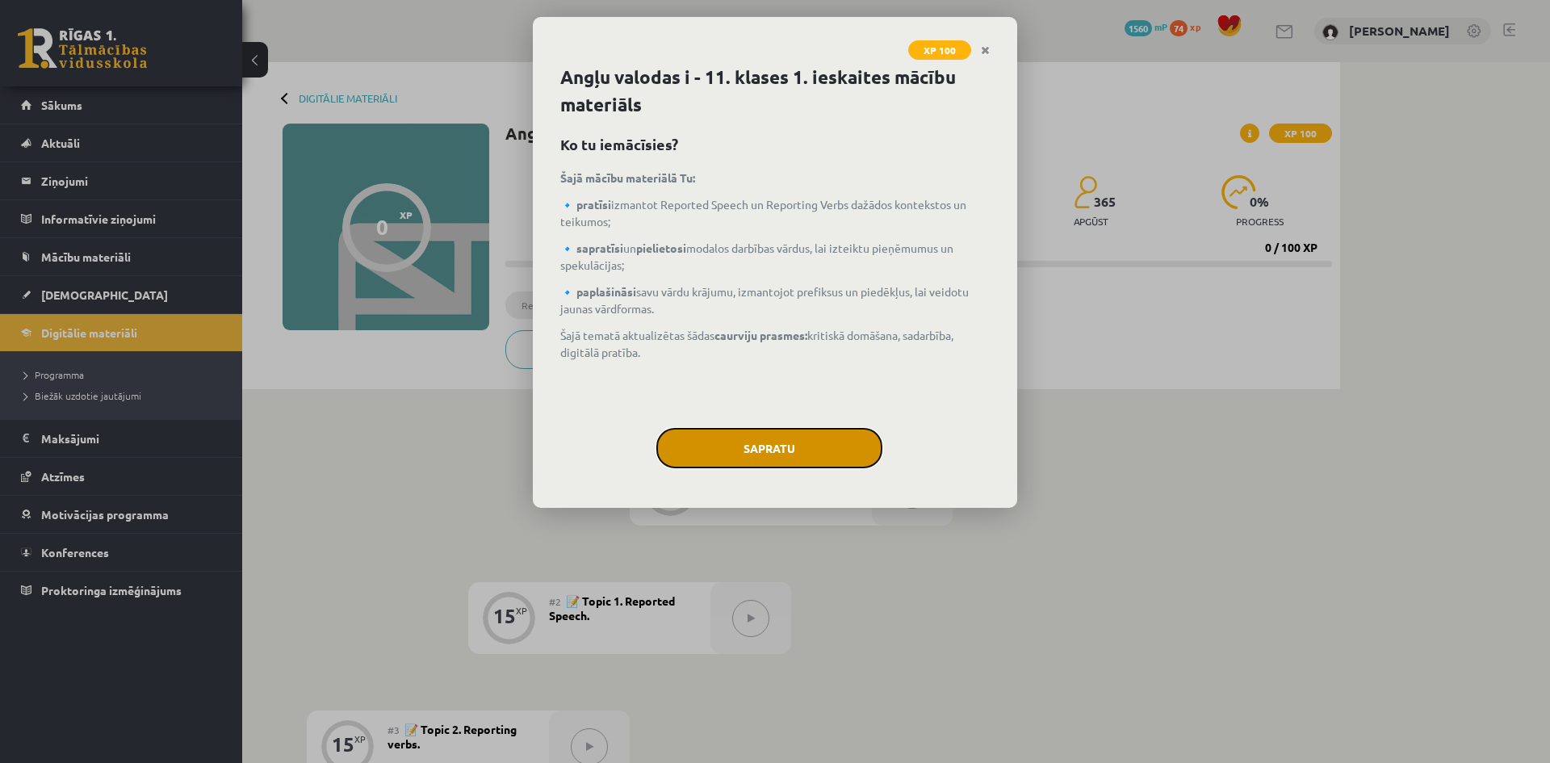
click at [722, 429] on button "Sapratu" at bounding box center [769, 448] width 226 height 40
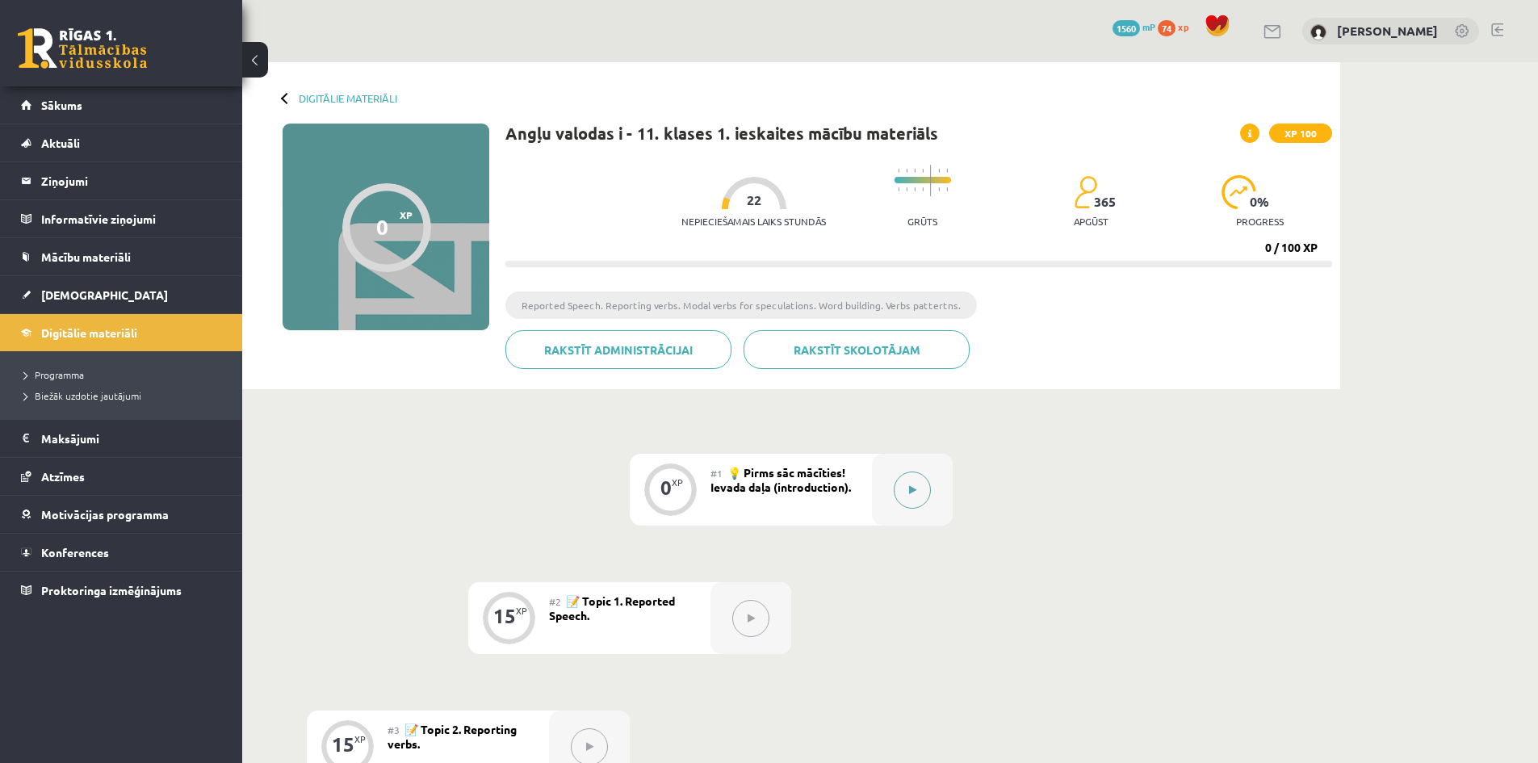
click at [903, 490] on button at bounding box center [912, 489] width 37 height 37
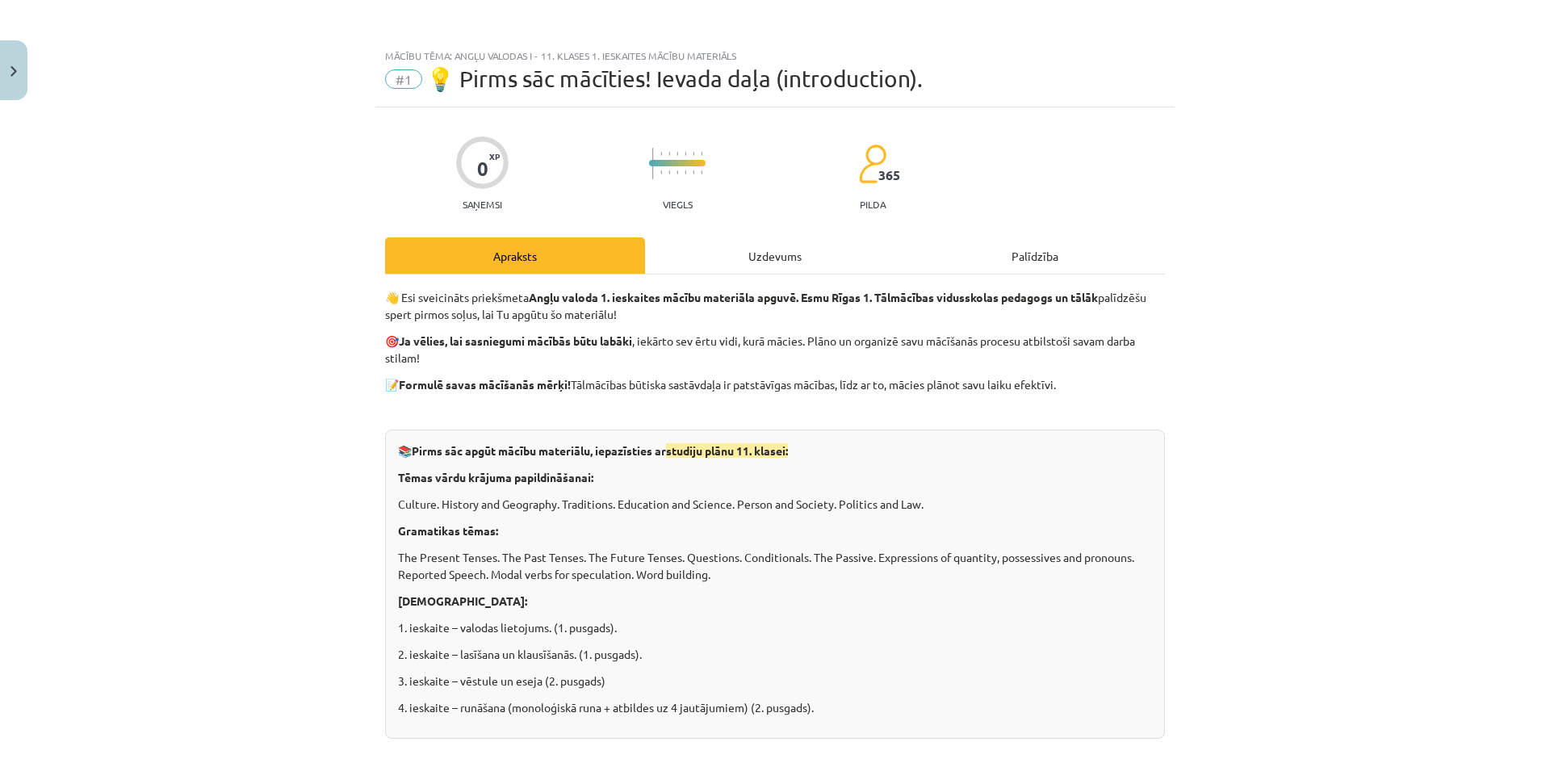
click at [756, 250] on div "Uzdevums" at bounding box center [775, 255] width 260 height 36
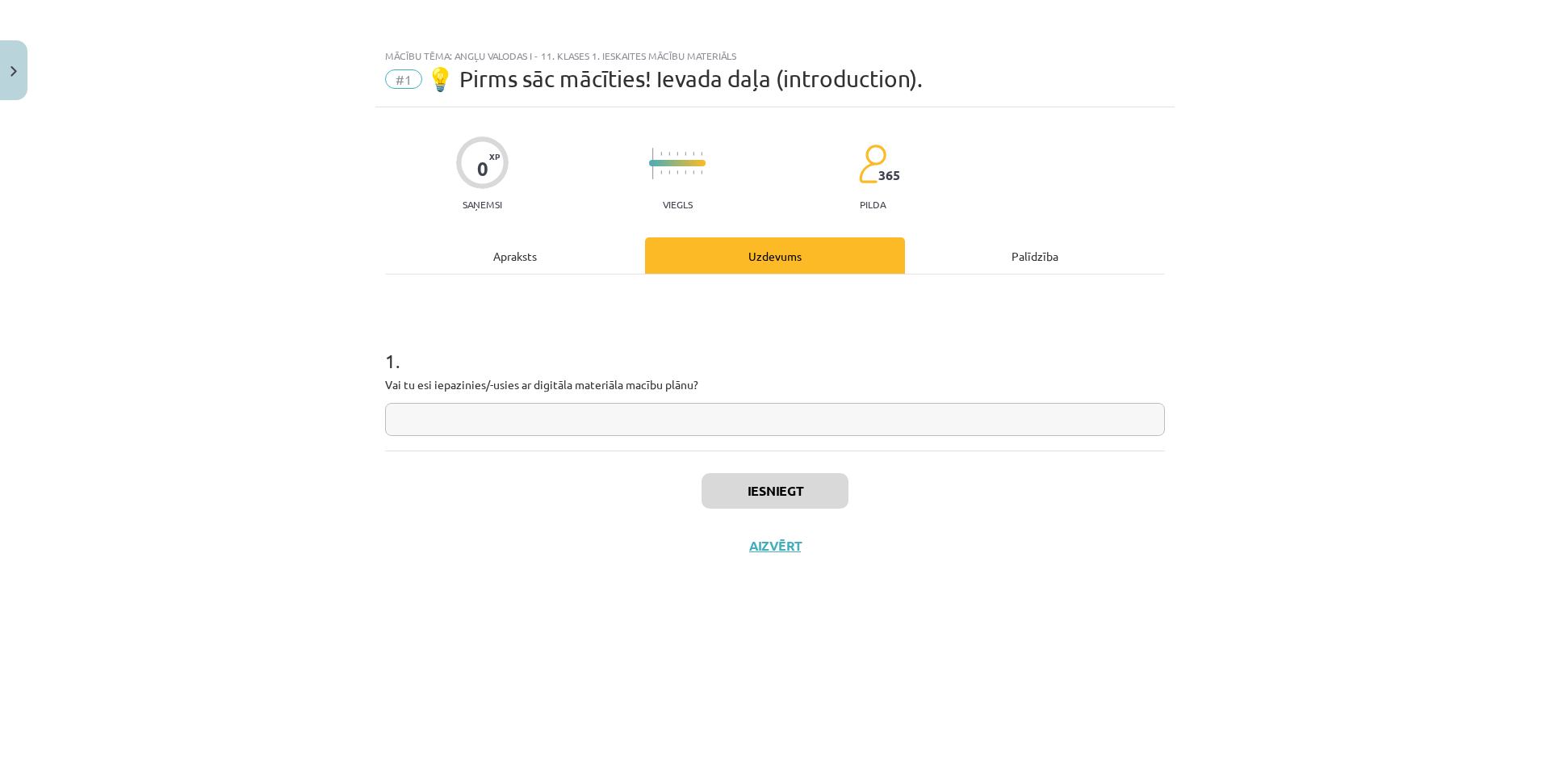
click at [659, 420] on input "text" at bounding box center [775, 419] width 780 height 33
type input "*"
type input "**"
click at [753, 496] on button "Iesniegt" at bounding box center [775, 491] width 147 height 36
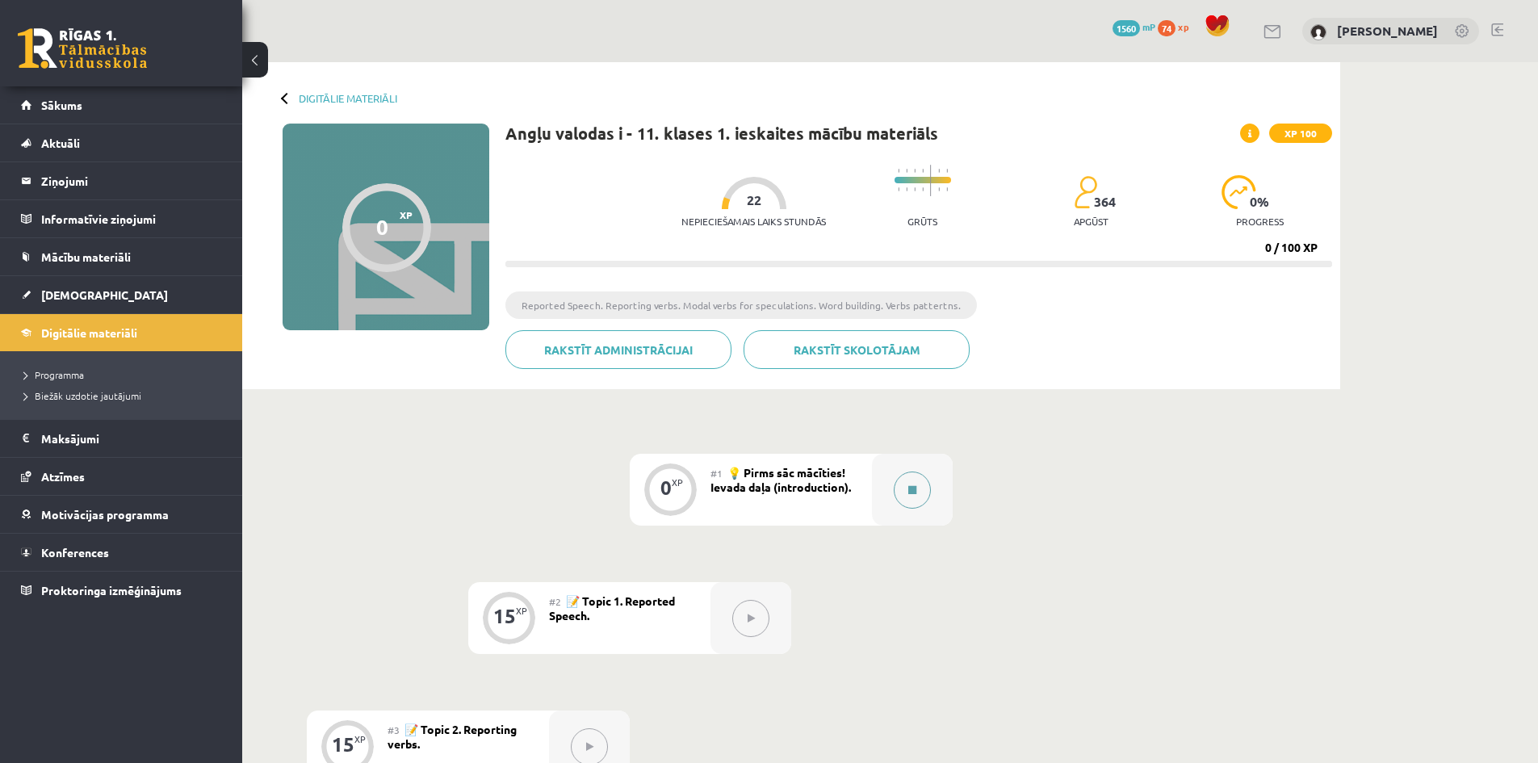
click at [914, 492] on icon at bounding box center [912, 490] width 8 height 10
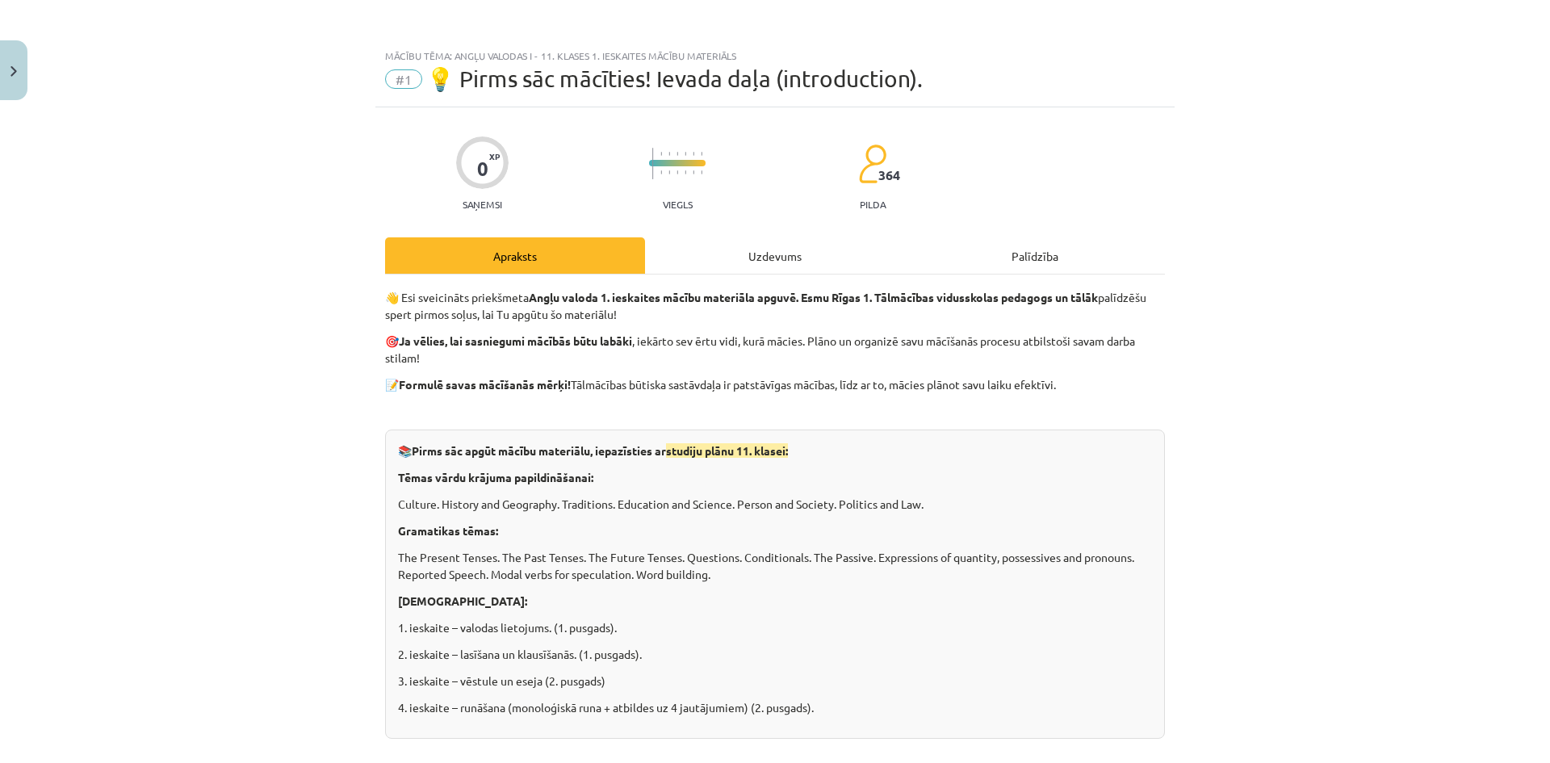
click at [767, 266] on div "Uzdevums" at bounding box center [775, 255] width 260 height 36
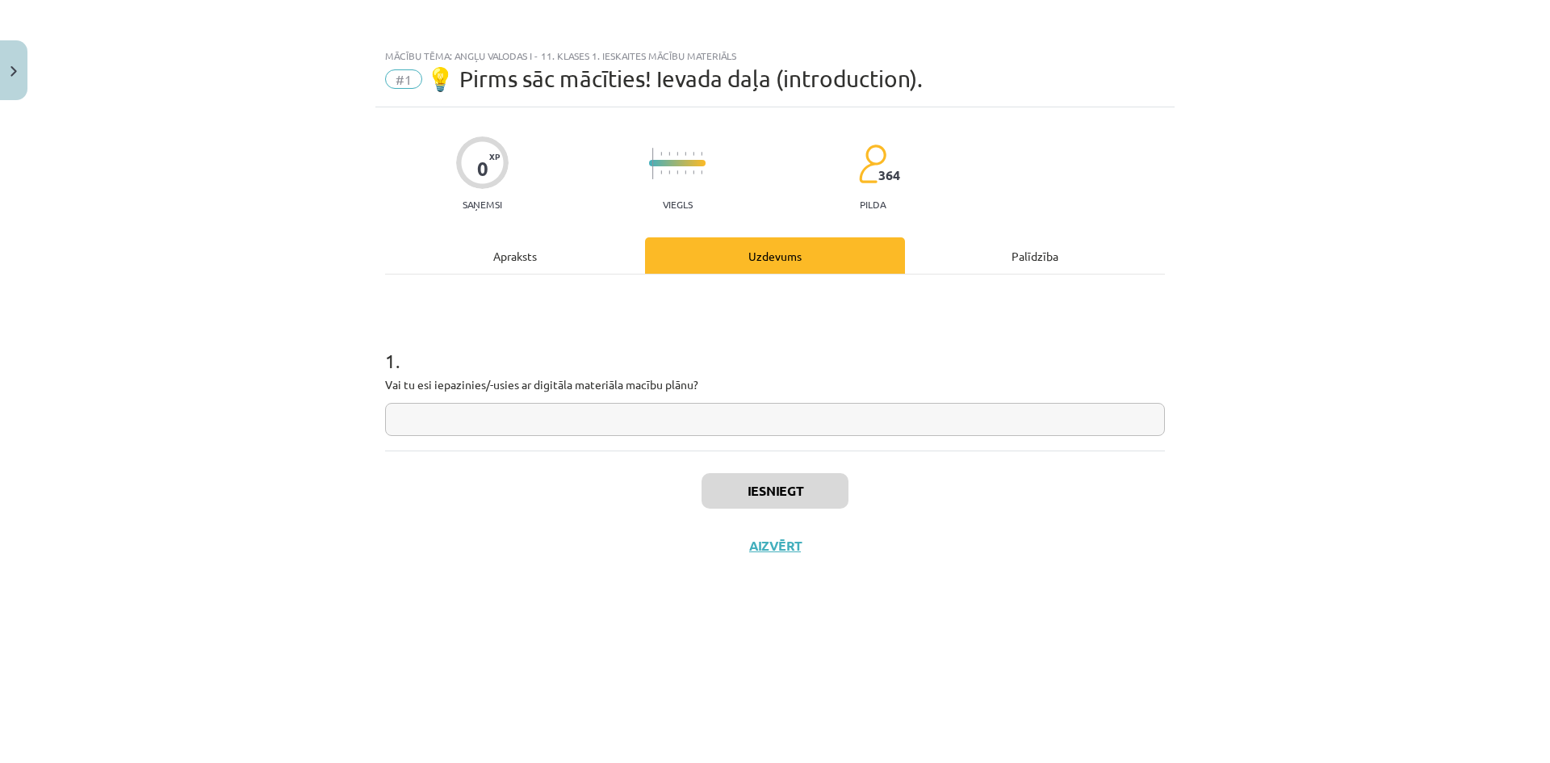
click at [752, 422] on input "text" at bounding box center [775, 419] width 780 height 33
type input "**"
click at [769, 491] on button "Iesniegt" at bounding box center [775, 491] width 147 height 36
click at [803, 563] on button "Nākamā nodarbība" at bounding box center [775, 556] width 158 height 37
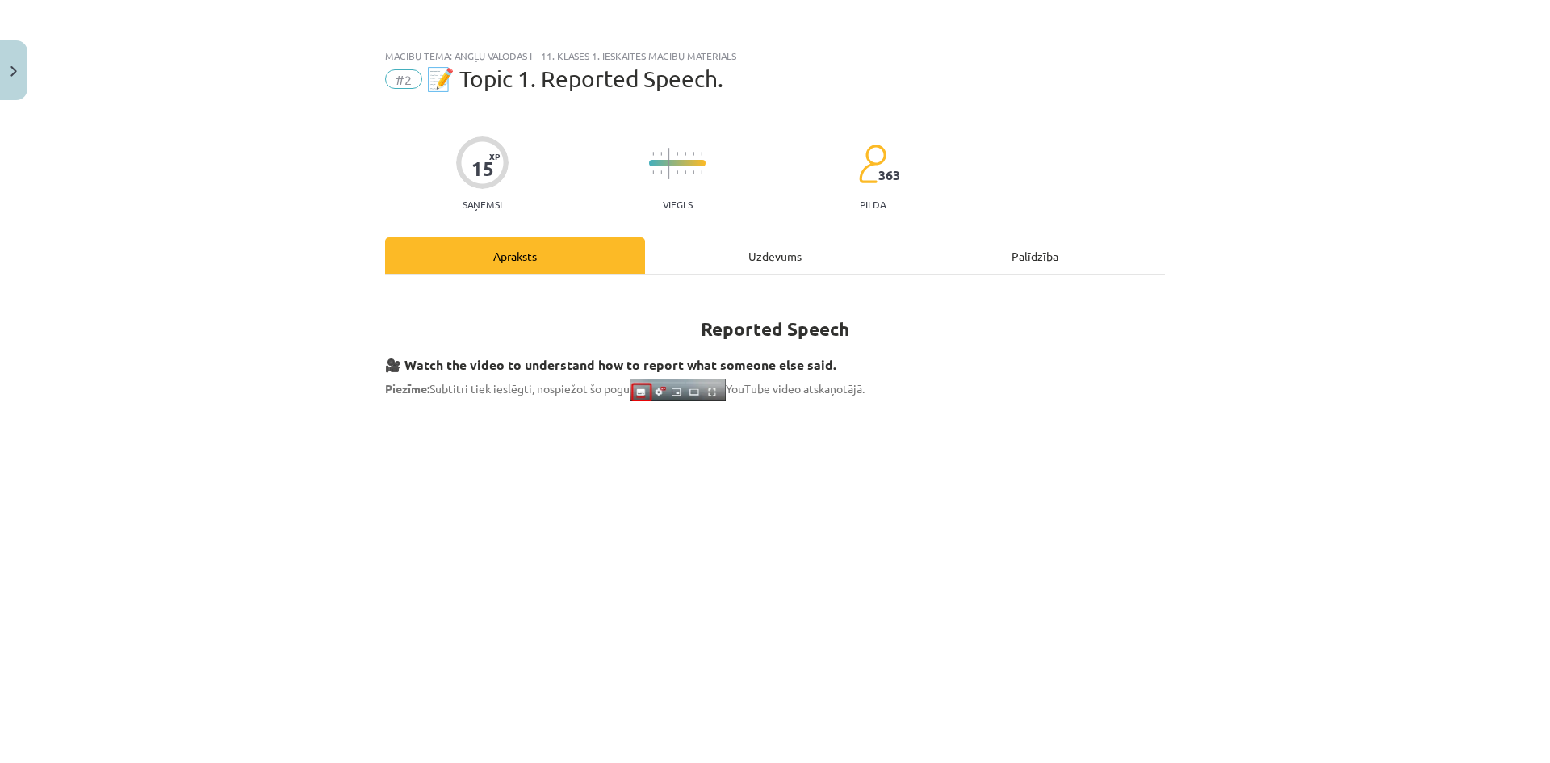
click at [764, 252] on div "Uzdevums" at bounding box center [775, 255] width 260 height 36
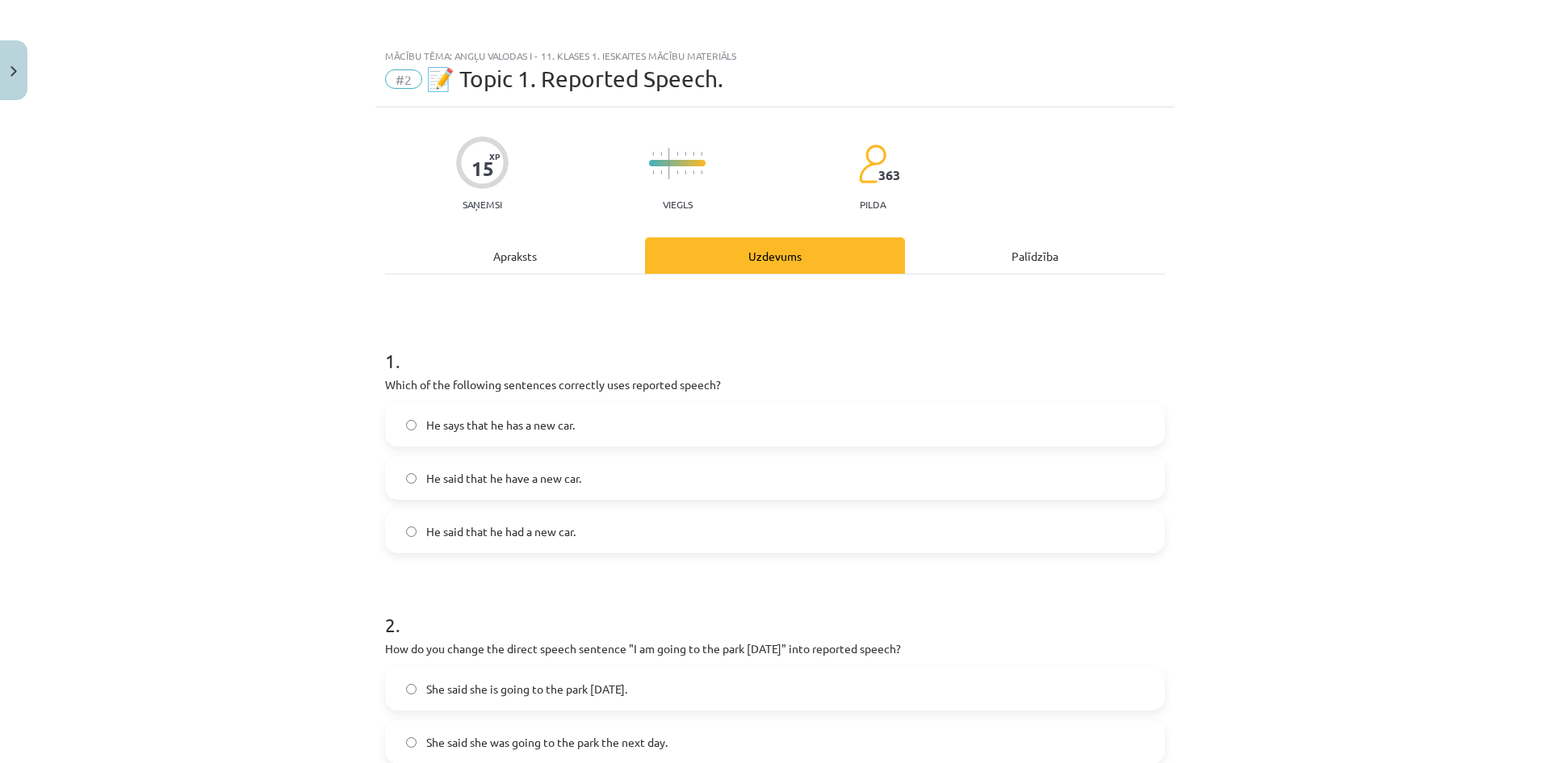
scroll to position [40, 0]
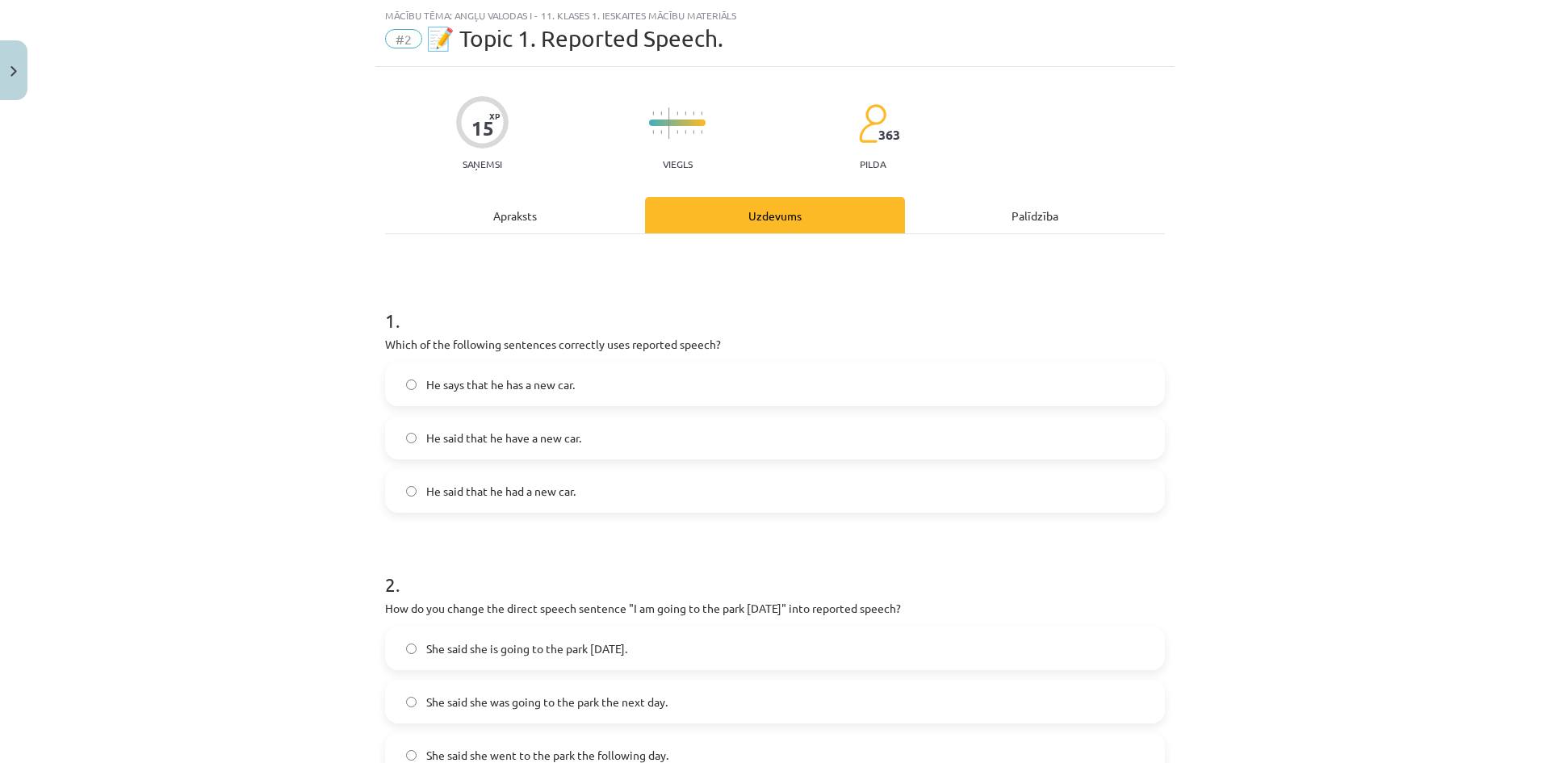
click at [509, 209] on div "Apraksts" at bounding box center [515, 215] width 260 height 36
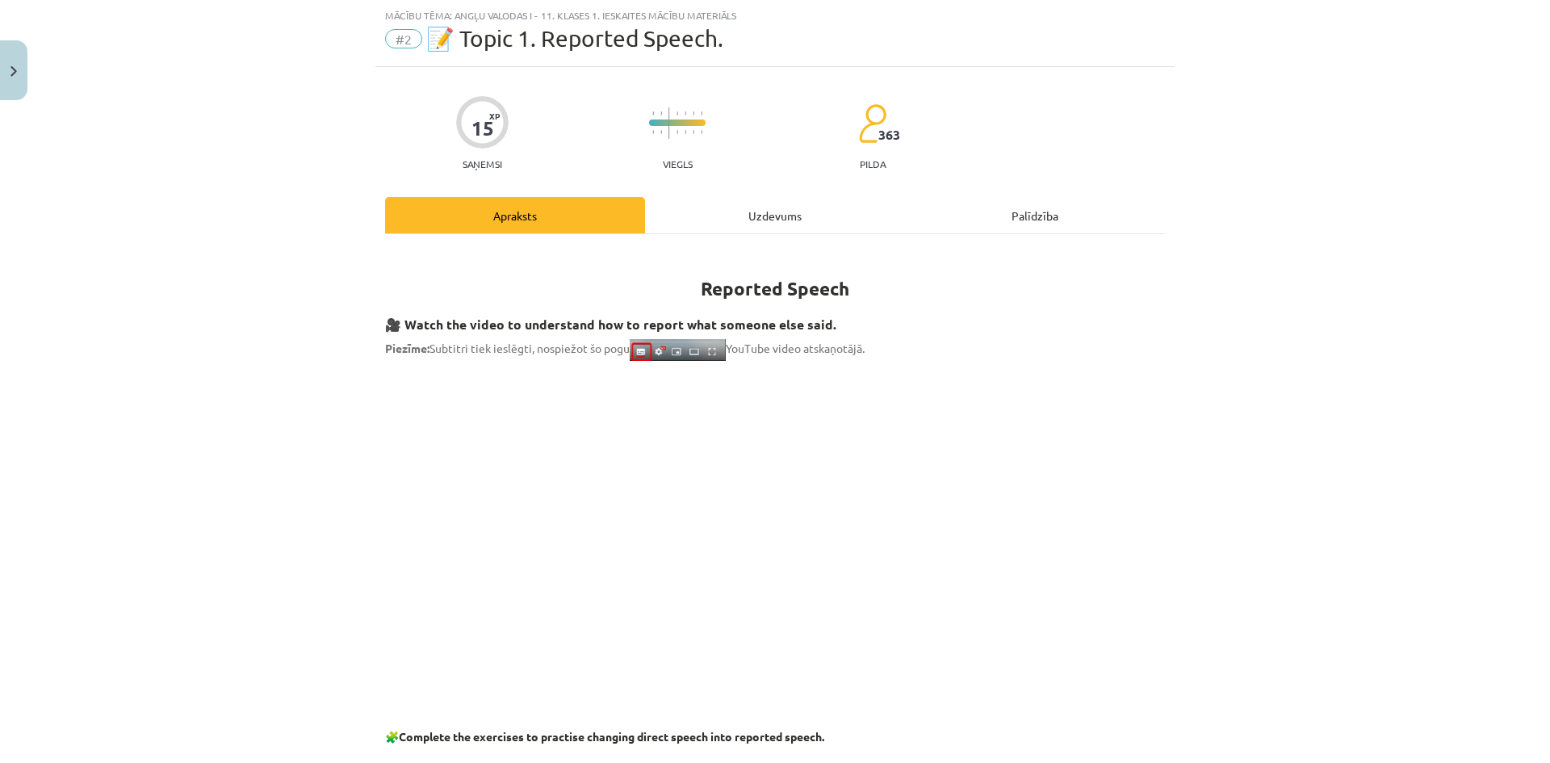
click at [755, 199] on div "Uzdevums" at bounding box center [775, 215] width 260 height 36
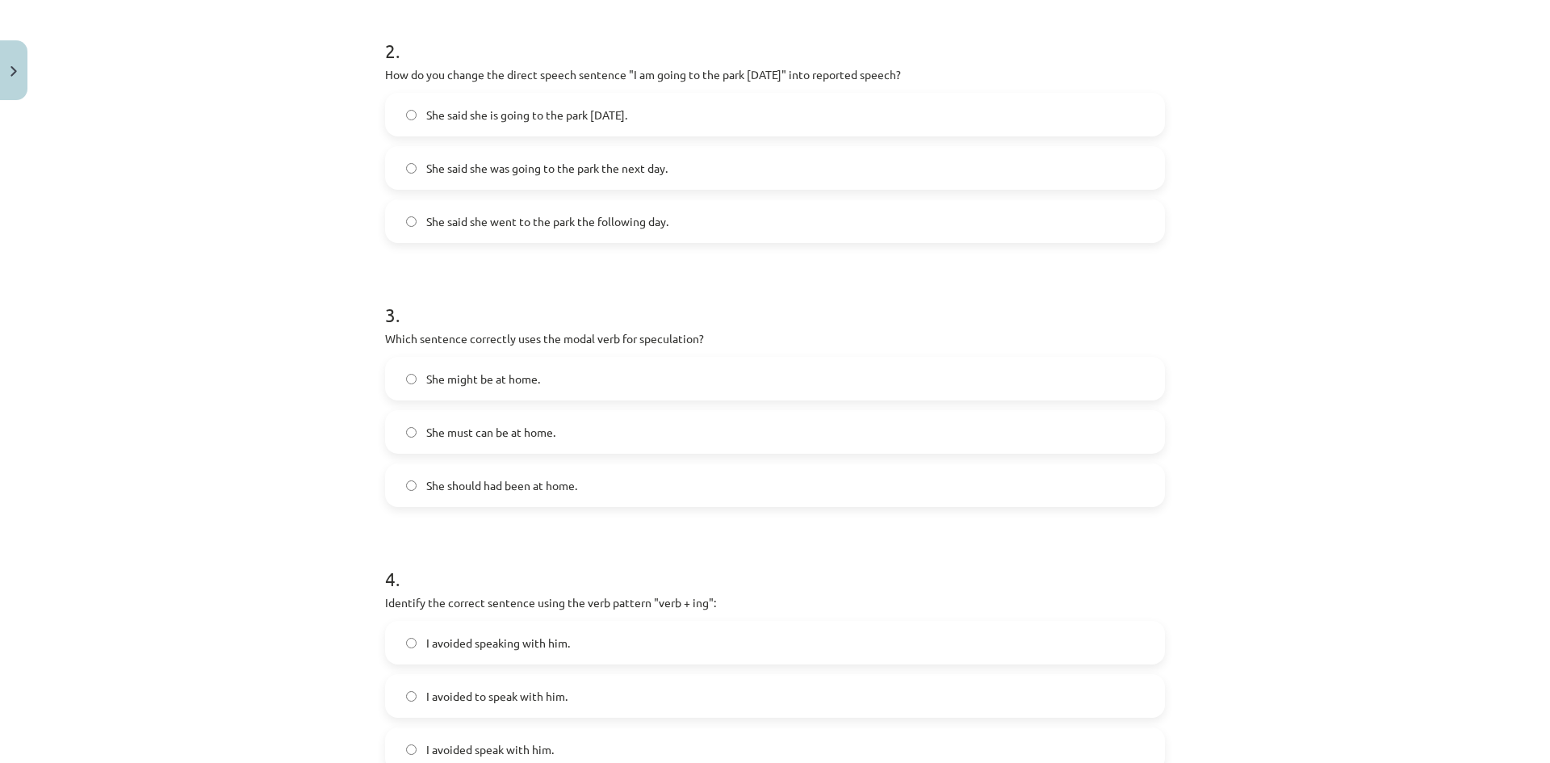
scroll to position [1033, 0]
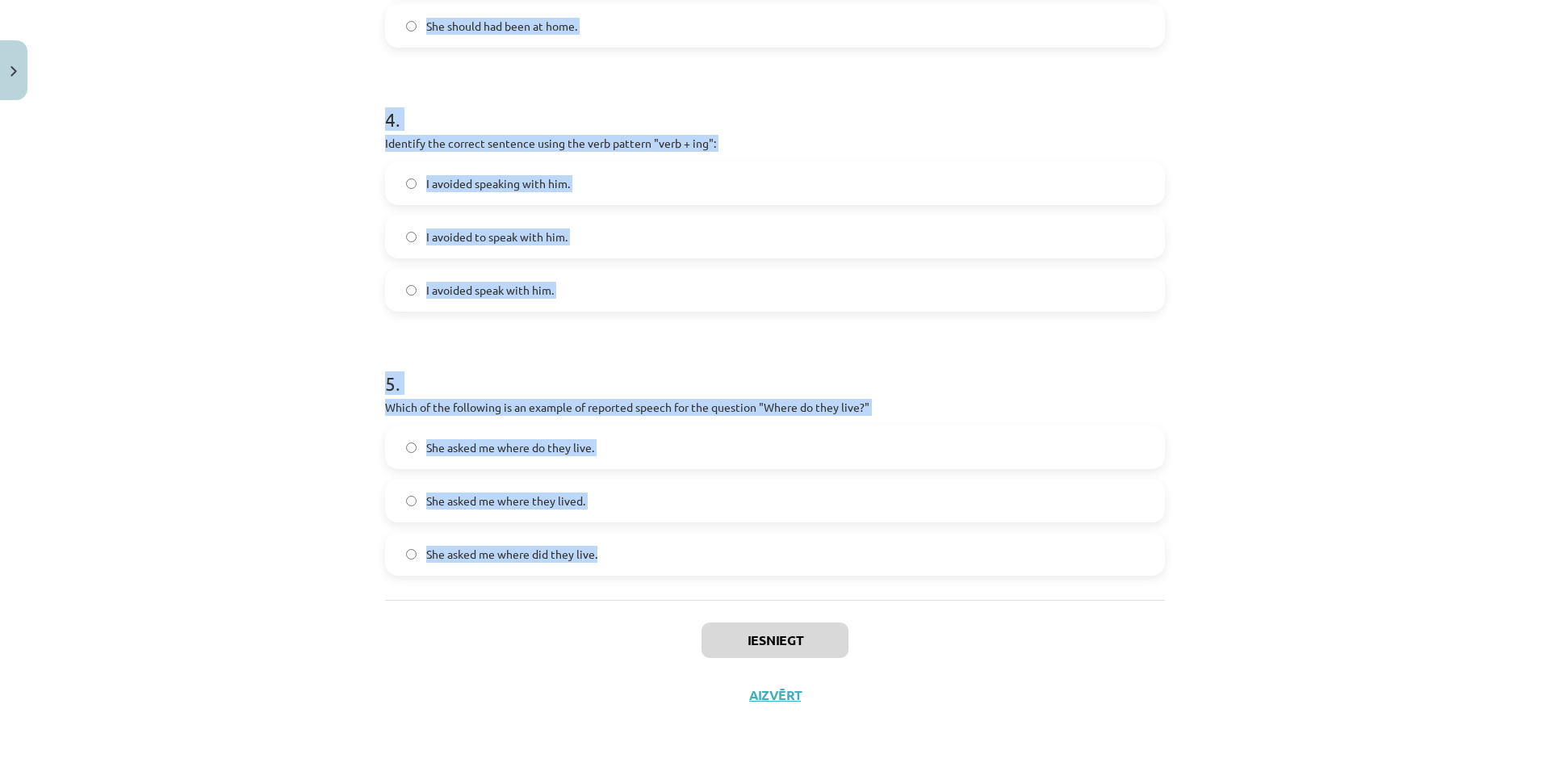
drag, startPoint x: 379, startPoint y: 316, endPoint x: 725, endPoint y: 576, distance: 433.0
copy form "1 . Which of the following sentences correctly uses reported speech? He says th…"
click at [756, 167] on label "I avoided speaking with him." at bounding box center [775, 183] width 777 height 40
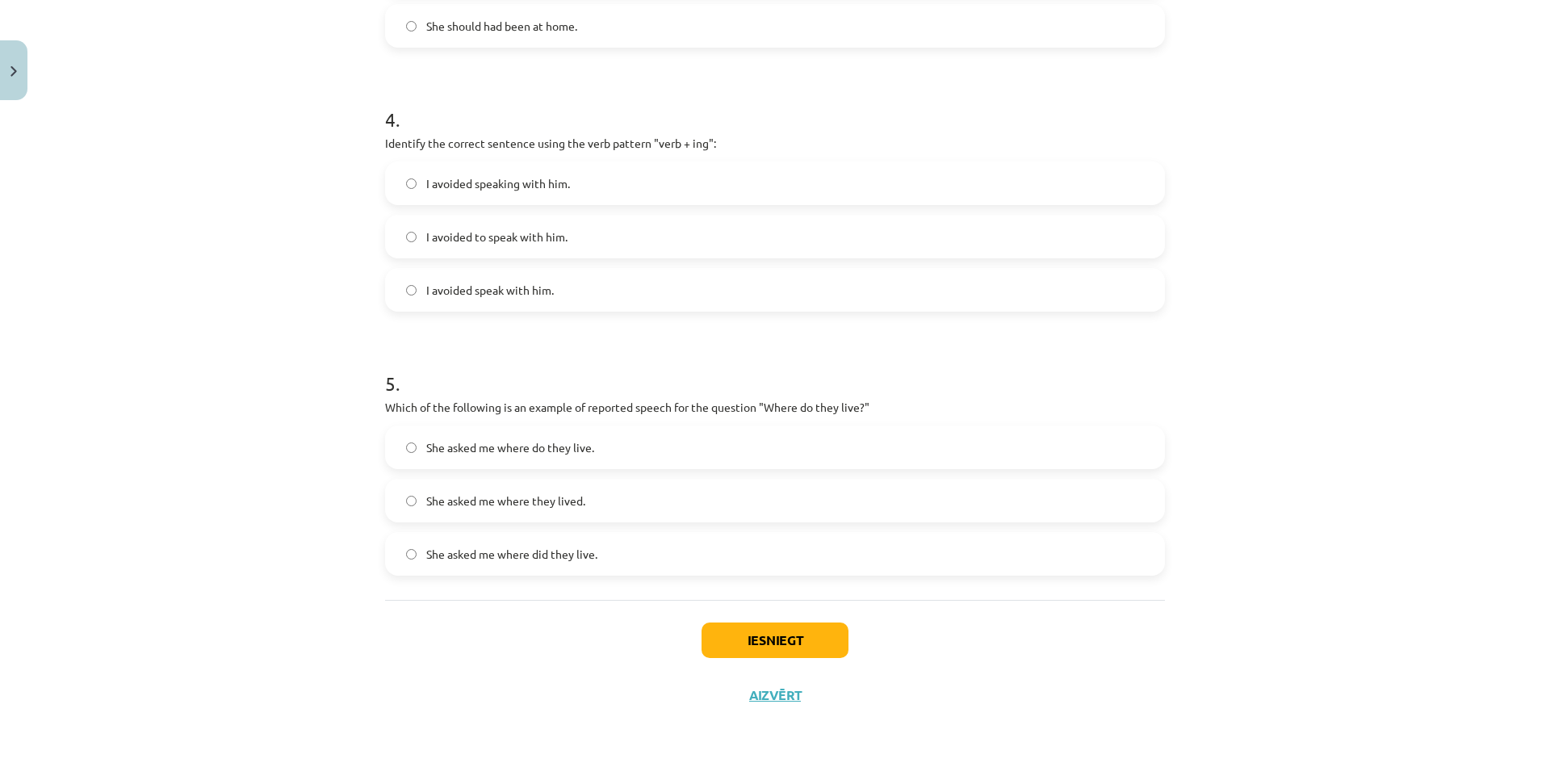
click at [817, 87] on h1 "4 ." at bounding box center [775, 105] width 780 height 50
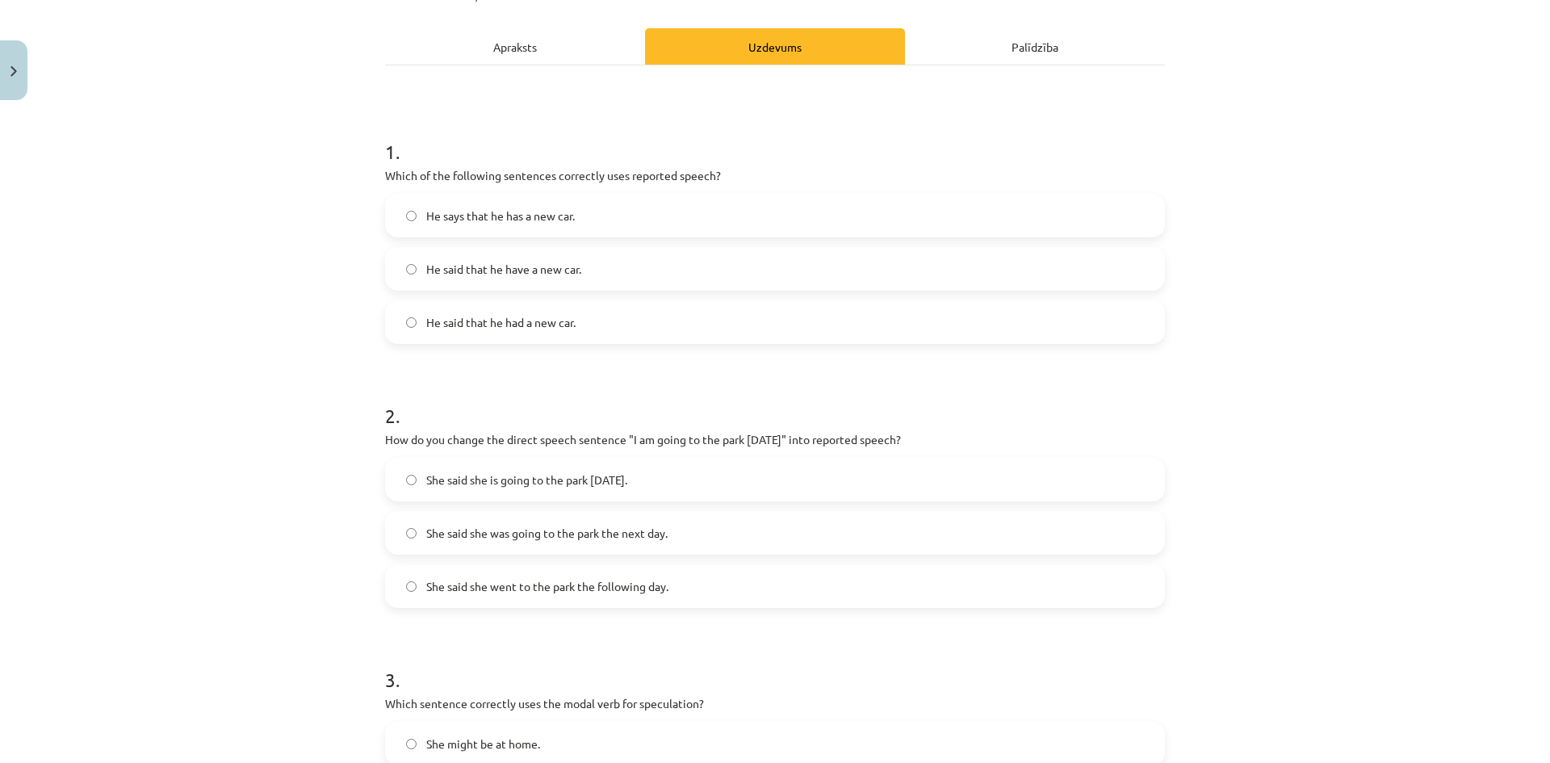
scroll to position [162, 0]
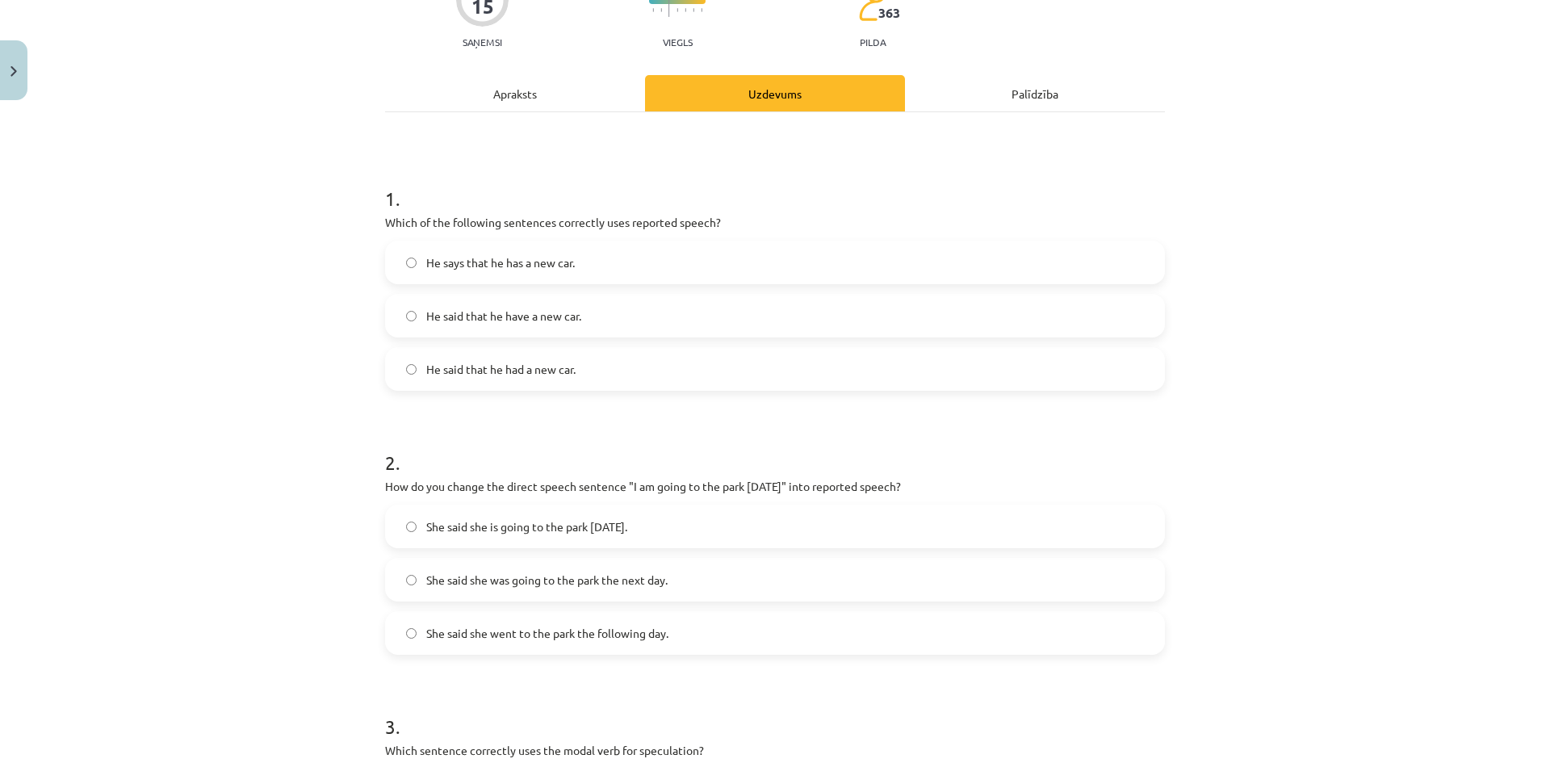
click at [544, 320] on span "He said that he have a new car." at bounding box center [503, 316] width 155 height 17
click at [527, 369] on span "He said that he had a new car." at bounding box center [500, 369] width 149 height 17
click at [517, 580] on span "She said she was going to the park the next day." at bounding box center [546, 580] width 241 height 17
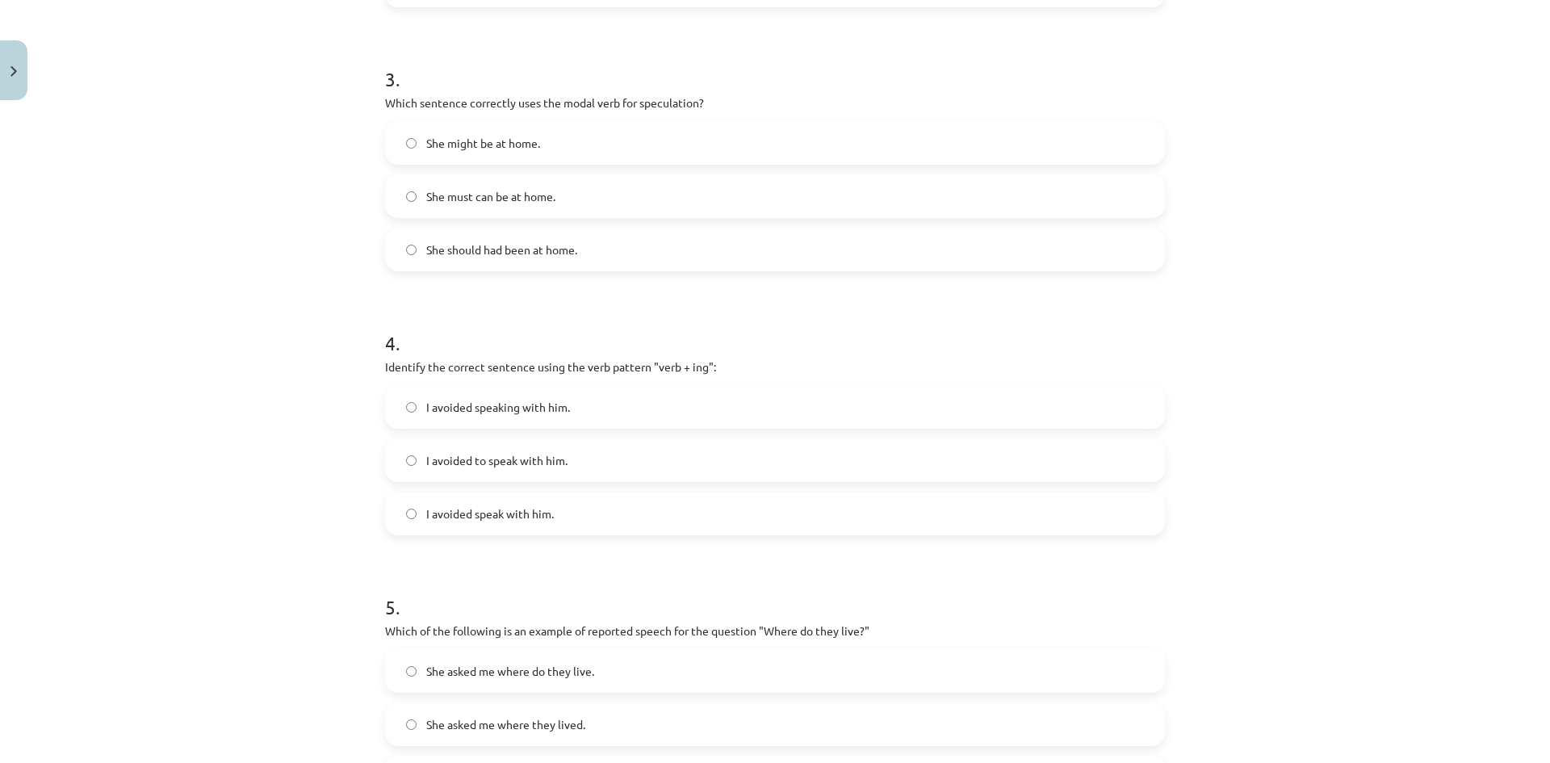
scroll to position [816, 0]
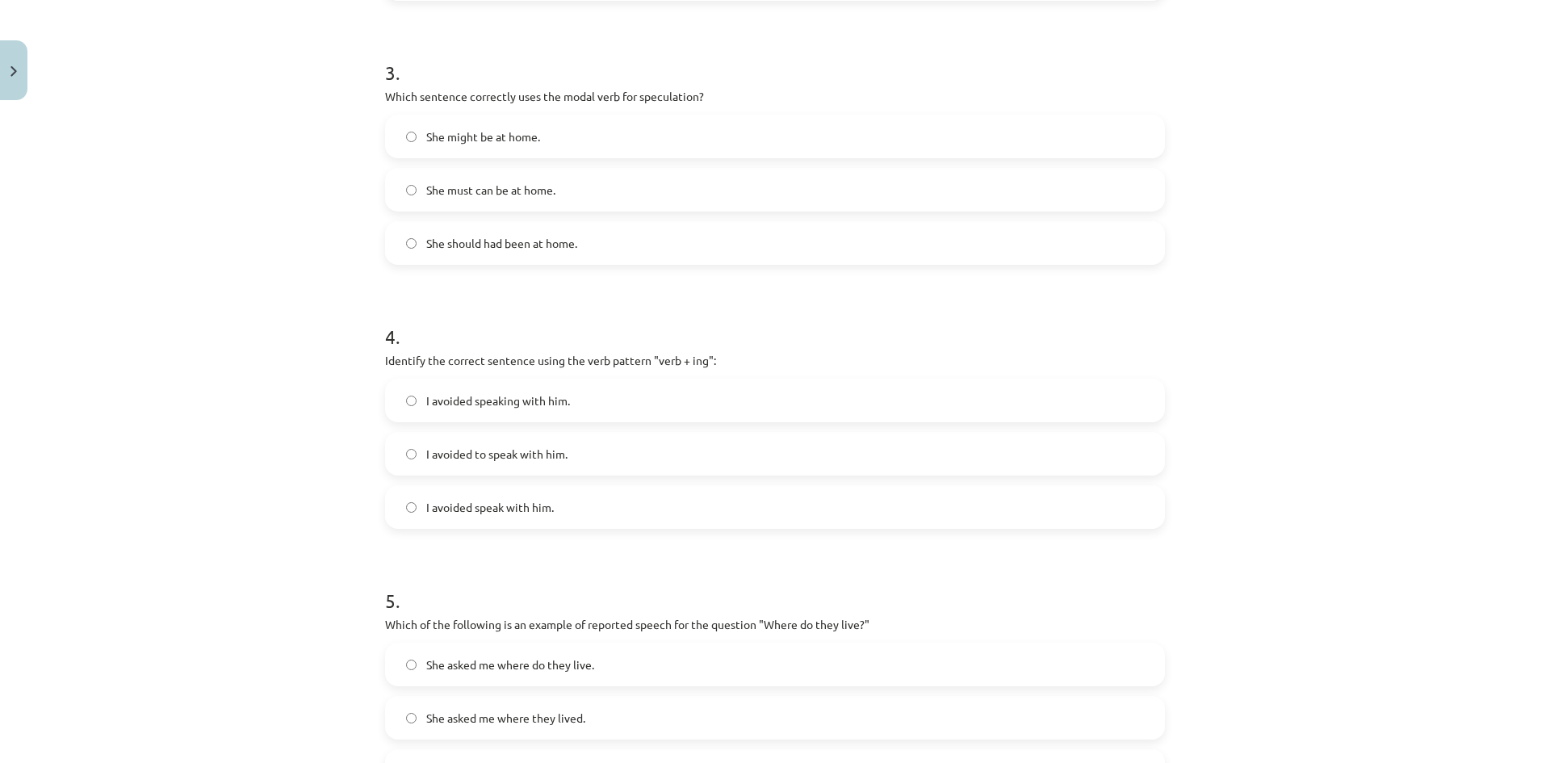
click at [685, 134] on label "She might be at home." at bounding box center [775, 136] width 777 height 40
click at [496, 398] on span "I avoided speaking with him." at bounding box center [498, 400] width 144 height 17
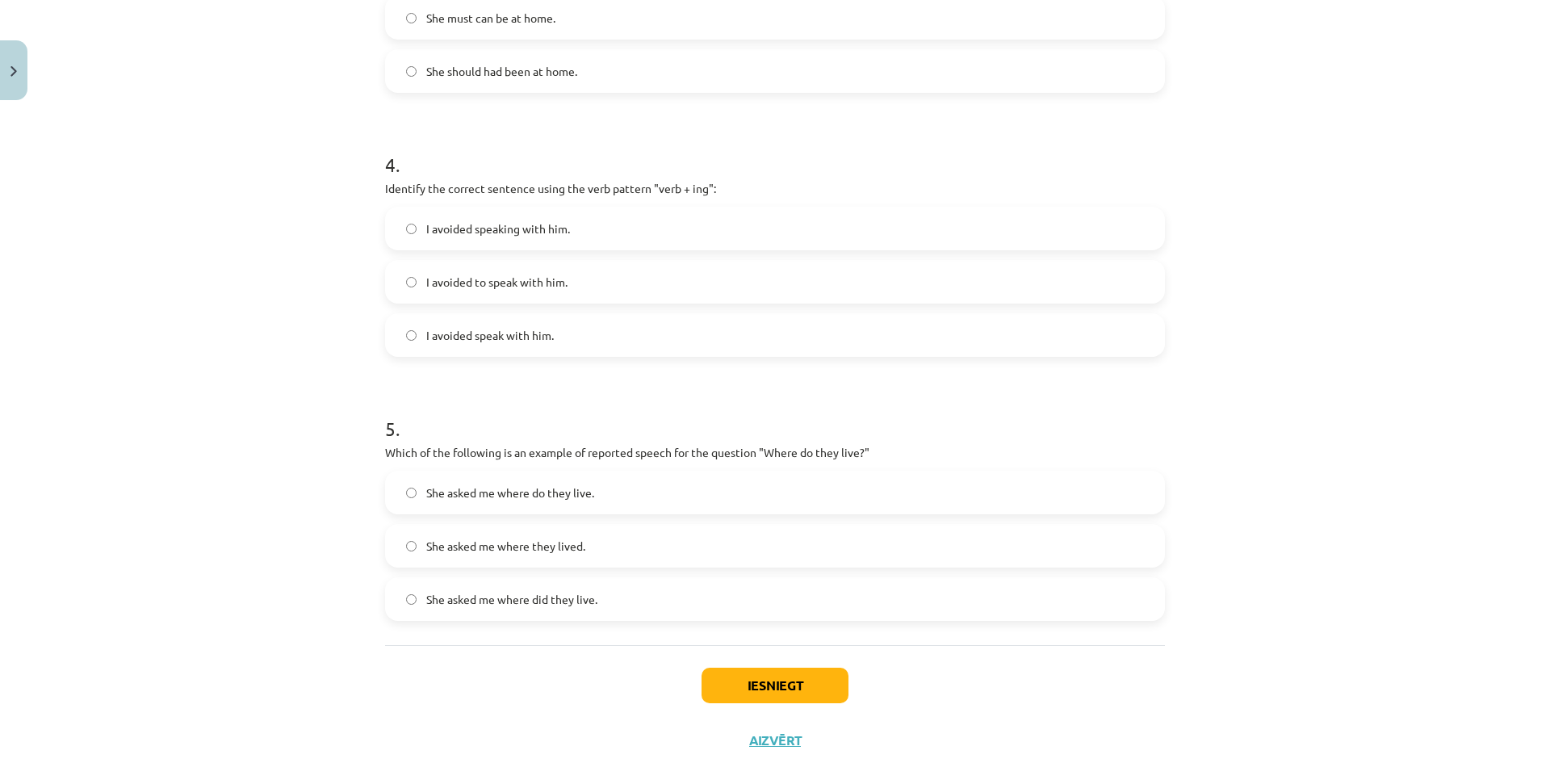
scroll to position [1033, 0]
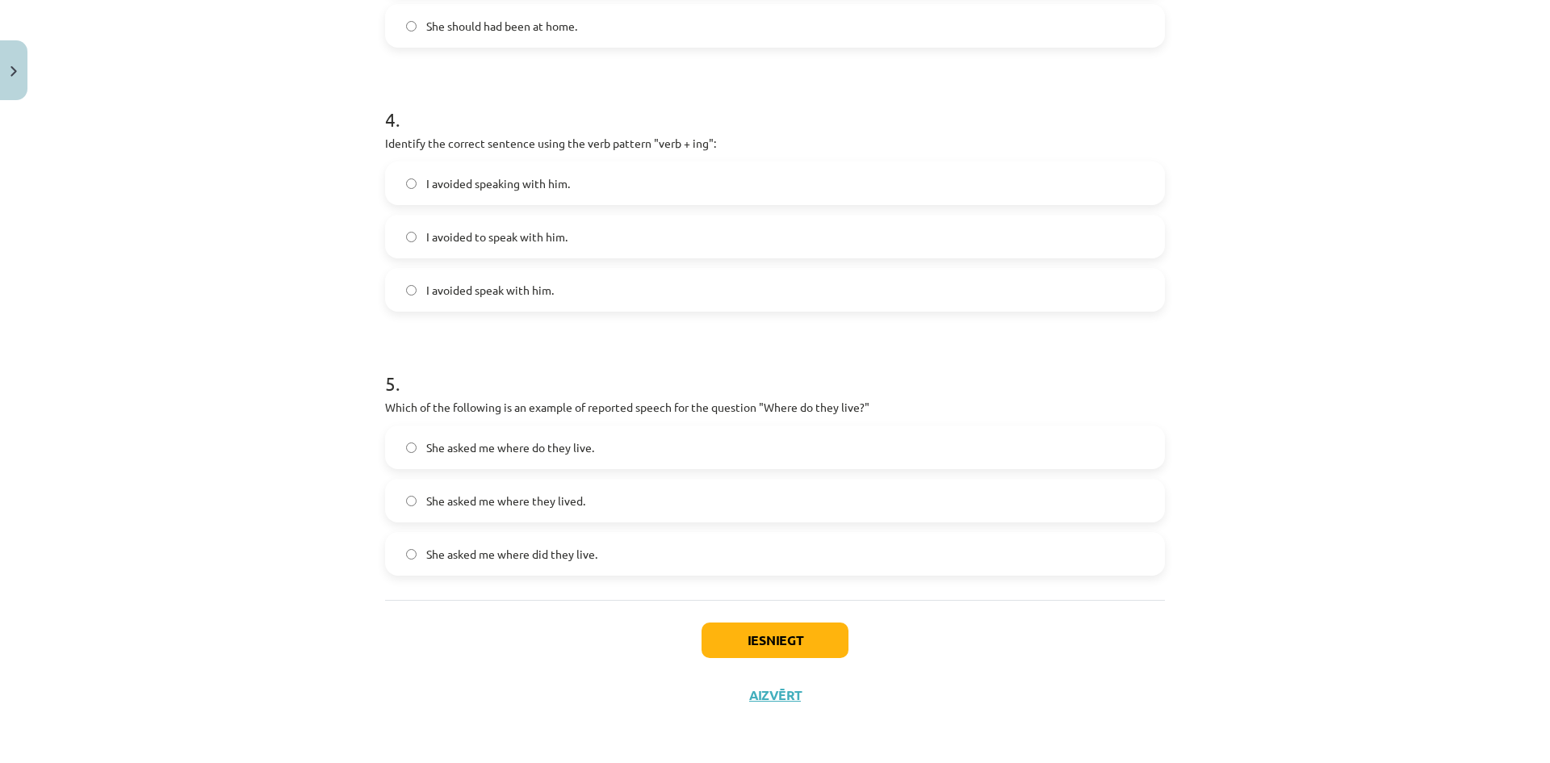
click at [606, 449] on label "She asked me where do they live." at bounding box center [775, 447] width 777 height 40
click at [754, 640] on button "Iesniegt" at bounding box center [775, 640] width 147 height 36
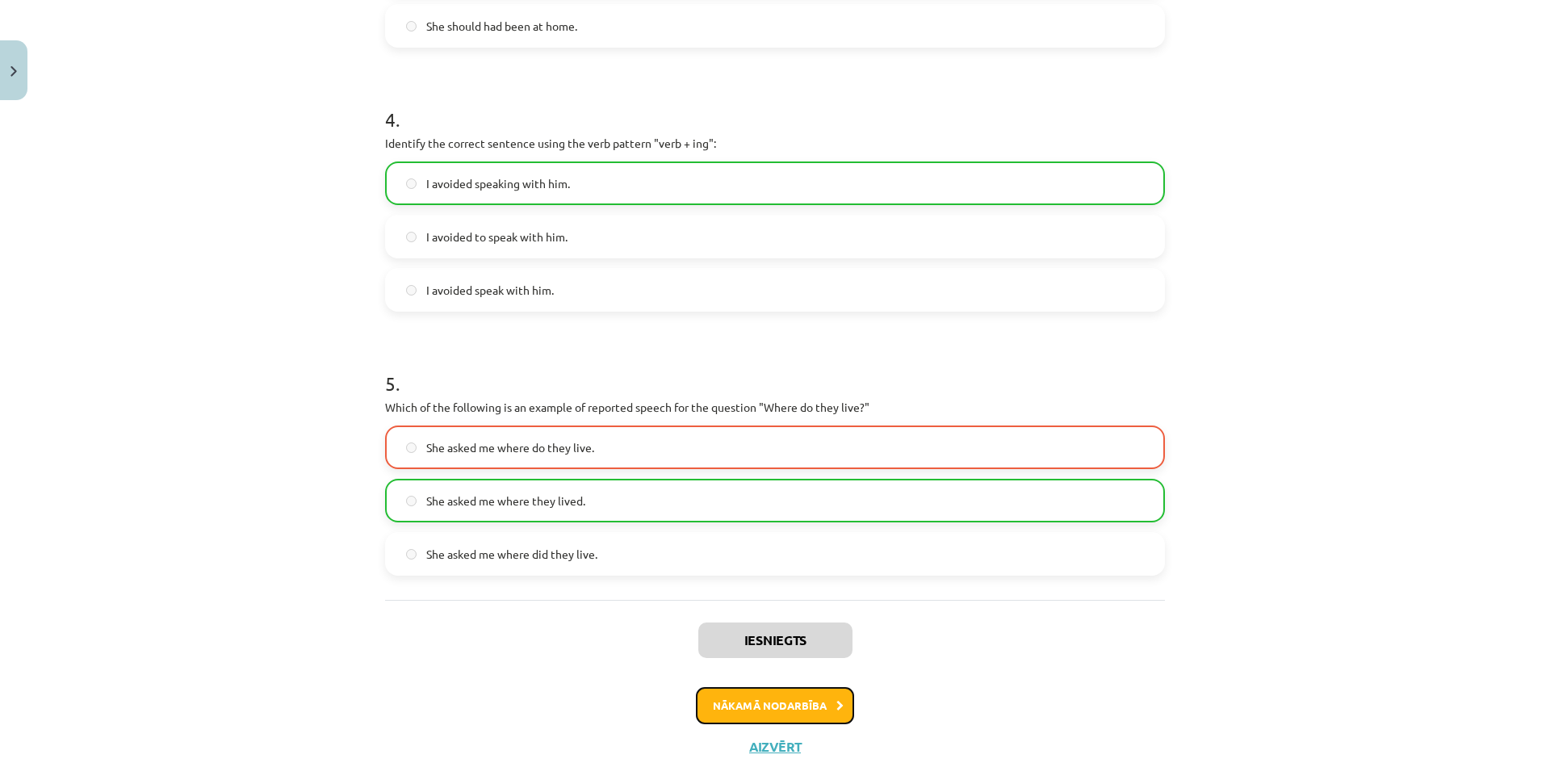
click at [793, 697] on button "Nākamā nodarbība" at bounding box center [775, 705] width 158 height 37
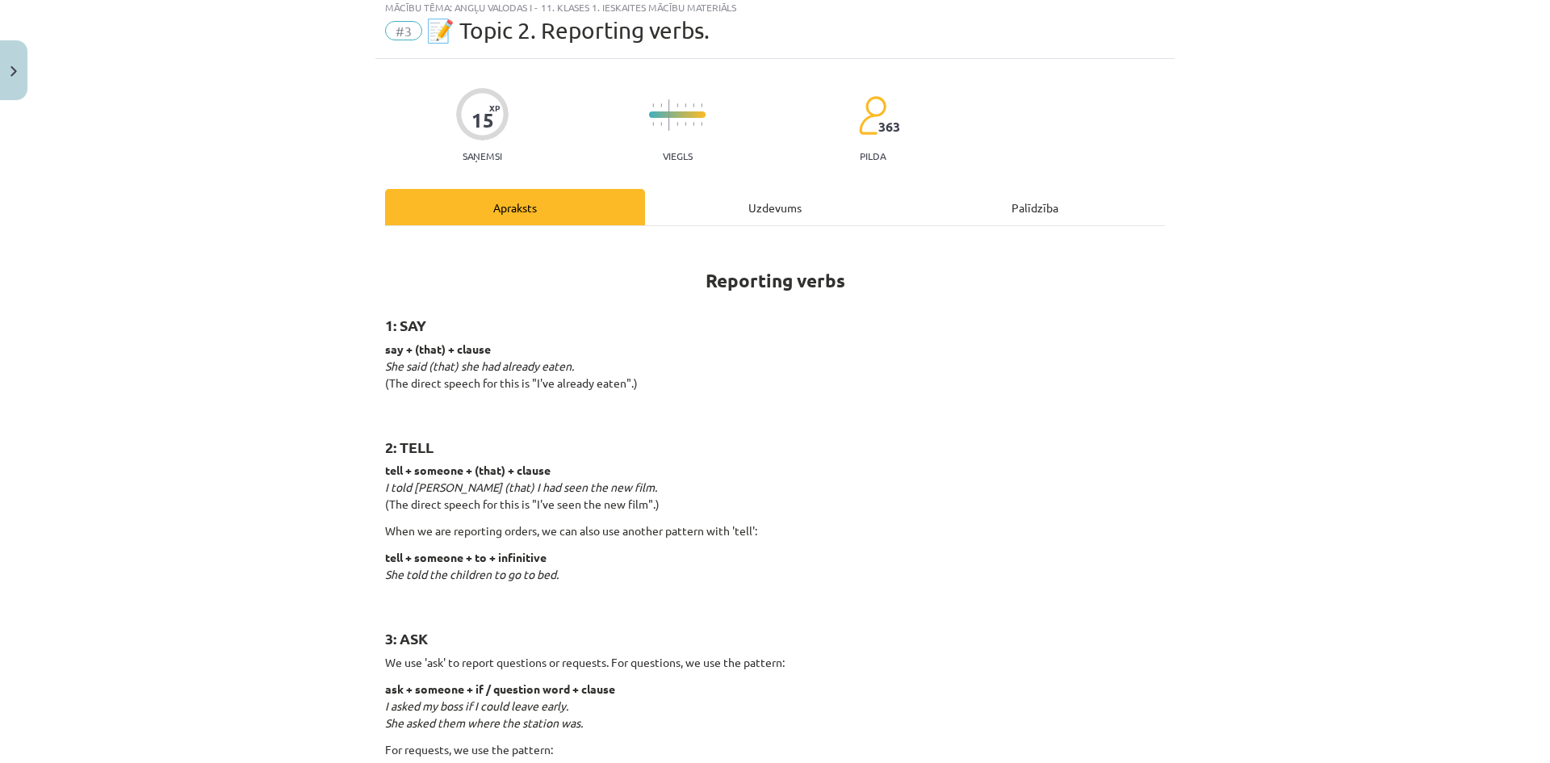
scroll to position [40, 0]
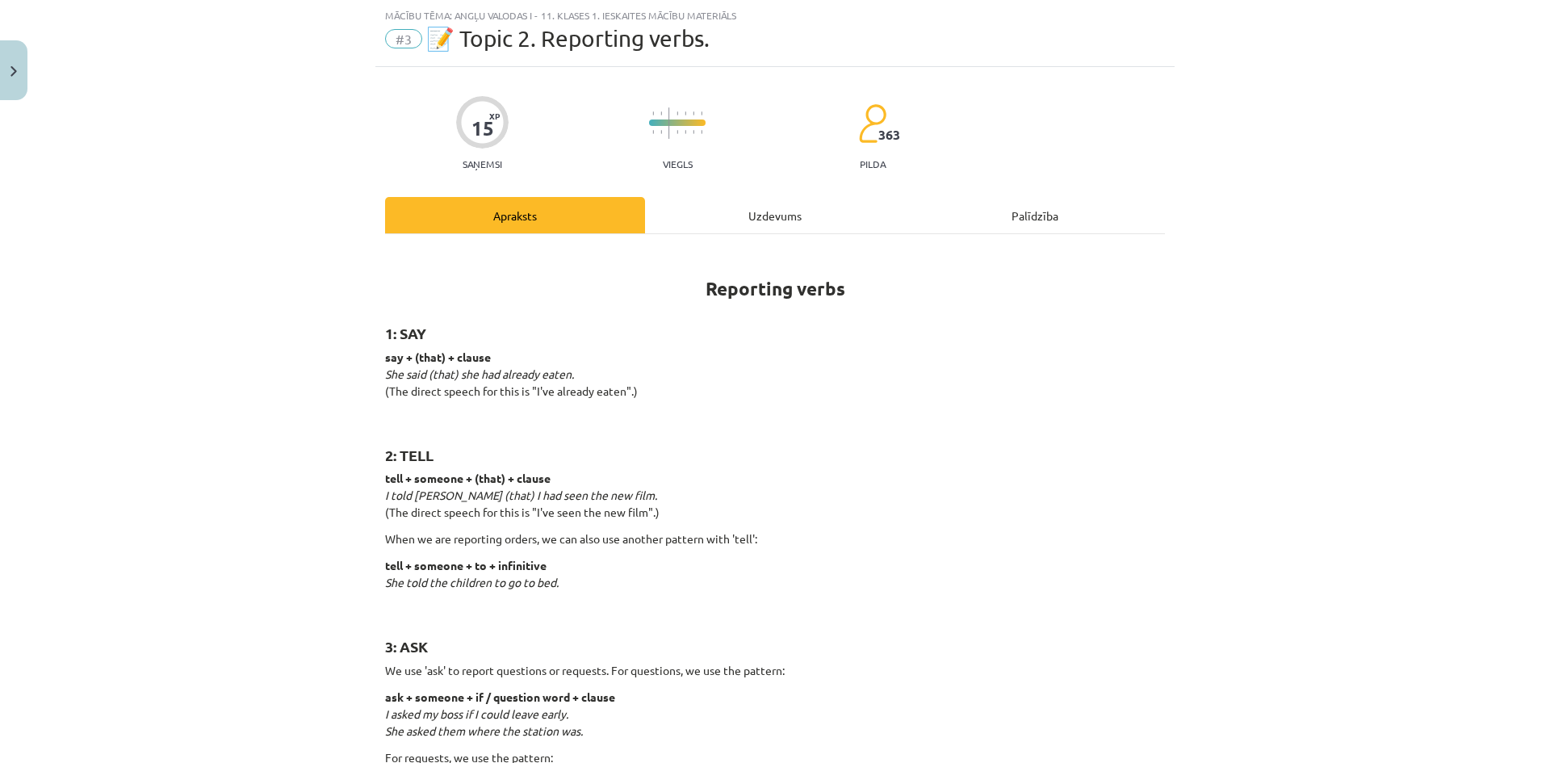
click at [710, 212] on div "Uzdevums" at bounding box center [775, 215] width 260 height 36
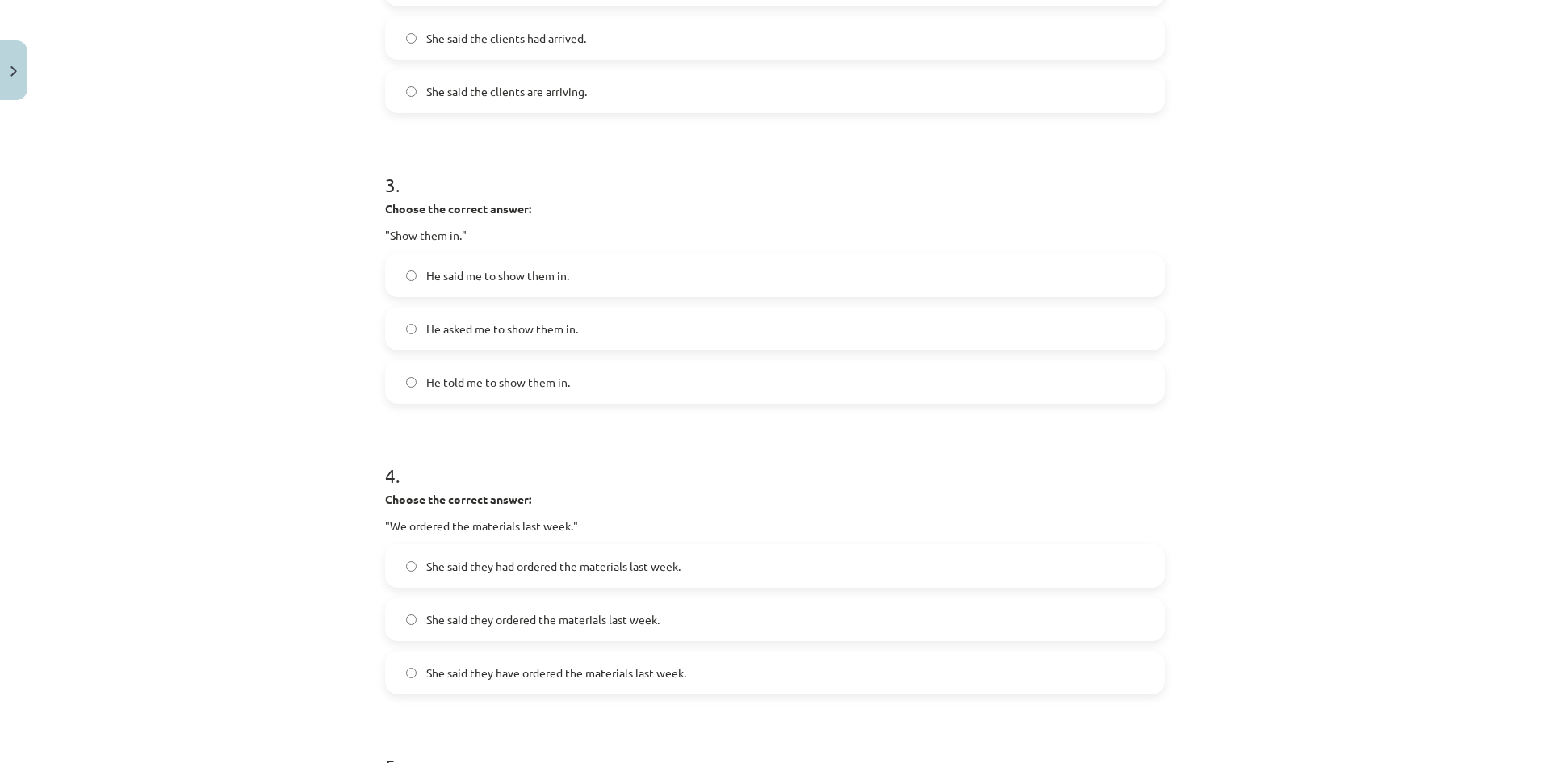
scroll to position [1166, 0]
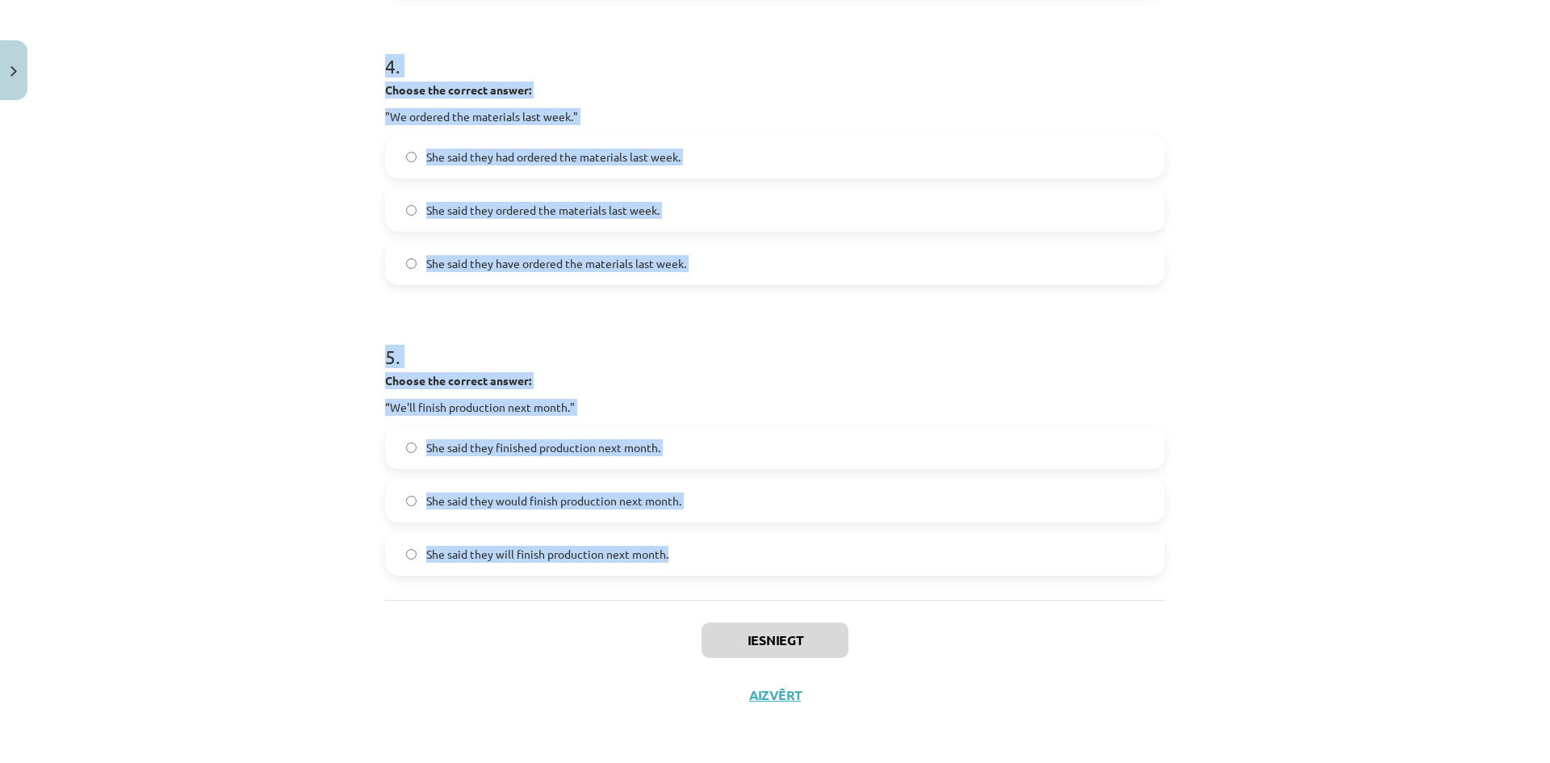
drag, startPoint x: 377, startPoint y: 314, endPoint x: 699, endPoint y: 559, distance: 404.4
copy form "1 . Choose the correct answer: "I'm ready for the meeting." He said he was read…"
click at [346, 328] on div "Mācību tēma: Angļu valodas i - 11. klases 1. ieskaites mācību materiāls #3 📝 To…" at bounding box center [775, 381] width 1550 height 763
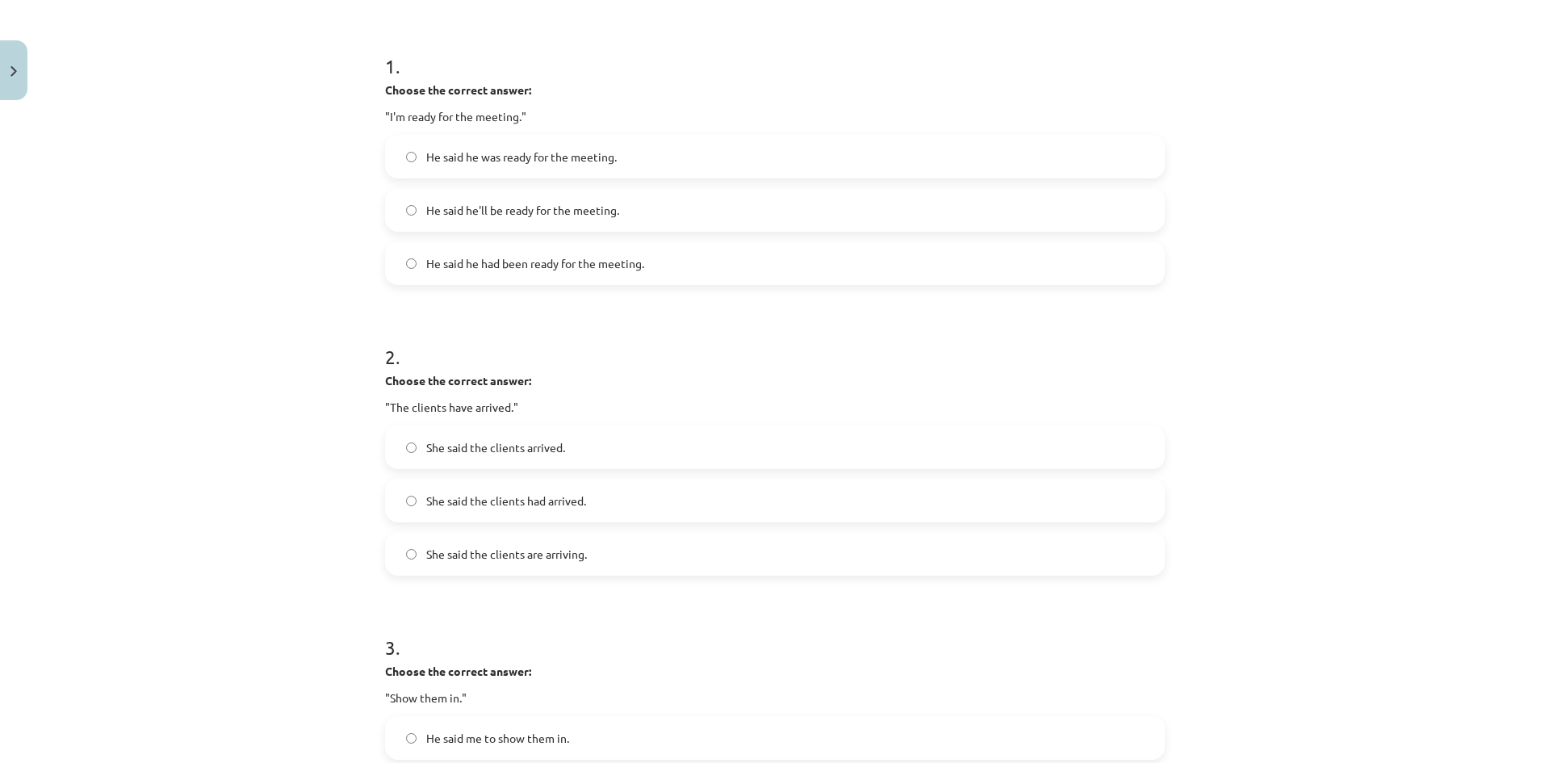
scroll to position [146, 0]
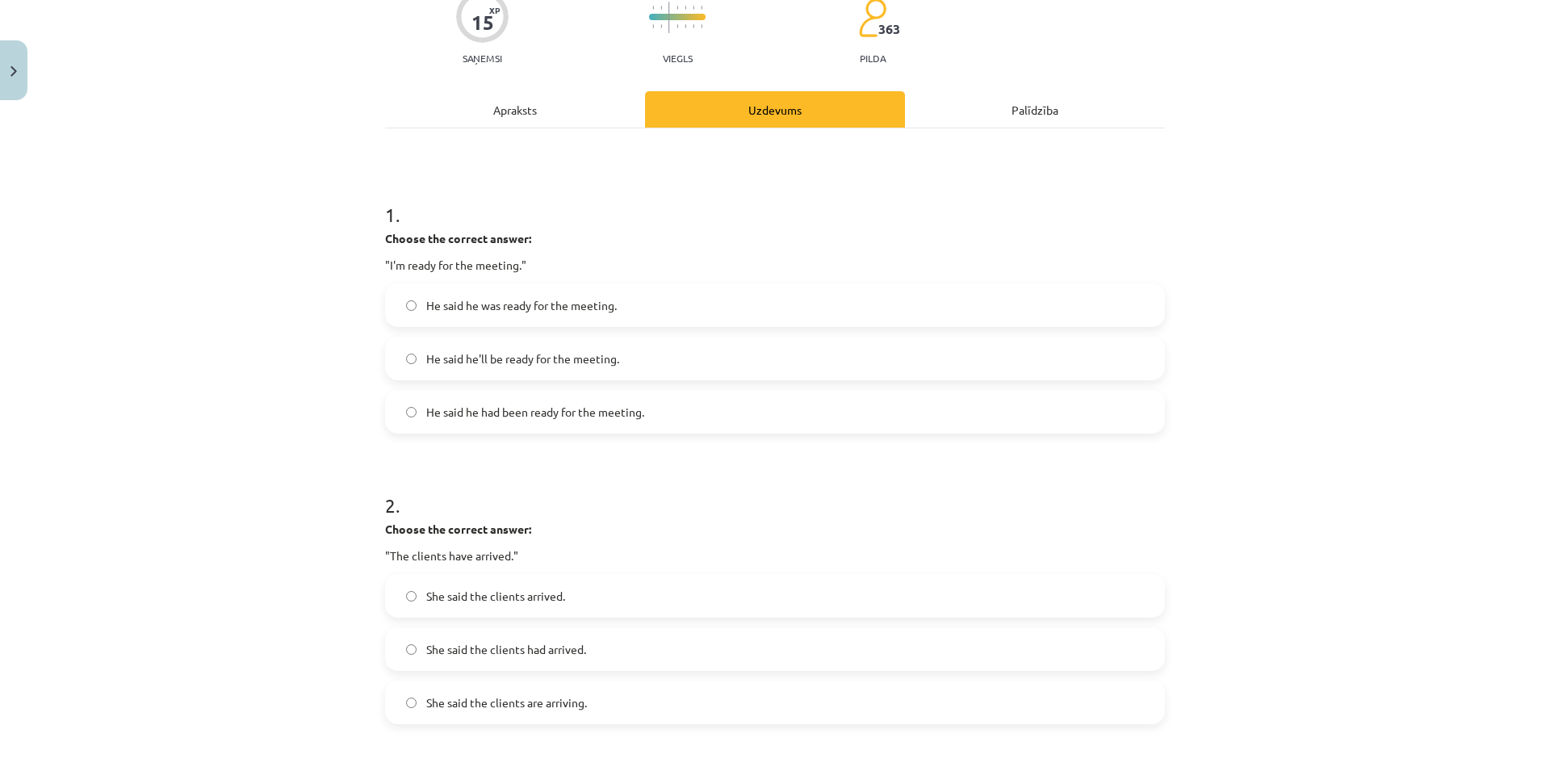
click at [484, 295] on label "He said he was ready for the meeting." at bounding box center [775, 305] width 777 height 40
click at [555, 660] on label "She said the clients had arrived." at bounding box center [775, 649] width 777 height 40
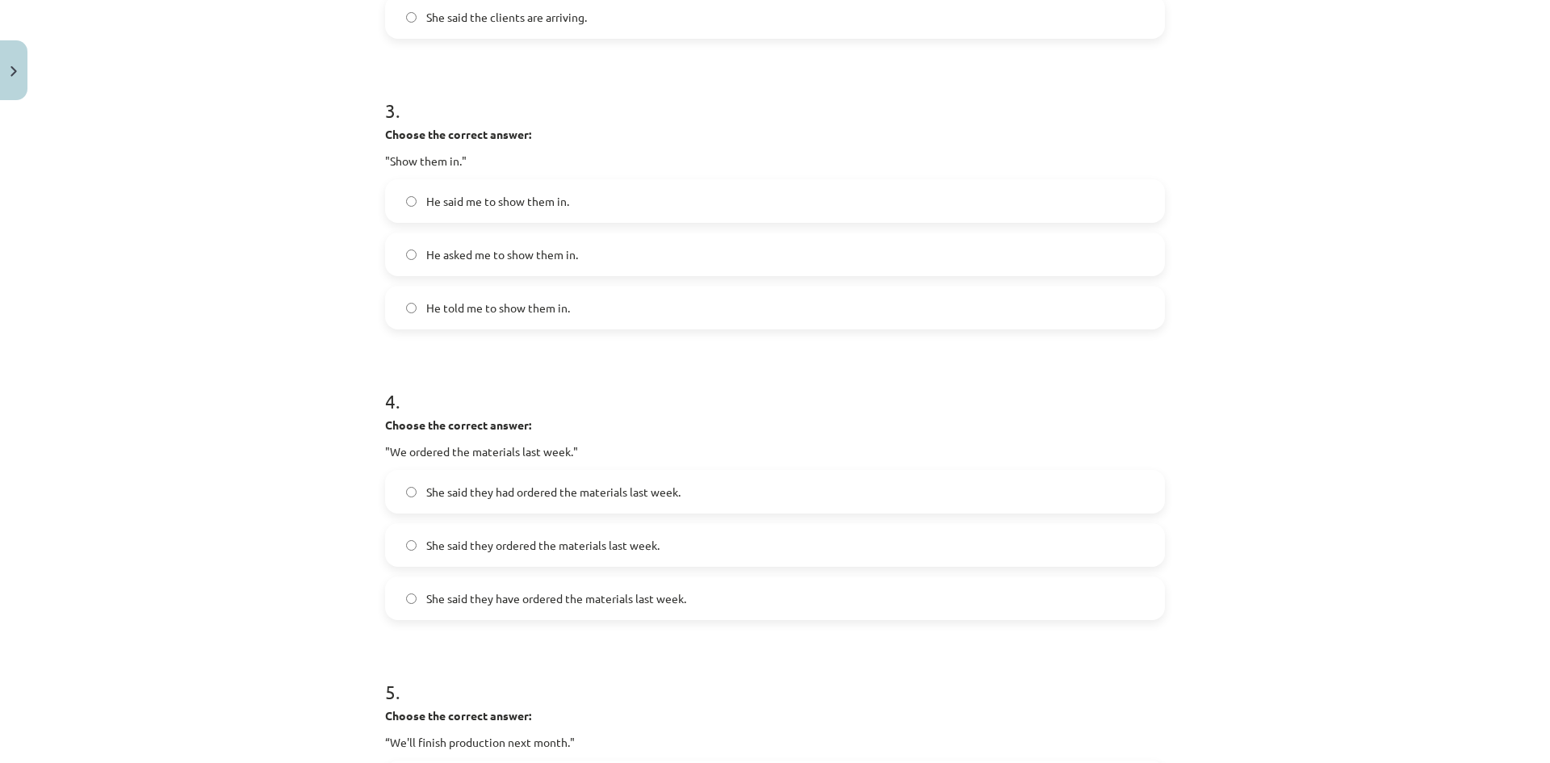
scroll to position [882, 0]
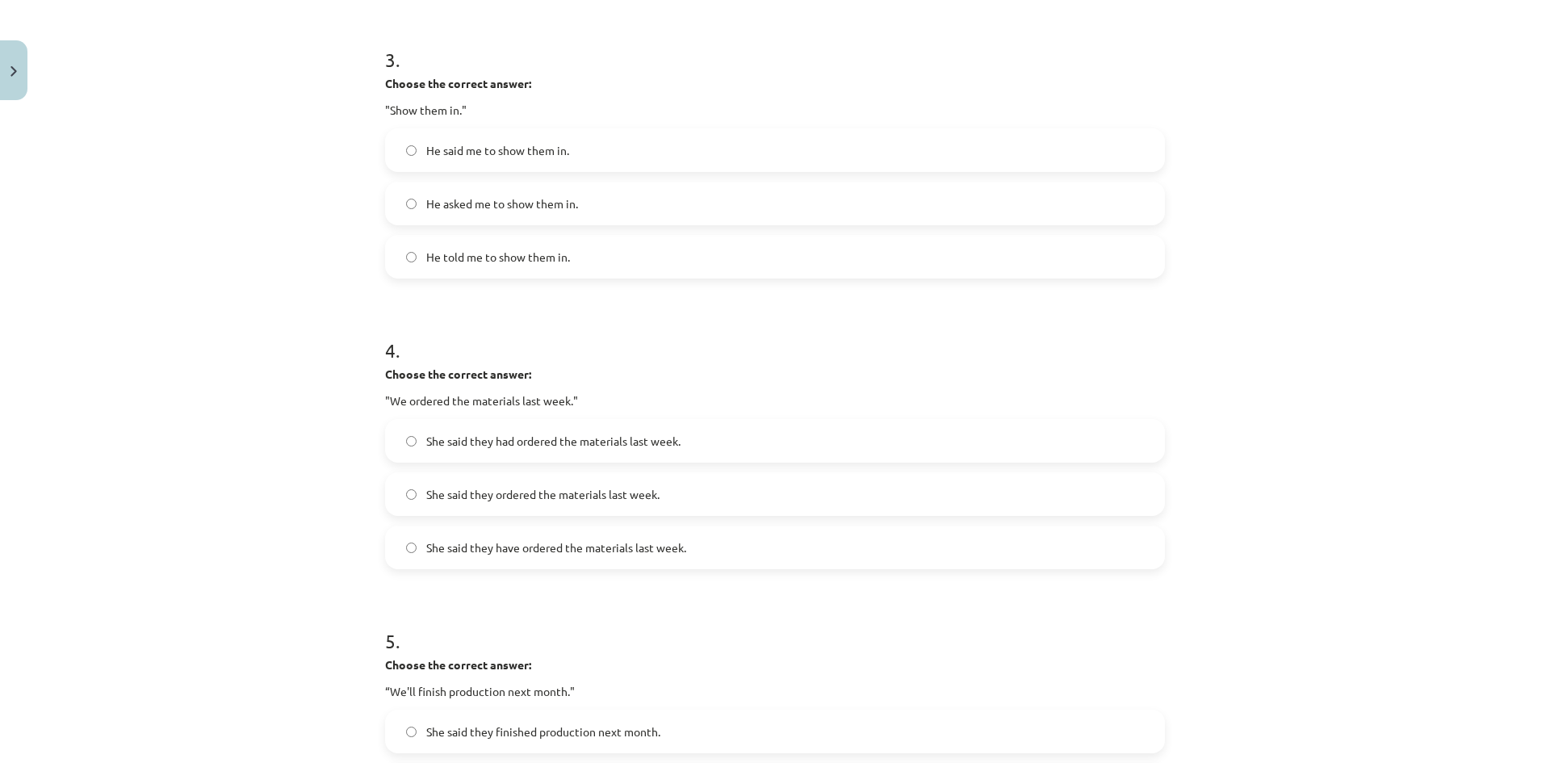
click at [466, 241] on label "He told me to show them in." at bounding box center [775, 257] width 777 height 40
click at [527, 447] on span "She said they had ordered the materials last week." at bounding box center [553, 441] width 254 height 17
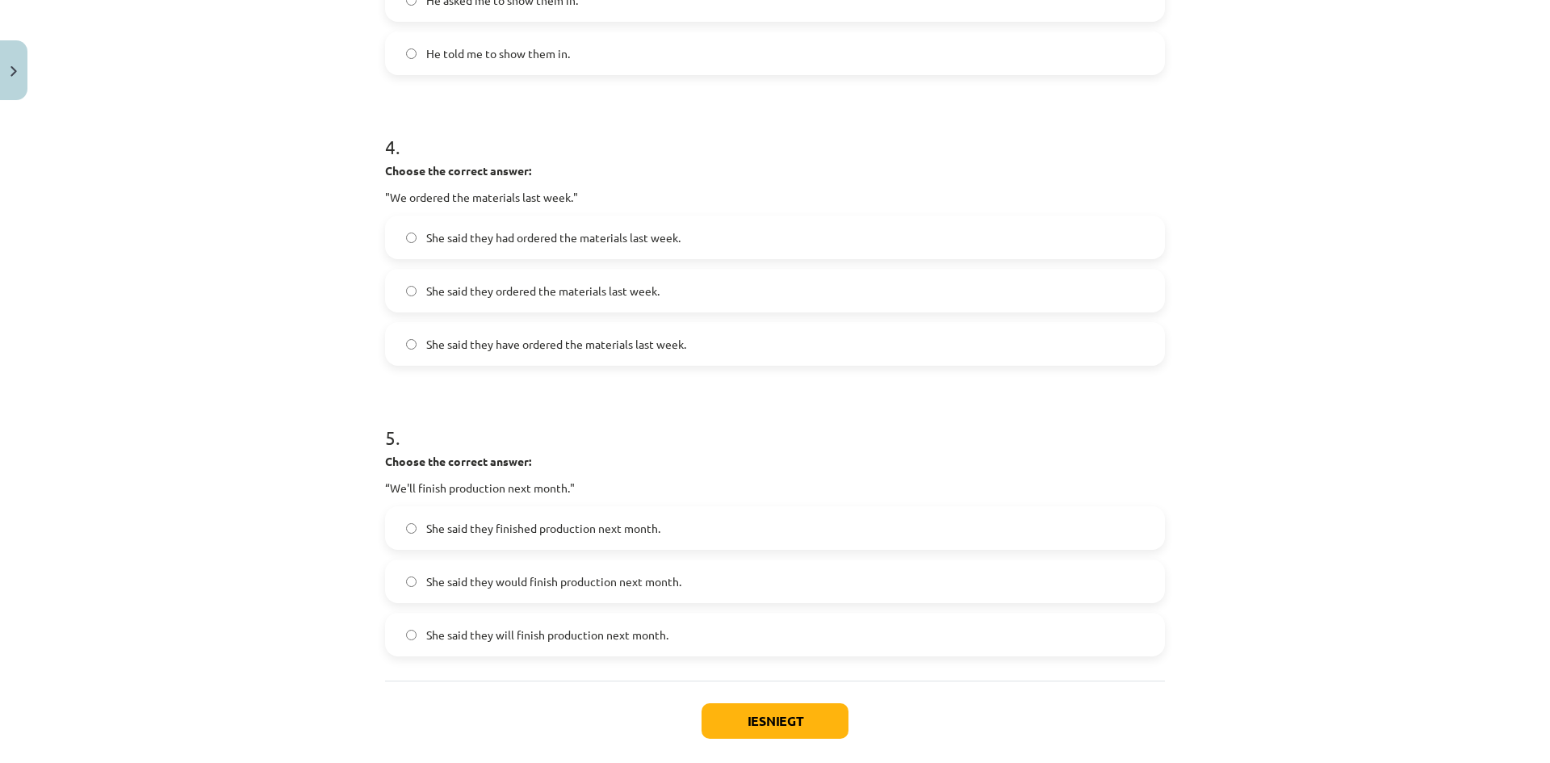
scroll to position [1166, 0]
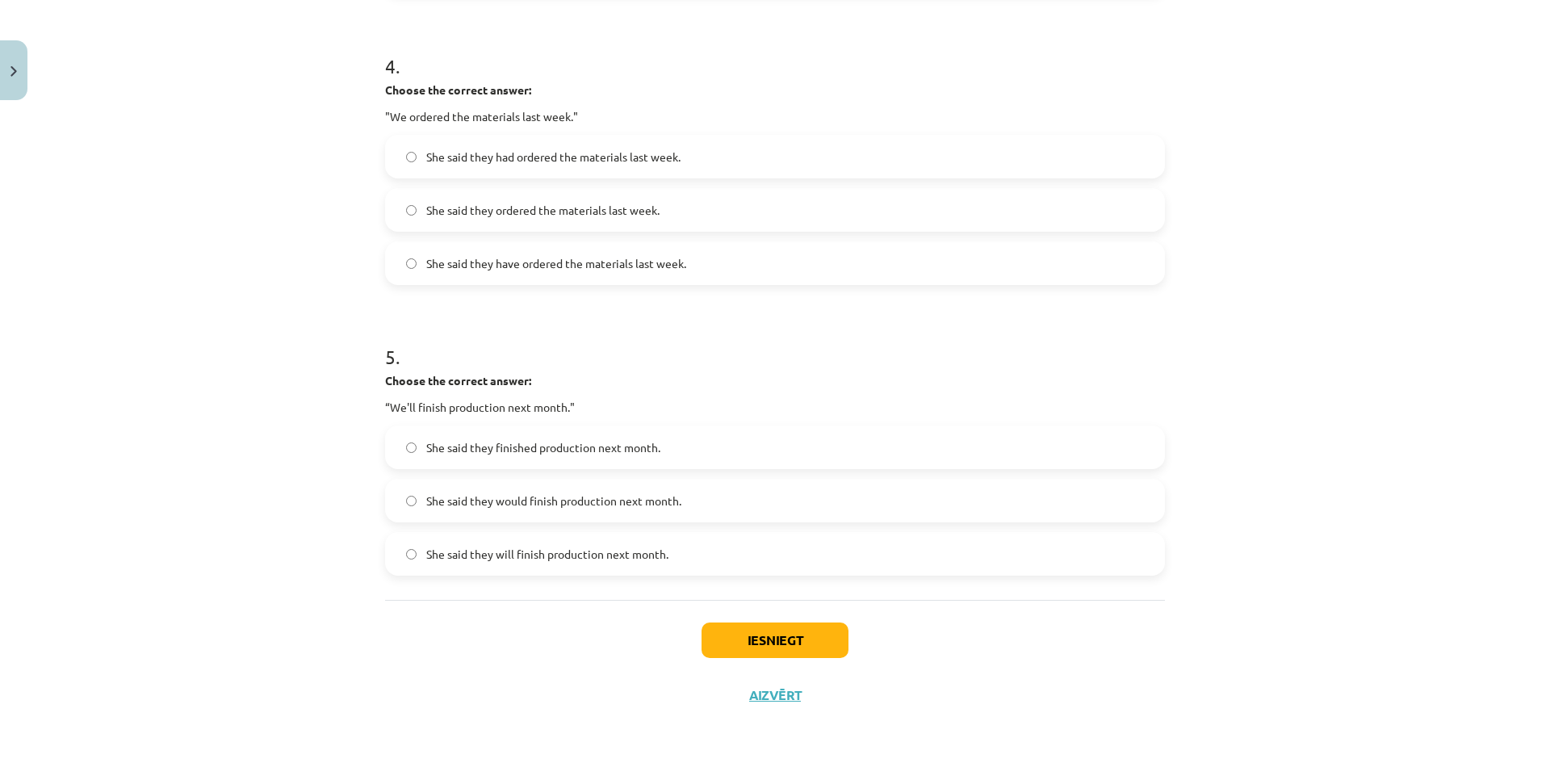
click at [559, 488] on label "She said they would finish production next month." at bounding box center [775, 500] width 777 height 40
click at [728, 635] on button "Iesniegt" at bounding box center [775, 640] width 147 height 36
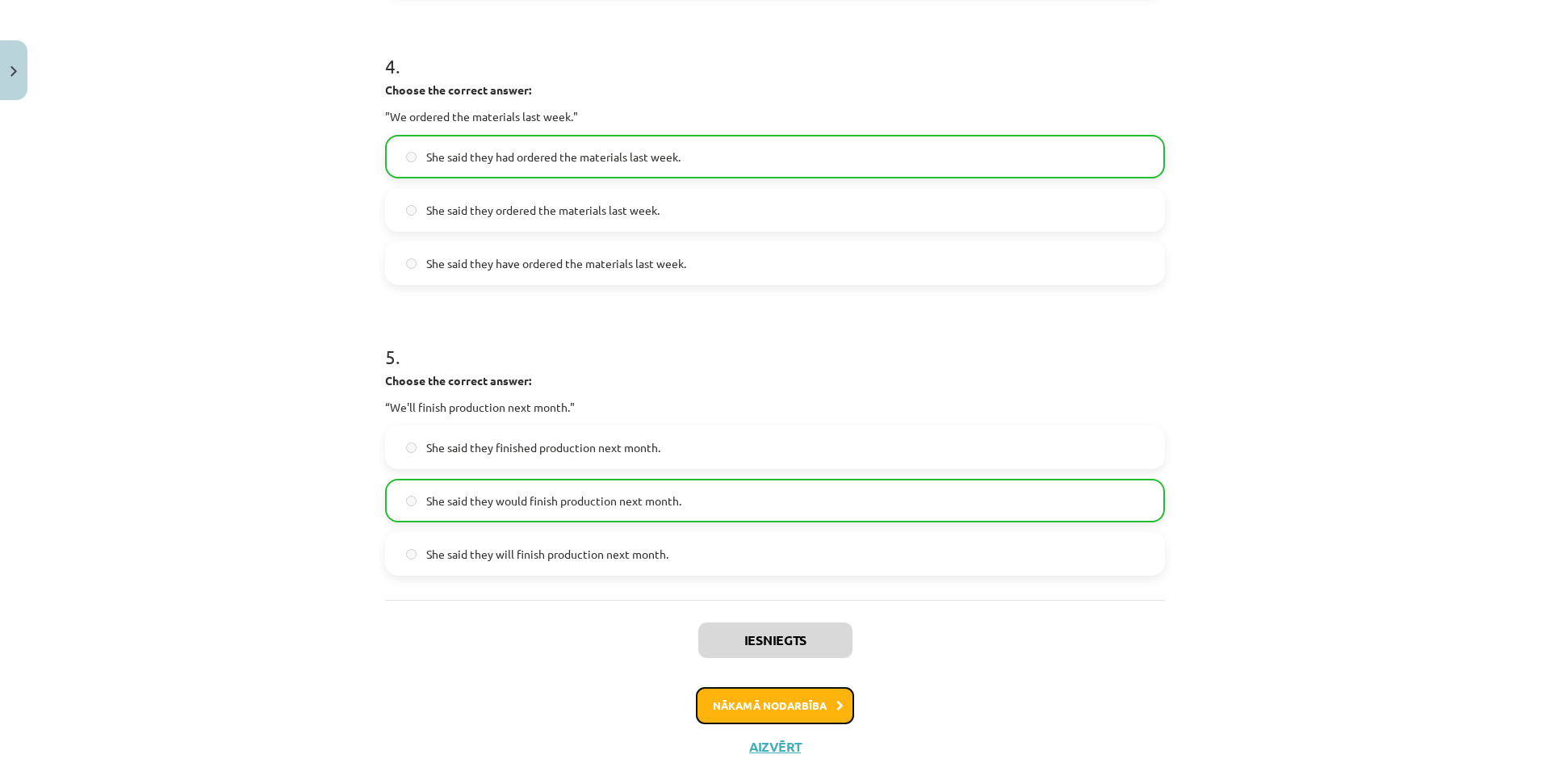
click at [822, 710] on button "Nākamā nodarbība" at bounding box center [775, 705] width 158 height 37
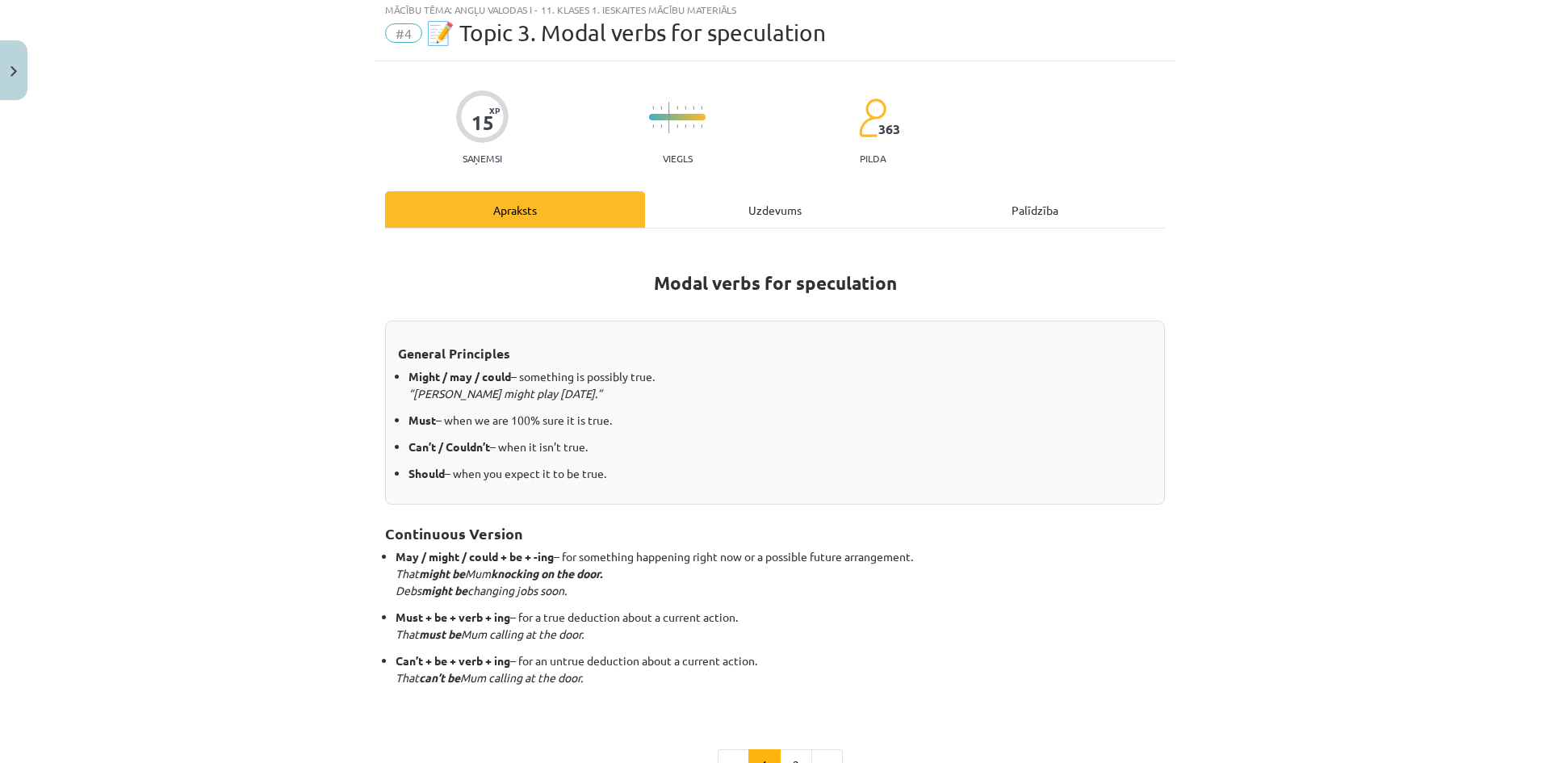
scroll to position [40, 0]
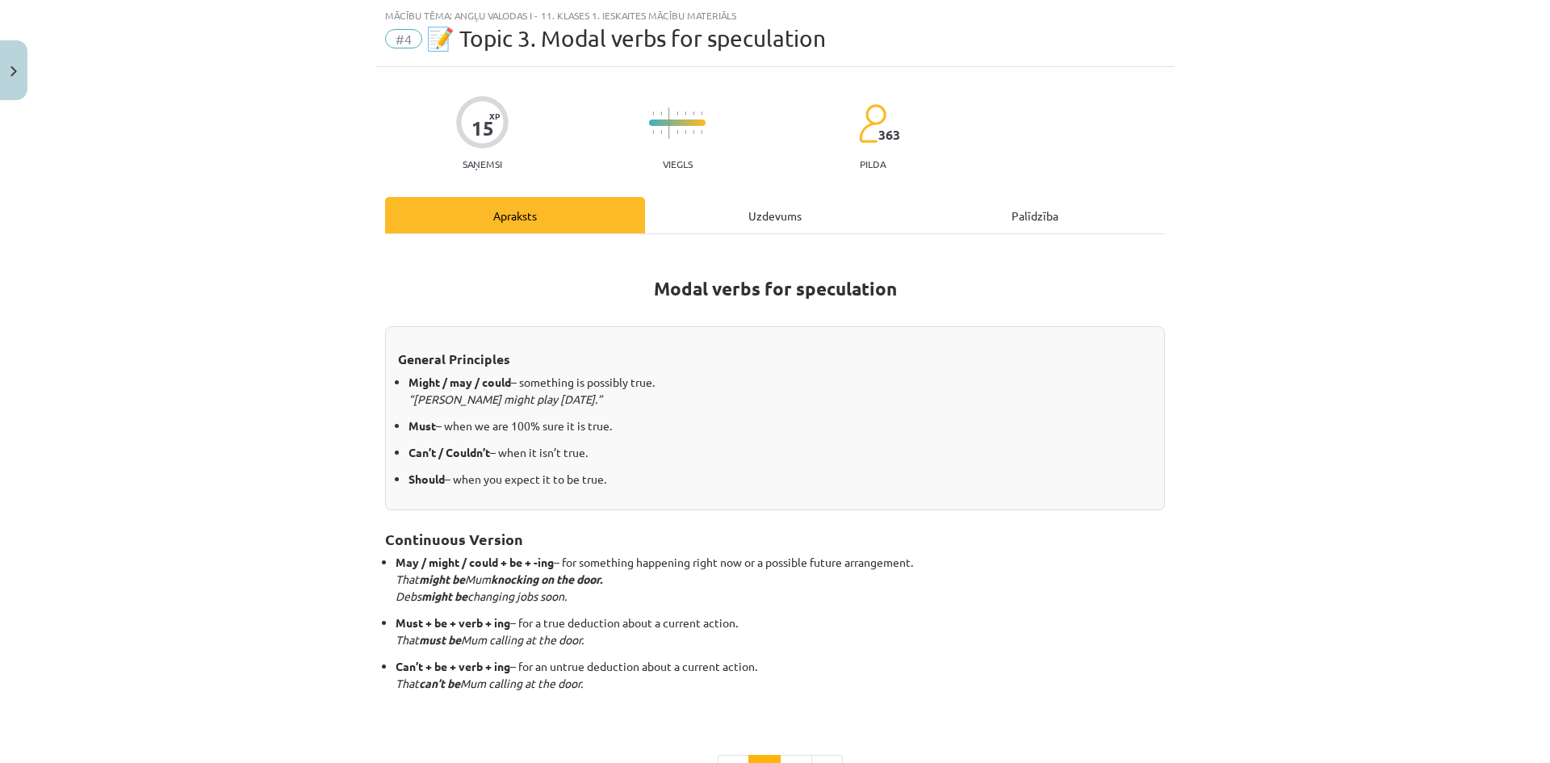
click at [731, 226] on div "Uzdevums" at bounding box center [775, 215] width 260 height 36
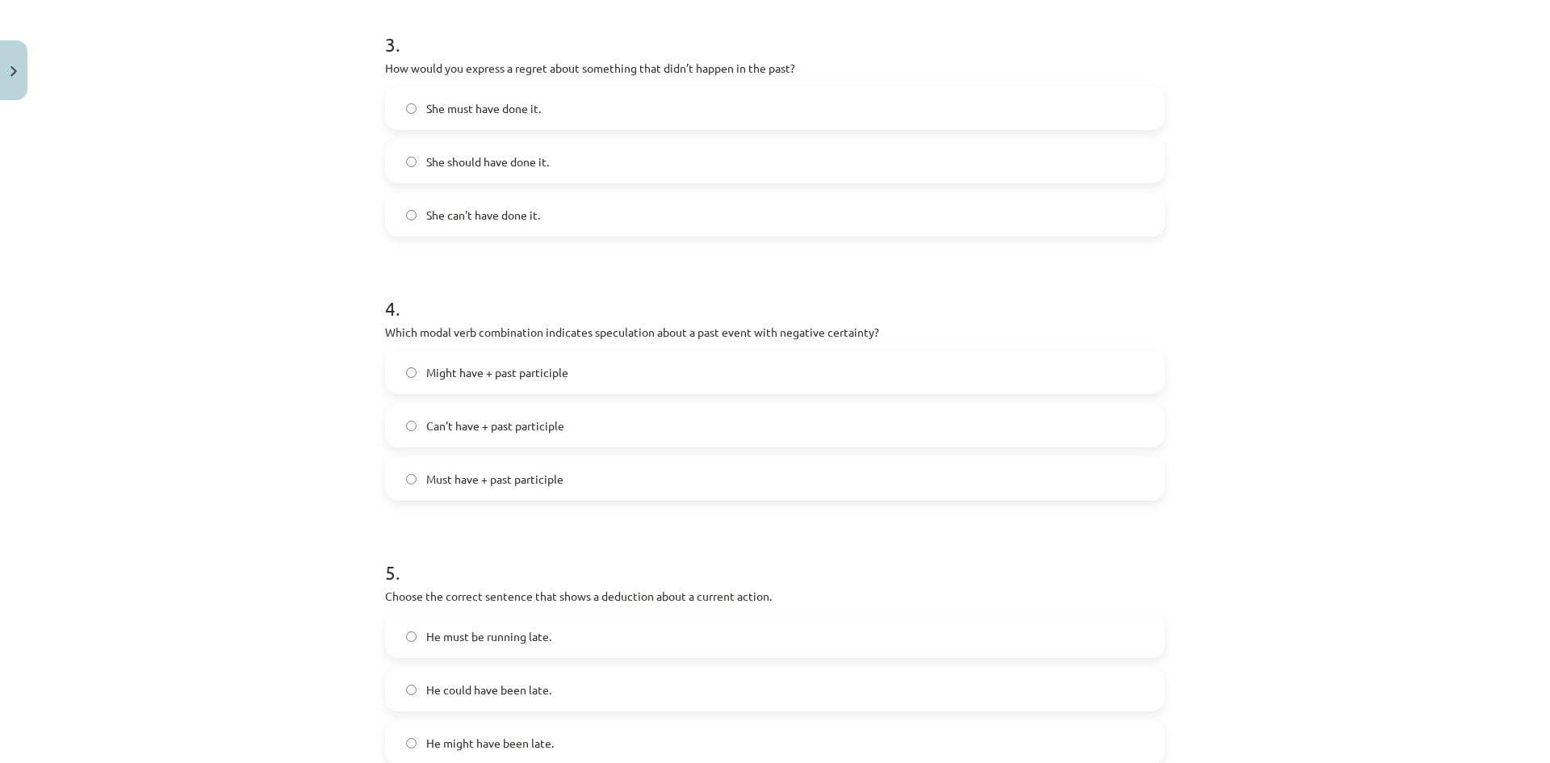
scroll to position [1033, 0]
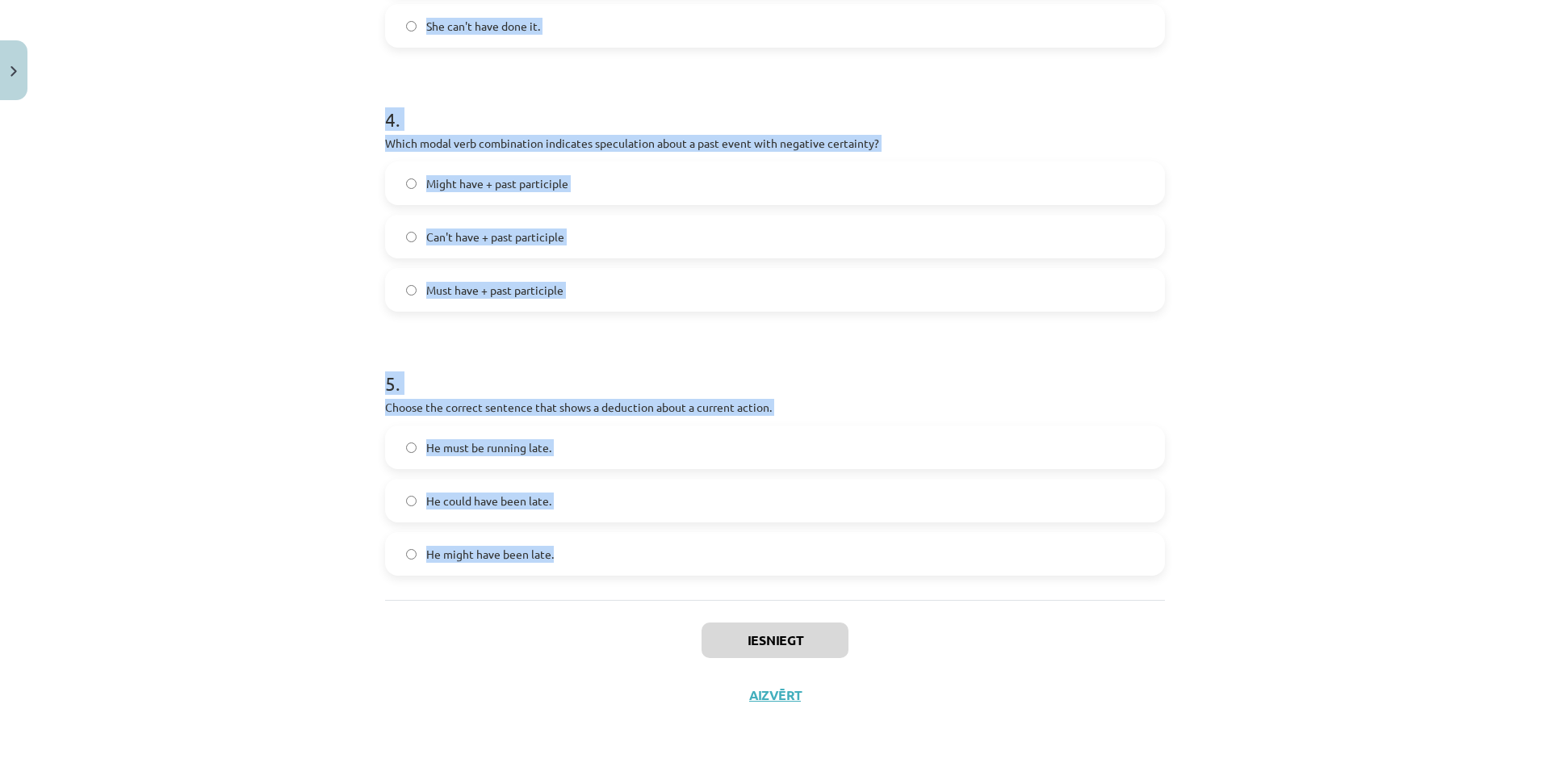
drag, startPoint x: 379, startPoint y: 319, endPoint x: 622, endPoint y: 555, distance: 339.1
copy form "1 . Which modal verb would you use to speculate about something that is possibl…"
click at [957, 133] on div "4 . Which modal verb combination indicates speculation about a past event with …" at bounding box center [775, 196] width 780 height 232
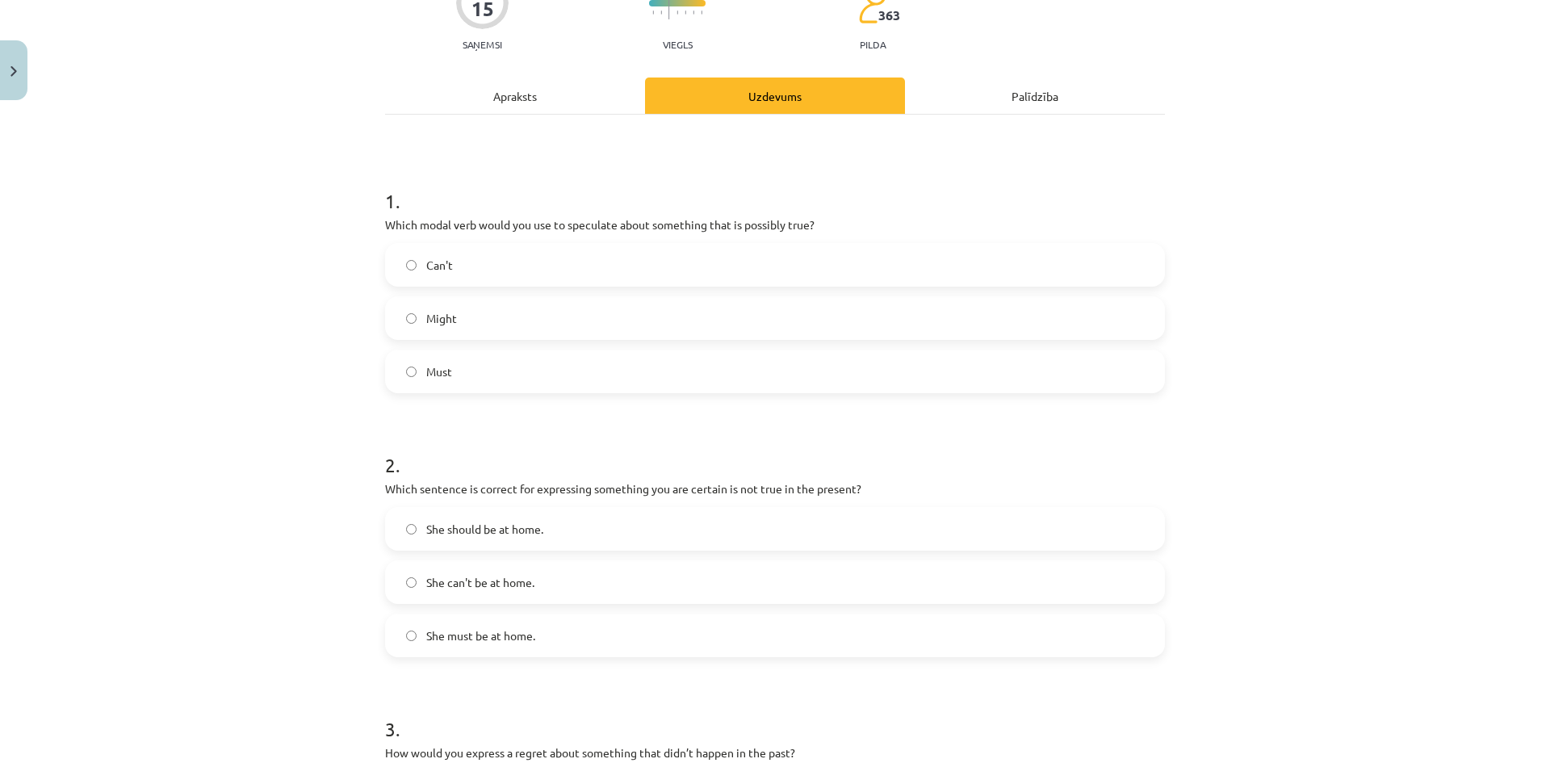
scroll to position [0, 0]
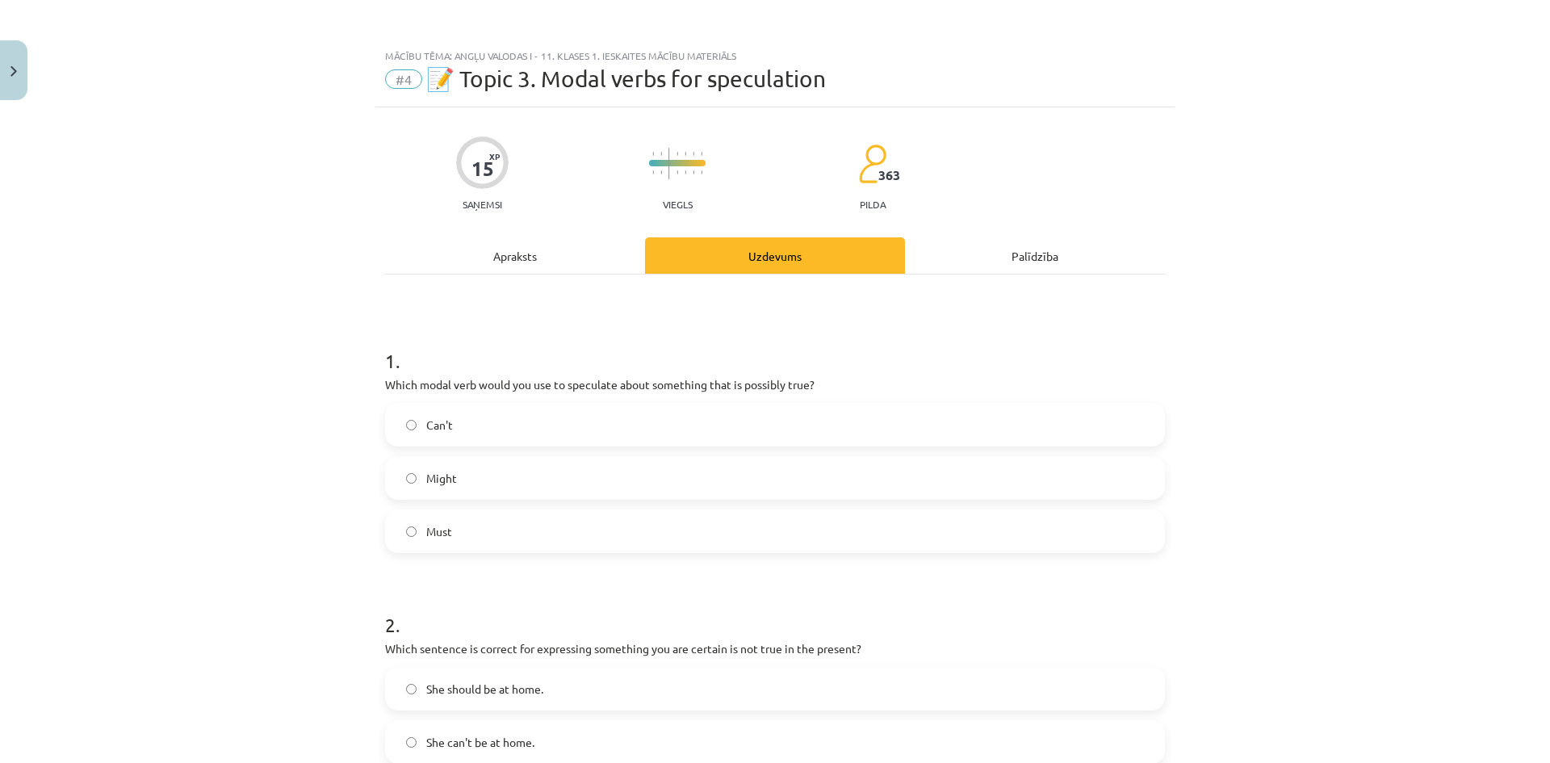
click at [542, 484] on label "Might" at bounding box center [775, 478] width 777 height 40
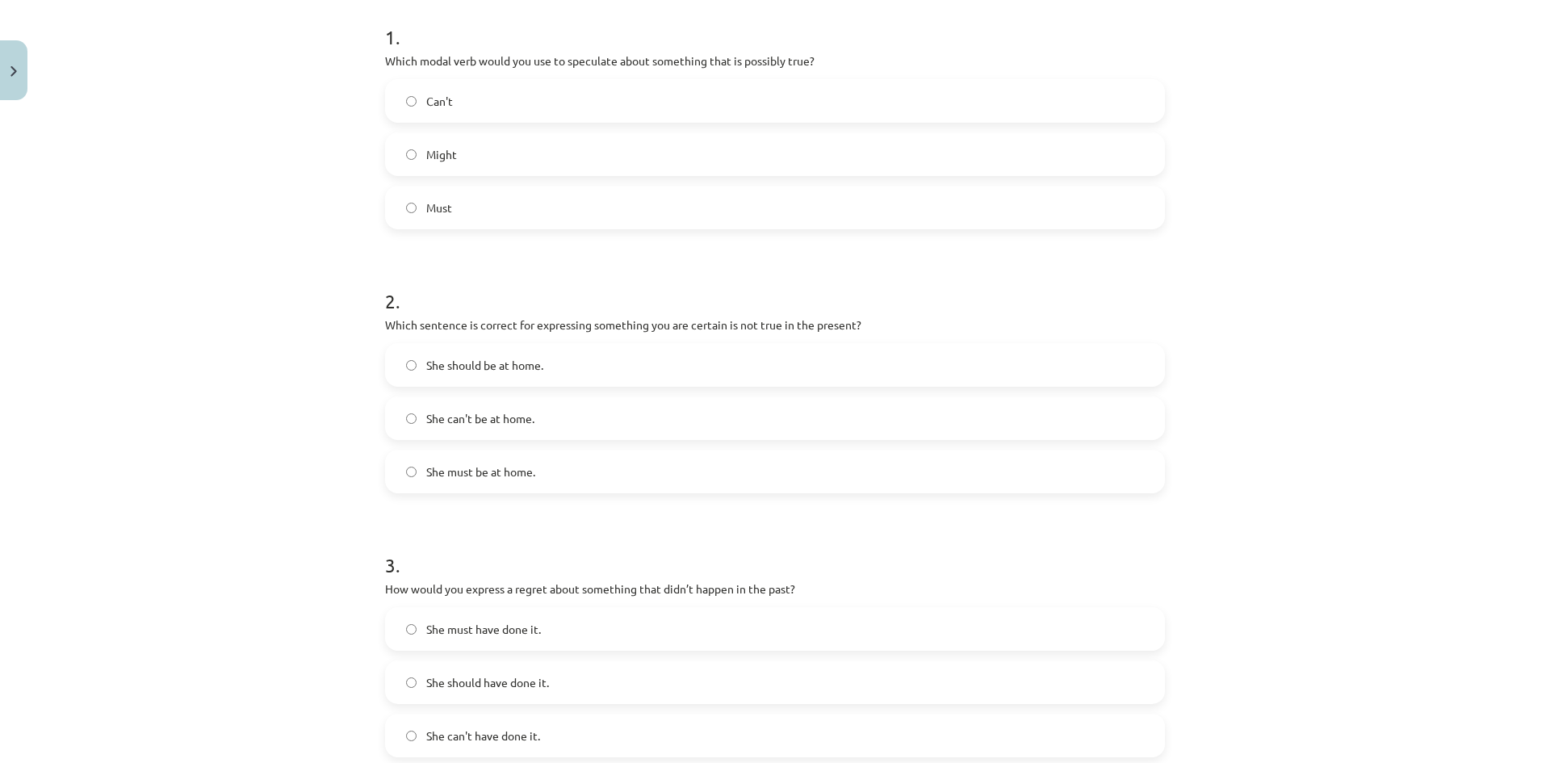
scroll to position [377, 0]
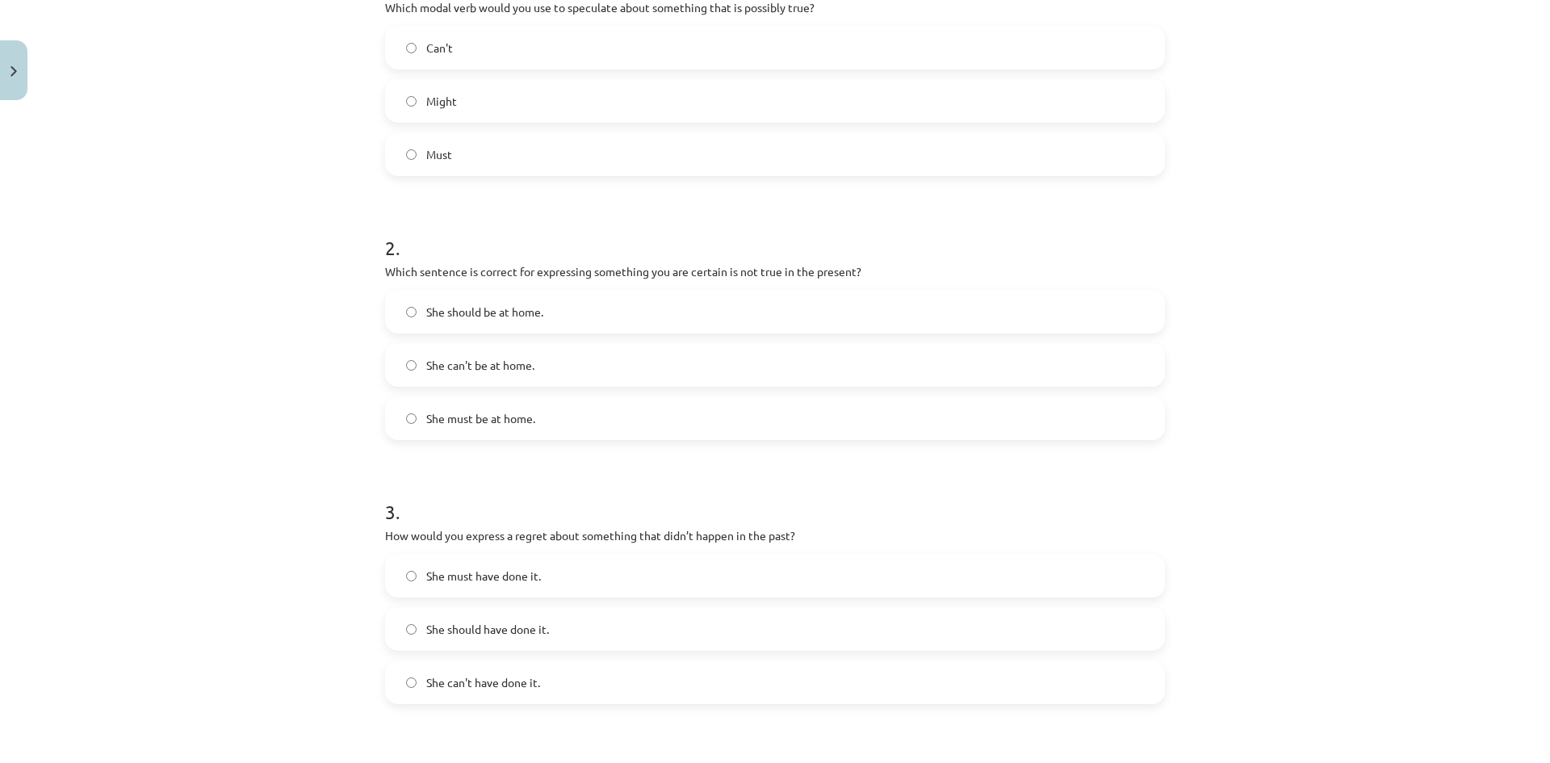
click at [509, 370] on span "She can't be at home." at bounding box center [480, 365] width 108 height 17
click at [506, 630] on span "She should have done it." at bounding box center [487, 629] width 123 height 17
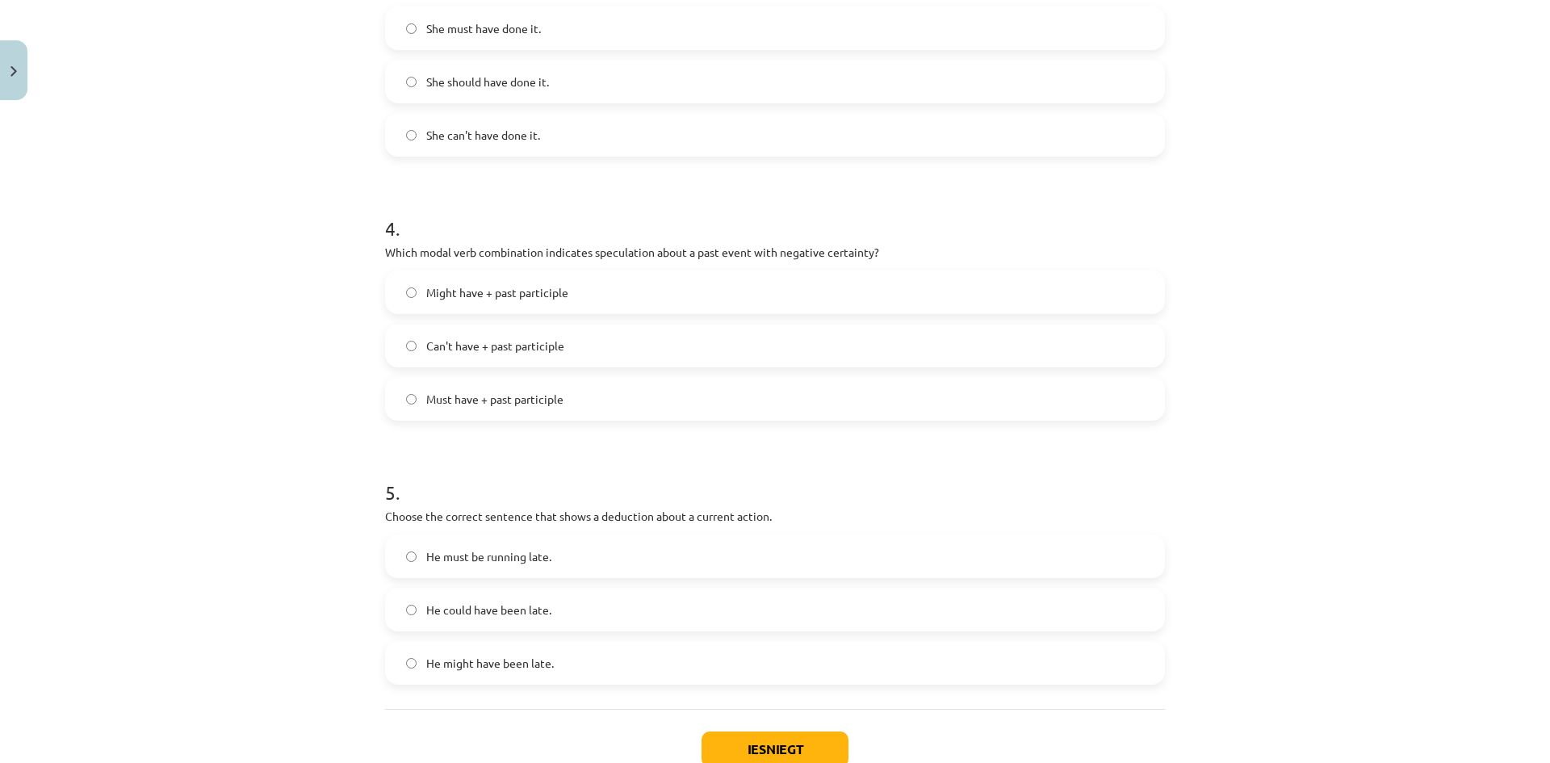
scroll to position [1002, 0]
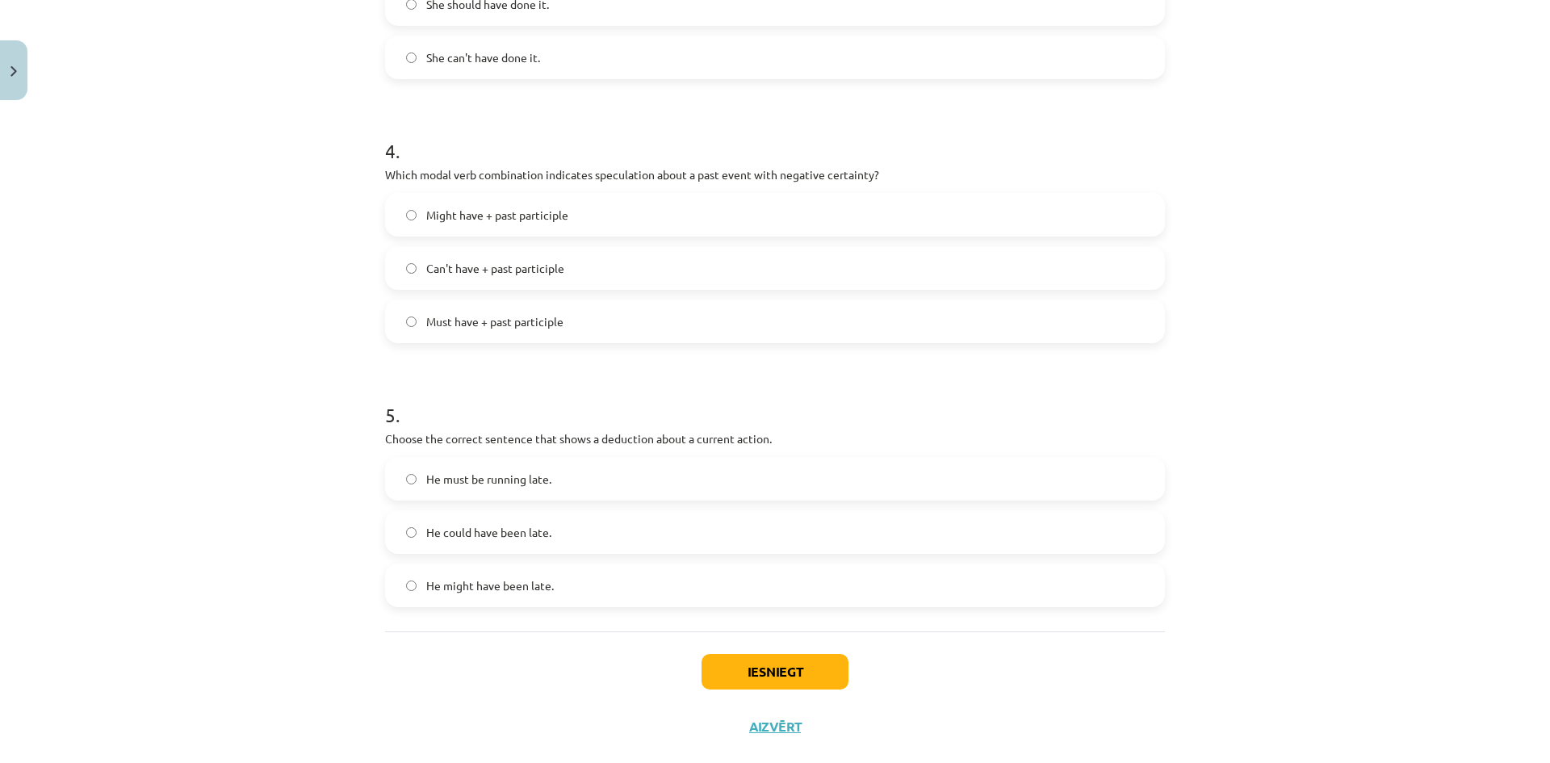
click at [480, 483] on span "He must be running late." at bounding box center [488, 479] width 125 height 17
click at [489, 266] on span "Can't have + past participle" at bounding box center [495, 268] width 138 height 17
click at [762, 660] on button "Iesniegt" at bounding box center [775, 672] width 147 height 36
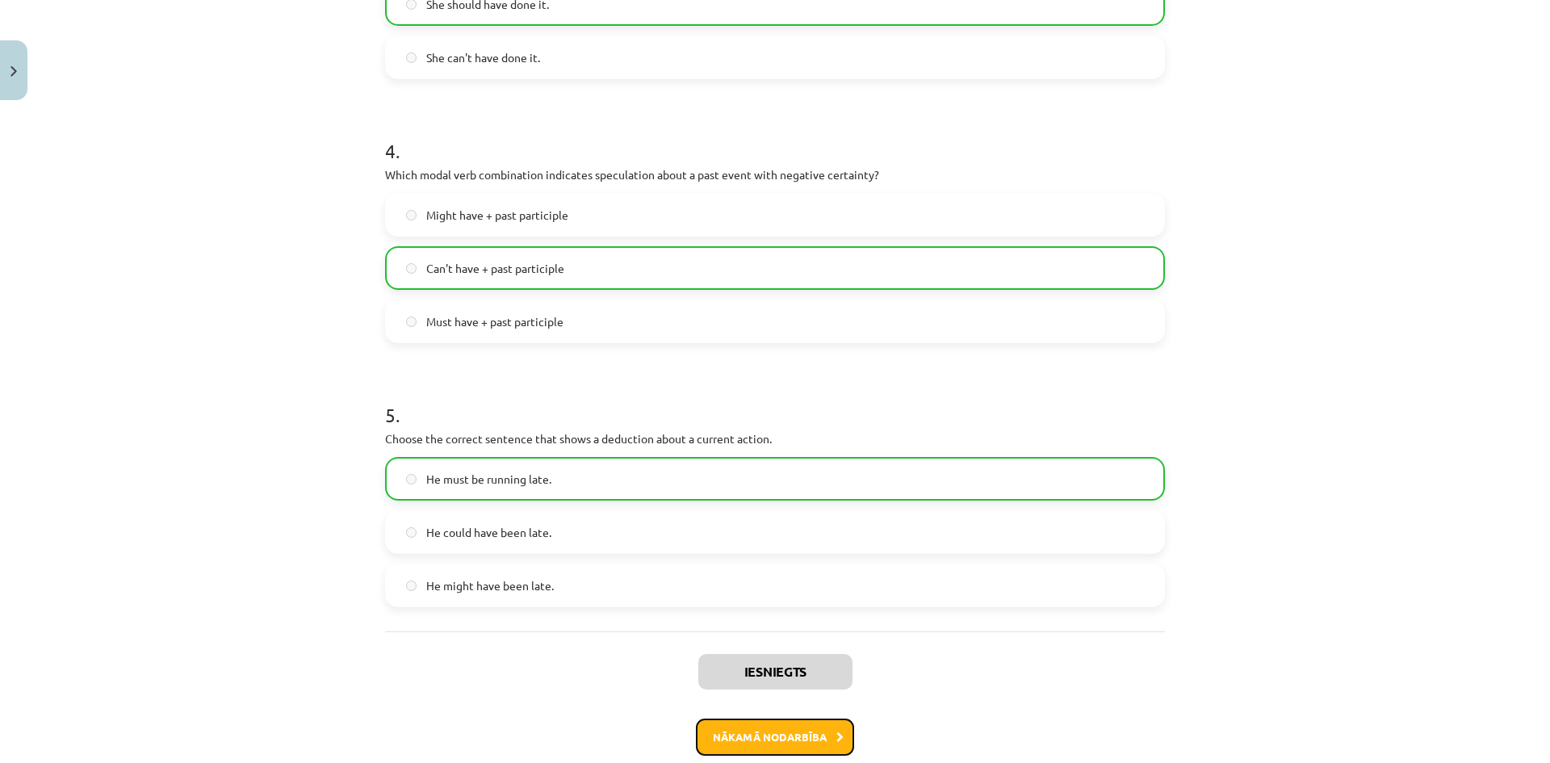
click at [769, 735] on button "Nākamā nodarbība" at bounding box center [775, 736] width 158 height 37
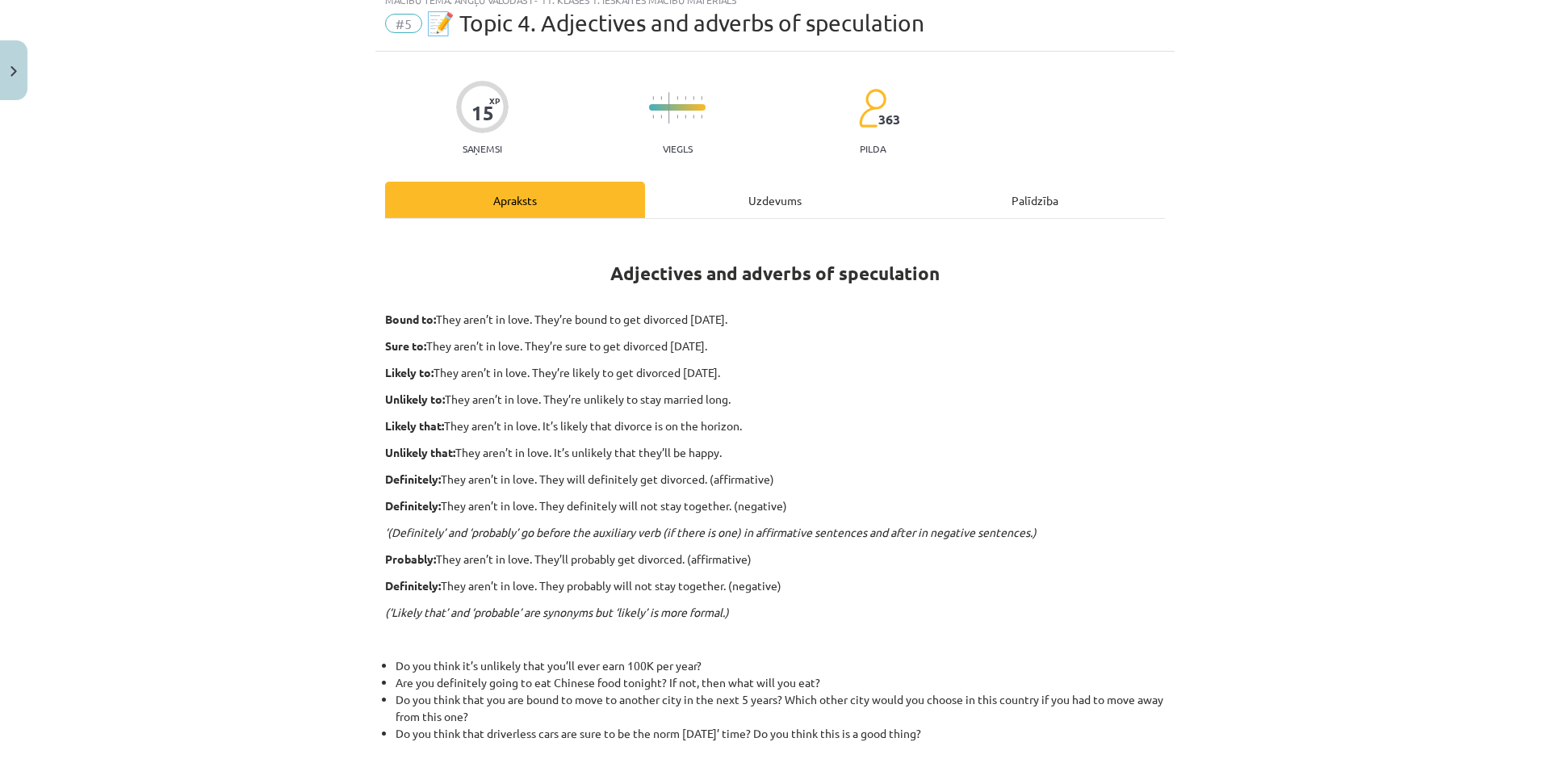
scroll to position [40, 0]
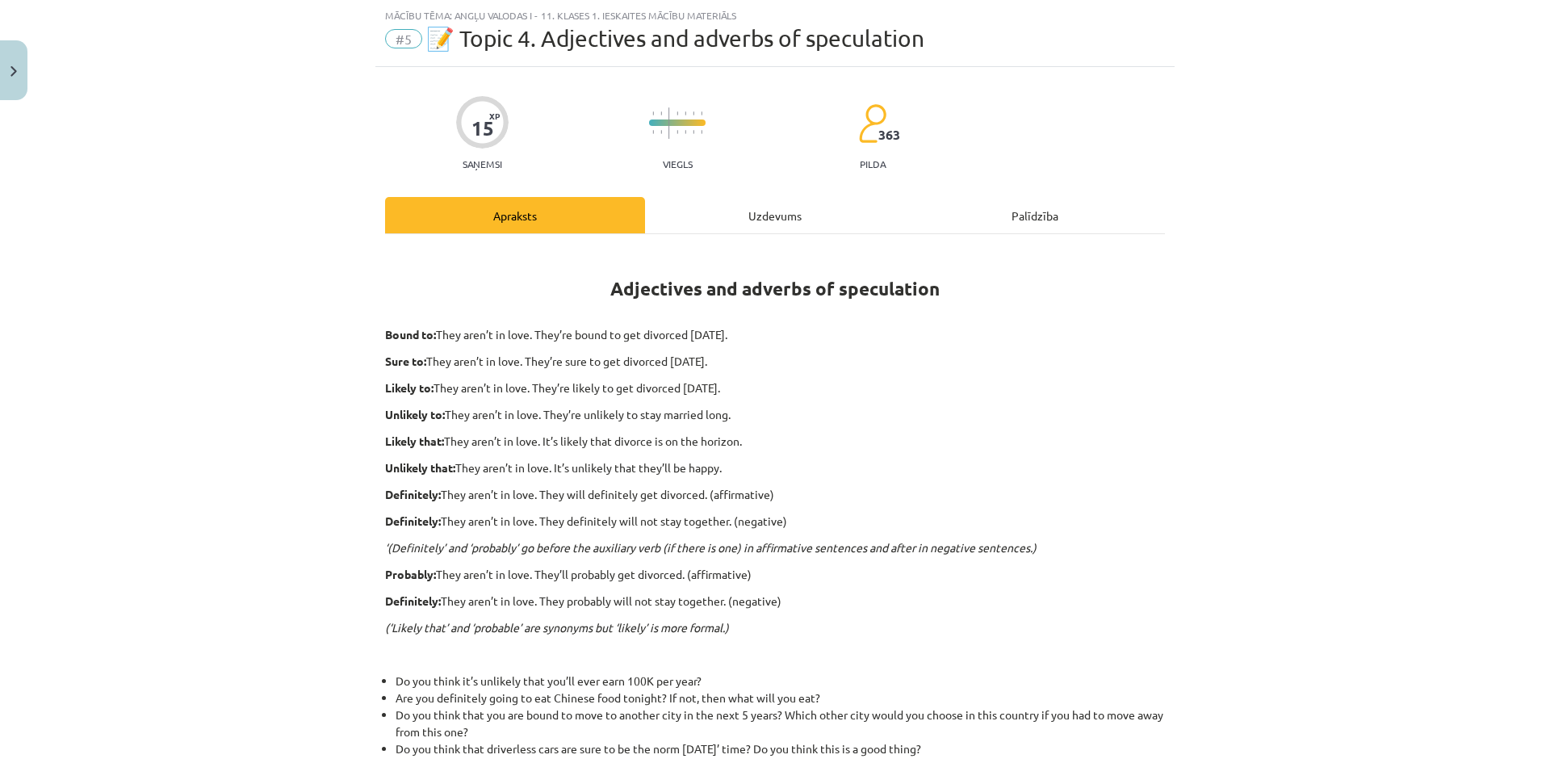
click at [768, 213] on div "Uzdevums" at bounding box center [775, 215] width 260 height 36
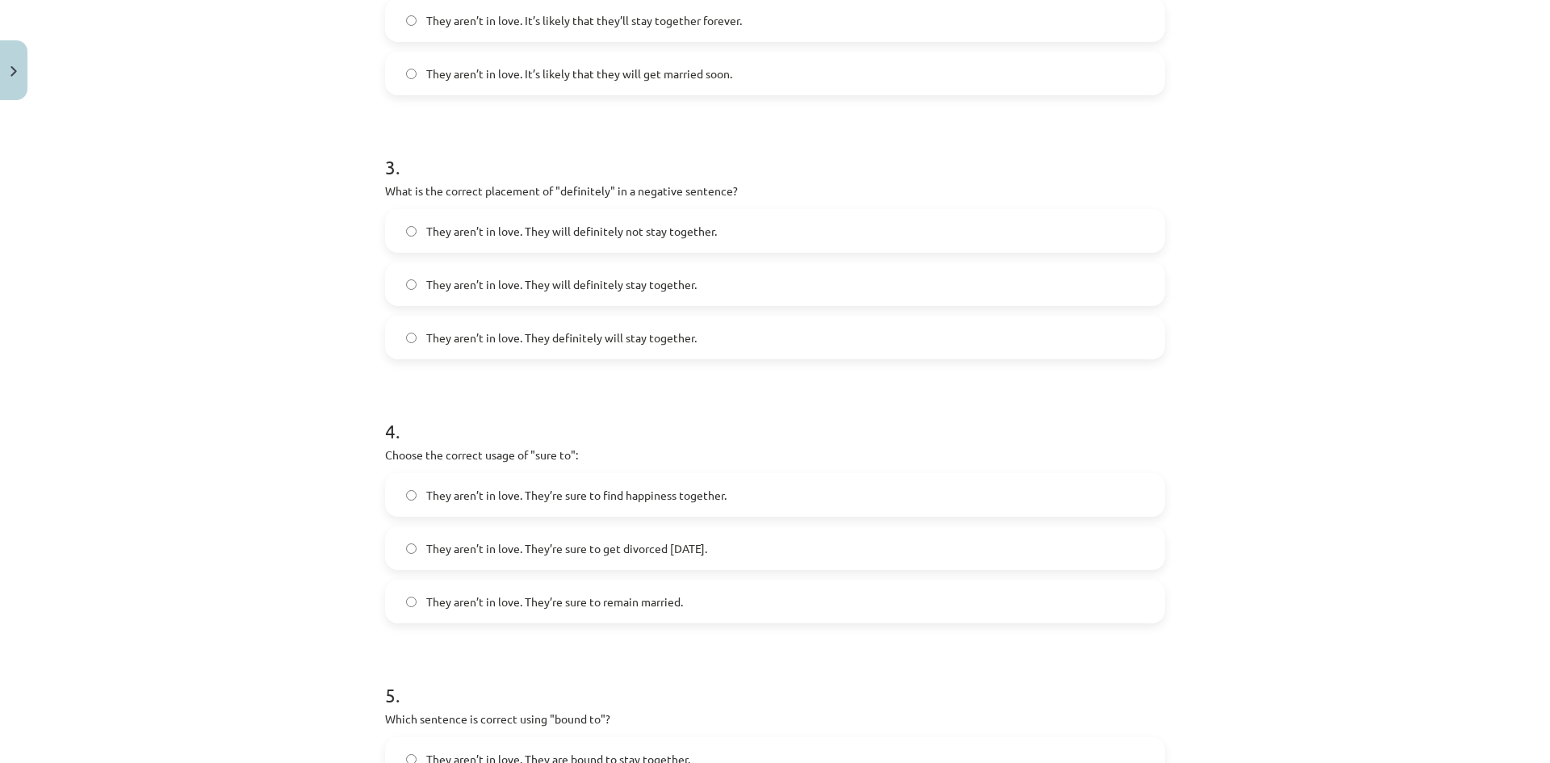
scroll to position [1060, 0]
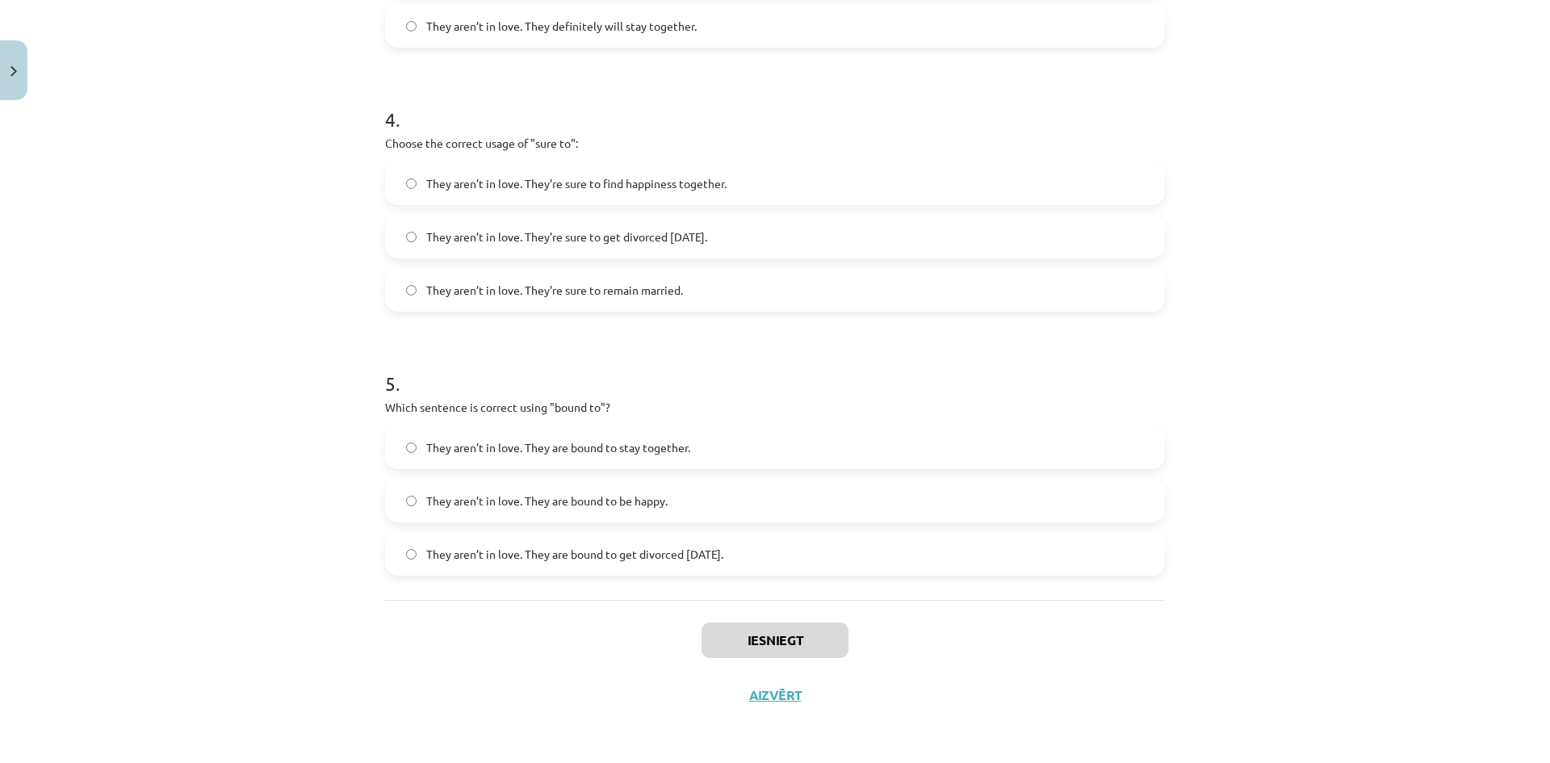
drag, startPoint x: 378, startPoint y: 316, endPoint x: 833, endPoint y: 566, distance: 519.5
copy form "1 . Choose the correct sentence using "probably" in an affirmative context: The…"
click at [784, 109] on h1 "4 ." at bounding box center [775, 105] width 780 height 50
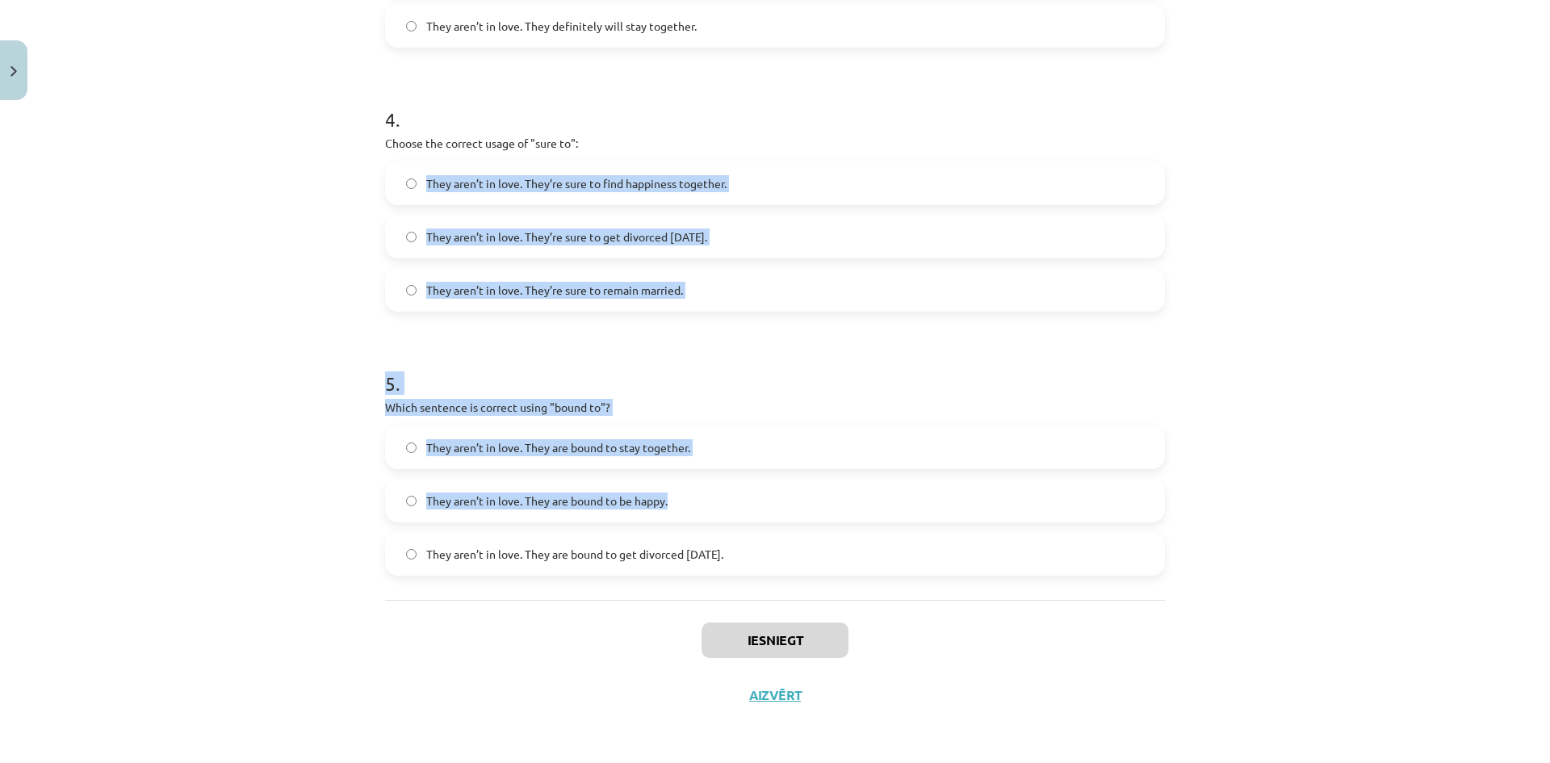
drag, startPoint x: 1537, startPoint y: 490, endPoint x: 1548, endPoint y: 108, distance: 382.0
click at [1548, 108] on div "Mācību tēma: Angļu valodas i - 11. klases 1. ieskaites mācību materiāls #5 📝 To…" at bounding box center [775, 381] width 1550 height 763
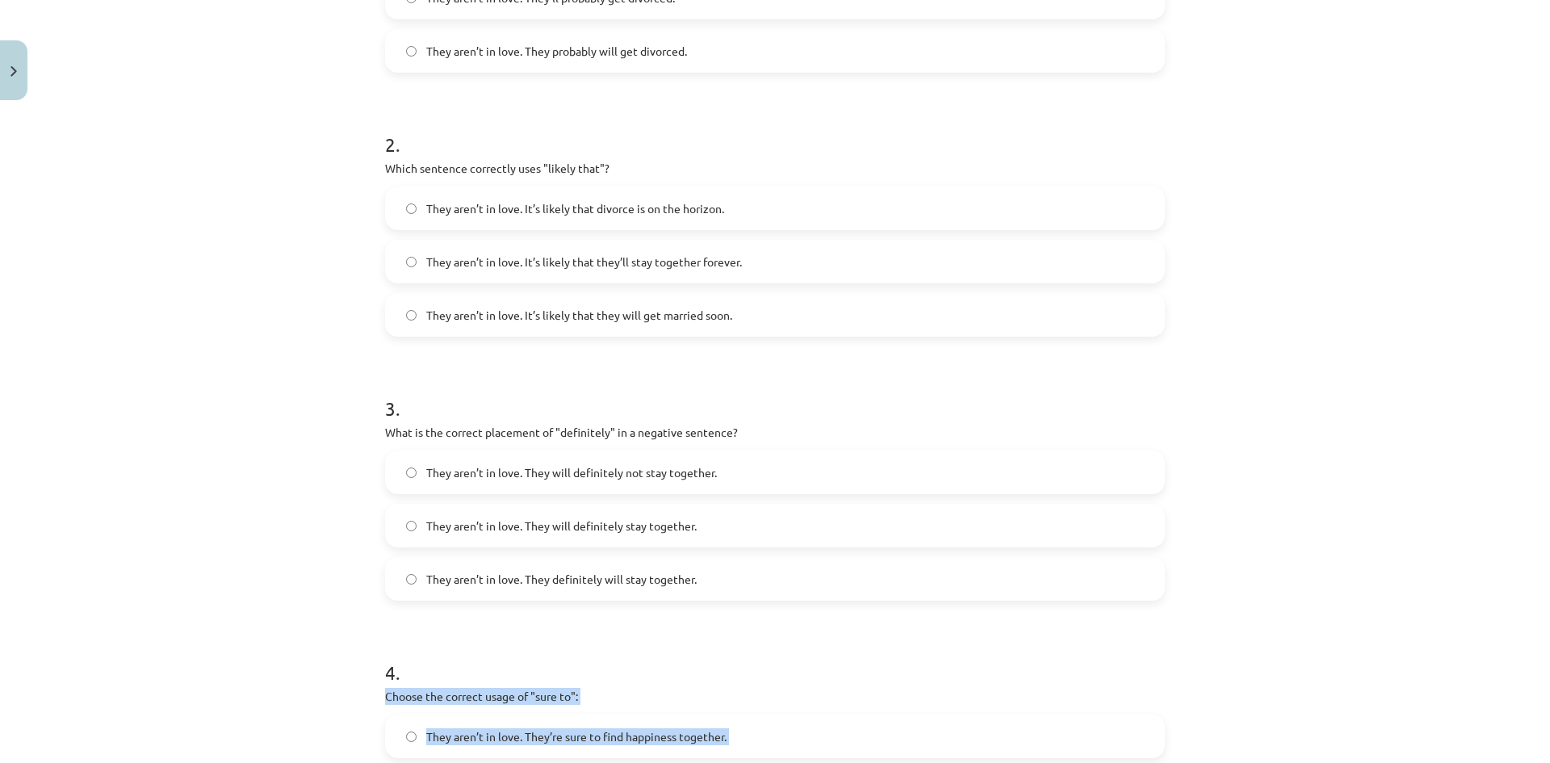
scroll to position [337, 0]
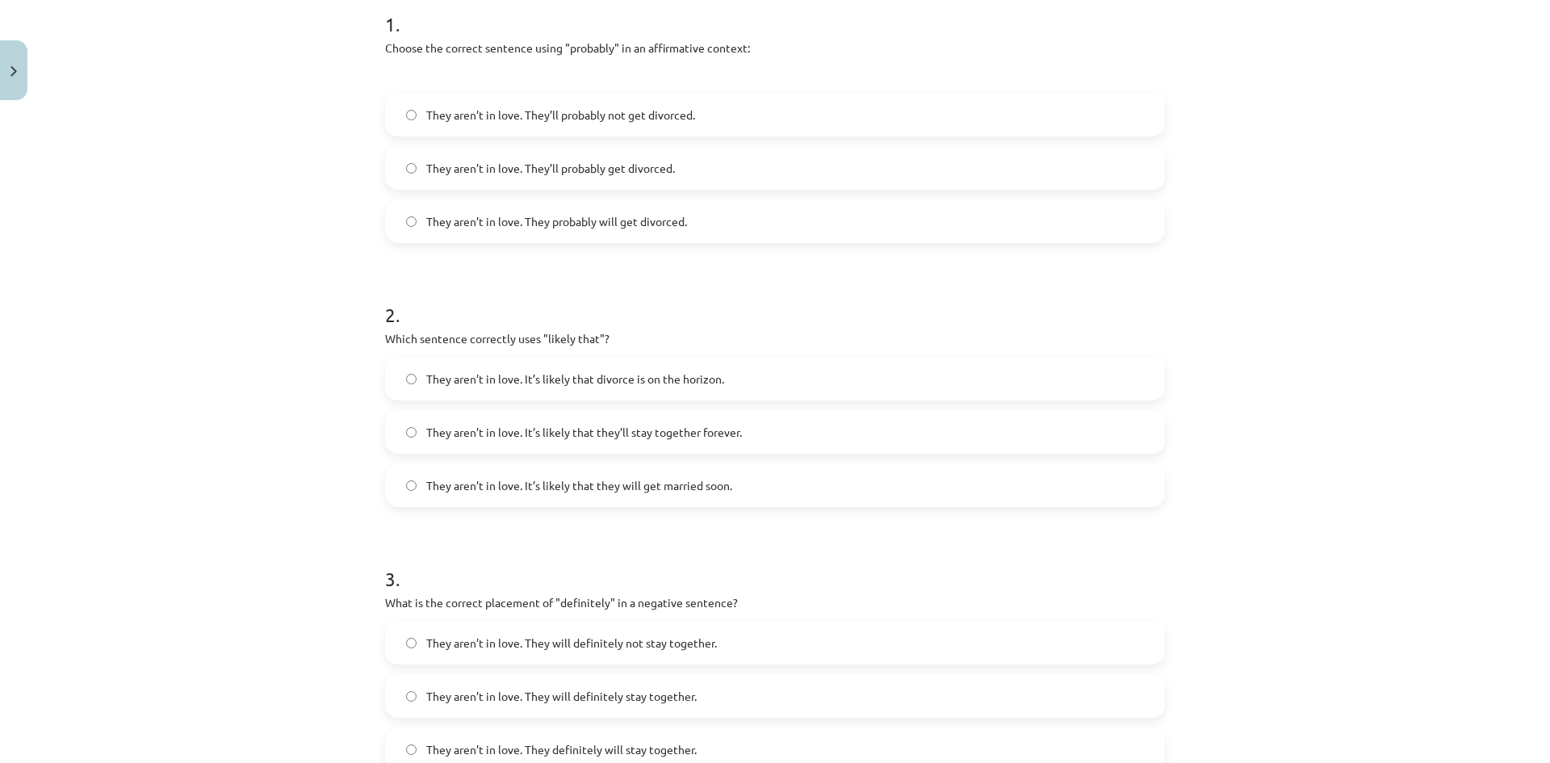
click at [665, 163] on span "They aren’t in love. They’ll probably get divorced." at bounding box center [550, 168] width 249 height 17
click at [640, 365] on label "They aren’t in love. It’s likely that divorce is on the horizon." at bounding box center [775, 378] width 777 height 40
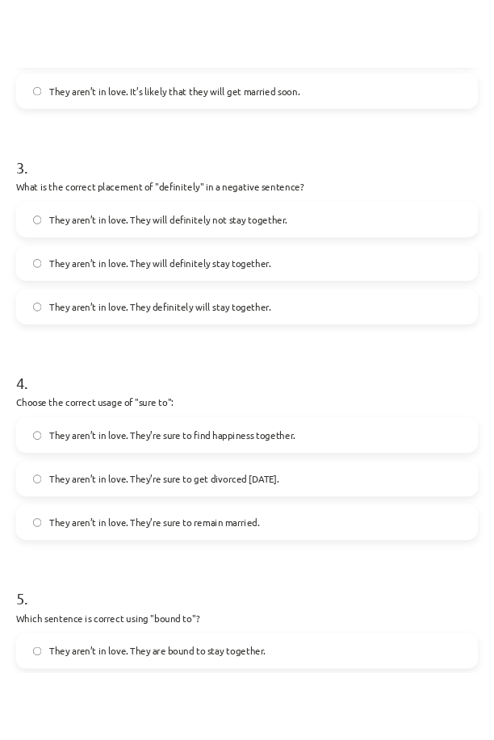
scroll to position [789, 0]
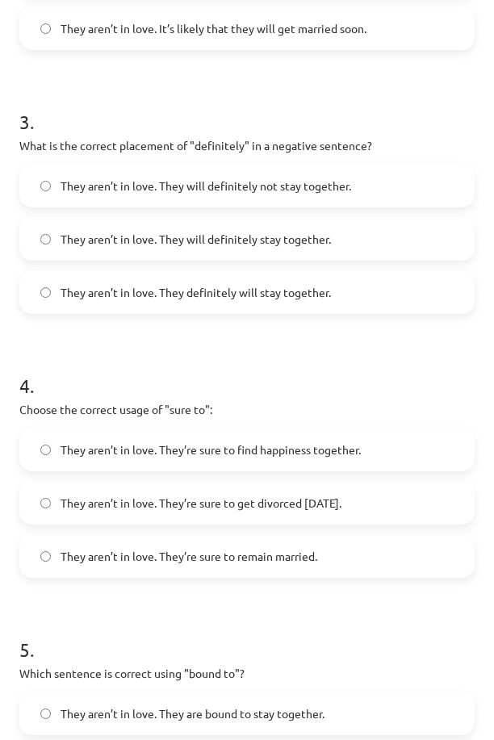
click at [344, 176] on label "They aren’t in love. They will definitely not stay together." at bounding box center [247, 185] width 452 height 40
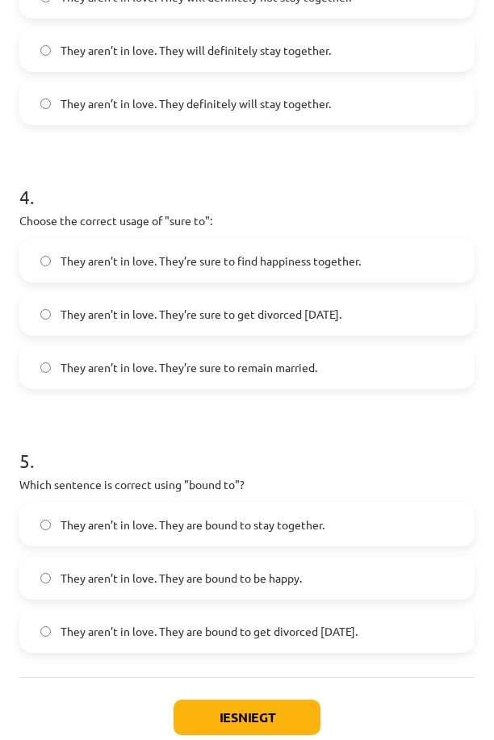
scroll to position [1016, 0]
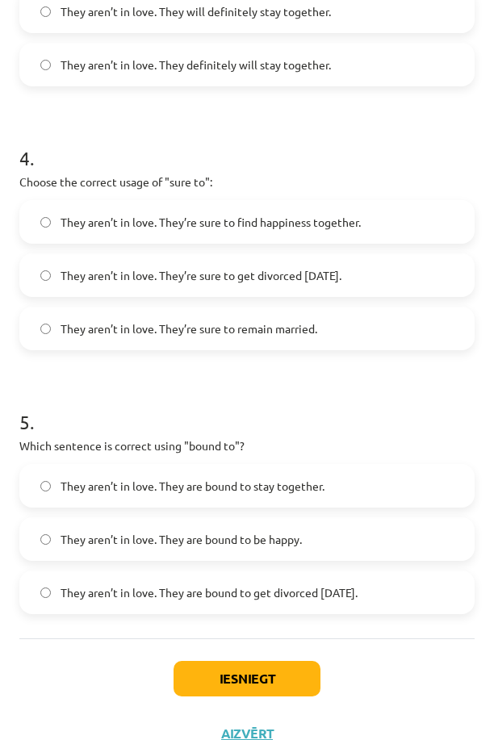
click at [340, 283] on span "They aren’t in love. They’re sure to get divorced within six months." at bounding box center [201, 275] width 281 height 17
click at [292, 596] on span "They aren’t in love. They are bound to get divorced within six months." at bounding box center [209, 592] width 297 height 17
click at [286, 669] on button "Iesniegt" at bounding box center [247, 679] width 147 height 36
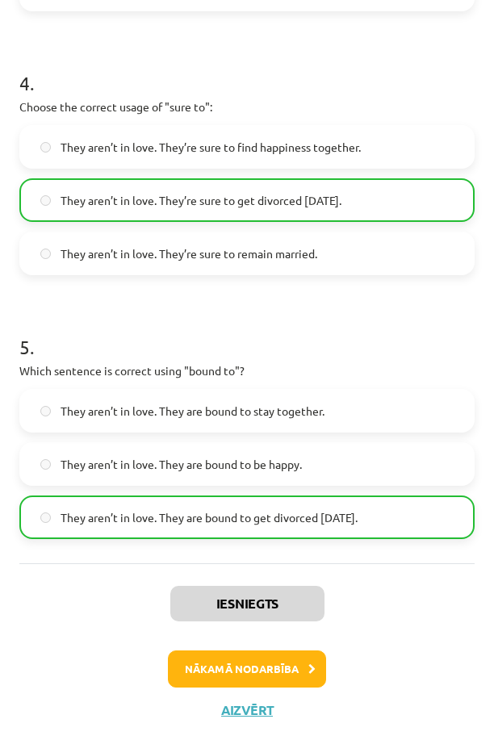
scroll to position [1099, 0]
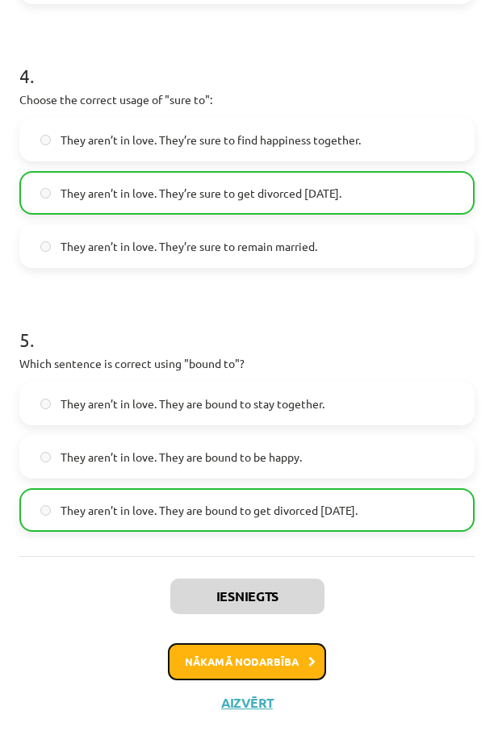
click at [244, 668] on button "Nākamā nodarbība" at bounding box center [247, 661] width 158 height 37
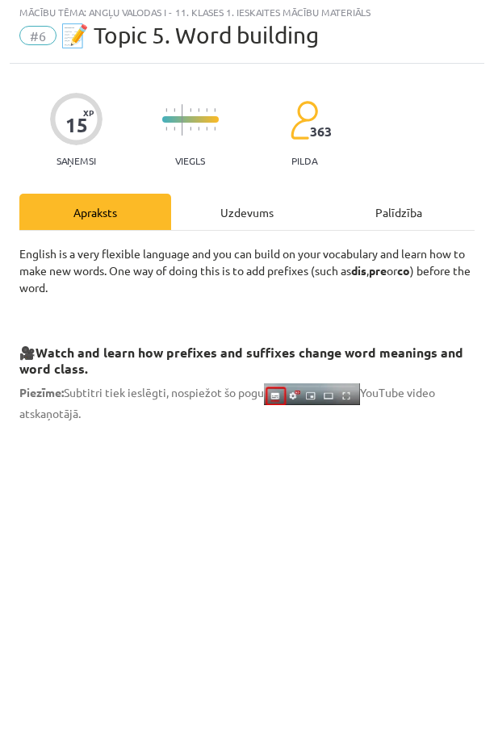
scroll to position [10, 0]
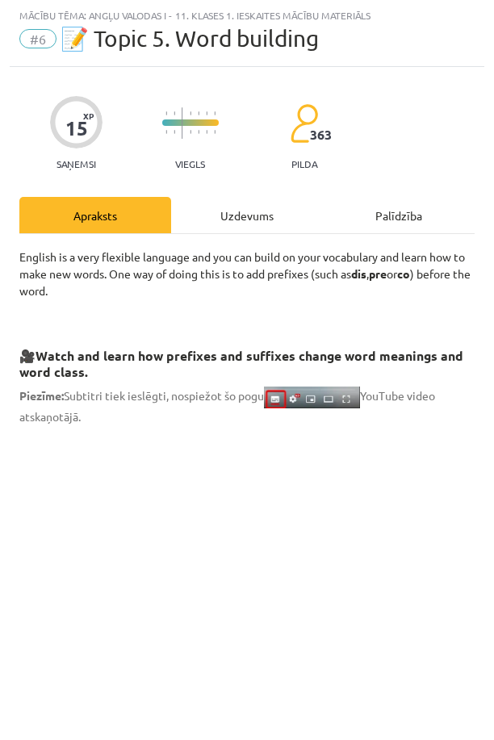
click at [212, 223] on div "Uzdevums" at bounding box center [247, 215] width 152 height 36
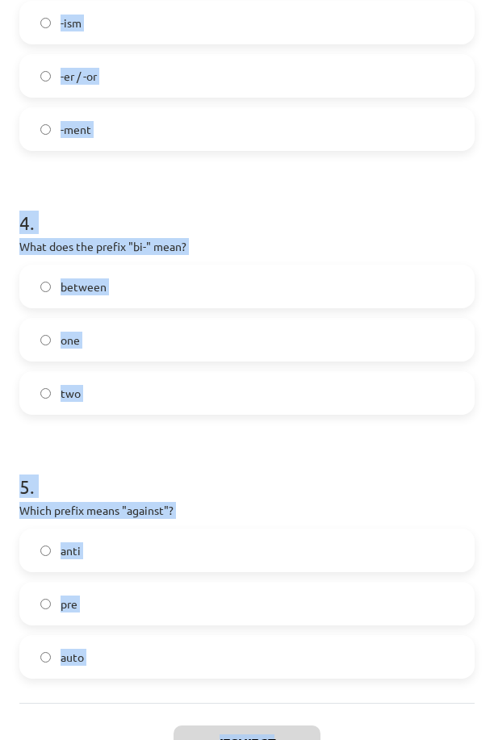
scroll to position [1021, 0]
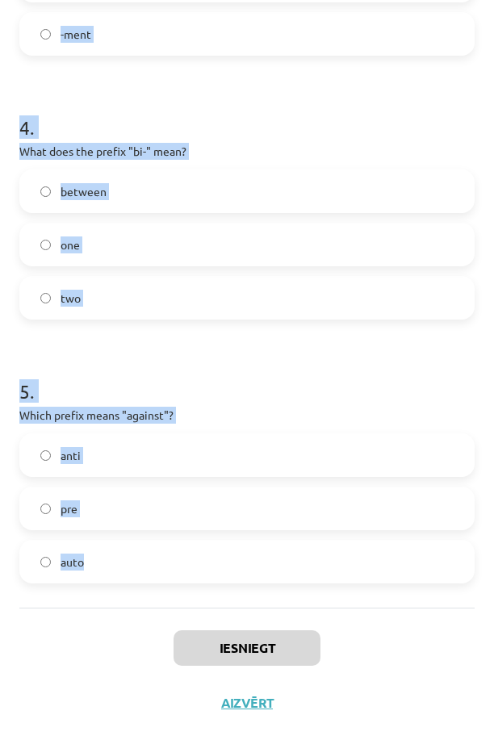
drag, startPoint x: 15, startPoint y: 315, endPoint x: 362, endPoint y: 562, distance: 426.7
copy form "1 . What does the prefix "sub-" mean? across under above 2 . Which of the follo…"
click at [352, 103] on h1 "4 ." at bounding box center [246, 113] width 455 height 50
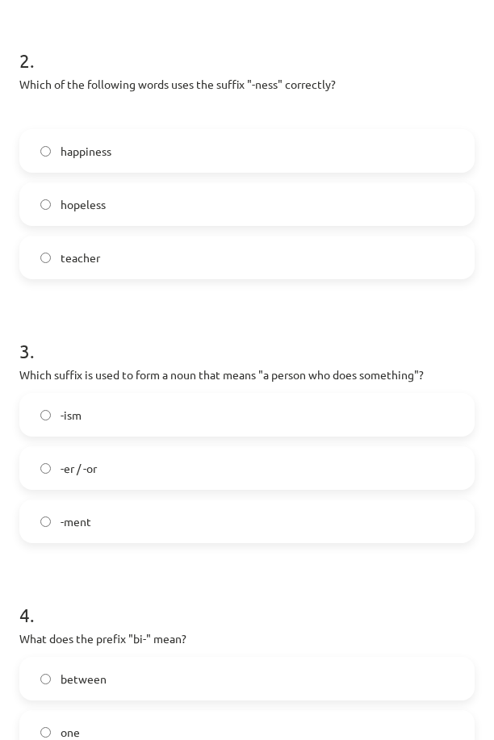
scroll to position [0, 0]
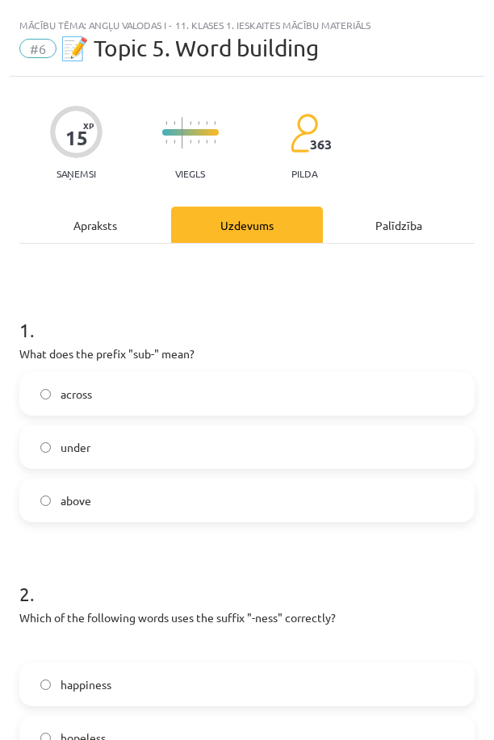
click at [132, 442] on label "under" at bounding box center [247, 447] width 452 height 40
click at [128, 680] on label "happiness" at bounding box center [247, 684] width 452 height 40
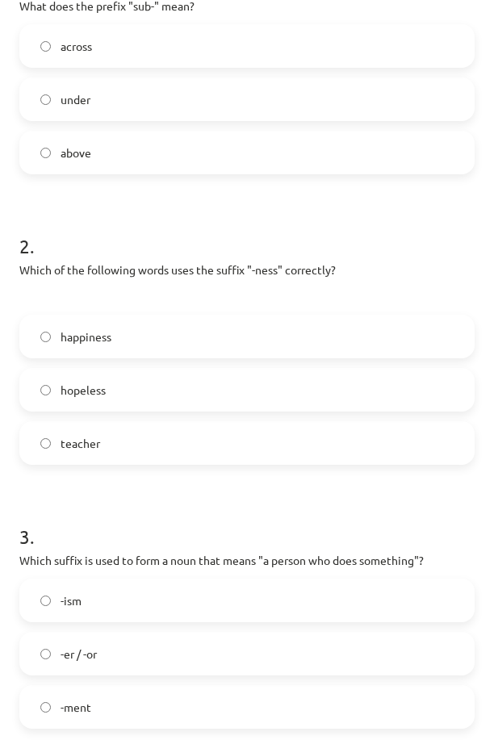
scroll to position [490, 0]
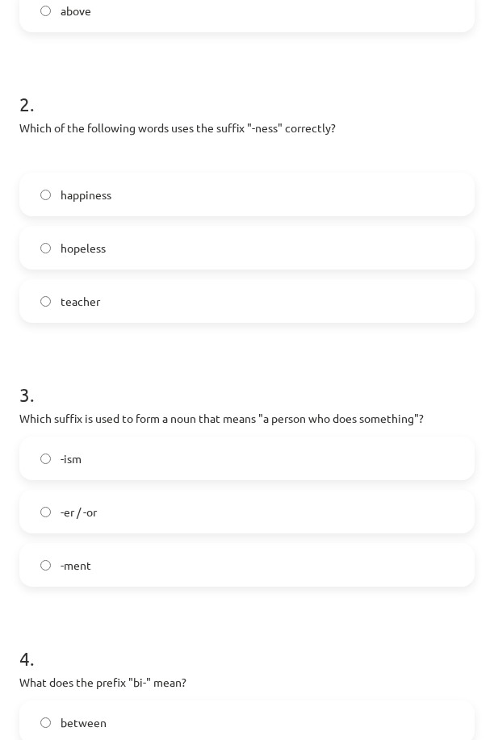
click at [208, 521] on label "-er / -or" at bounding box center [247, 512] width 452 height 40
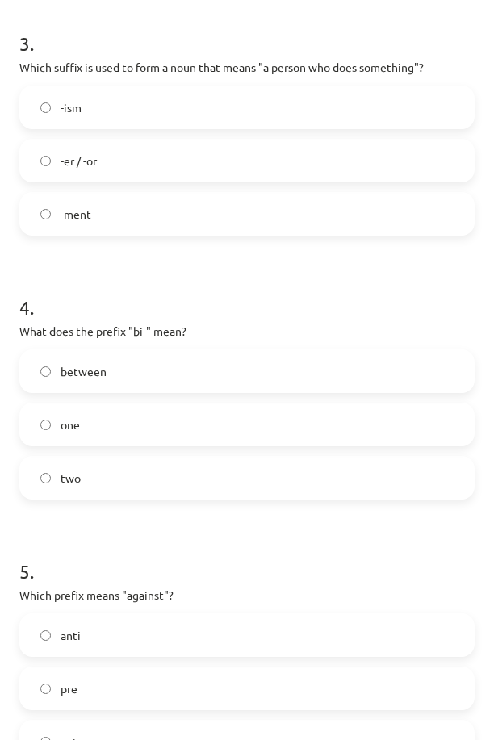
scroll to position [857, 0]
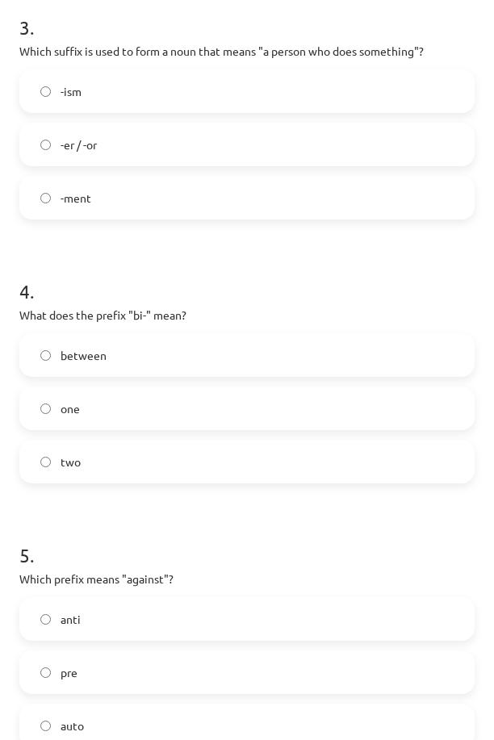
click at [302, 473] on label "two" at bounding box center [247, 462] width 452 height 40
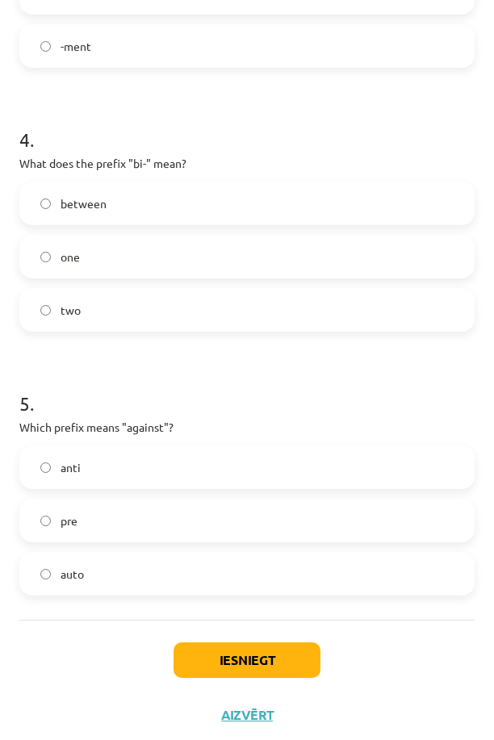
scroll to position [1021, 0]
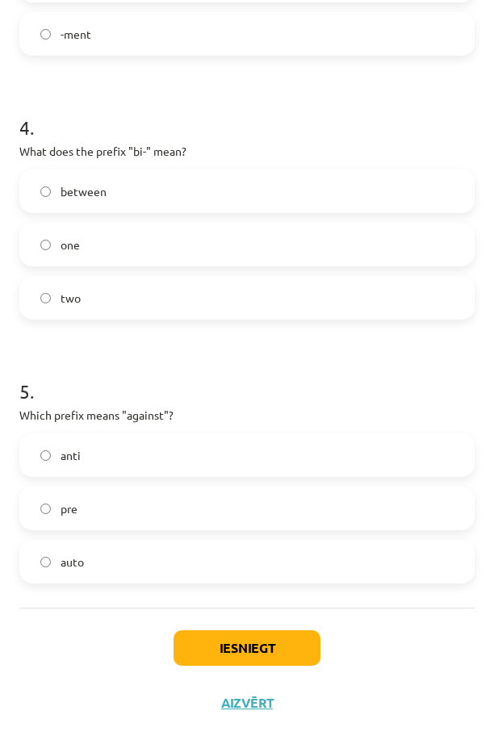
click at [120, 442] on label "anti" at bounding box center [247, 455] width 452 height 40
click at [241, 658] on button "Iesniegt" at bounding box center [247, 648] width 147 height 36
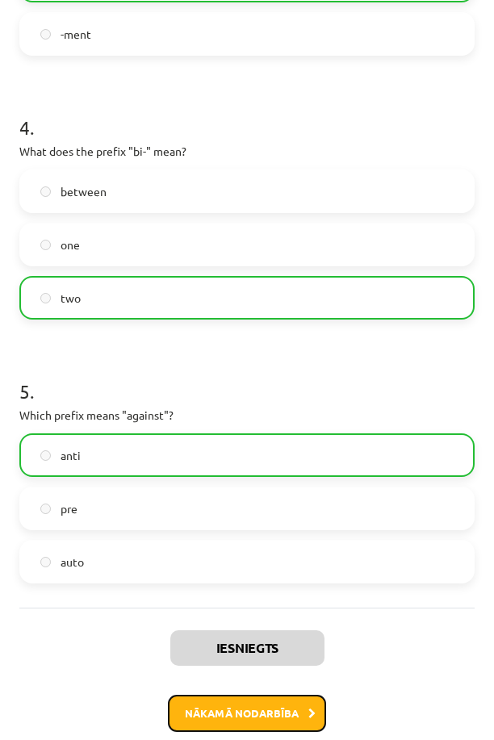
click at [241, 695] on button "Nākamā nodarbība" at bounding box center [247, 713] width 158 height 37
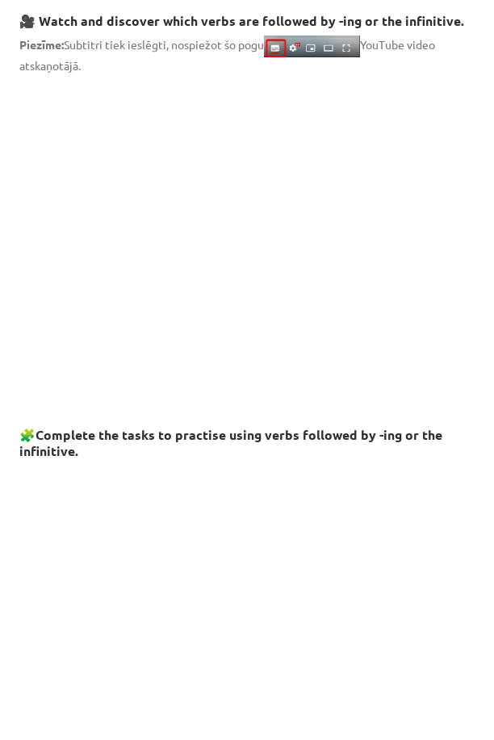
scroll to position [10, 0]
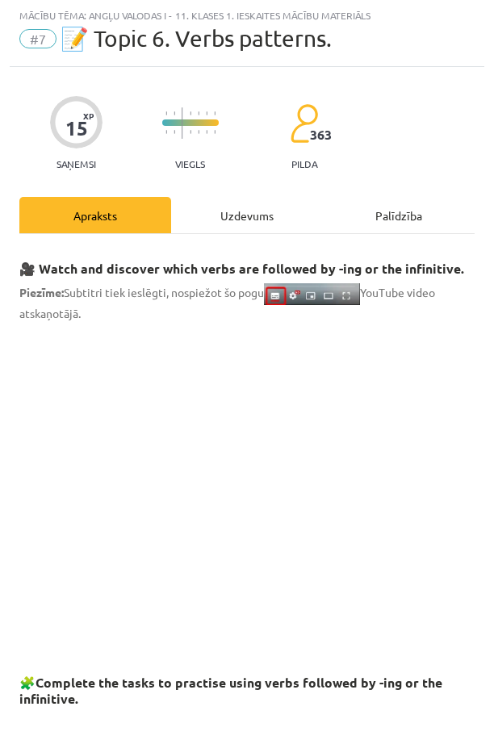
click at [261, 212] on div "Uzdevums" at bounding box center [247, 215] width 152 height 36
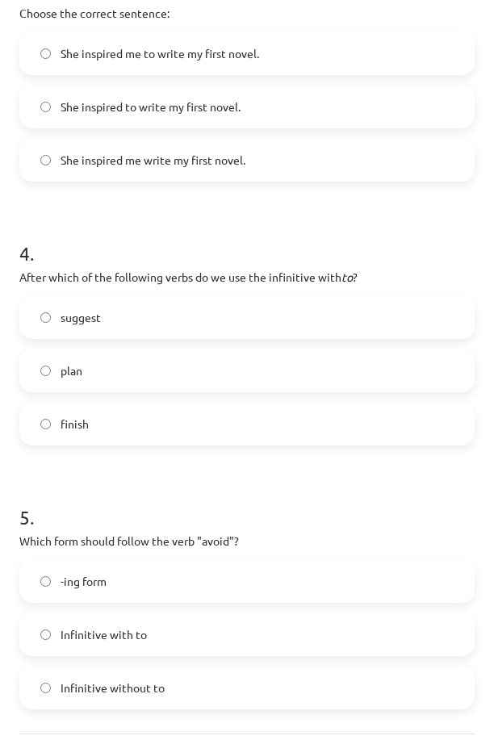
scroll to position [995, 0]
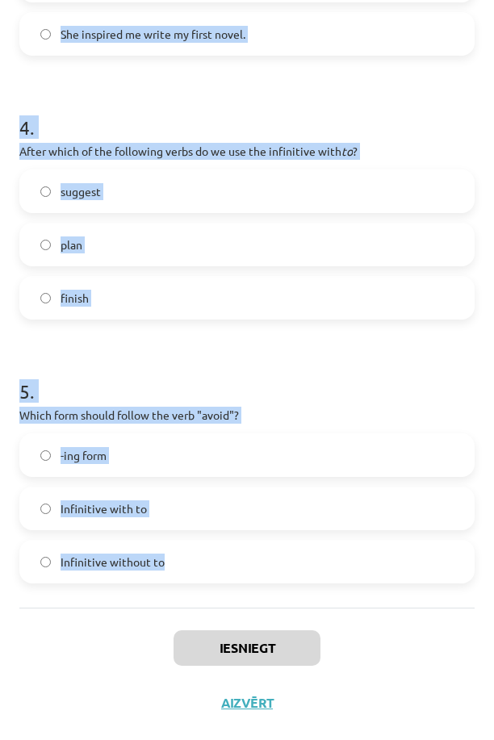
drag, startPoint x: 14, startPoint y: 316, endPoint x: 289, endPoint y: 572, distance: 376.4
copy form "1 . What is the difference in meaning between "stop talking" and "stop to talk"…"
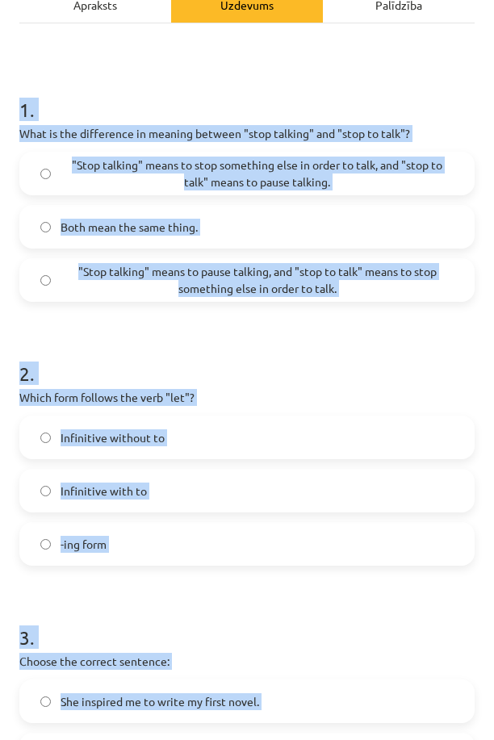
scroll to position [0, 0]
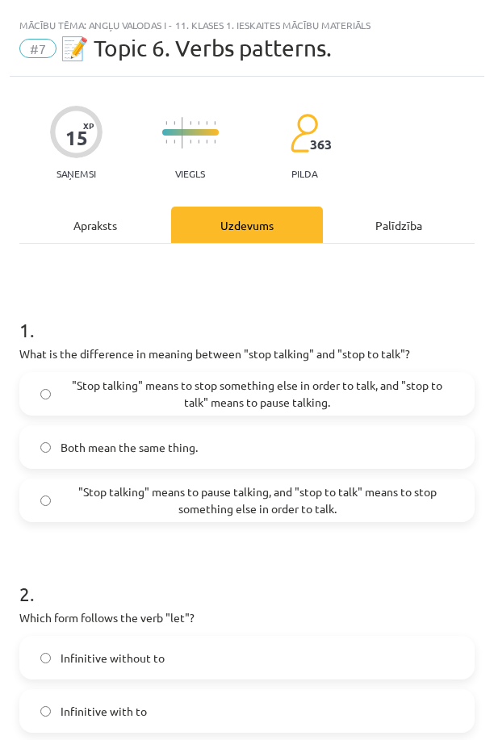
click at [249, 486] on span ""Stop talking" means to pause talking, and "stop to talk" means to stop somethi…" at bounding box center [257, 501] width 393 height 34
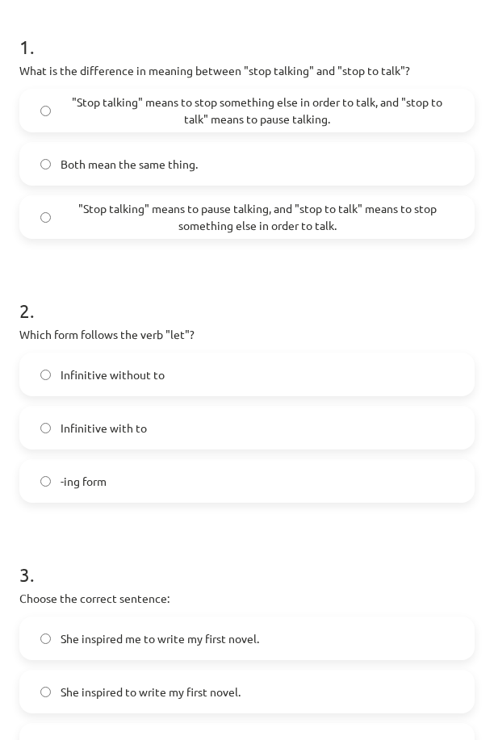
scroll to position [299, 0]
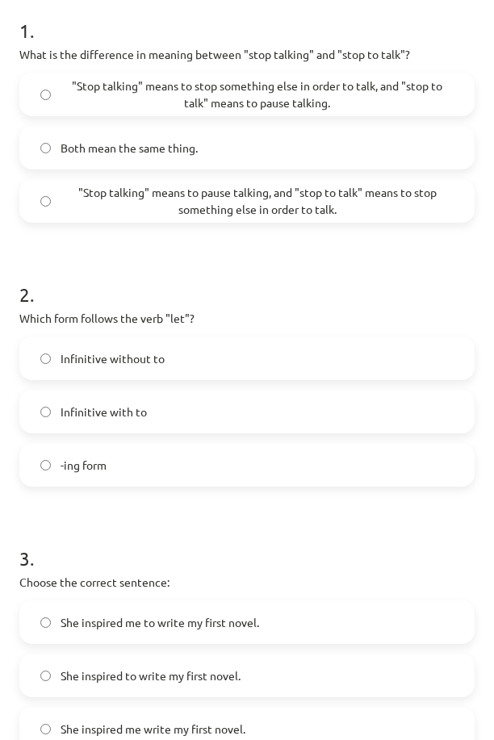
click at [256, 344] on label "Infinitive without to" at bounding box center [247, 358] width 452 height 40
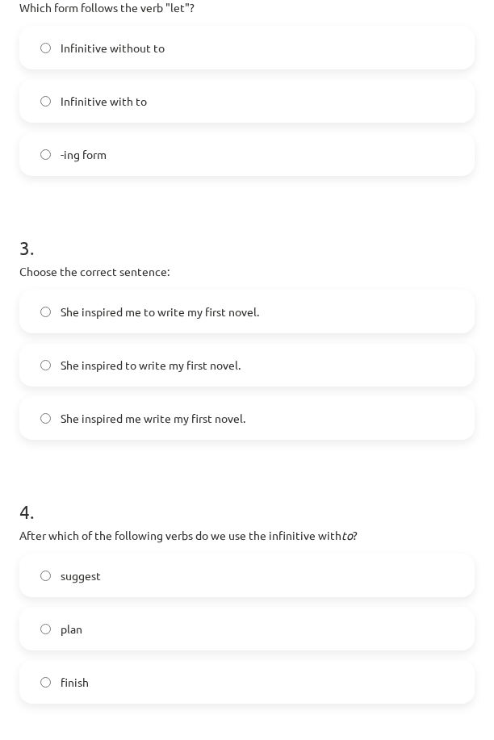
scroll to position [613, 0]
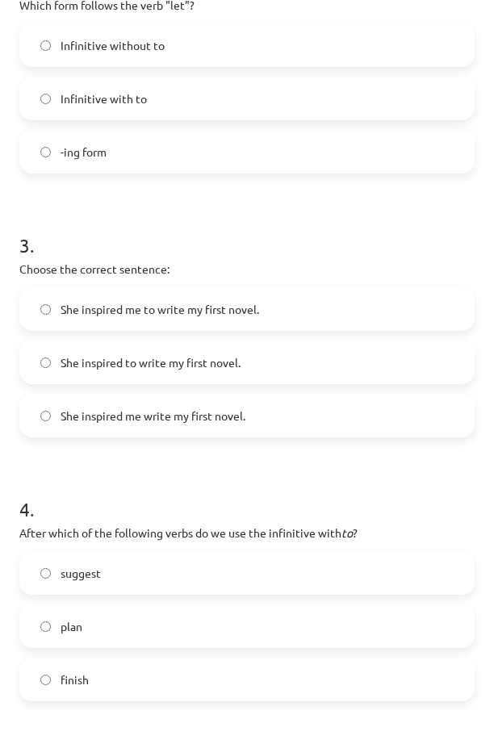
click at [197, 354] on span "She inspired to write my first novel." at bounding box center [151, 362] width 180 height 17
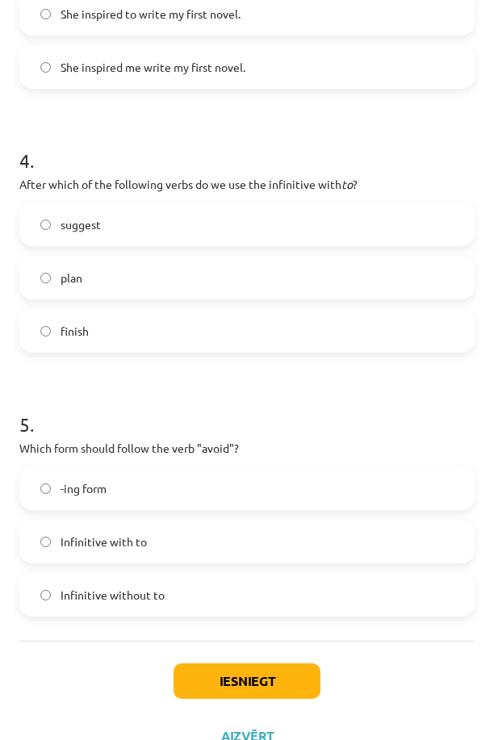
scroll to position [981, 0]
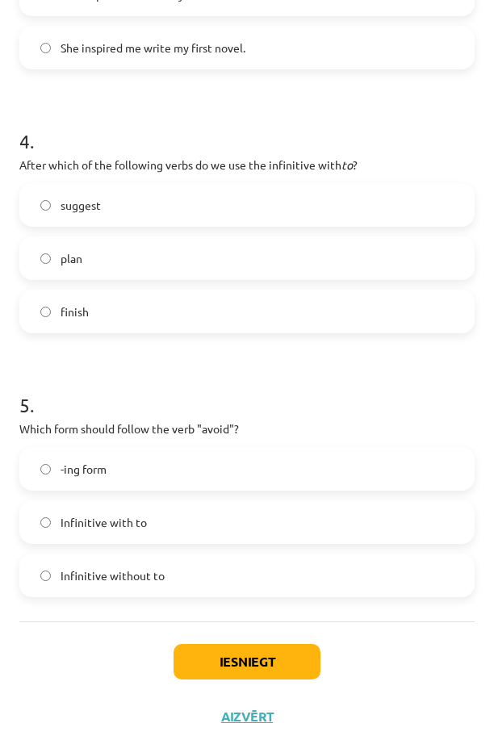
click at [133, 258] on label "plan" at bounding box center [247, 258] width 452 height 40
click at [124, 477] on label "-ing form" at bounding box center [247, 469] width 452 height 40
click at [212, 651] on button "Iesniegt" at bounding box center [247, 662] width 147 height 36
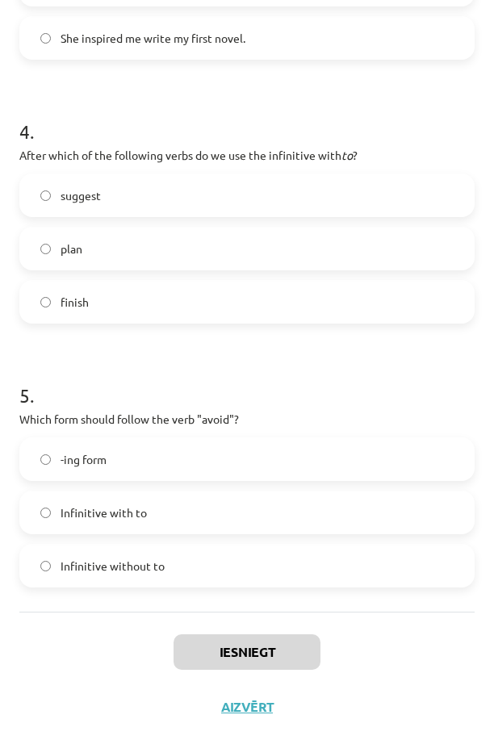
scroll to position [995, 0]
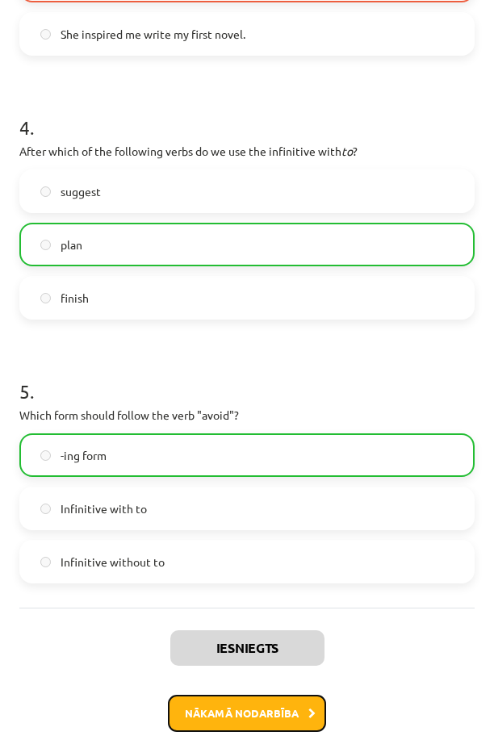
click at [258, 703] on button "Nākamā nodarbība" at bounding box center [247, 713] width 158 height 37
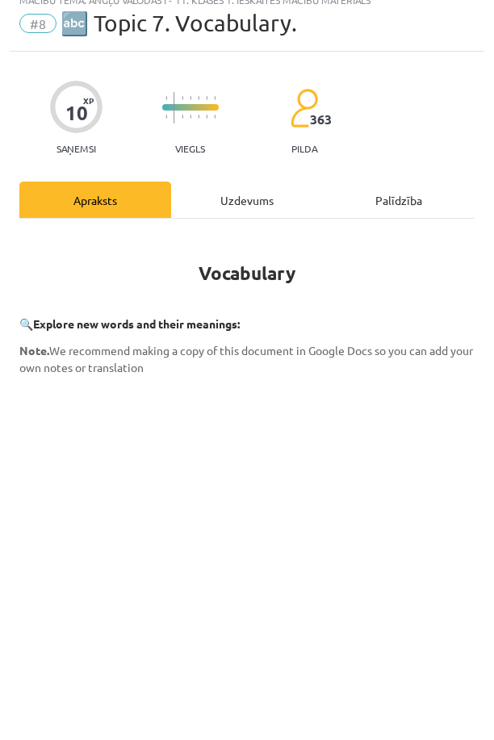
scroll to position [10, 0]
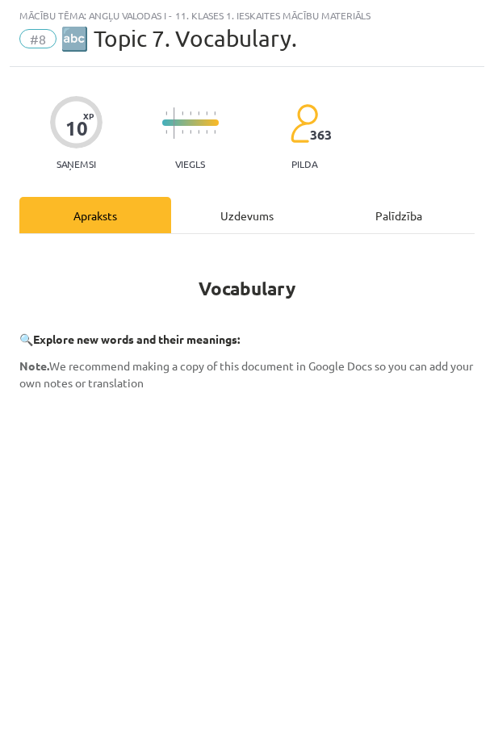
click at [248, 225] on div "Uzdevums" at bounding box center [247, 215] width 152 height 36
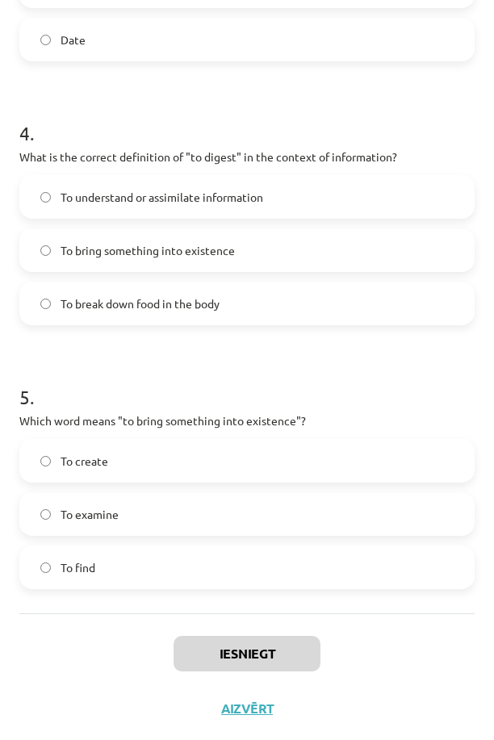
scroll to position [1065, 0]
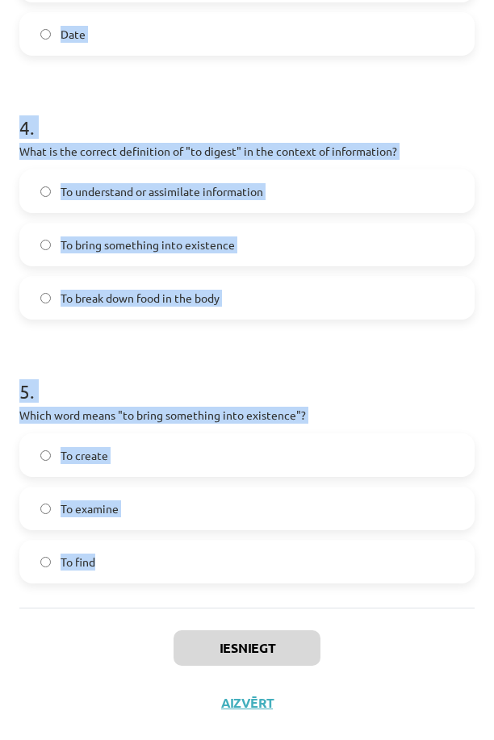
drag, startPoint x: 16, startPoint y: 317, endPoint x: 331, endPoint y: 551, distance: 391.8
copy form "1 . Which of the following means "the surroundings or conditions in which a per…"
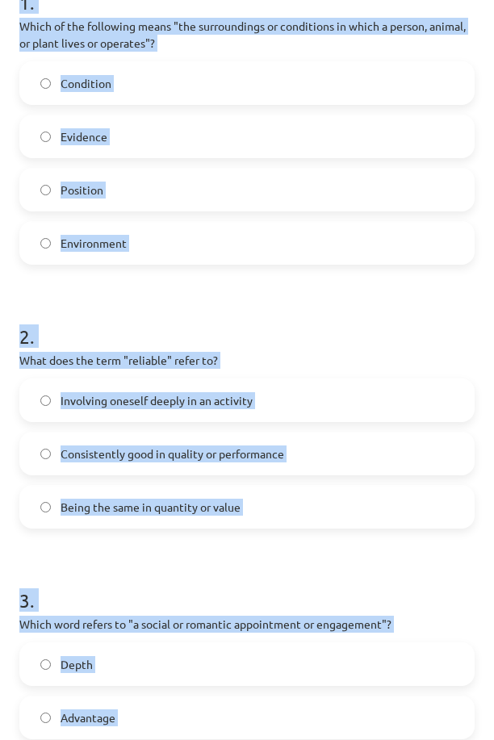
scroll to position [354, 0]
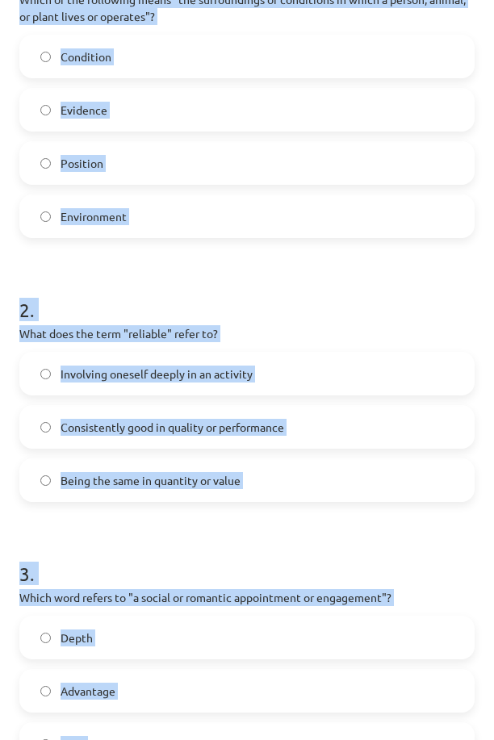
click at [277, 266] on form "1 . Which of the following means "the surroundings or conditions in which a per…" at bounding box center [246, 615] width 455 height 1358
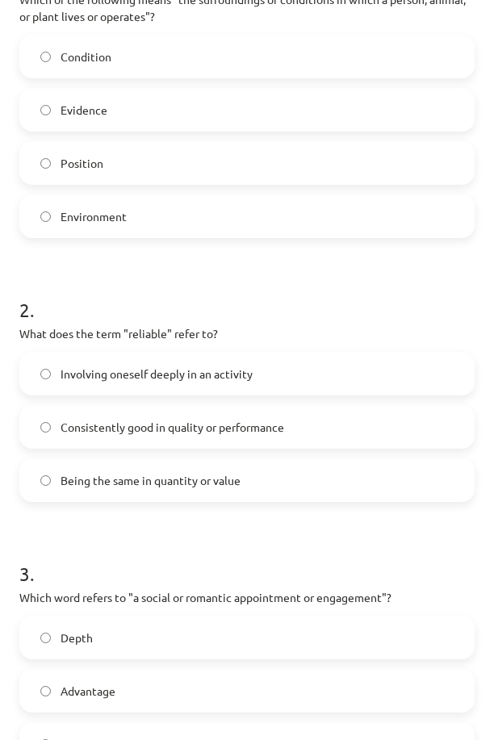
click at [141, 205] on label "Environment" at bounding box center [247, 216] width 452 height 40
click at [98, 432] on span "Consistently good in quality or performance" at bounding box center [173, 427] width 224 height 17
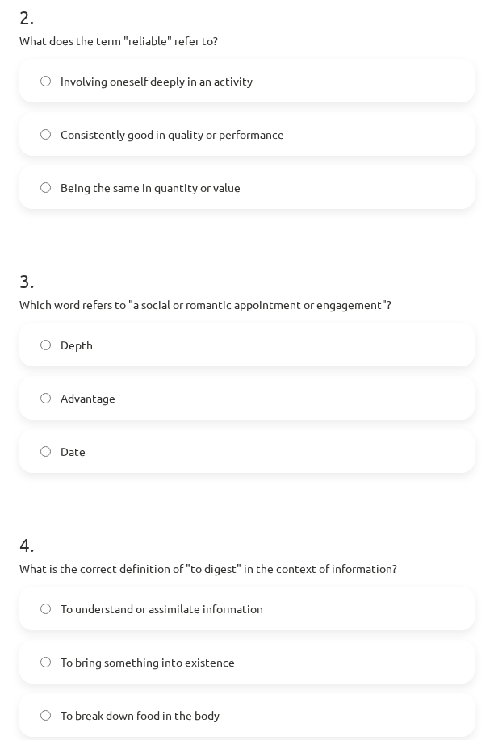
scroll to position [748, 0]
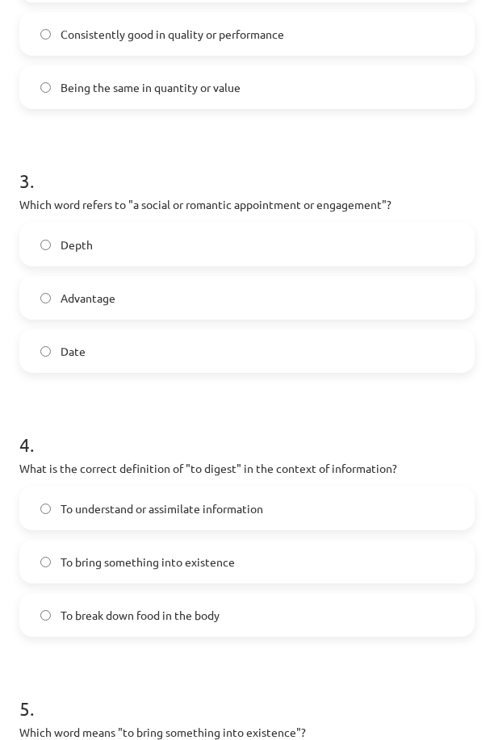
click at [219, 341] on label "Date" at bounding box center [247, 351] width 452 height 40
click at [168, 505] on span "To understand or assimilate information" at bounding box center [162, 508] width 203 height 17
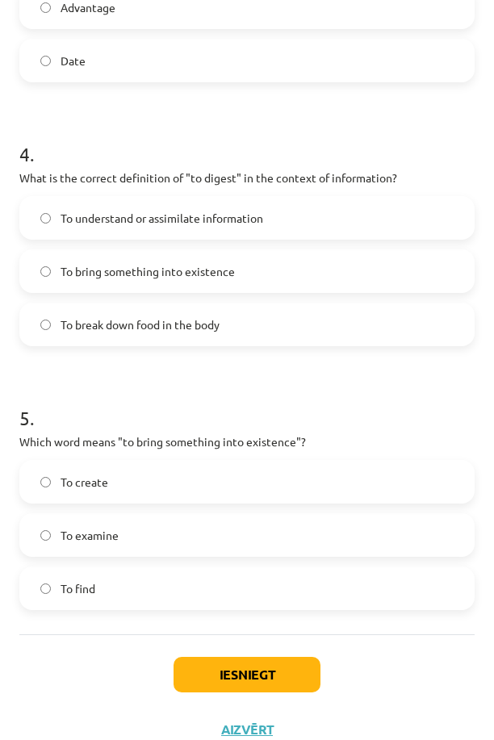
scroll to position [1065, 0]
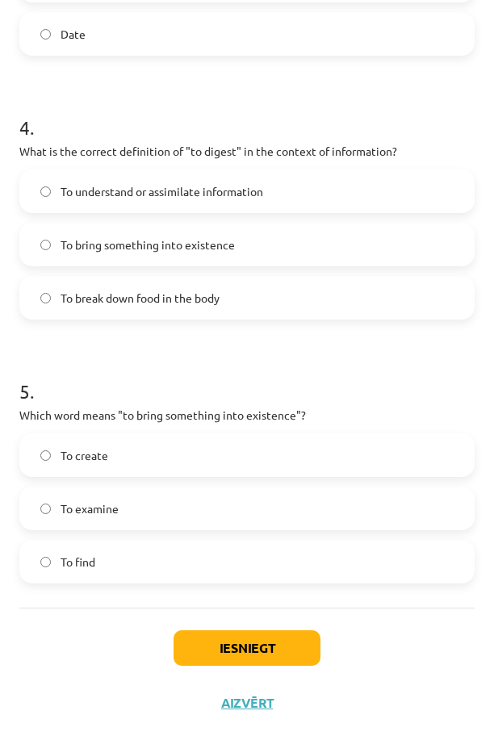
click at [128, 435] on label "To create" at bounding box center [247, 455] width 452 height 40
click at [236, 643] on button "Iesniegt" at bounding box center [247, 648] width 147 height 36
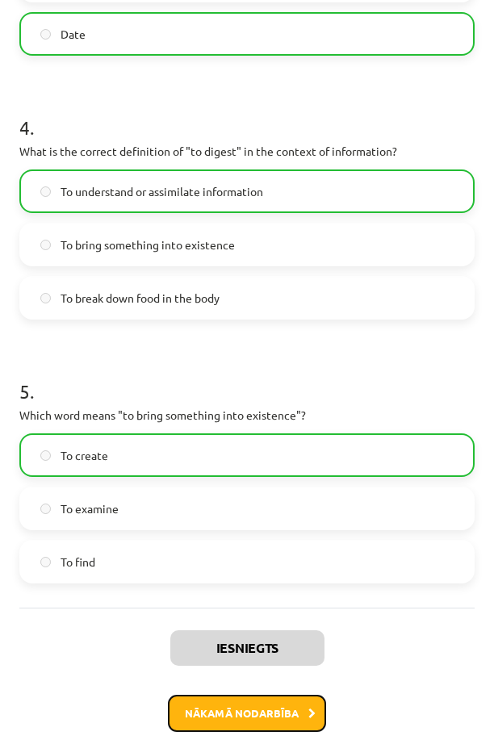
click at [276, 706] on button "Nākamā nodarbība" at bounding box center [247, 713] width 158 height 37
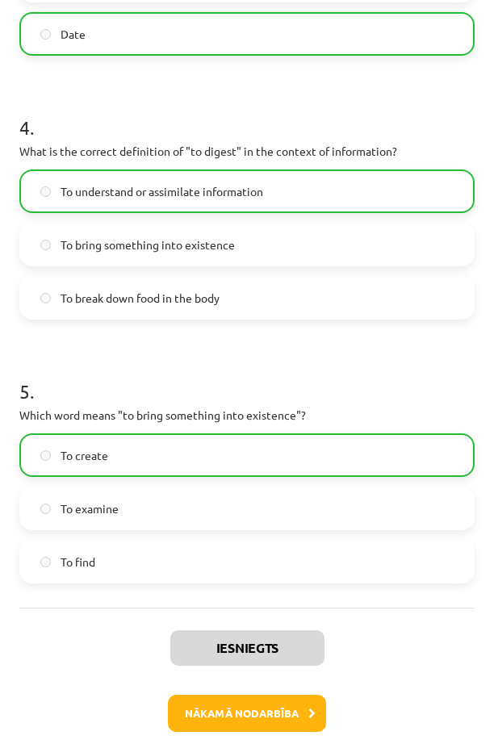
scroll to position [0, 0]
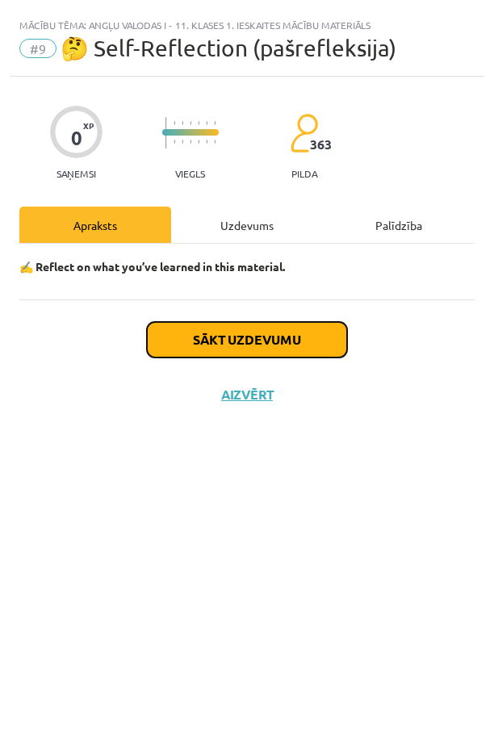
click at [227, 352] on button "Sākt uzdevumu" at bounding box center [247, 340] width 200 height 36
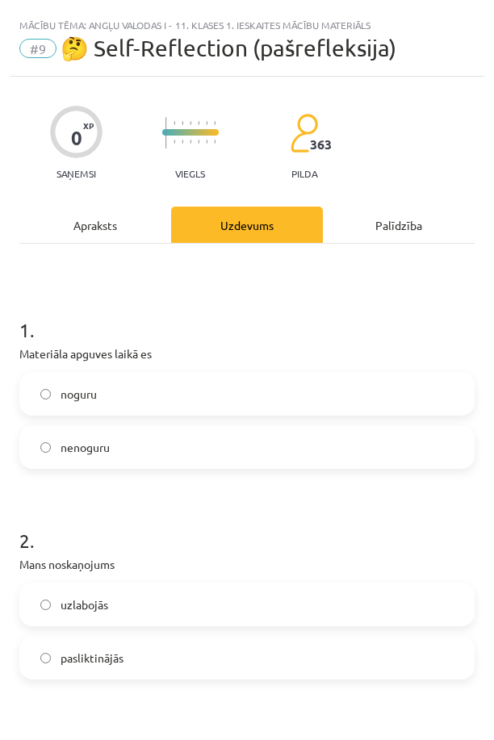
click at [151, 440] on label "nenoguru" at bounding box center [247, 447] width 452 height 40
click at [189, 668] on label "pasliktinājās" at bounding box center [247, 658] width 452 height 40
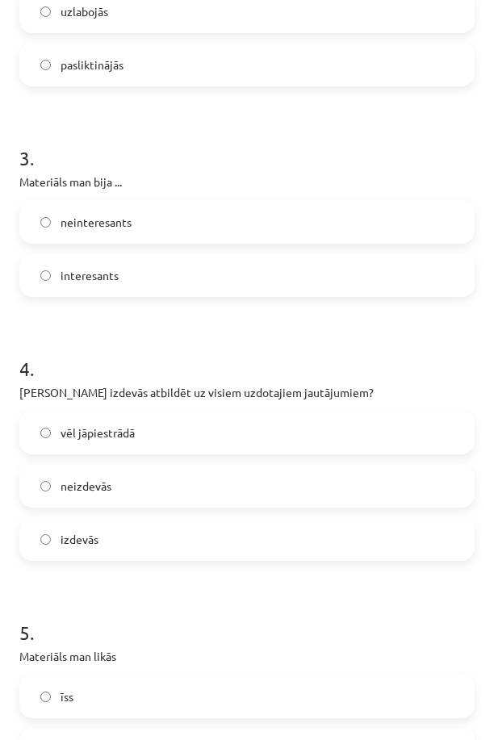
scroll to position [647, 0]
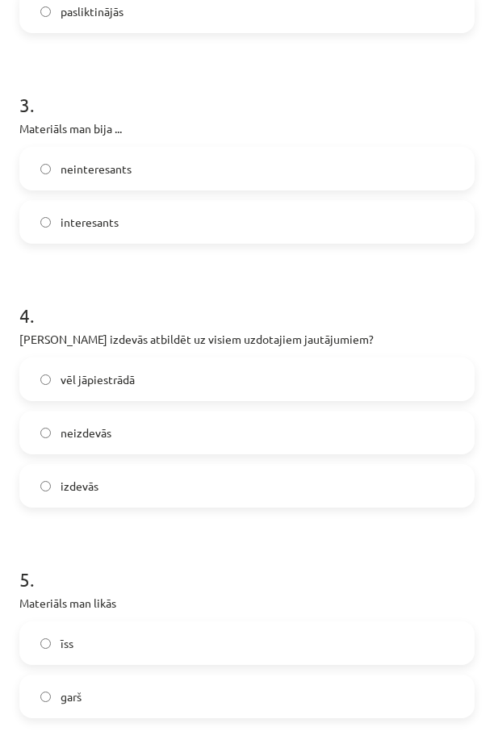
click at [383, 241] on label "interesants" at bounding box center [247, 222] width 452 height 40
click at [243, 390] on label "vēl jāpiestrādā" at bounding box center [247, 379] width 452 height 40
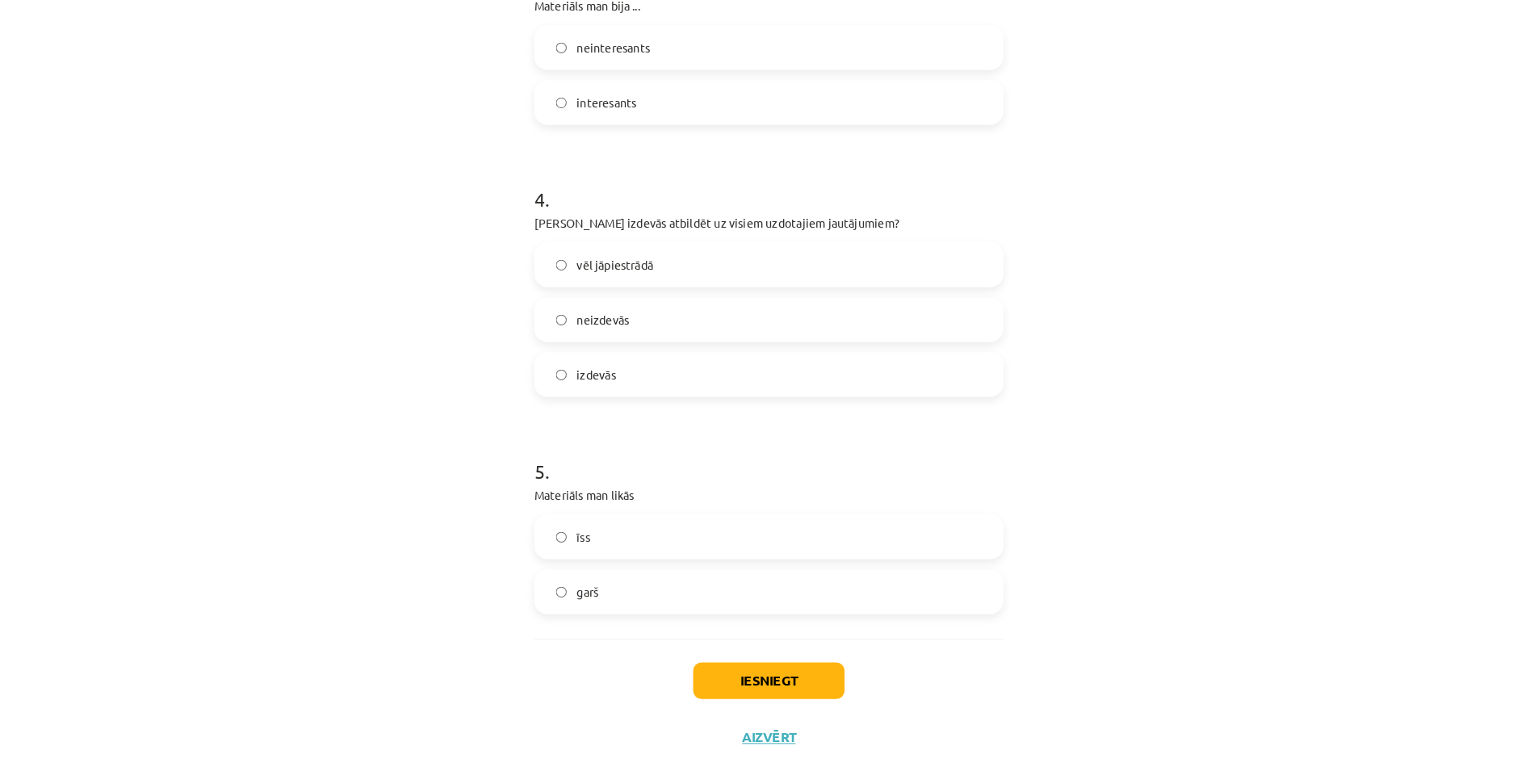
scroll to position [781, 0]
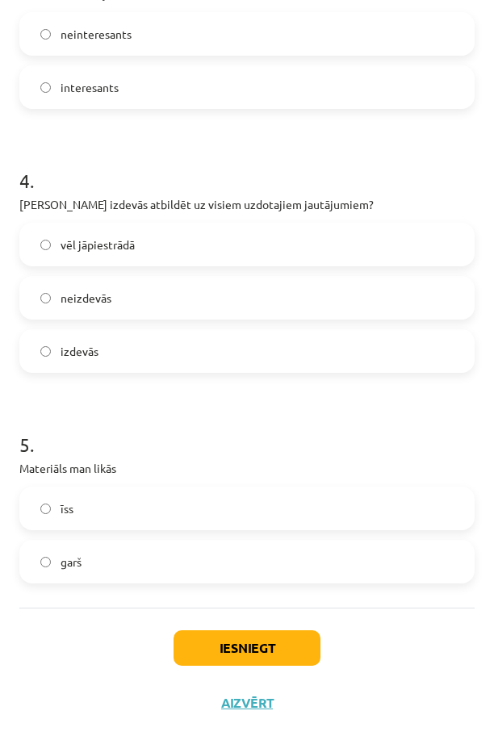
click at [242, 557] on label "garš" at bounding box center [247, 562] width 452 height 40
click at [266, 648] on button "Iesniegt" at bounding box center [247, 648] width 147 height 36
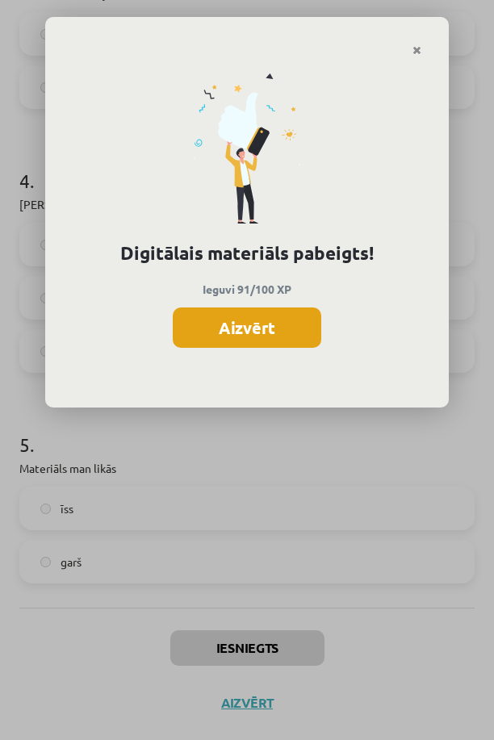
click at [272, 311] on button "Aizvērt" at bounding box center [247, 328] width 149 height 40
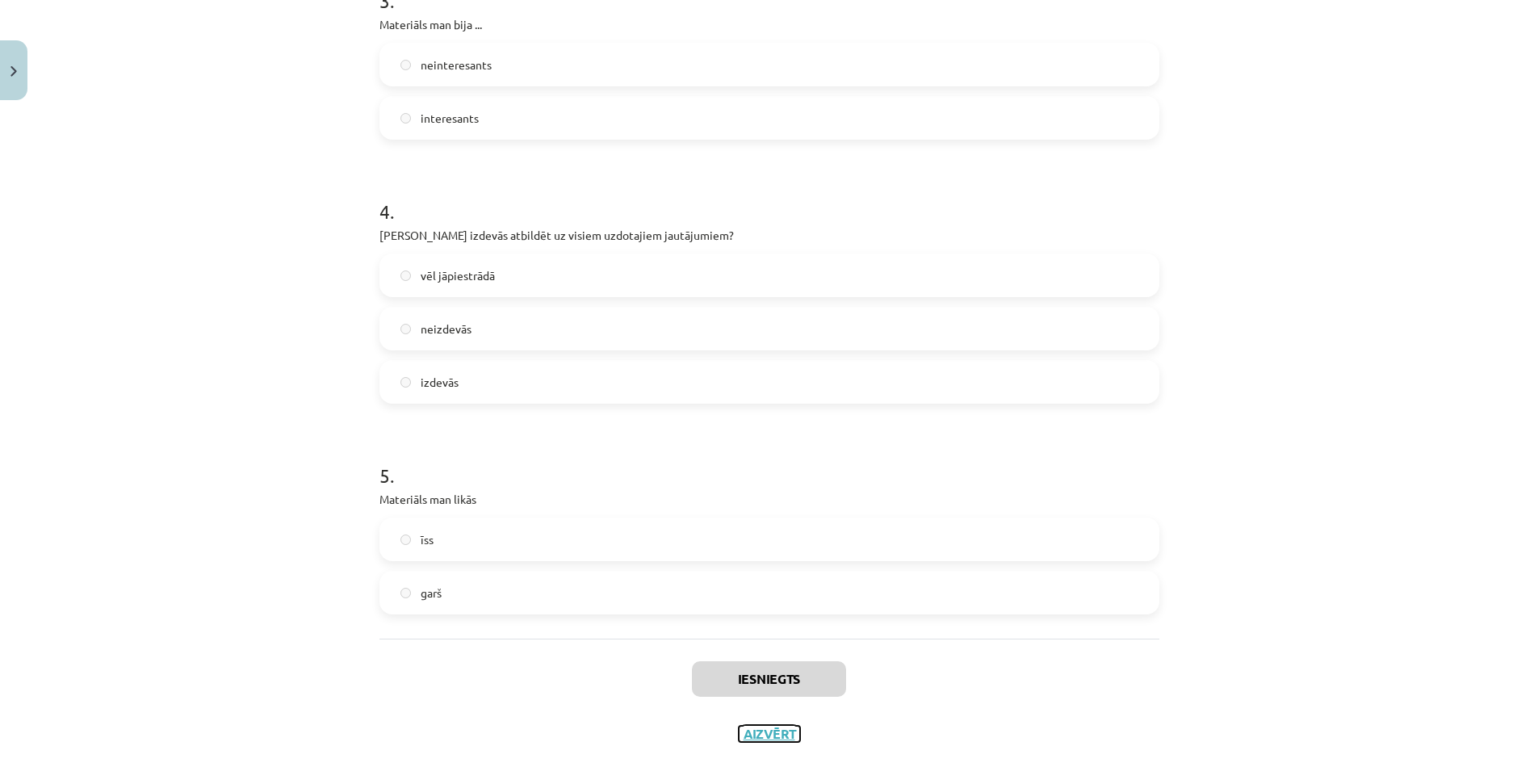
click at [773, 735] on button "Aizvērt" at bounding box center [769, 734] width 61 height 16
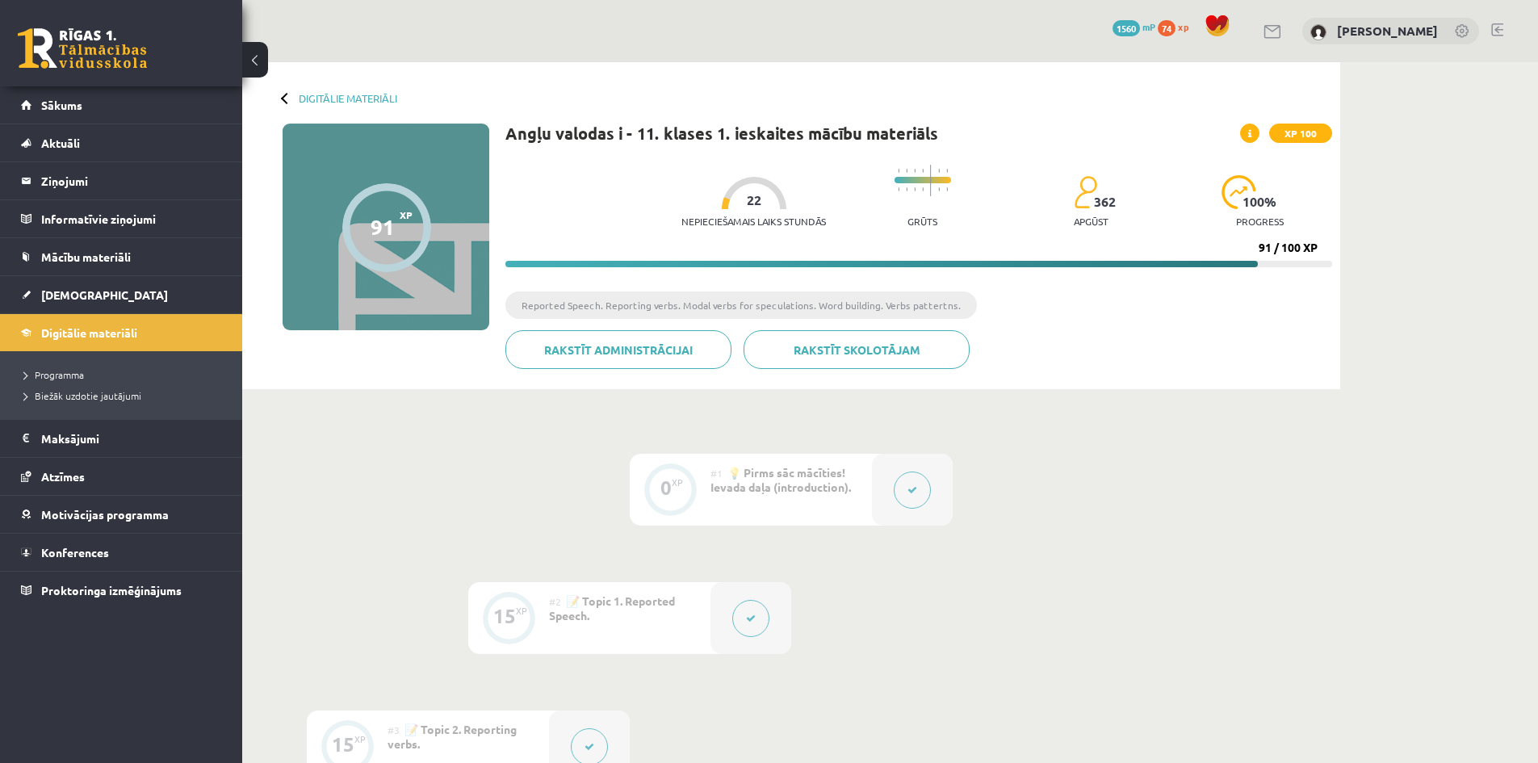
click at [1138, 24] on span "1560" at bounding box center [1125, 28] width 27 height 16
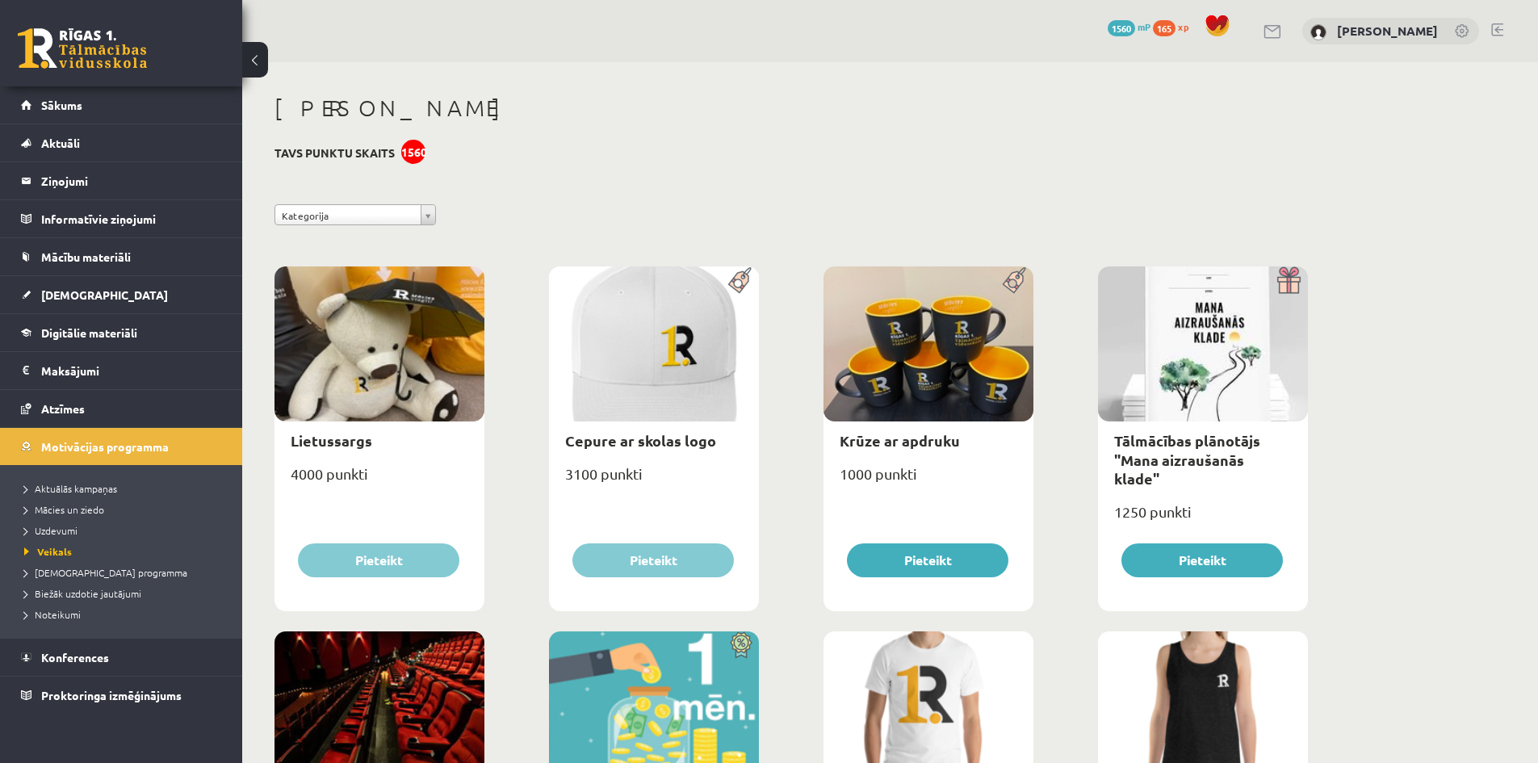
drag, startPoint x: 1549, startPoint y: 195, endPoint x: 1514, endPoint y: 183, distance: 36.8
click at [1514, 183] on html "0 Dāvanas 1560 mP 165 xp [PERSON_NAME] Sākums Aktuāli Kā mācīties eSKOLĀ Kontak…" at bounding box center [769, 381] width 1538 height 763
click at [57, 178] on legend "Ziņojumi 0" at bounding box center [131, 180] width 181 height 37
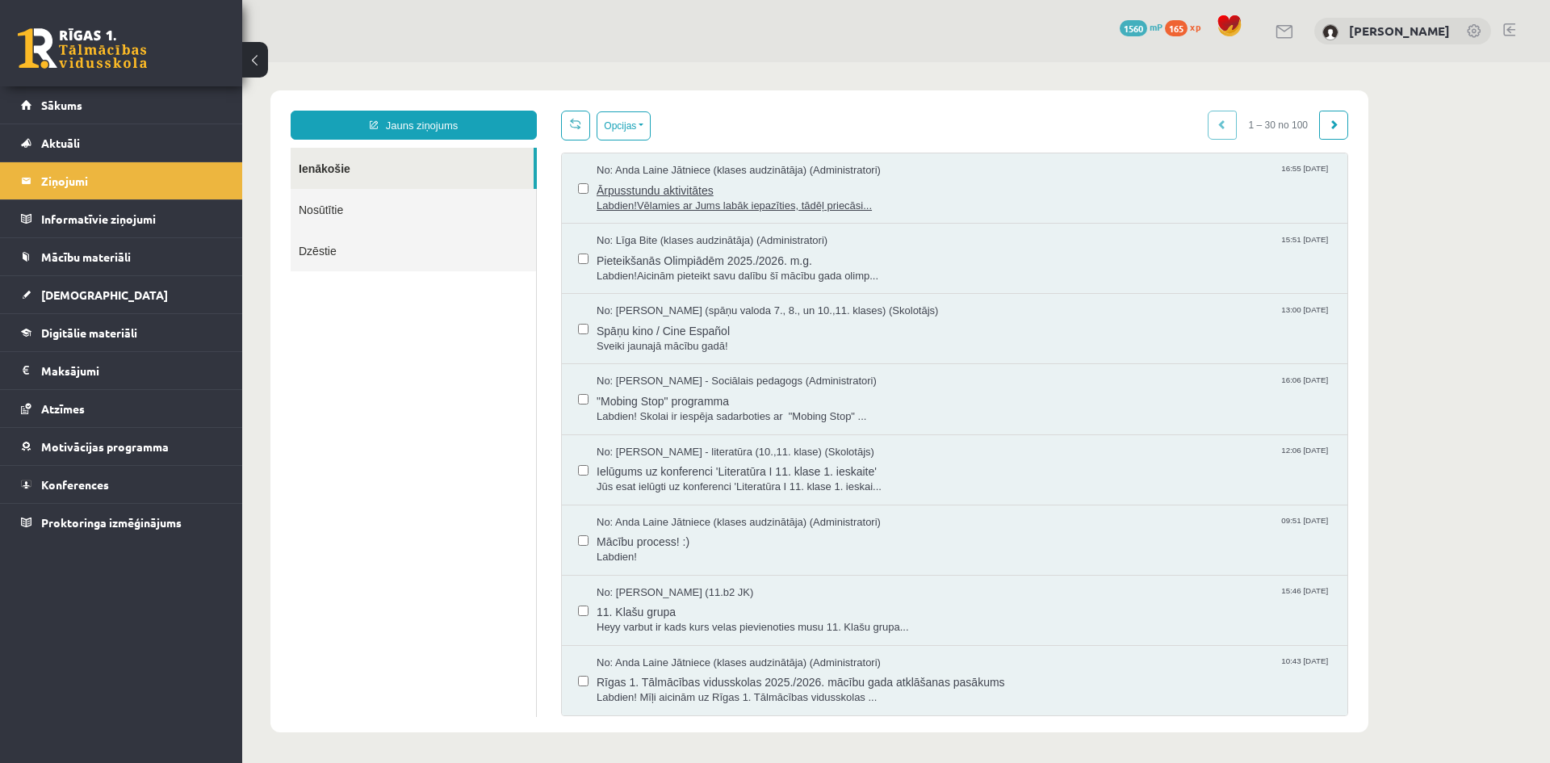
click at [669, 185] on span "Ārpusstundu aktivitātes" at bounding box center [964, 188] width 735 height 20
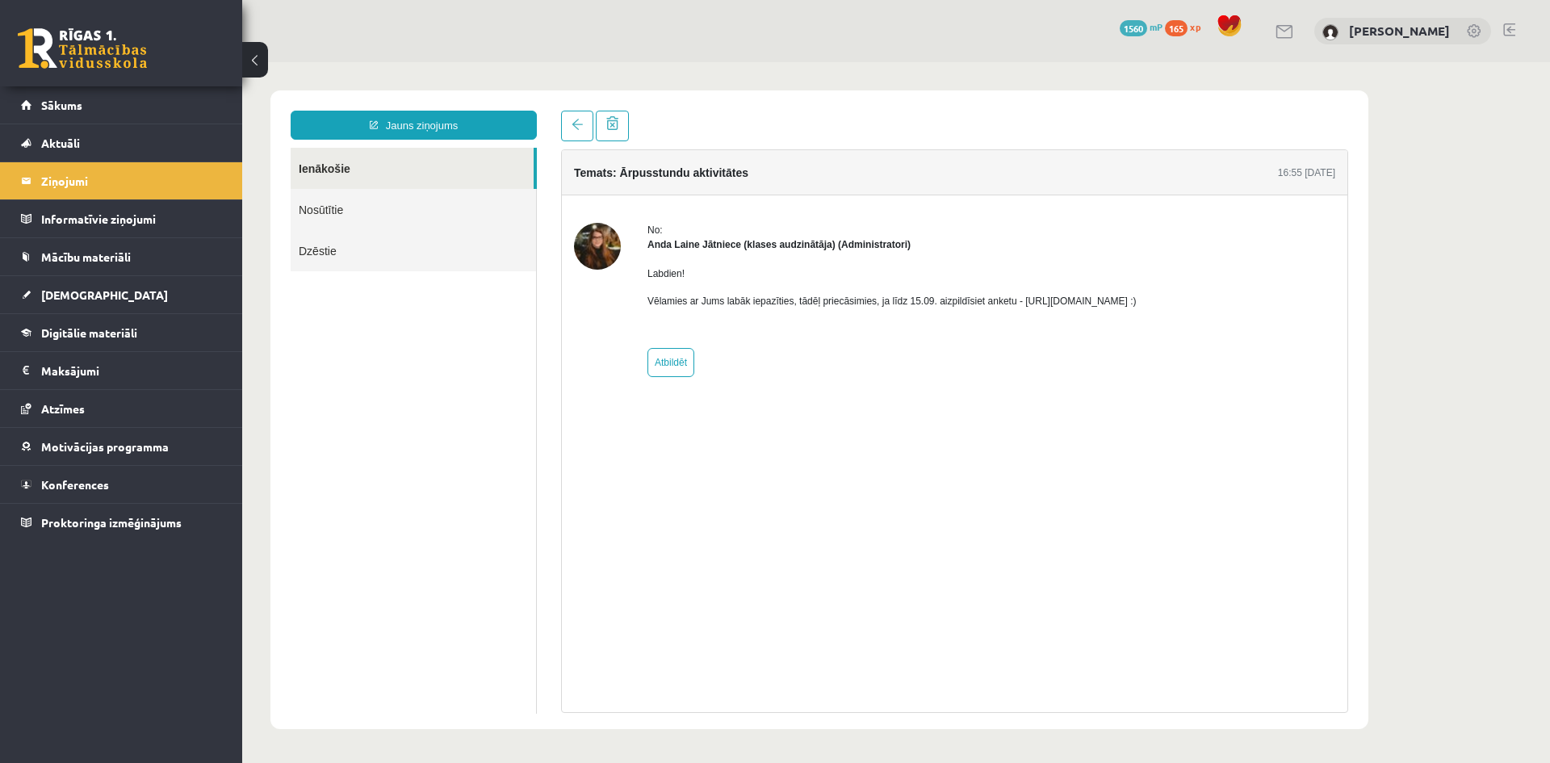
drag, startPoint x: 1016, startPoint y: 299, endPoint x: 1256, endPoint y: 308, distance: 240.7
click at [1256, 308] on div "No: [PERSON_NAME] Jātniece (klases audzinātāja) (Administratori) Labdien! Vēlam…" at bounding box center [954, 300] width 761 height 154
drag, startPoint x: 1198, startPoint y: 336, endPoint x: 1062, endPoint y: 375, distance: 141.0
click at [1062, 375] on div "No: [PERSON_NAME] Jātniece (klases audzinātāja) (Administratori) Labdien! Vēlam…" at bounding box center [954, 300] width 761 height 154
drag, startPoint x: 1062, startPoint y: 375, endPoint x: 1030, endPoint y: 374, distance: 32.3
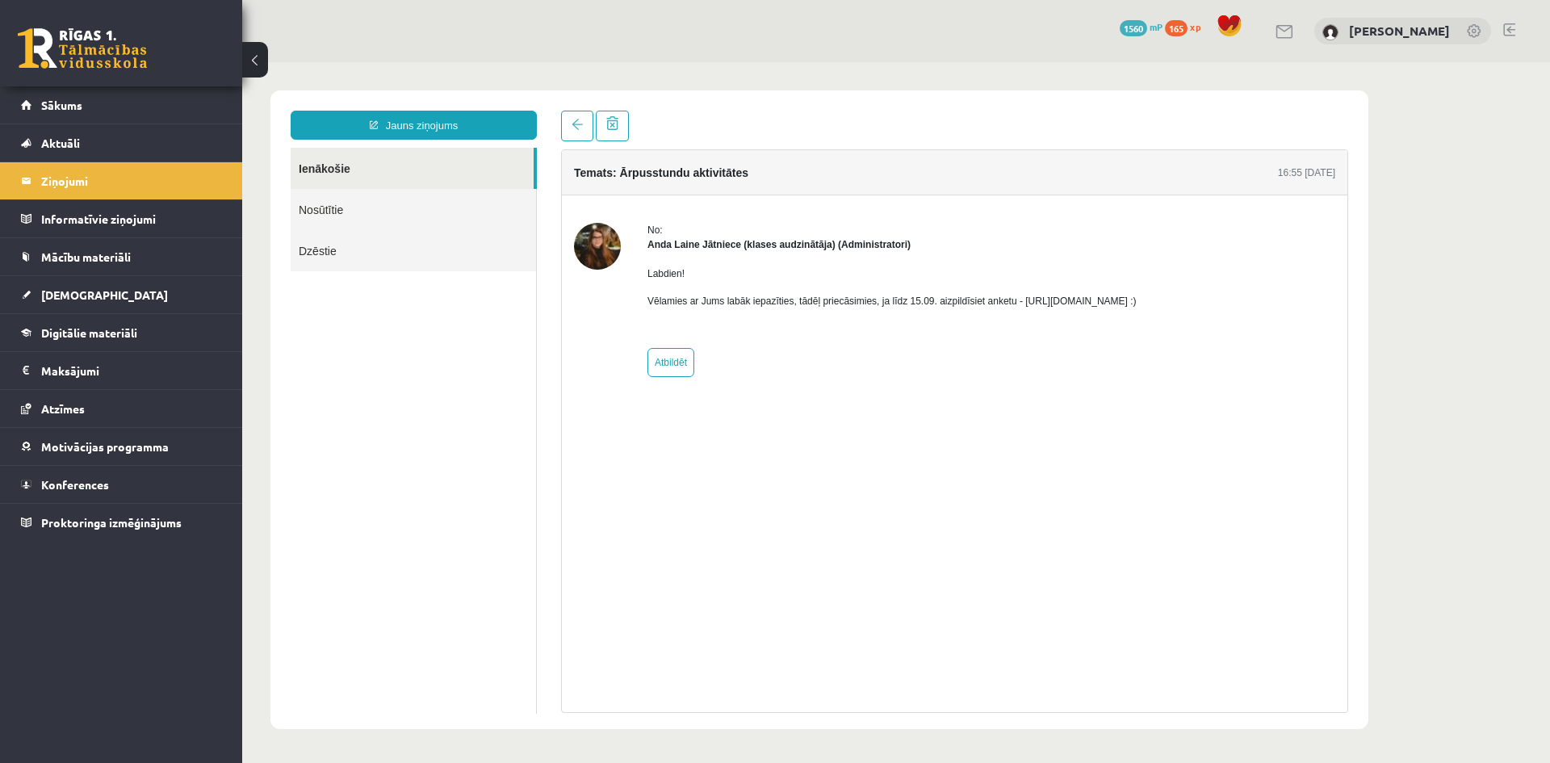
click at [1030, 374] on div "No: [PERSON_NAME] Jātniece (klases audzinātāja) (Administratori) Labdien! Vēlam…" at bounding box center [891, 300] width 489 height 154
click at [1030, 374] on div "No: Anda Laine Jātniece (klases audzinātāja) (Administratori) Labdien! Vēlamies…" at bounding box center [891, 300] width 489 height 154
drag, startPoint x: 1012, startPoint y: 299, endPoint x: 1187, endPoint y: 302, distance: 175.2
click at [1137, 302] on p "Vēlamies ar Jums labāk iepazīties, tādēļ priecāsimies, ja līdz 15.09. aizpildīs…" at bounding box center [891, 301] width 489 height 15
copy p "https://forms.gle/mVxkUEapGFxHM7hU7"
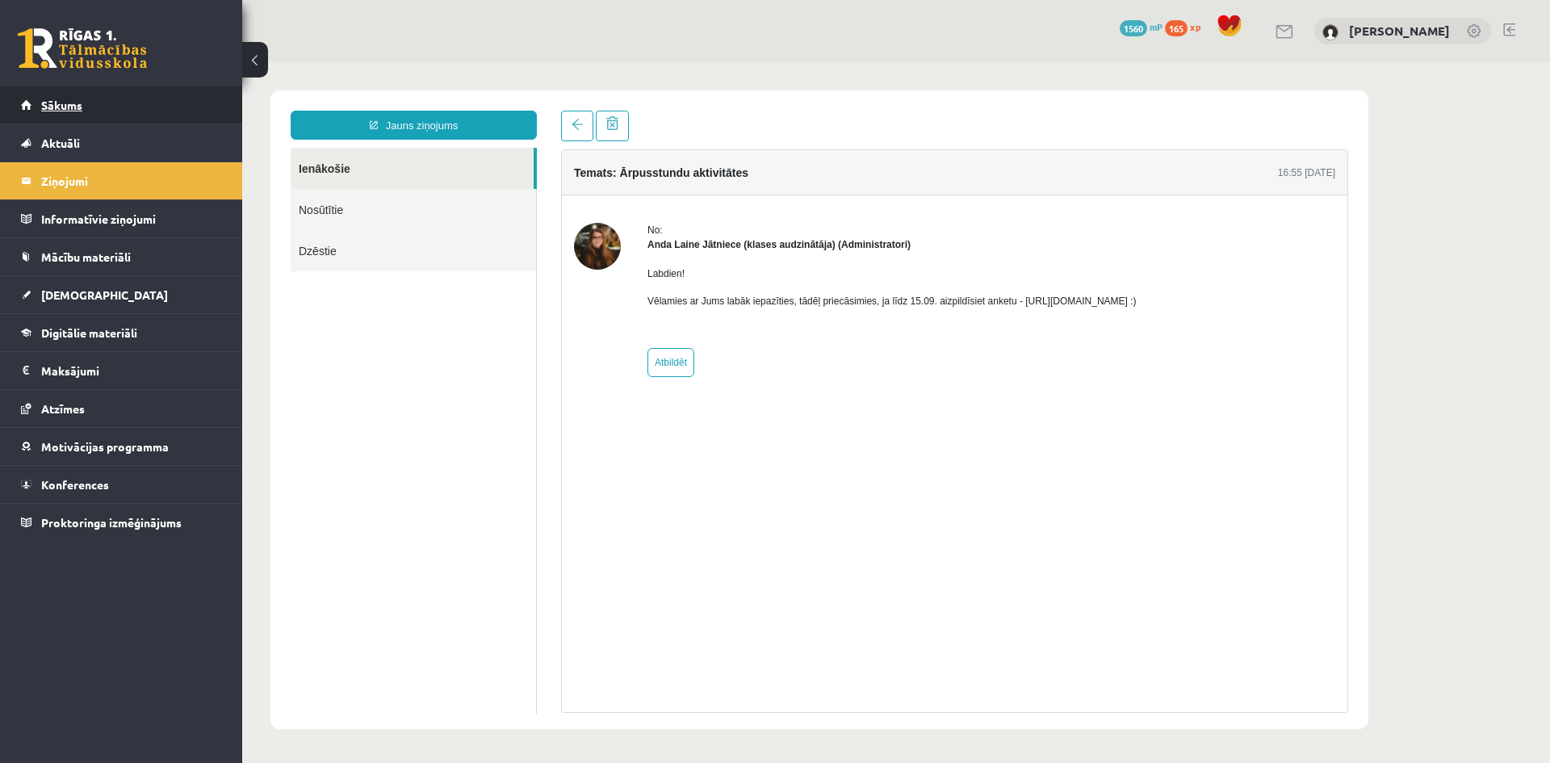
click at [189, 118] on link "Sākums" at bounding box center [121, 104] width 201 height 37
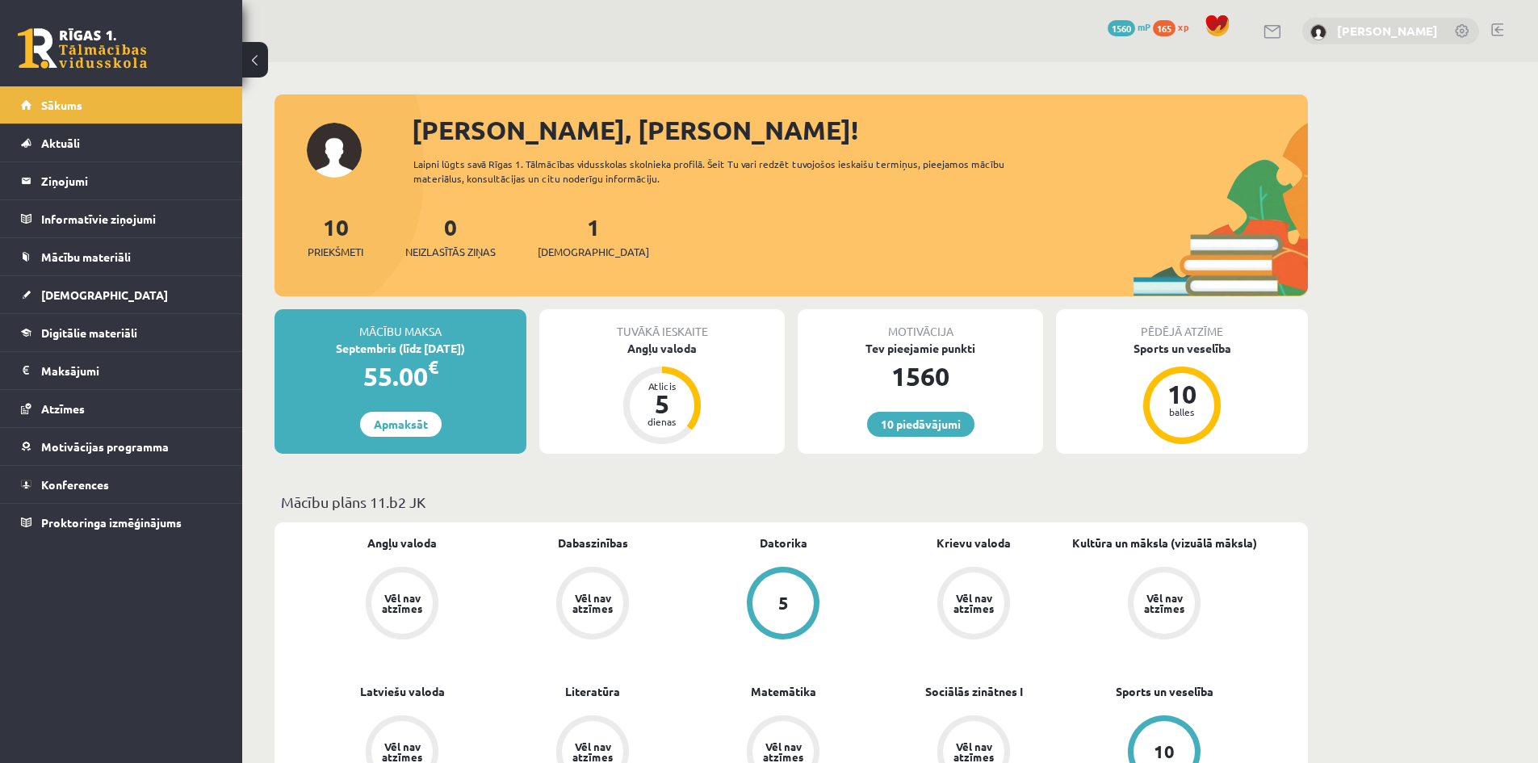
click at [1351, 36] on link "[PERSON_NAME]" at bounding box center [1387, 31] width 101 height 16
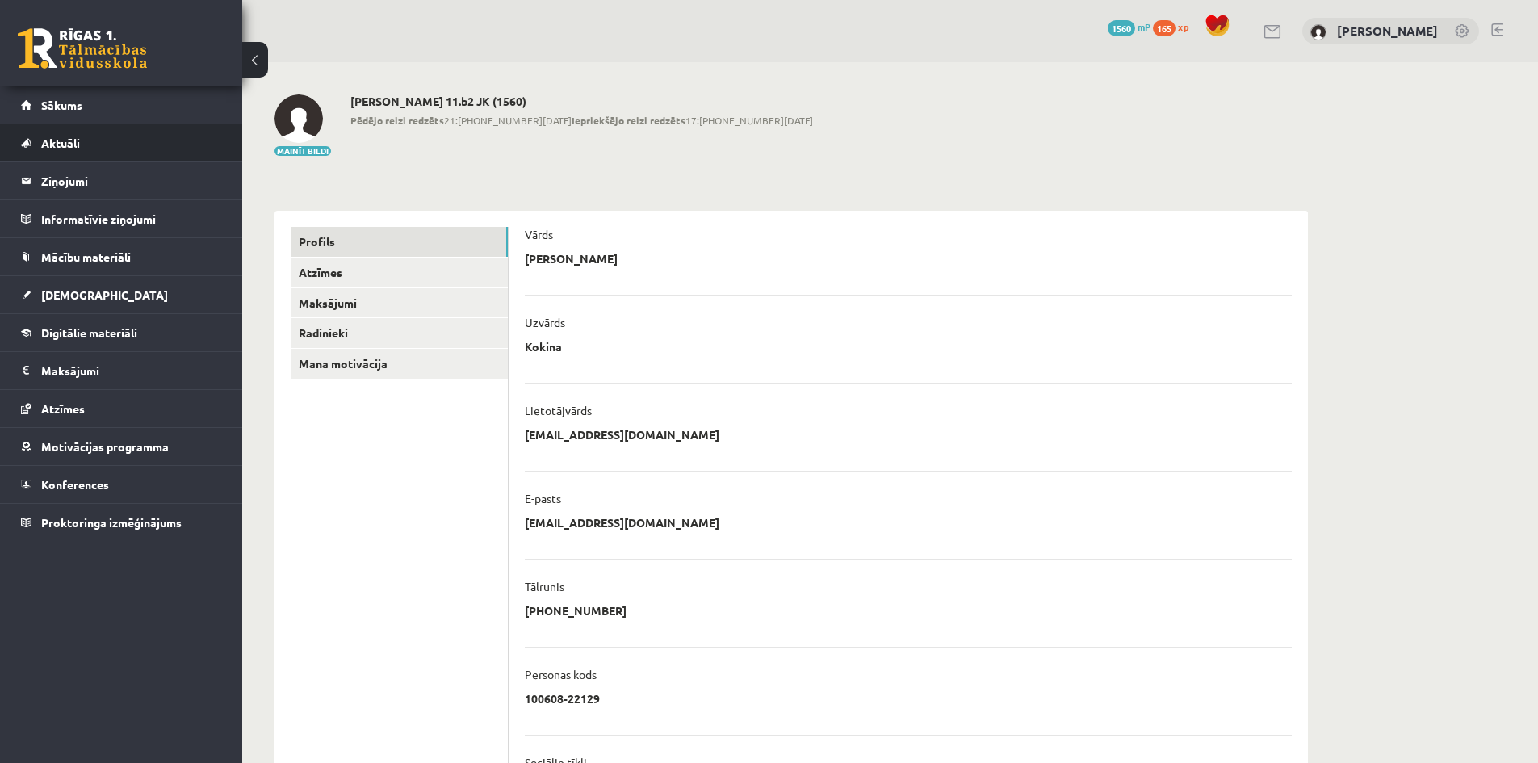
click at [156, 130] on link "Aktuāli" at bounding box center [121, 142] width 201 height 37
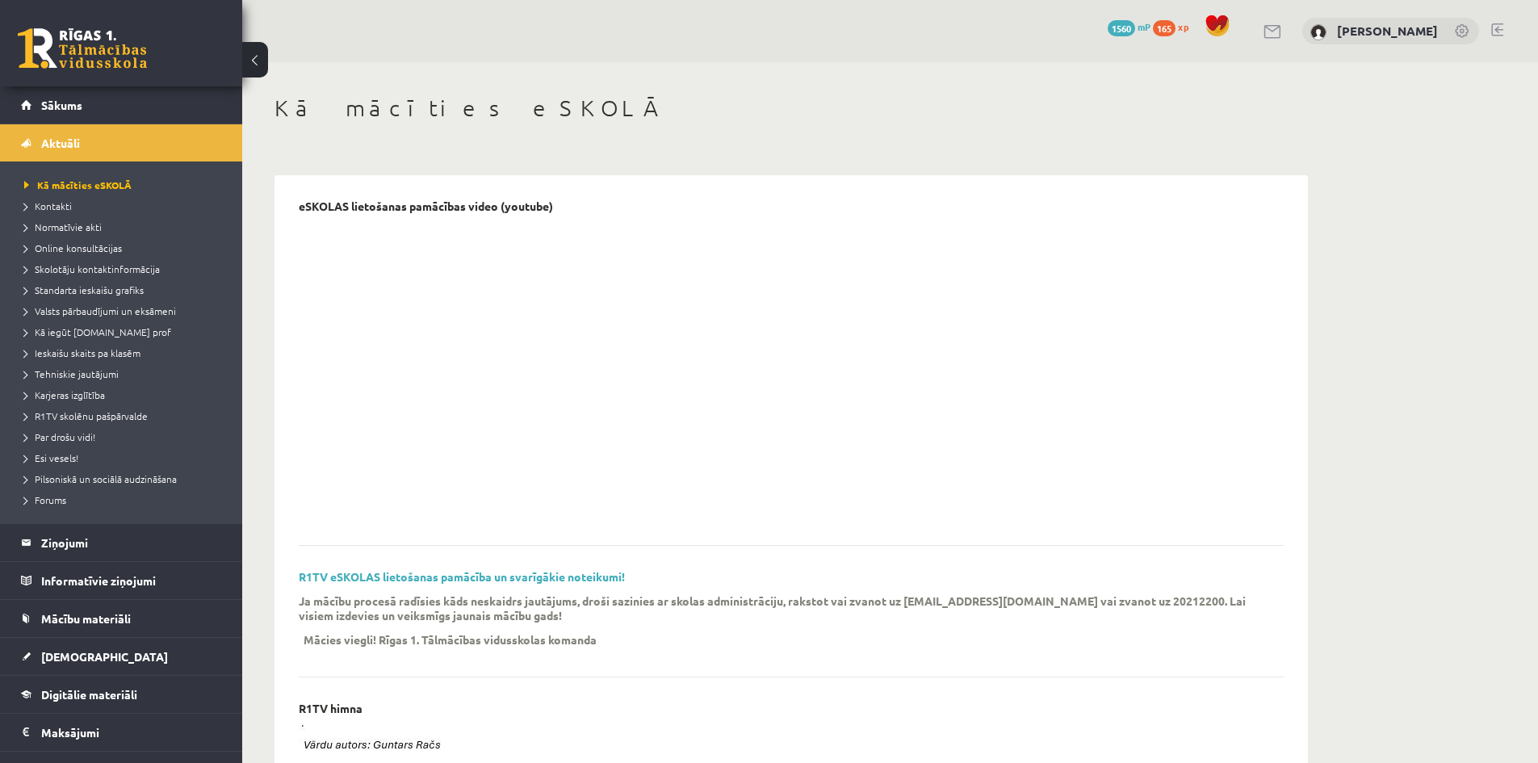
click at [1341, 23] on div "[PERSON_NAME]" at bounding box center [1390, 31] width 177 height 27
click at [1355, 30] on link "[PERSON_NAME]" at bounding box center [1387, 31] width 101 height 16
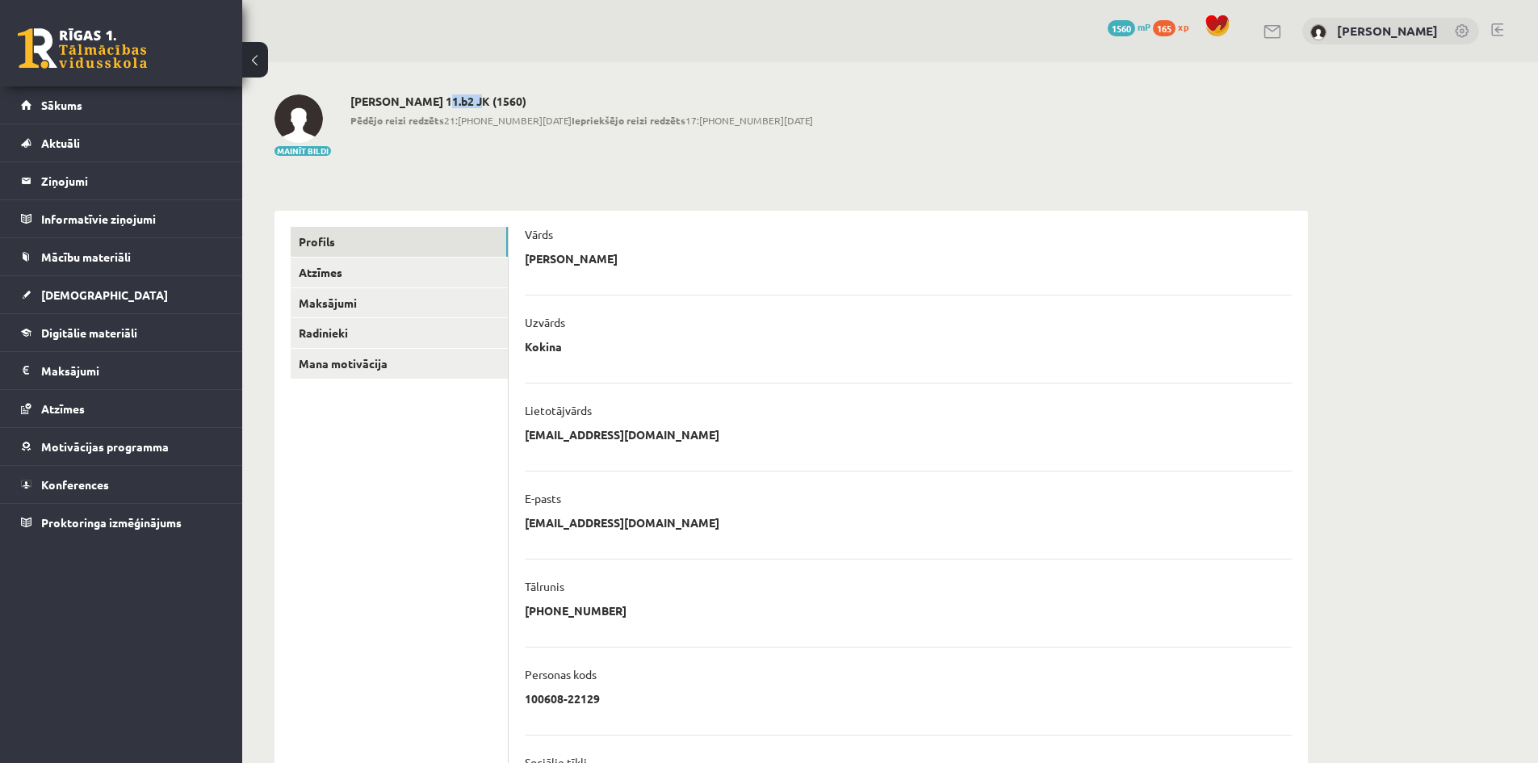
drag, startPoint x: 435, startPoint y: 101, endPoint x: 468, endPoint y: 98, distance: 33.3
click at [468, 98] on h2 "[PERSON_NAME] 11.b2 JK (1560)" at bounding box center [581, 101] width 463 height 14
copy h2 "11.b2"
click at [168, 172] on legend "Ziņojumi 0" at bounding box center [131, 180] width 181 height 37
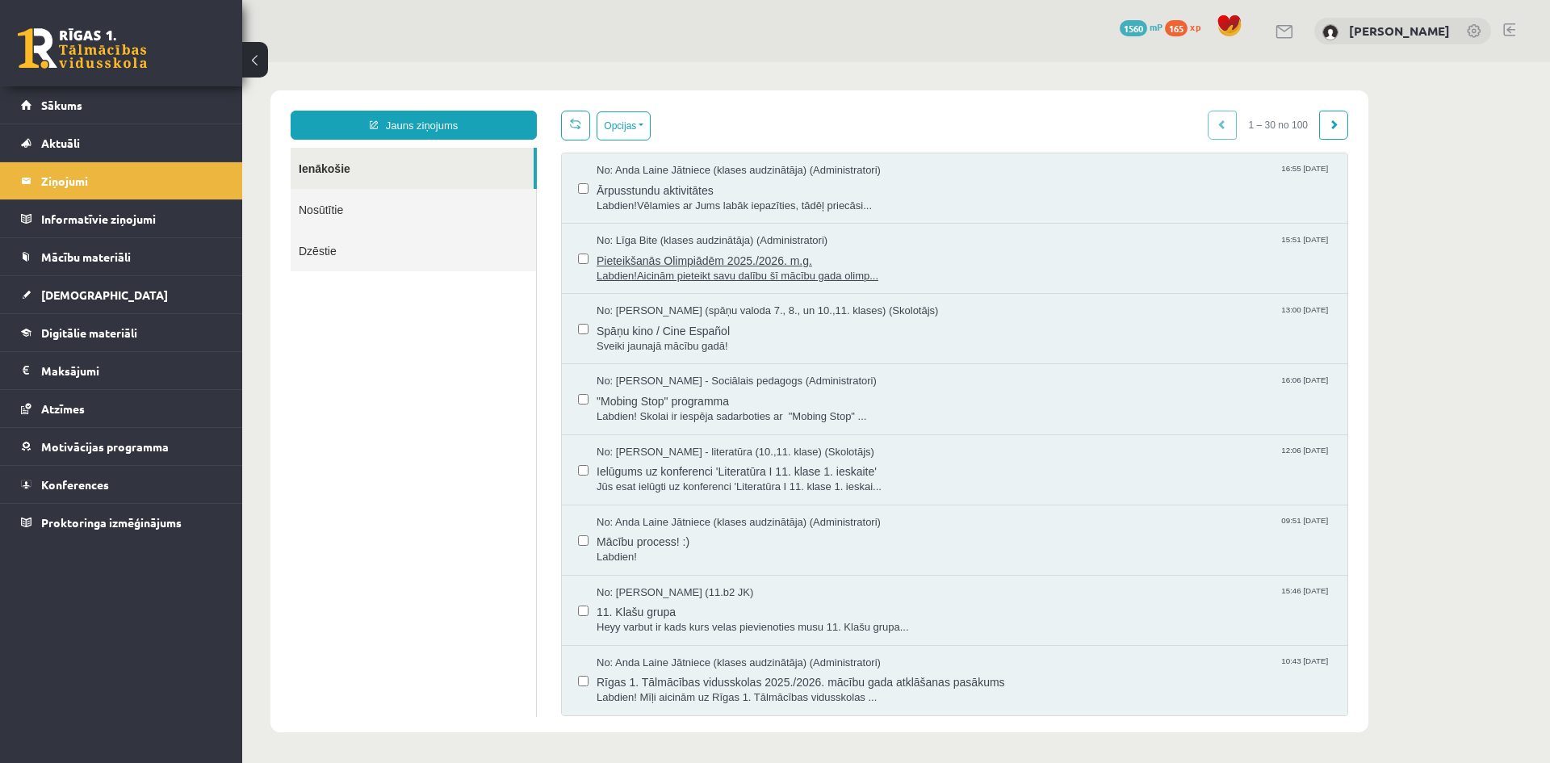
click at [657, 241] on span "No: Līga Bite (klases audzinātāja) (Administratori)" at bounding box center [712, 240] width 231 height 15
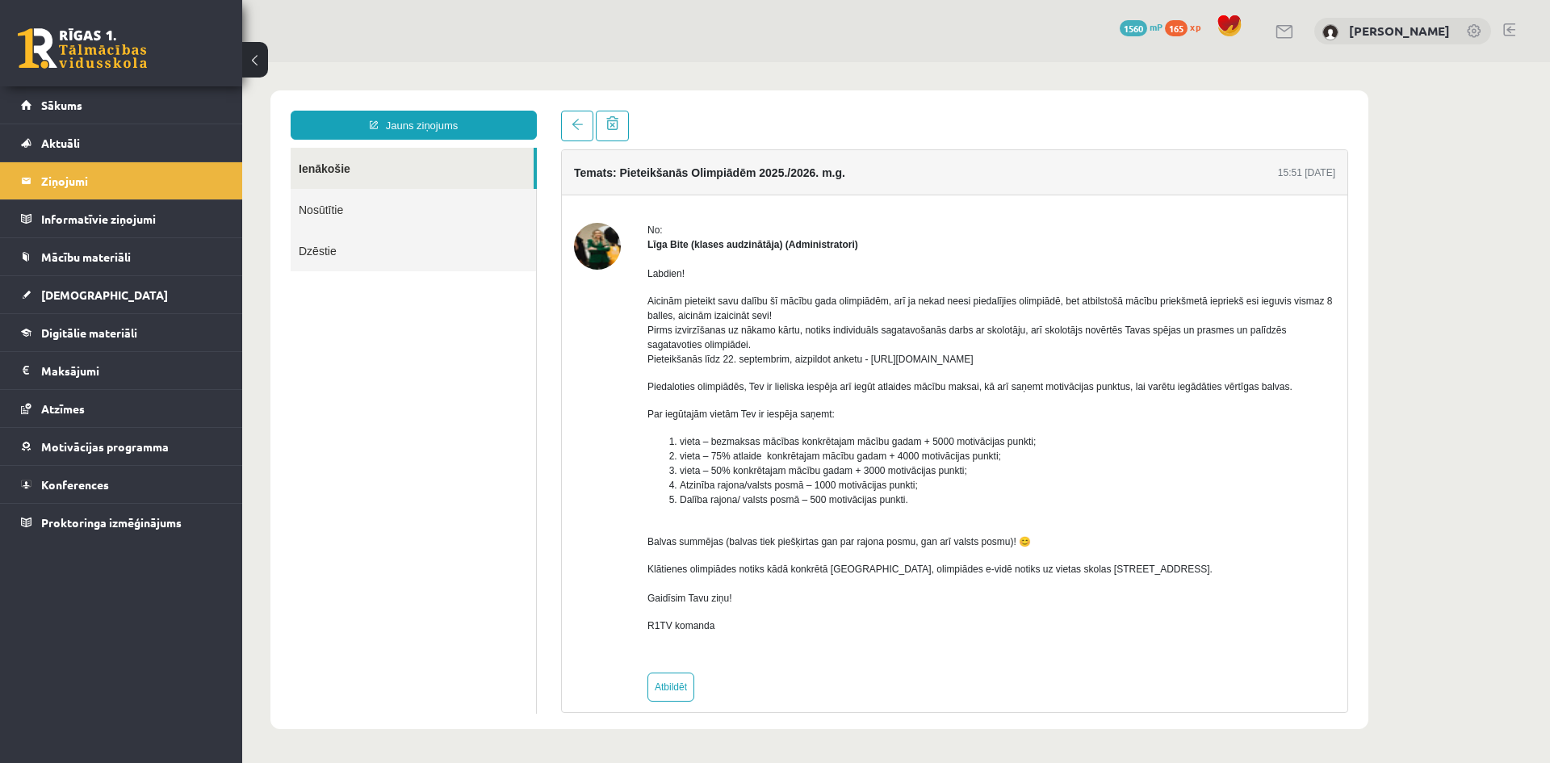
drag, startPoint x: 1041, startPoint y: 358, endPoint x: 868, endPoint y: 357, distance: 172.8
click at [868, 357] on p "Aicinām pieteikt savu dalību šī mācību gada olimpiādēm, arī ja nekad neesi pied…" at bounding box center [991, 330] width 688 height 73
copy p "https://forms.gle/uvbsV5jHMTRw2rFV9"
click at [170, 111] on link "Sākums" at bounding box center [121, 104] width 201 height 37
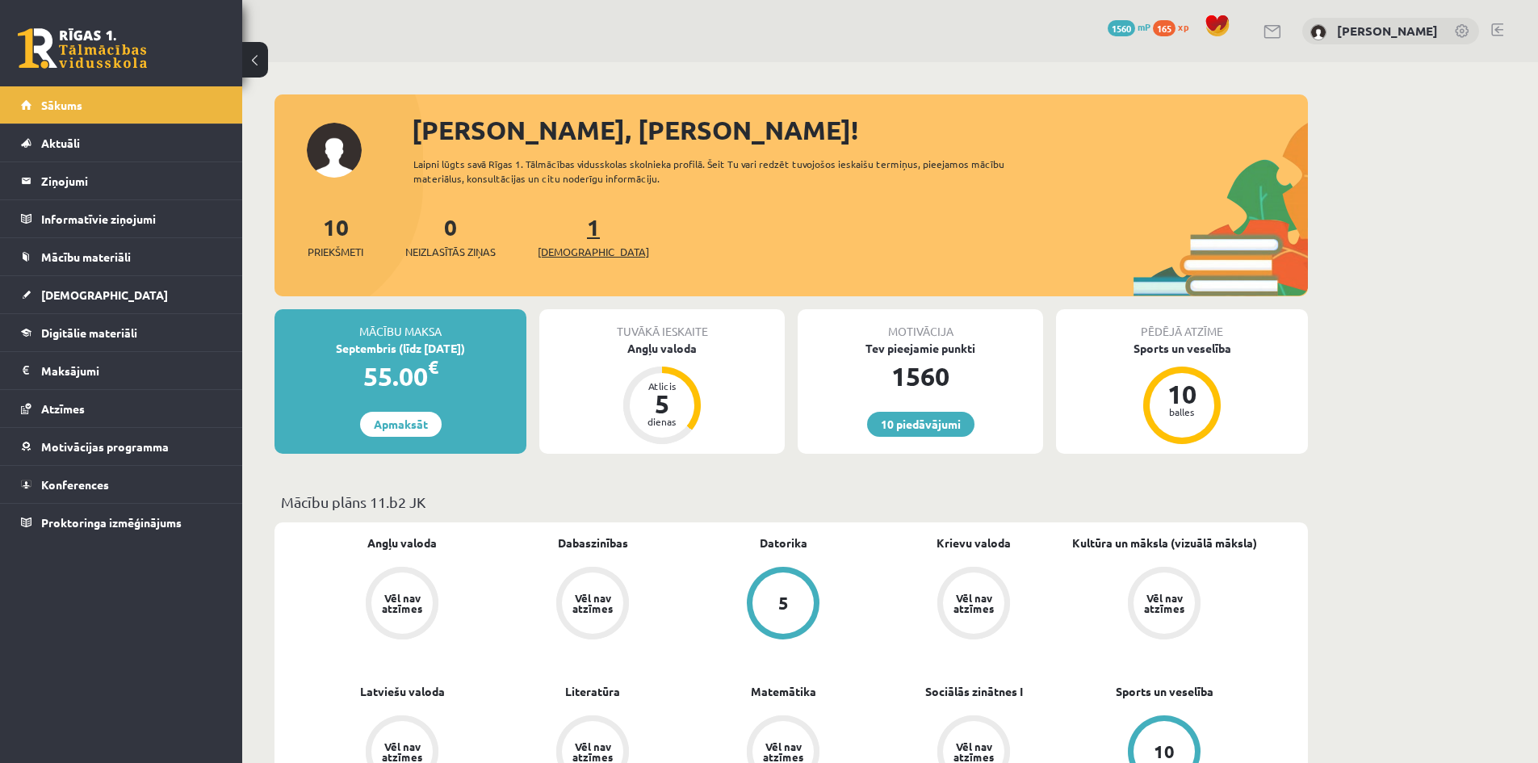
click at [567, 232] on link "1 Ieskaites" at bounding box center [593, 236] width 111 height 48
